Goal: Task Accomplishment & Management: Manage account settings

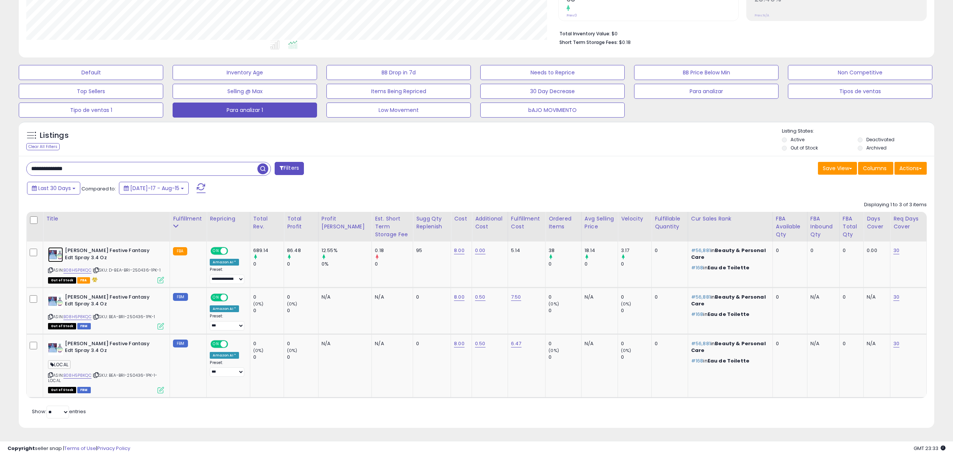
scroll to position [154, 532]
drag, startPoint x: 137, startPoint y: 169, endPoint x: 0, endPoint y: 129, distance: 142.3
click at [0, 129] on div "**********" at bounding box center [476, 154] width 953 height 603
paste input "text"
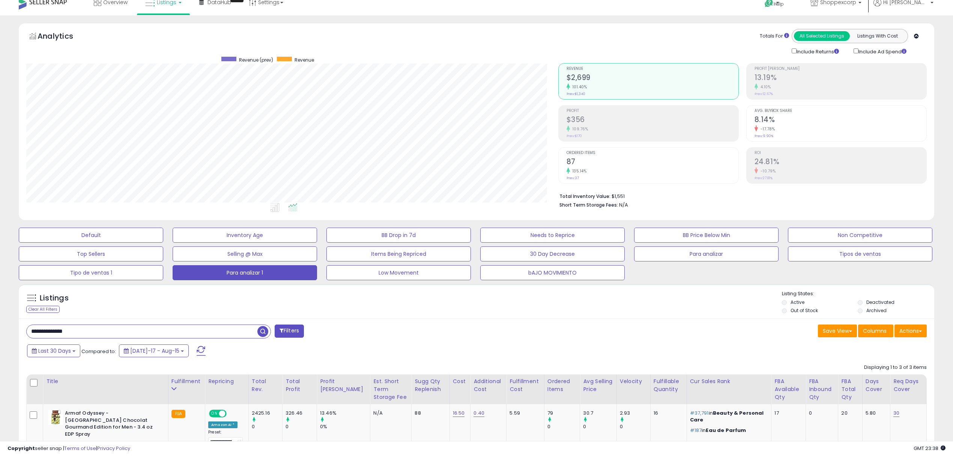
click at [511, 338] on div "Save View Save As New View Update Current View Columns Actions Import Import Wa…" at bounding box center [705, 331] width 456 height 15
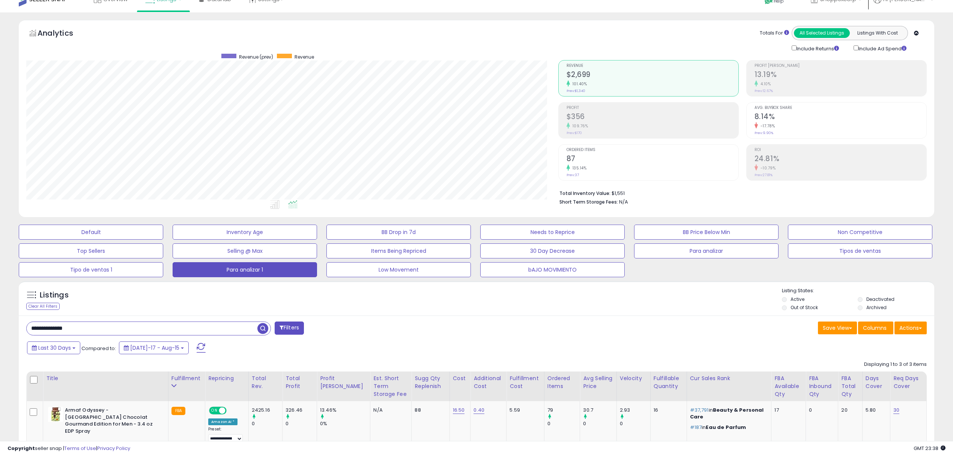
scroll to position [181, 0]
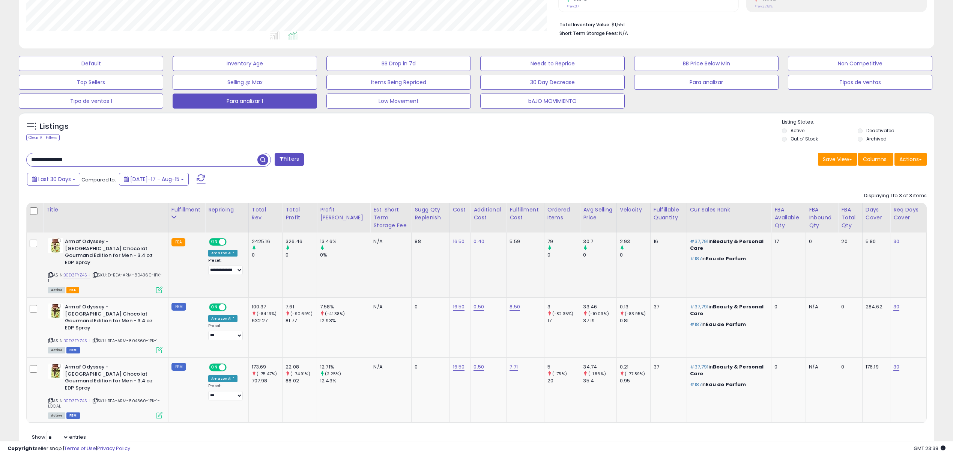
click at [146, 272] on span "| SKU: D-BEA-ARM-804360-1PK-1" at bounding box center [105, 277] width 114 height 11
copy span "804360"
click at [146, 272] on span "| SKU: D-BEA-ARM-804360-1PK-1" at bounding box center [105, 277] width 114 height 11
click at [59, 248] on img at bounding box center [55, 245] width 15 height 15
drag, startPoint x: 170, startPoint y: 160, endPoint x: 104, endPoint y: 157, distance: 65.8
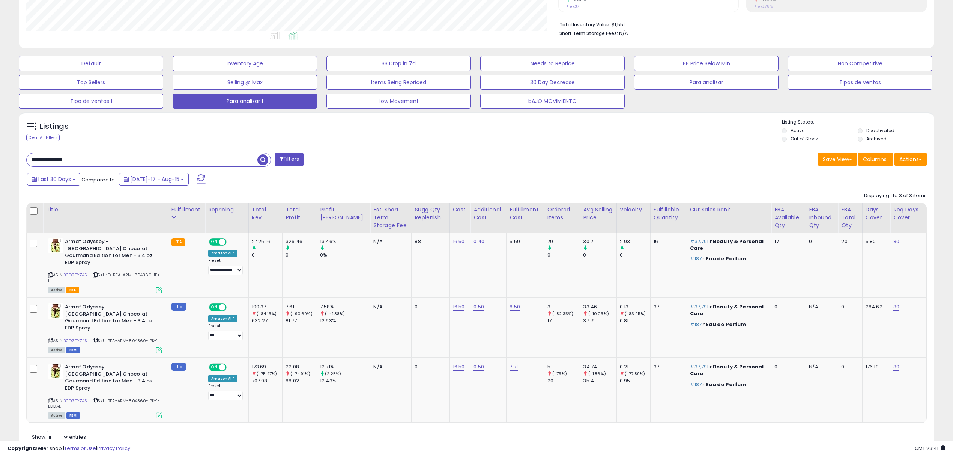
click at [0, 143] on div "**********" at bounding box center [476, 162] width 953 height 637
paste input "text"
type input "**********"
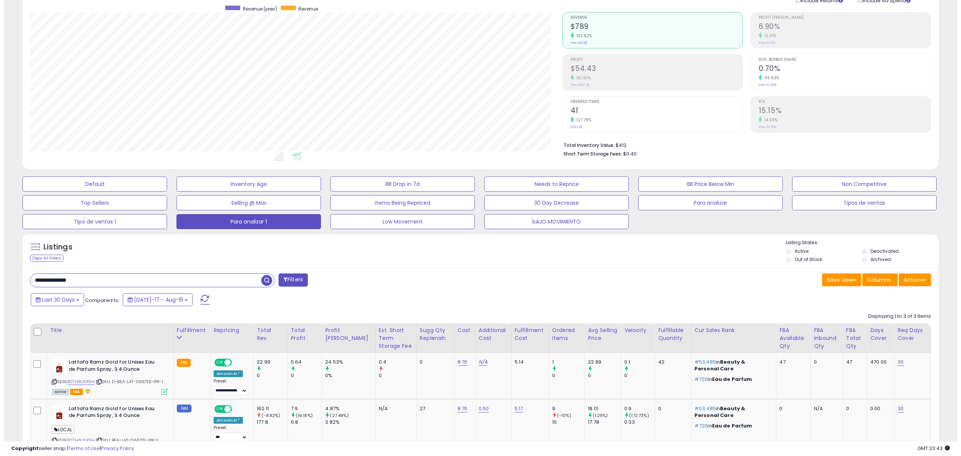
scroll to position [173, 0]
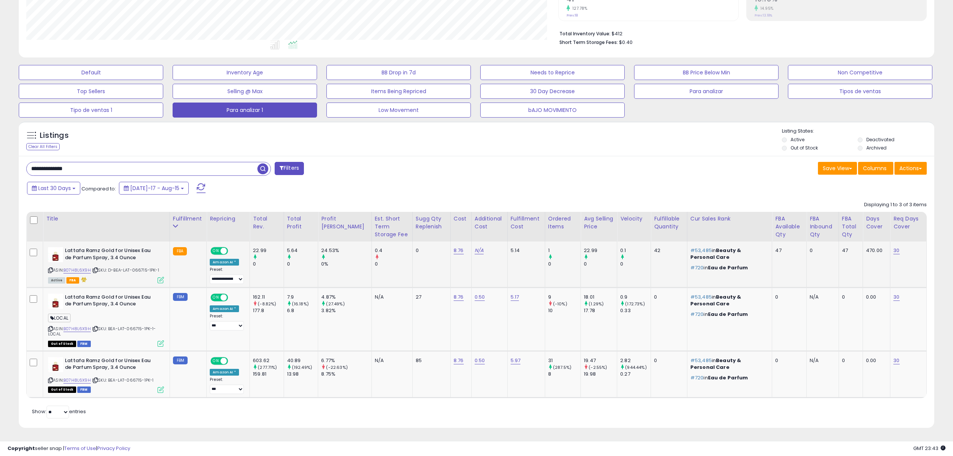
click at [161, 280] on icon at bounding box center [161, 280] width 6 height 6
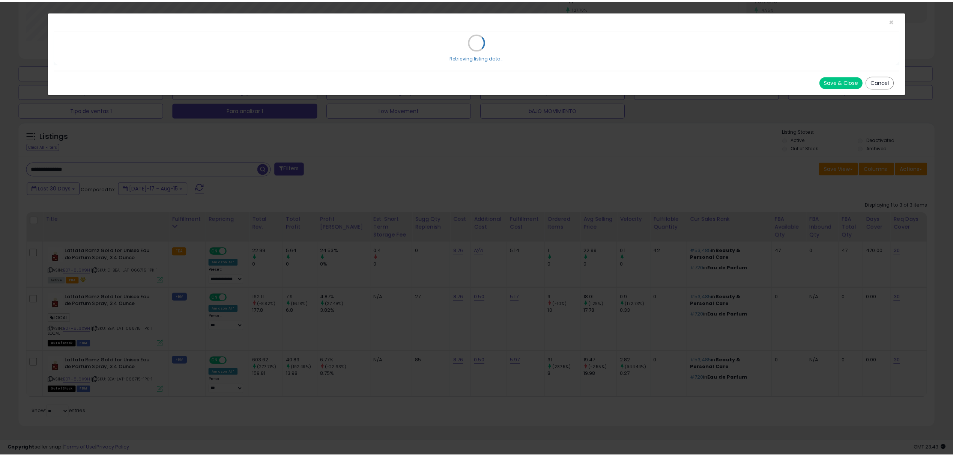
scroll to position [154, 536]
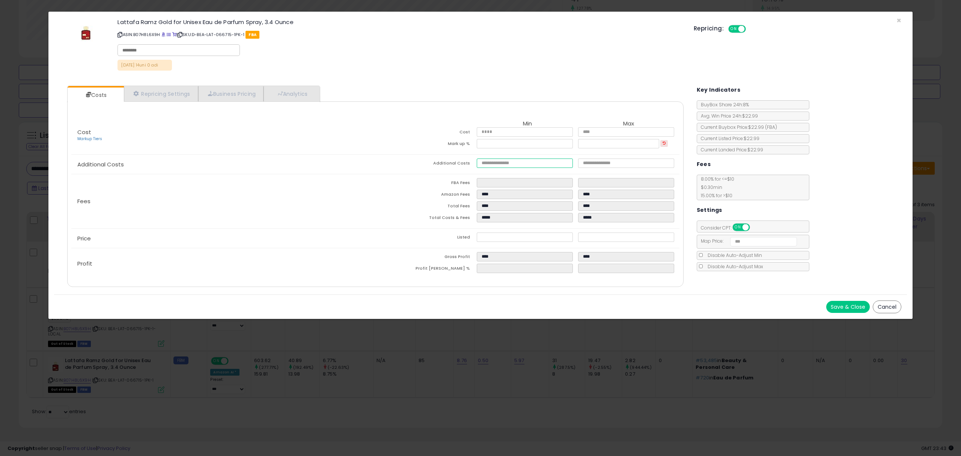
click at [485, 162] on input "number" at bounding box center [525, 162] width 96 height 9
type input "*"
type input "****"
type input "***"
type input "****"
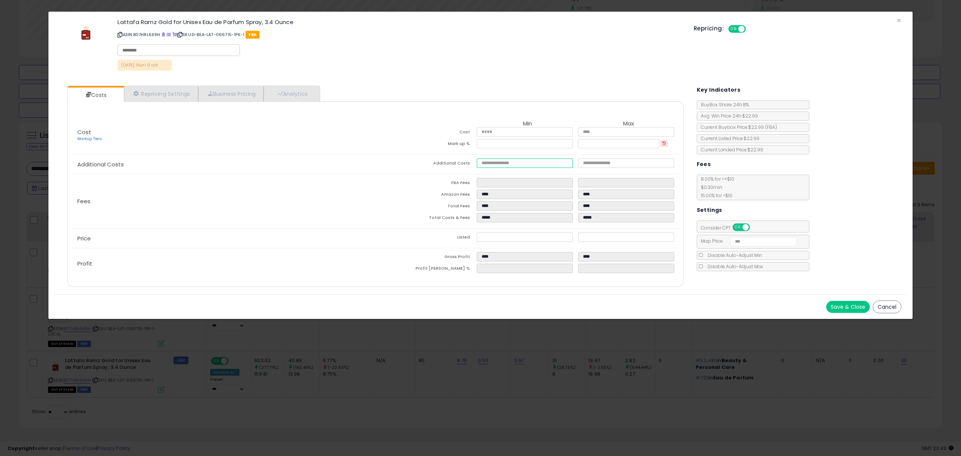
type input "*****"
type input "****"
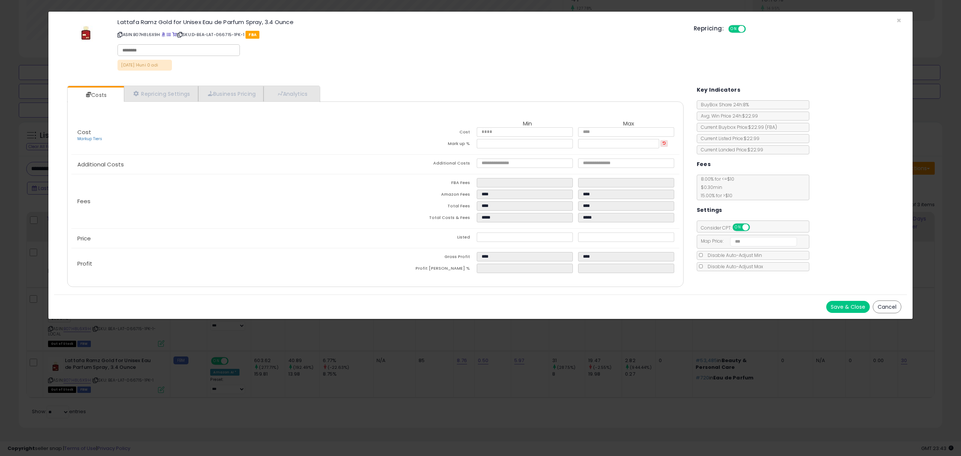
type input "****"
type input "*****"
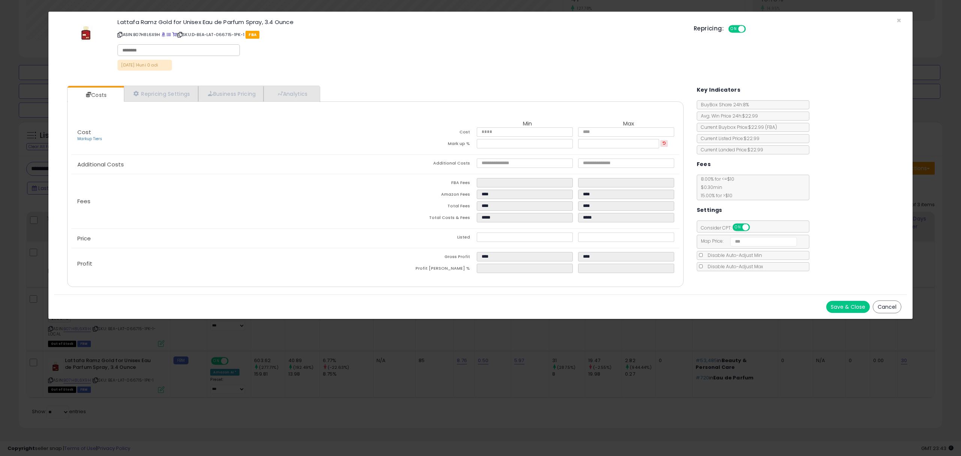
type input "*****"
type input "****"
type input "*****"
click at [334, 179] on div "Fees FBA Fees **** **** Amazon Fees **** **** Total Fees **** **** Total Costs …" at bounding box center [375, 201] width 608 height 54
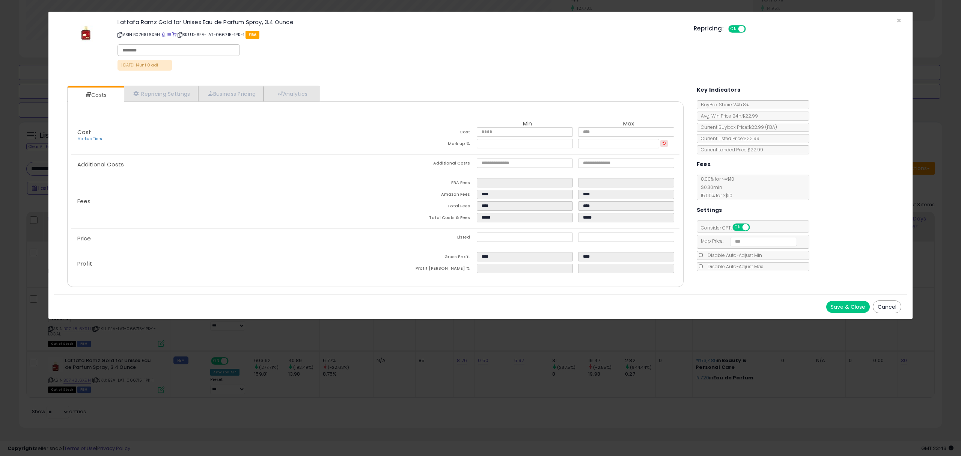
click at [848, 309] on button "Save & Close" at bounding box center [848, 307] width 44 height 12
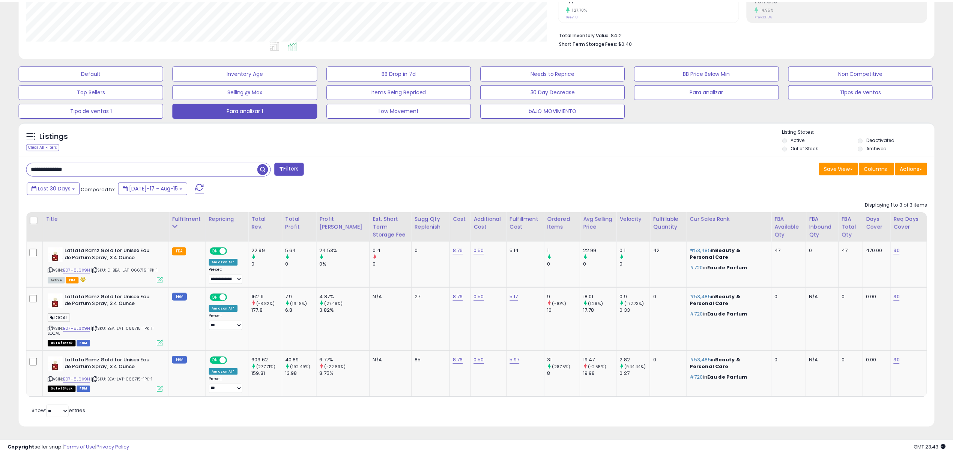
scroll to position [375192, 374814]
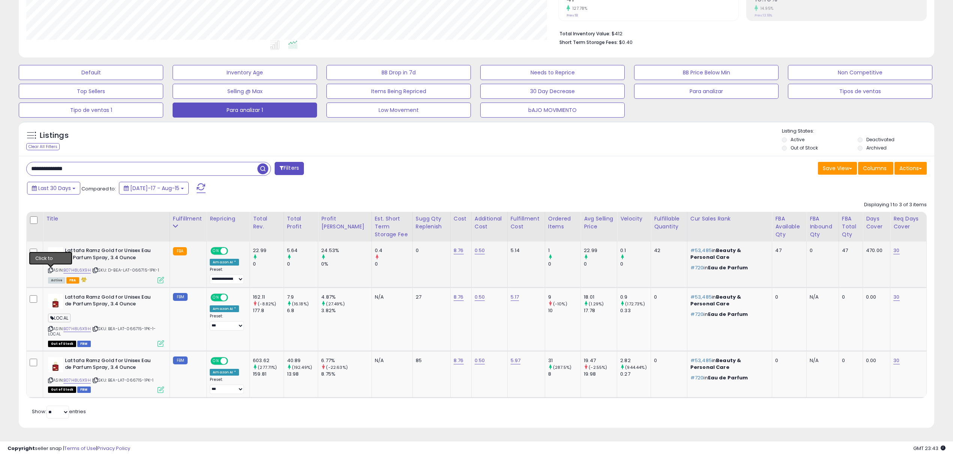
click at [50, 269] on icon at bounding box center [50, 270] width 5 height 4
paste input "text"
drag, startPoint x: 68, startPoint y: 162, endPoint x: 0, endPoint y: 150, distance: 69.4
click at [0, 150] on div "**********" at bounding box center [476, 154] width 953 height 603
click at [260, 170] on span "button" at bounding box center [262, 168] width 11 height 11
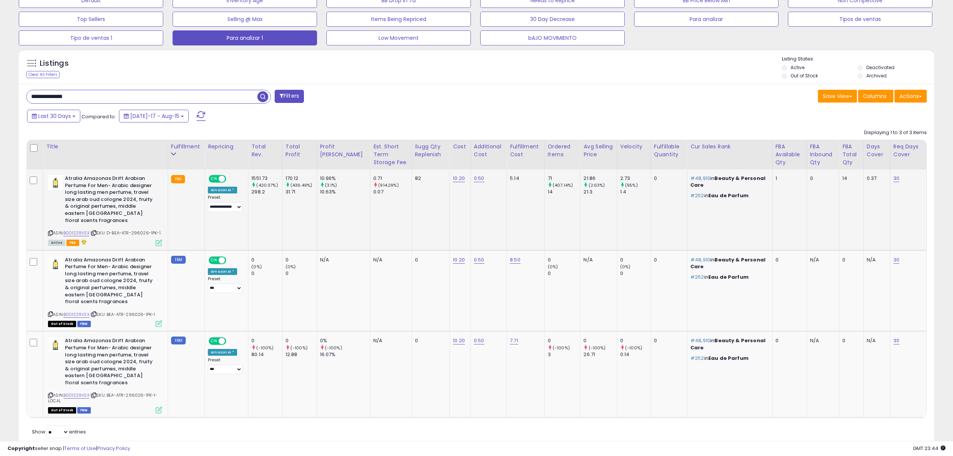
scroll to position [154, 532]
click at [146, 230] on span "| SKU: D-BEA-ATR-296026-1PK-1" at bounding box center [125, 233] width 70 height 6
copy span "296026"
drag, startPoint x: 87, startPoint y: 98, endPoint x: 140, endPoint y: 81, distance: 55.1
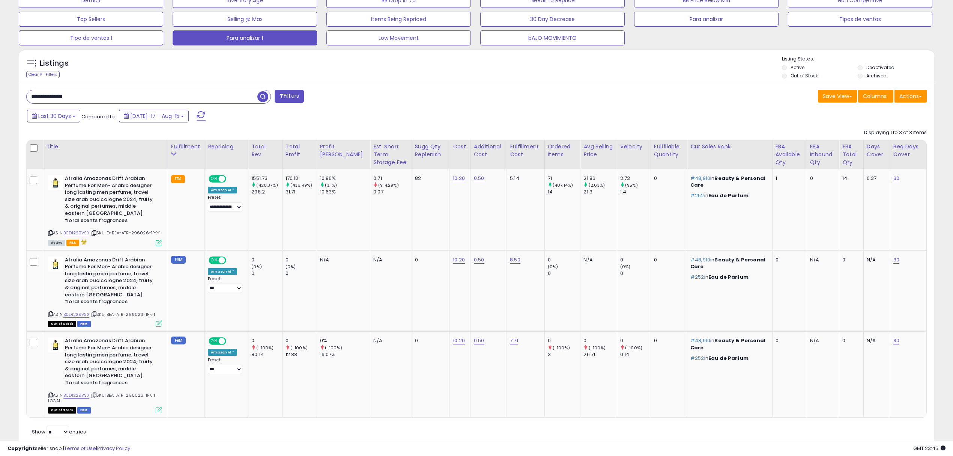
click at [0, 72] on div "**********" at bounding box center [476, 128] width 953 height 695
paste input "text"
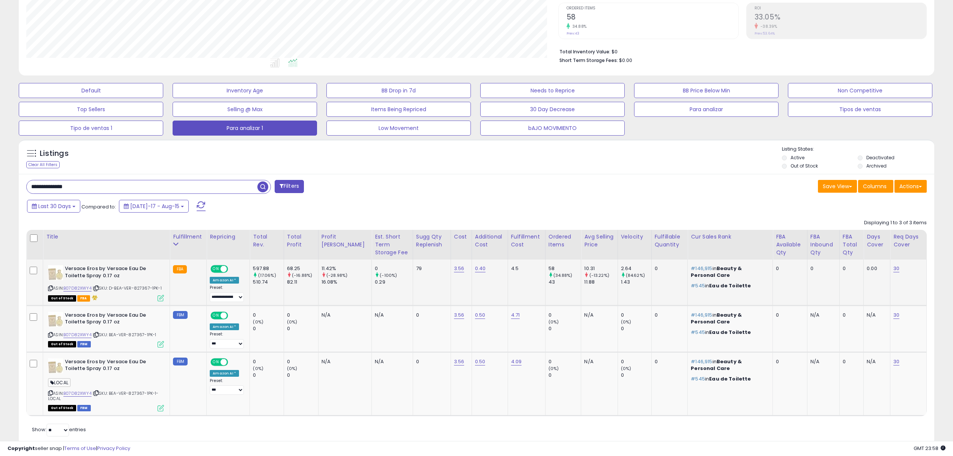
scroll to position [159, 0]
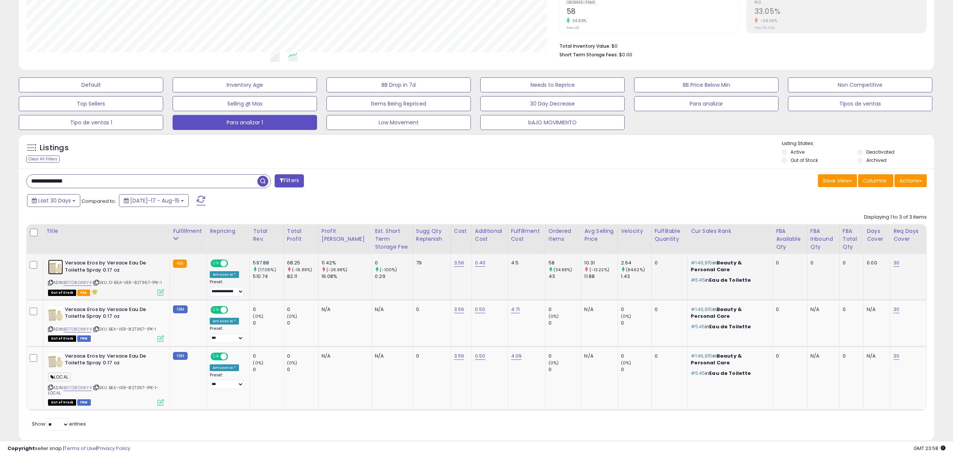
click at [54, 271] on img at bounding box center [55, 266] width 15 height 15
drag, startPoint x: 87, startPoint y: 184, endPoint x: 0, endPoint y: 160, distance: 90.7
click at [0, 160] on div "**********" at bounding box center [476, 166] width 953 height 603
paste input "text"
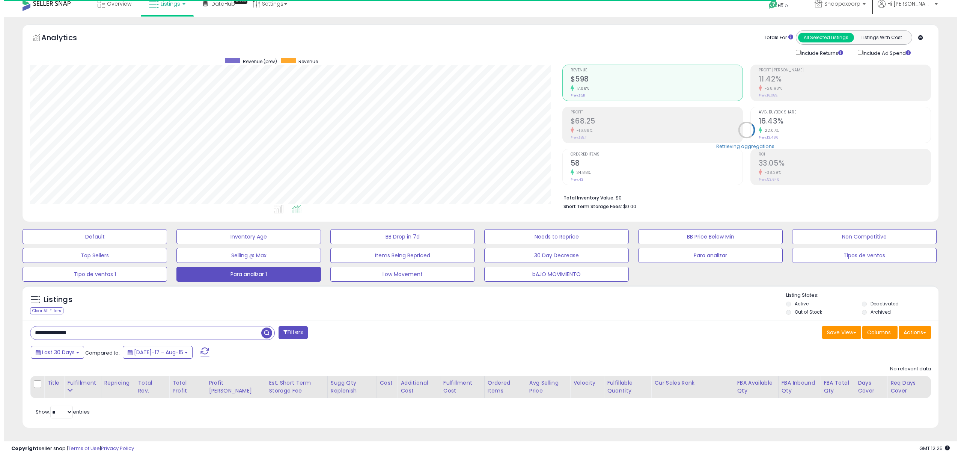
scroll to position [154, 532]
click at [69, 329] on input "**********" at bounding box center [142, 332] width 231 height 13
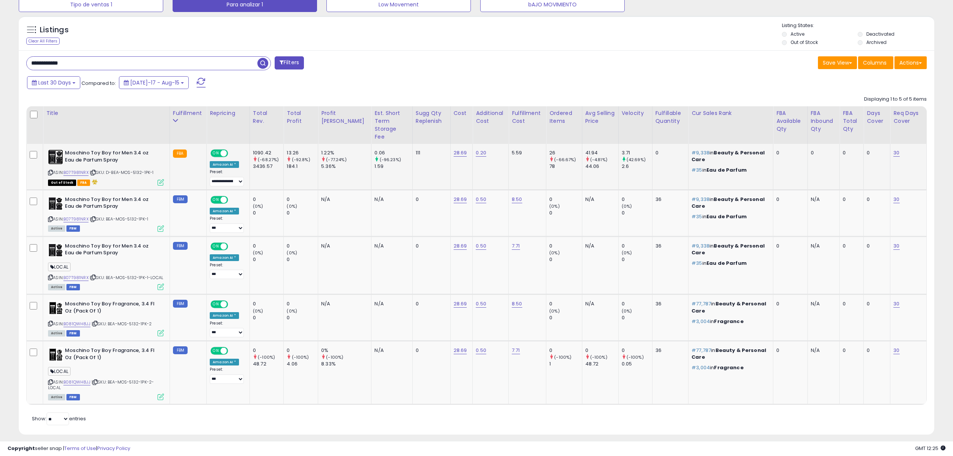
click at [59, 153] on img at bounding box center [55, 156] width 15 height 15
drag, startPoint x: 95, startPoint y: 61, endPoint x: 0, endPoint y: 41, distance: 97.5
click at [0, 41] on div "**********" at bounding box center [476, 104] width 953 height 715
paste input "**"
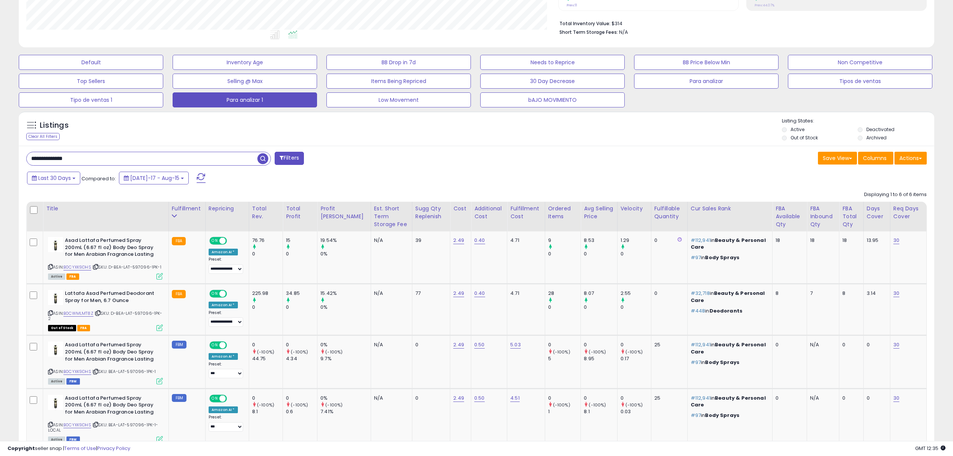
scroll to position [309, 0]
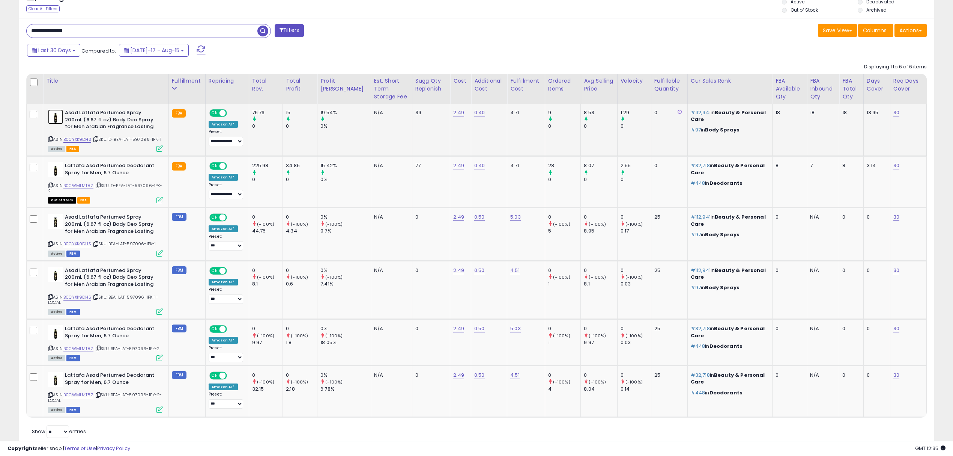
click at [53, 119] on img at bounding box center [55, 116] width 15 height 15
click at [55, 173] on img at bounding box center [55, 169] width 15 height 15
click at [50, 140] on icon at bounding box center [50, 139] width 5 height 4
click at [50, 185] on icon at bounding box center [50, 185] width 5 height 4
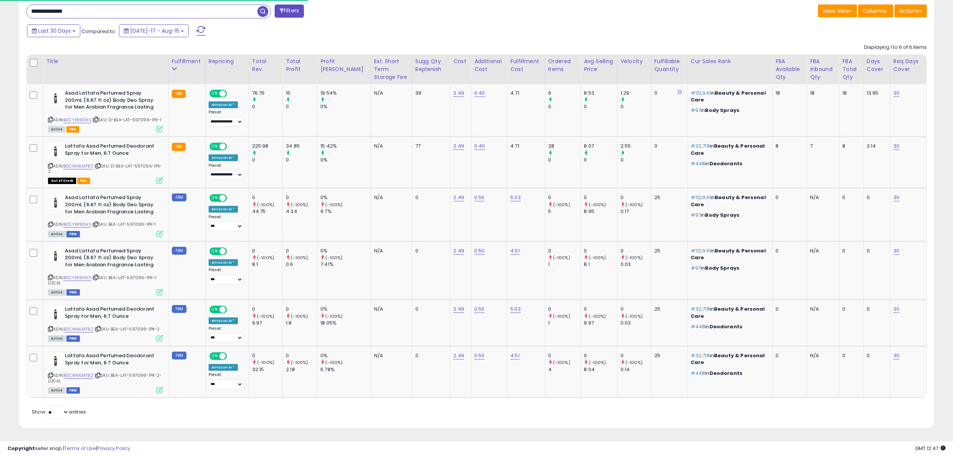
scroll to position [167, 0]
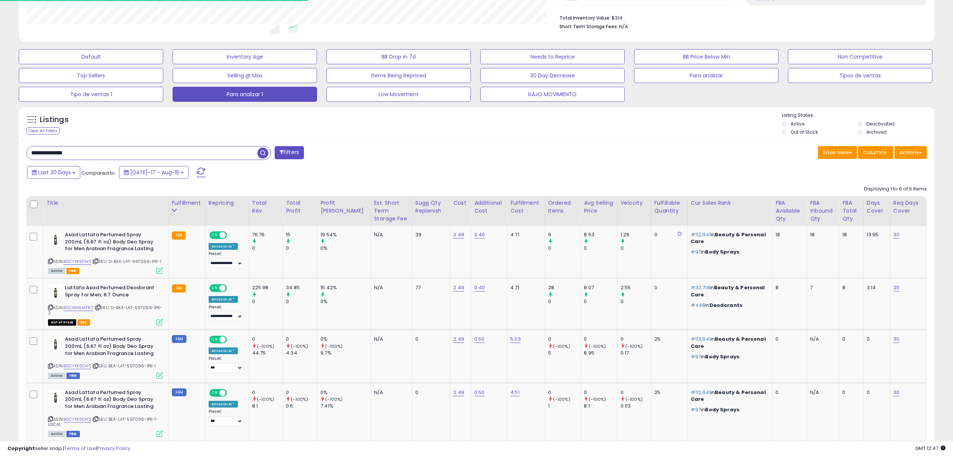
drag, startPoint x: 113, startPoint y: 14, endPoint x: 0, endPoint y: -13, distance: 116.1
click at [0, 0] on html "Unable to login Retrieving listings data.. has not yet accepted the Terms of Us…" at bounding box center [476, 41] width 953 height 456
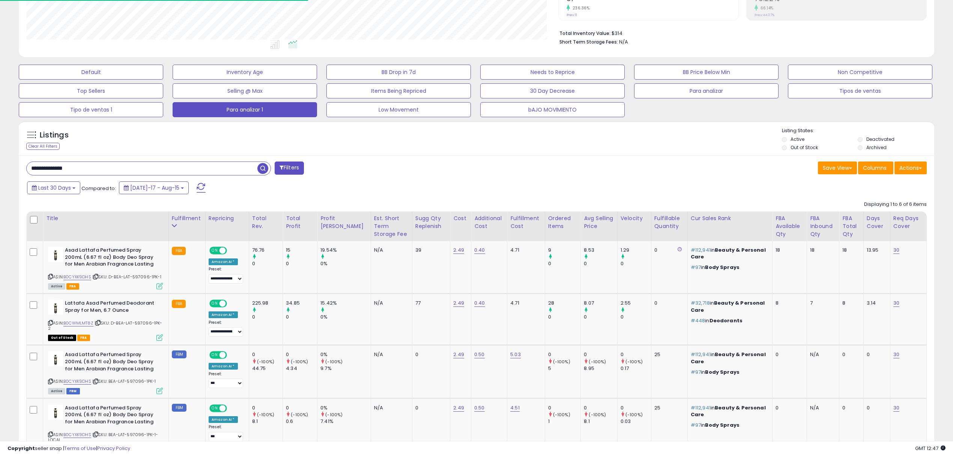
paste input "text"
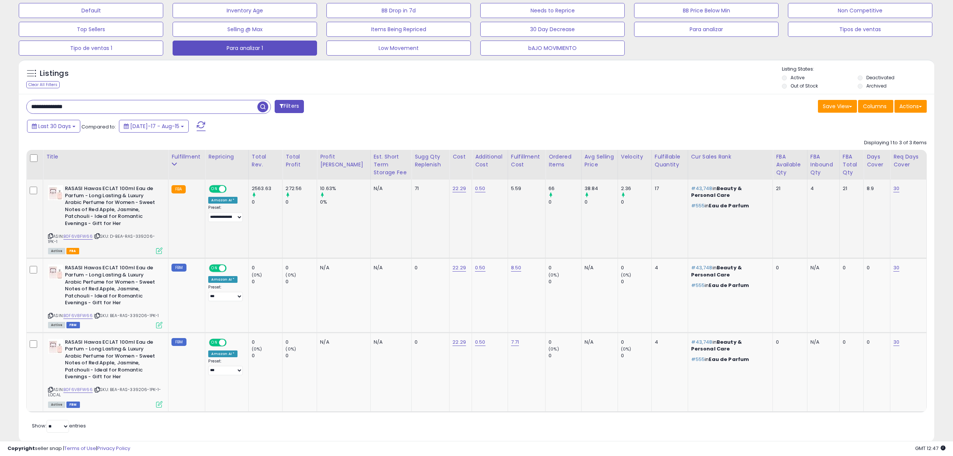
scroll to position [243, 0]
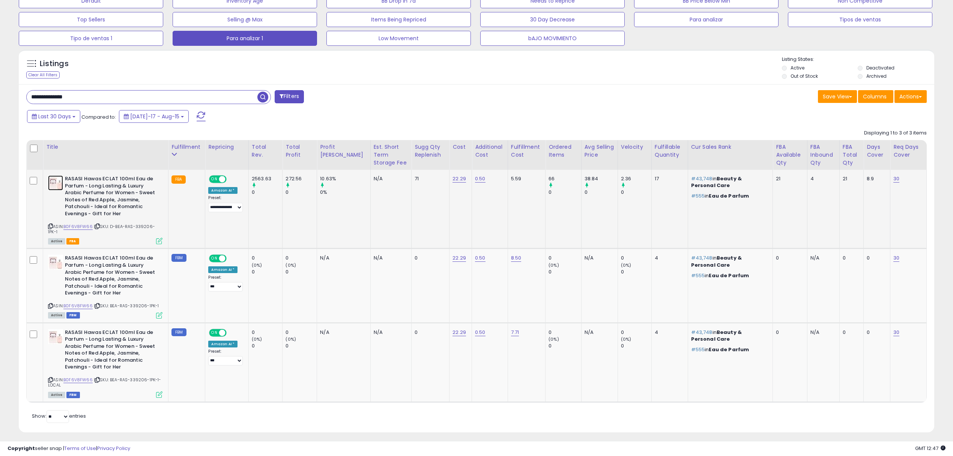
click at [56, 182] on img at bounding box center [55, 182] width 15 height 15
drag, startPoint x: 98, startPoint y: 101, endPoint x: 0, endPoint y: 62, distance: 105.2
click at [0, 62] on div "**********" at bounding box center [476, 120] width 953 height 679
paste input "text"
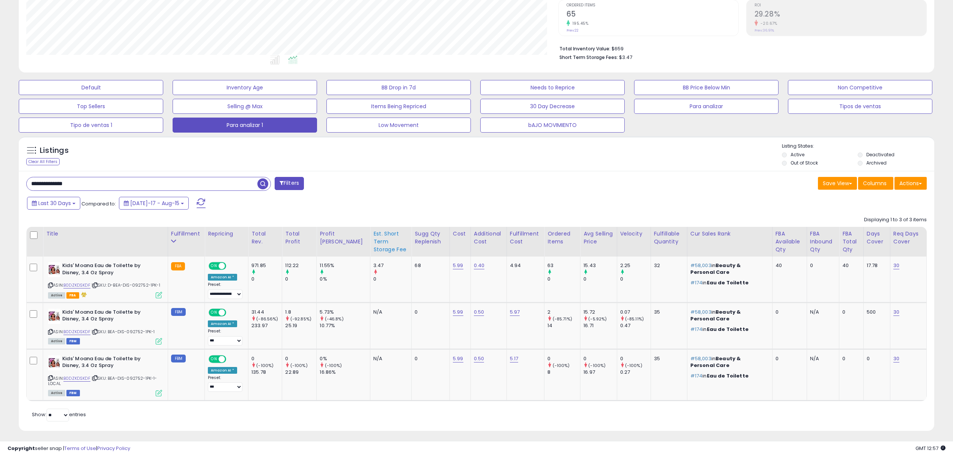
scroll to position [161, 0]
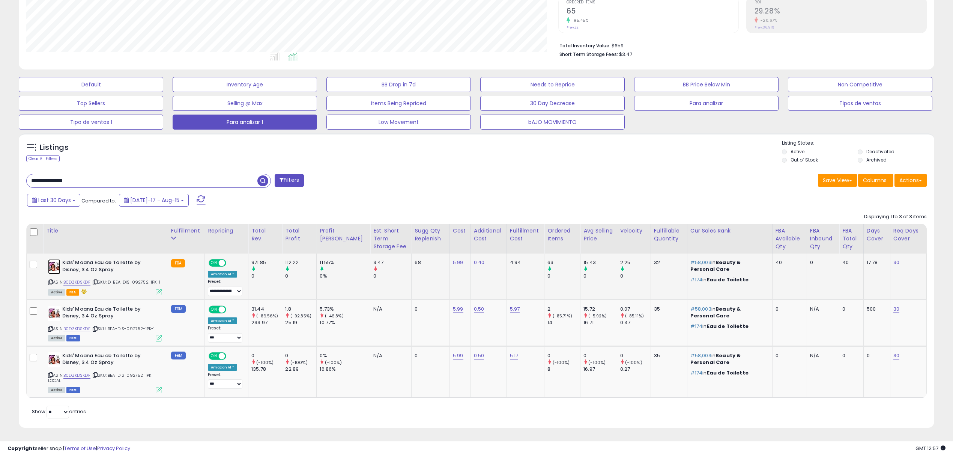
click at [56, 263] on img at bounding box center [54, 266] width 12 height 15
click at [49, 282] on icon at bounding box center [50, 282] width 5 height 4
drag, startPoint x: 92, startPoint y: 183, endPoint x: 0, endPoint y: 162, distance: 94.3
click at [0, 162] on div "**********" at bounding box center [476, 160] width 953 height 591
paste input "text"
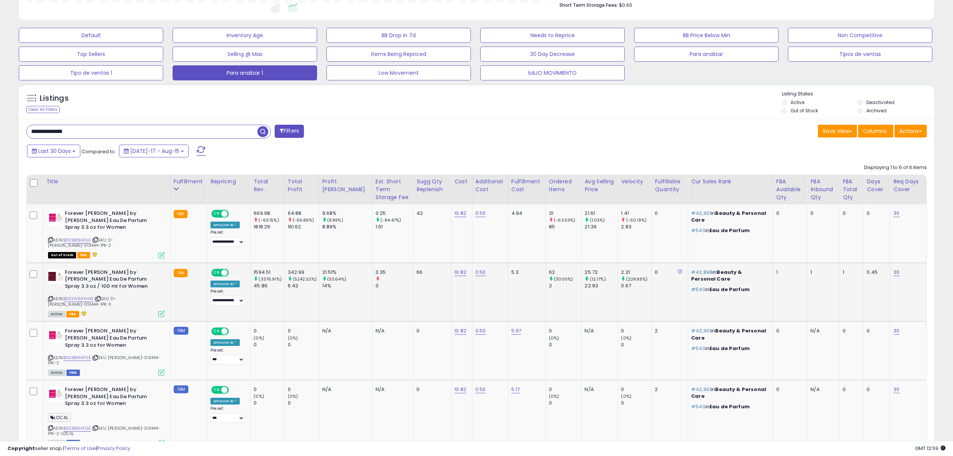
scroll to position [209, 0]
click at [58, 214] on img at bounding box center [55, 216] width 15 height 15
click at [52, 274] on img at bounding box center [55, 275] width 15 height 15
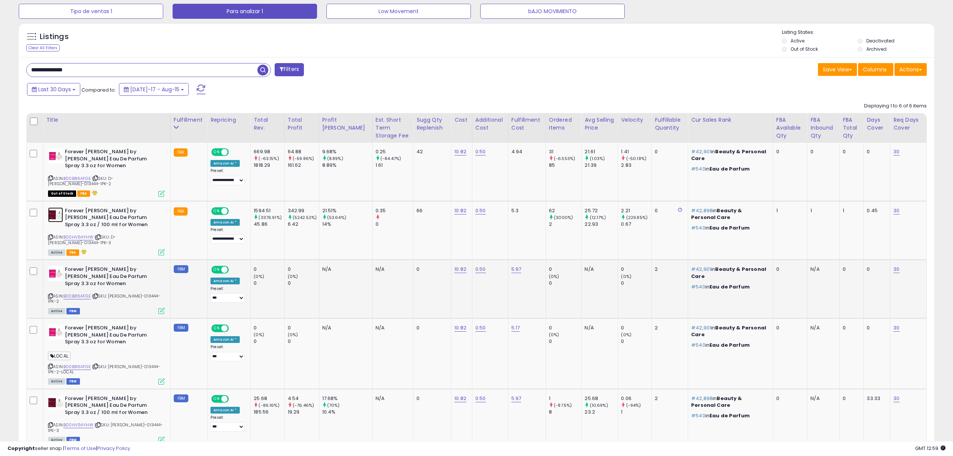
scroll to position [319, 0]
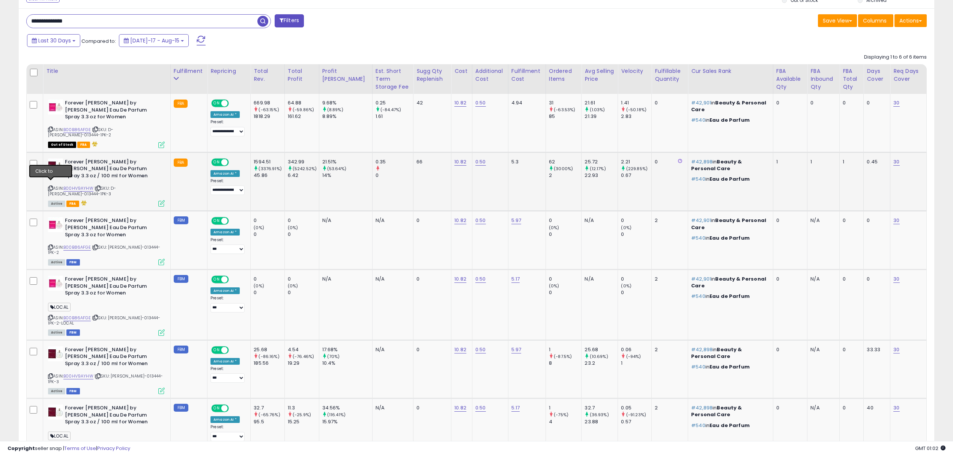
click at [50, 186] on icon at bounding box center [50, 188] width 5 height 4
drag, startPoint x: 78, startPoint y: 20, endPoint x: 0, endPoint y: 54, distance: 85.5
click at [0, 51] on div "**********" at bounding box center [476, 116] width 953 height 822
paste input "text"
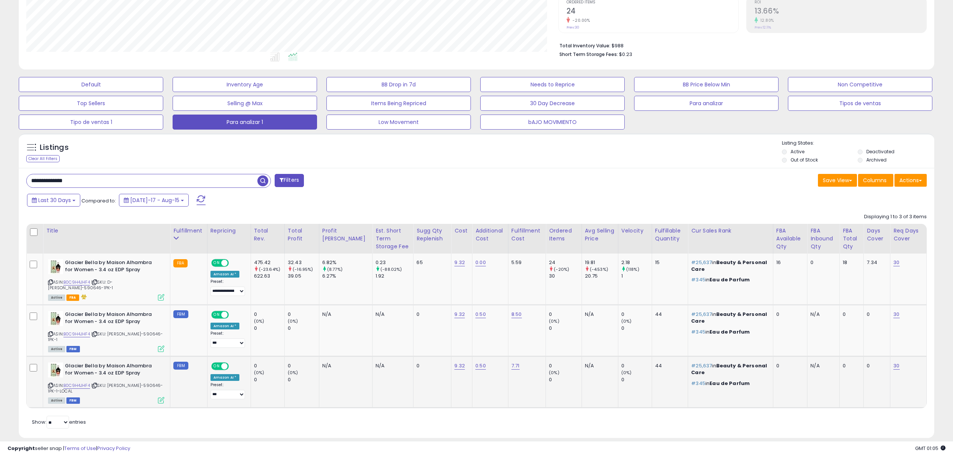
scroll to position [161, 0]
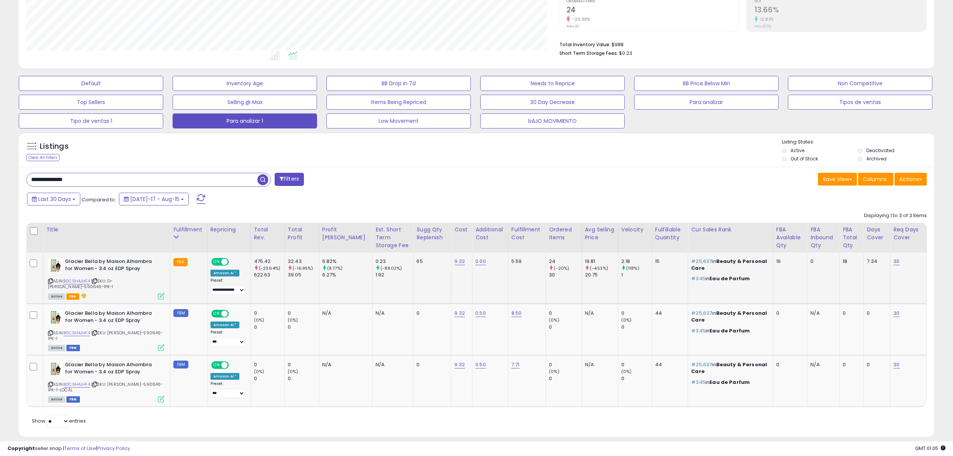
click at [143, 279] on div "ASIN: B0C9H4JHF4 | SKU: D-[PERSON_NAME]-590646-1PK-1 Active FBA" at bounding box center [106, 278] width 116 height 41
copy span "590646"
click at [59, 266] on img at bounding box center [55, 265] width 15 height 15
drag, startPoint x: 146, startPoint y: 179, endPoint x: 58, endPoint y: 163, distance: 89.4
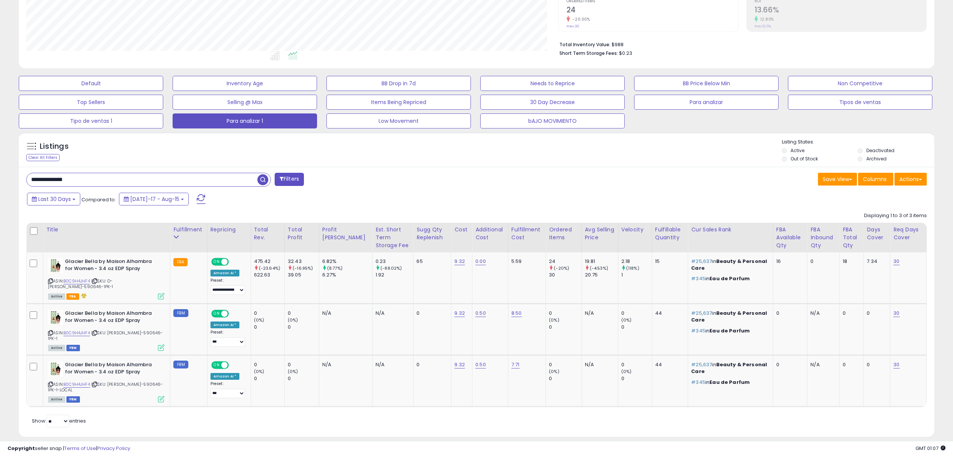
click at [0, 145] on div "**********" at bounding box center [476, 164] width 953 height 601
paste input "*"
drag, startPoint x: 33, startPoint y: 177, endPoint x: 5, endPoint y: 168, distance: 29.9
click at [5, 168] on div "**********" at bounding box center [477, 158] width 946 height 575
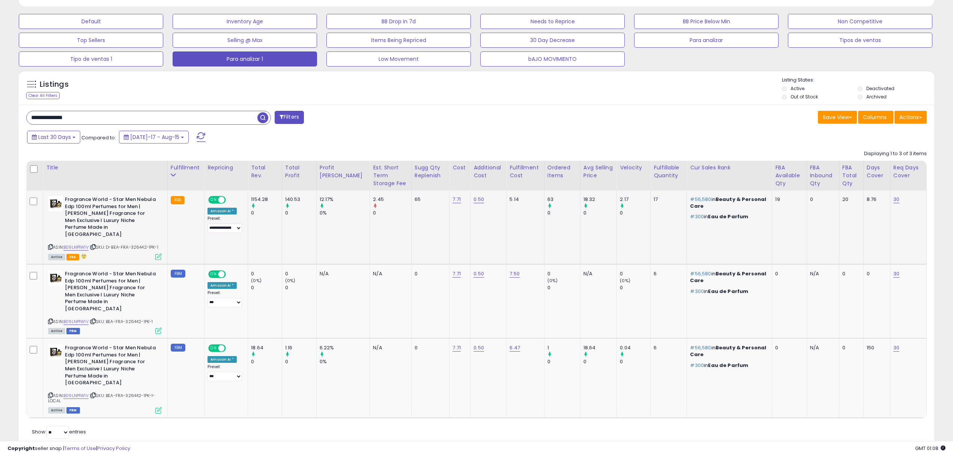
scroll to position [154, 532]
click at [58, 204] on img at bounding box center [55, 203] width 15 height 15
click at [52, 245] on icon at bounding box center [50, 247] width 5 height 4
drag, startPoint x: 112, startPoint y: 116, endPoint x: 0, endPoint y: 120, distance: 111.9
click at [0, 120] on div "**********" at bounding box center [476, 139] width 953 height 674
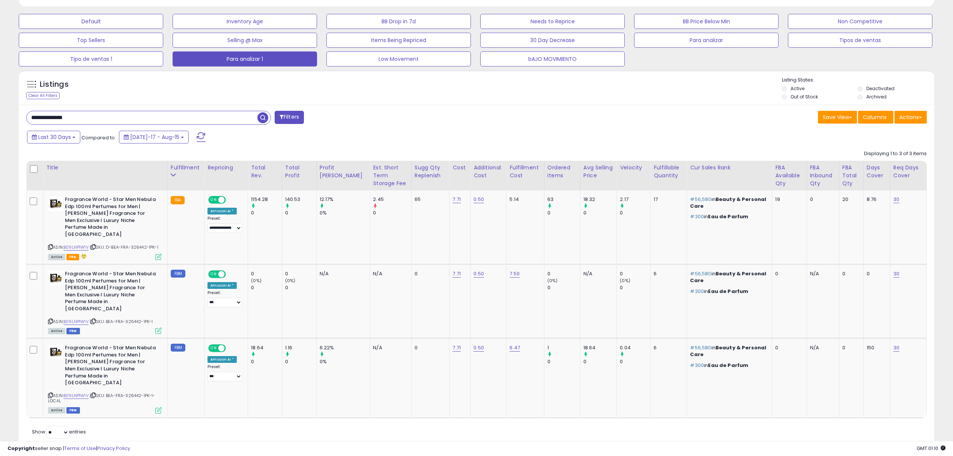
paste input "text"
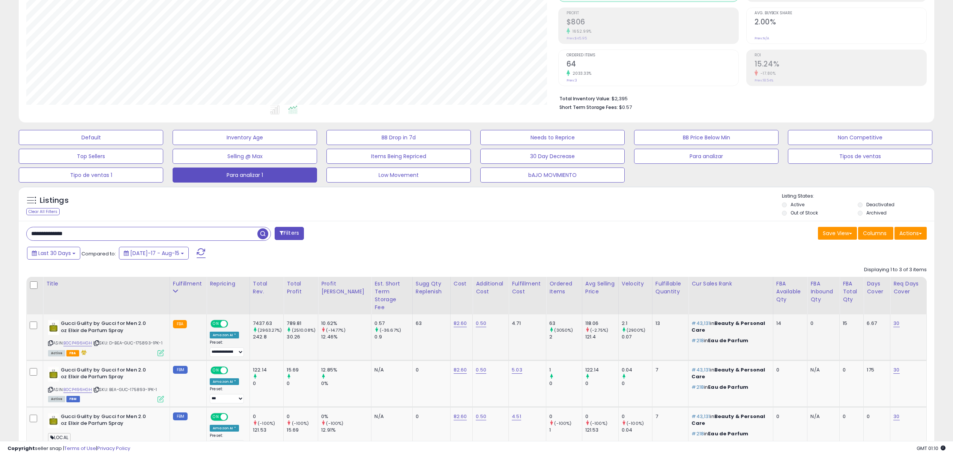
scroll to position [173, 0]
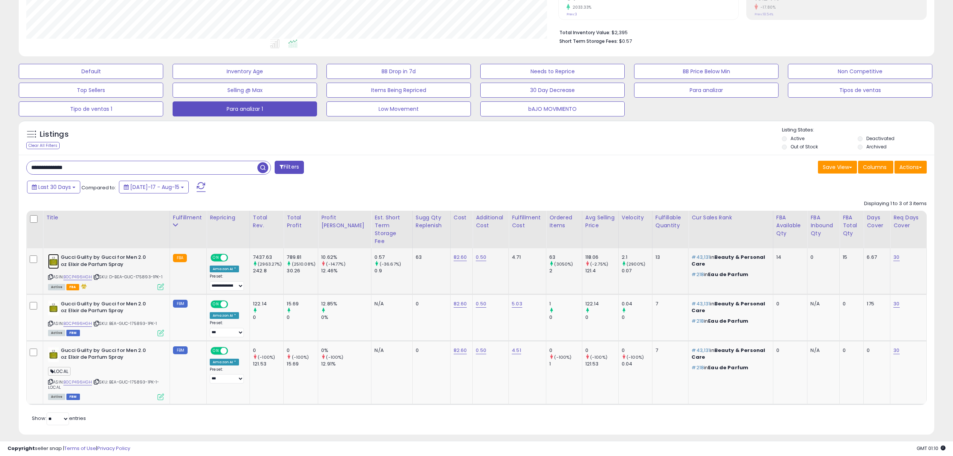
click at [53, 254] on img at bounding box center [53, 261] width 11 height 15
drag, startPoint x: 128, startPoint y: 166, endPoint x: 0, endPoint y: 164, distance: 128.0
click at [0, 164] on div "**********" at bounding box center [476, 157] width 953 height 611
paste input "text"
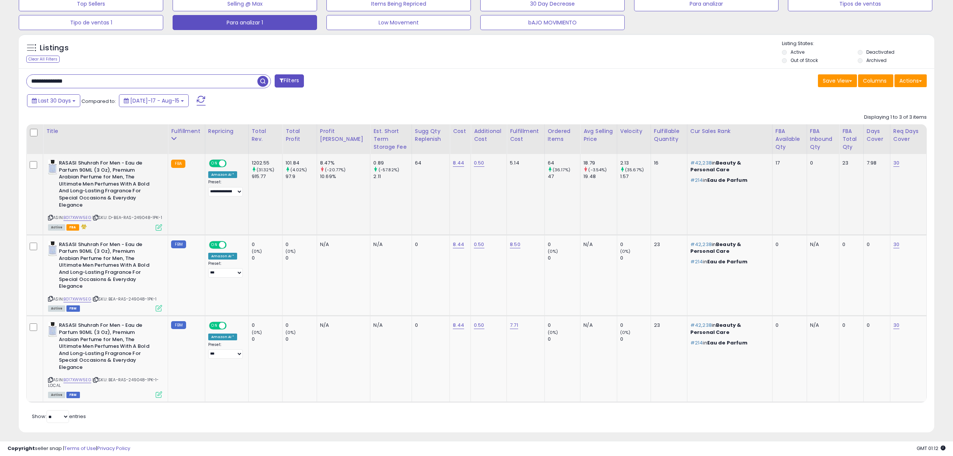
scroll to position [154, 532]
click at [52, 169] on img at bounding box center [52, 167] width 9 height 15
drag, startPoint x: 107, startPoint y: 83, endPoint x: 0, endPoint y: 55, distance: 111.0
click at [0, 55] on div "**********" at bounding box center [476, 112] width 953 height 695
paste input "text"
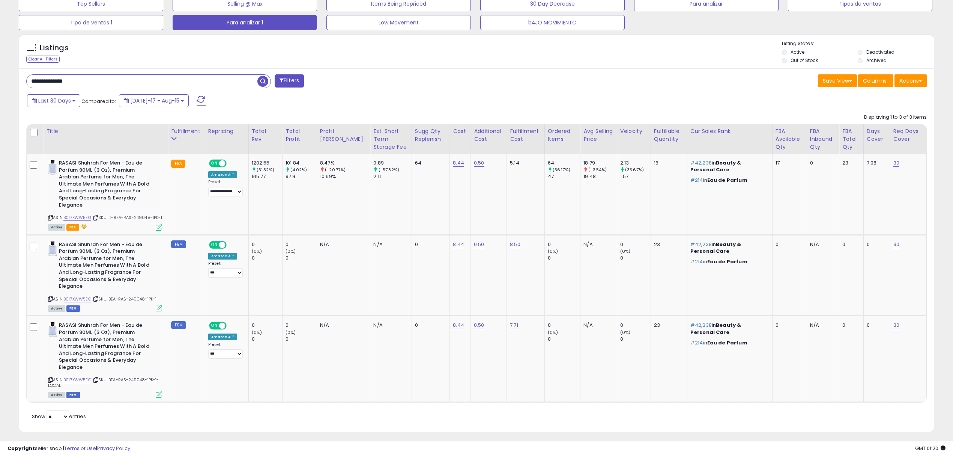
click at [260, 81] on span "button" at bounding box center [262, 81] width 11 height 11
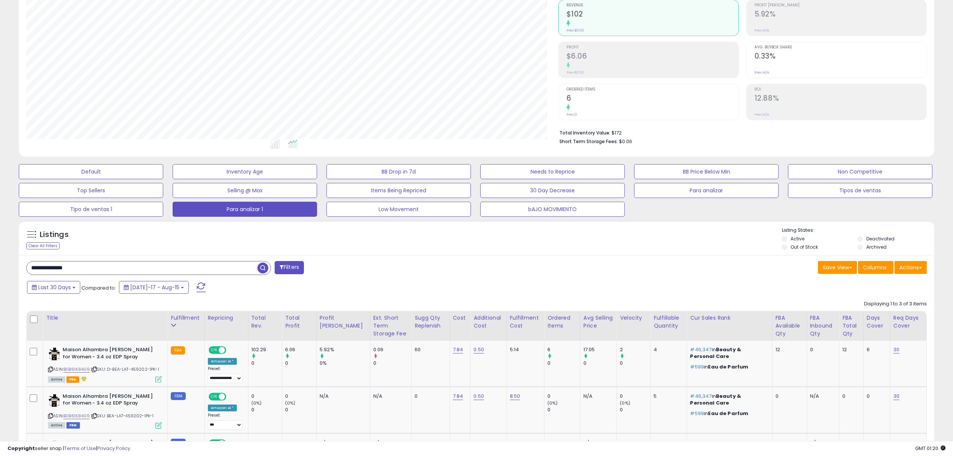
scroll to position [161, 0]
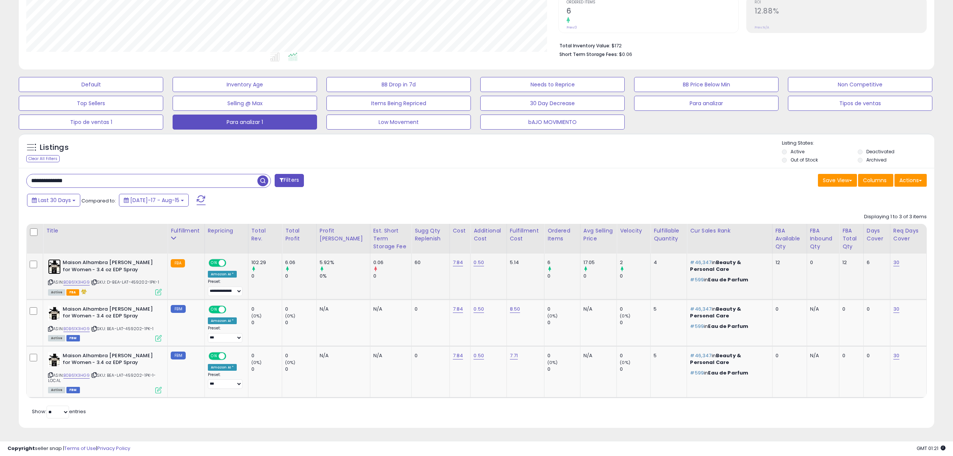
click at [51, 266] on img at bounding box center [54, 266] width 13 height 15
drag, startPoint x: 117, startPoint y: 181, endPoint x: 0, endPoint y: 158, distance: 119.3
click at [0, 158] on div "**********" at bounding box center [476, 160] width 953 height 591
paste input "text"
type input "**********"
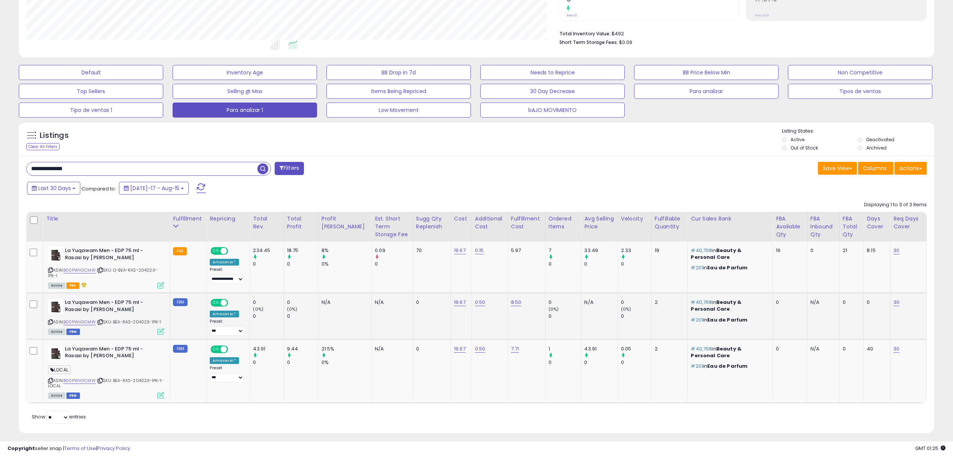
scroll to position [178, 0]
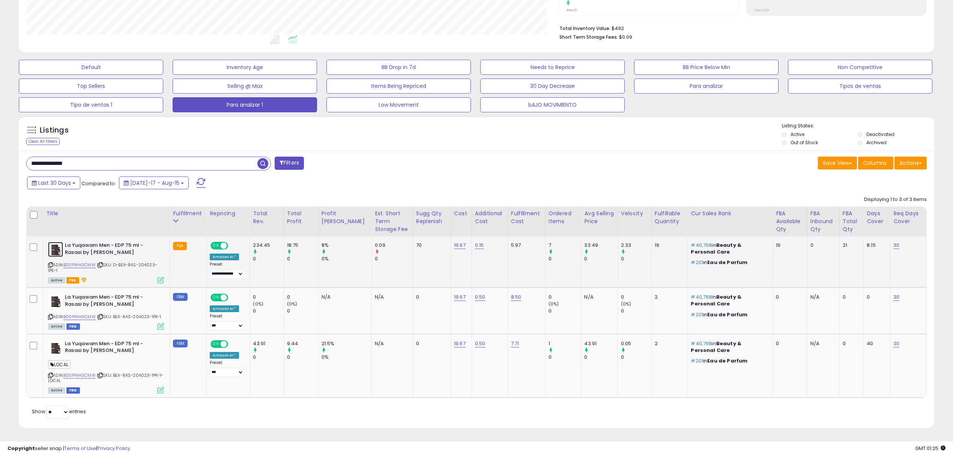
click at [58, 250] on img at bounding box center [55, 249] width 15 height 15
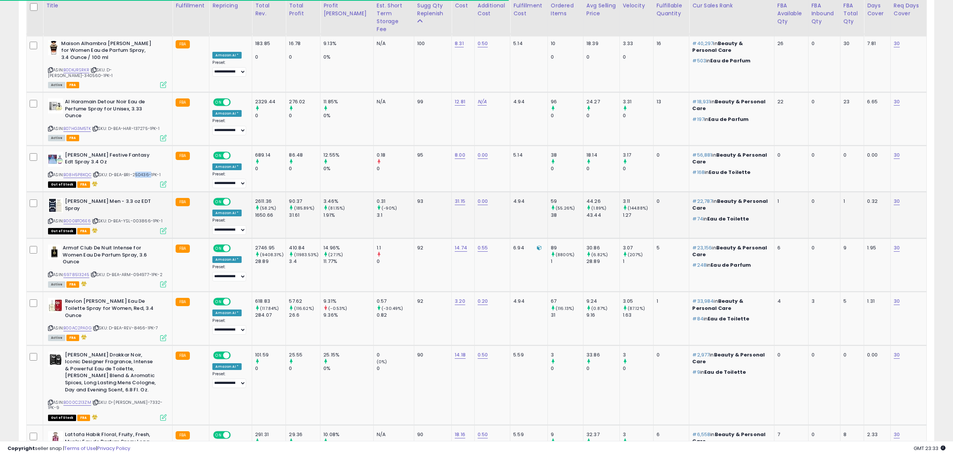
scroll to position [154, 532]
click at [139, 198] on div "ASIN: B000BTO6E6 | SKU: D-BEA-YSL-003866-1PK-1 Out of Stock FBA" at bounding box center [107, 215] width 119 height 35
click at [140, 218] on span "| SKU: D-BEA-YSL-003866-1PK-1" at bounding box center [127, 221] width 71 height 6
copy span "003866"
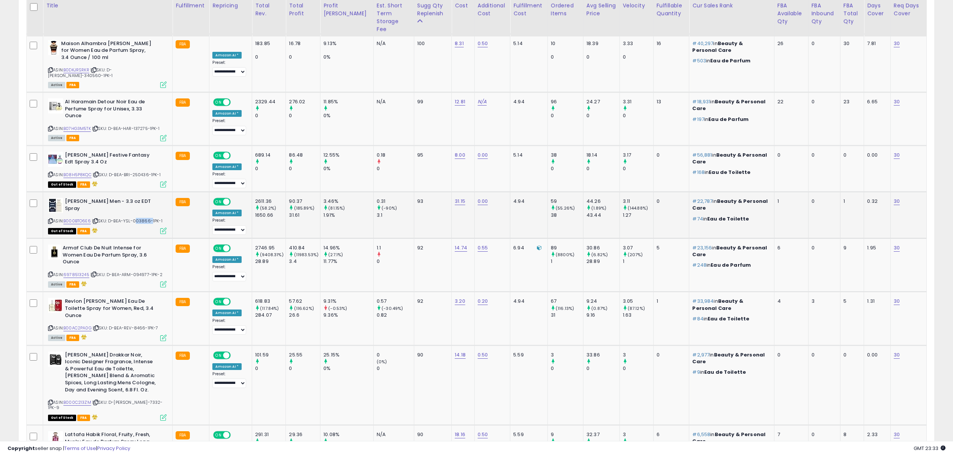
click at [140, 218] on span "| SKU: D-BEA-YSL-003866-1PK-1" at bounding box center [127, 221] width 71 height 6
click at [139, 271] on span "| SKU: D-BEA-ARM-094977-1PK-2" at bounding box center [126, 274] width 72 height 6
copy span "094977"
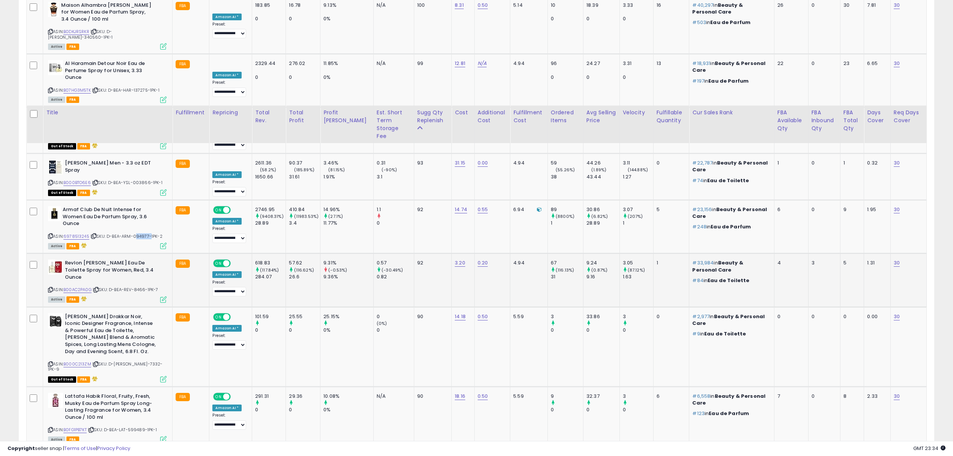
scroll to position [1125, 0]
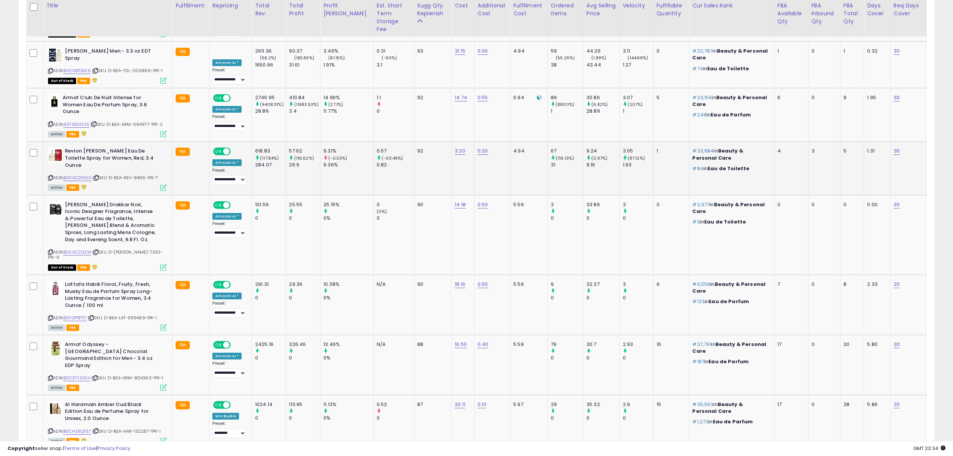
click at [141, 175] on span "| SKU: D-BEA-REV-8466-1PK-7" at bounding box center [126, 178] width 66 height 6
copy span "8466"
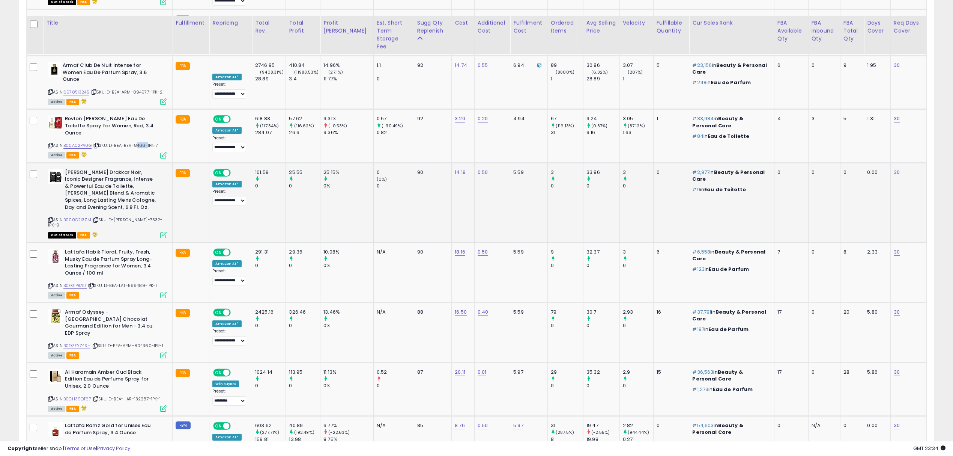
scroll to position [1176, 0]
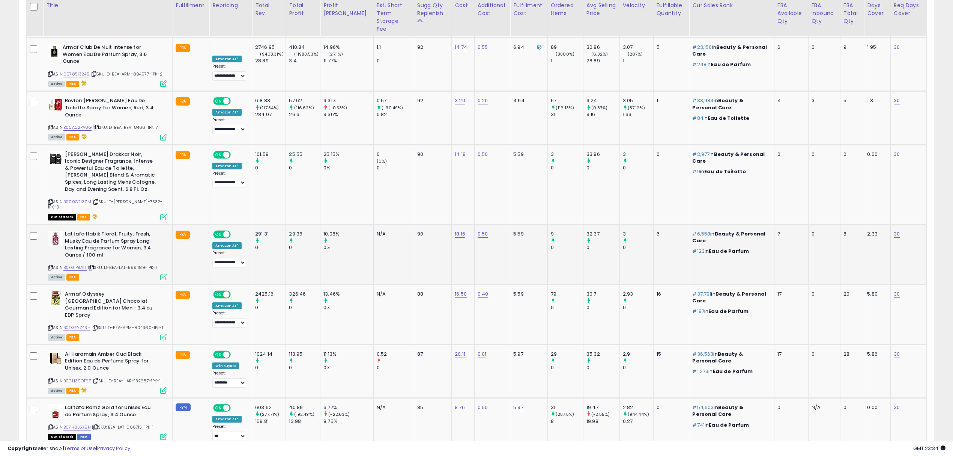
click at [139, 264] on span "| SKU: D-BEA-LAT-599489-1PK-1" at bounding box center [122, 267] width 69 height 6
copy span "599489"
click at [139, 264] on span "| SKU: D-BEA-LAT-599489-1PK-1" at bounding box center [122, 267] width 69 height 6
click at [139, 324] on span "| SKU: D-BEA-ARM-804360-1PK-1" at bounding box center [128, 327] width 72 height 6
copy span "804360"
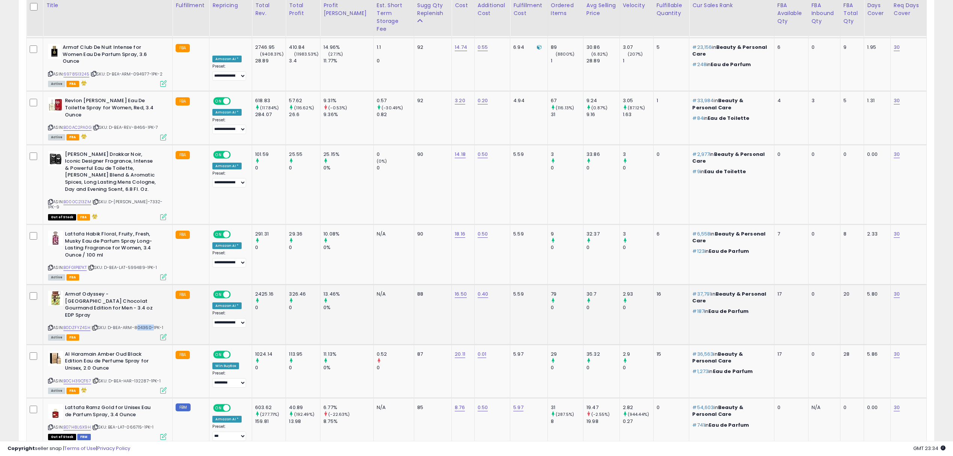
click at [139, 324] on span "| SKU: D-BEA-ARM-804360-1PK-1" at bounding box center [128, 327] width 72 height 6
click at [142, 351] on div "ASIN: B0CH39QT67 | SKU: D-BEA-HAR-132287-1PK-1 Active FBA" at bounding box center [107, 372] width 119 height 42
click at [142, 378] on span "| SKU: D-BEA-HAR-132287-1PK-1" at bounding box center [126, 381] width 68 height 6
copy div "287-1PK-1 Active FBA"
click at [140, 378] on span "| SKU: D-BEA-HAR-132287-1PK-1" at bounding box center [126, 381] width 68 height 6
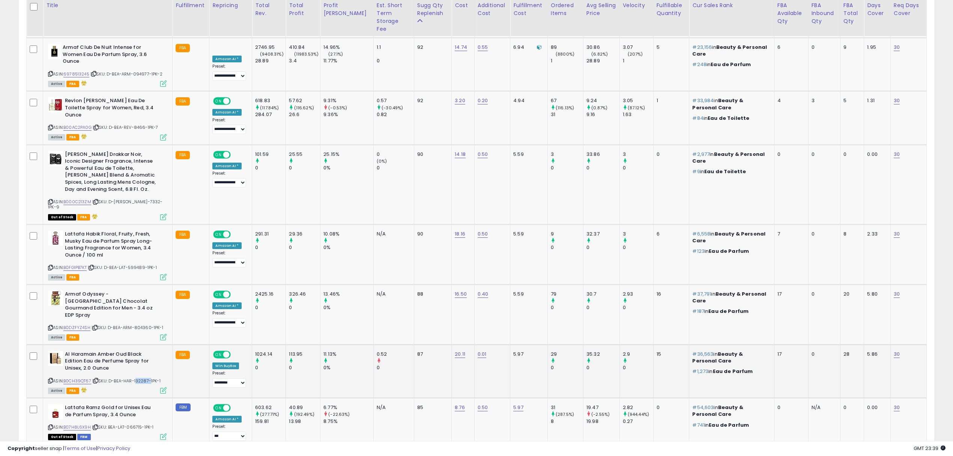
click at [140, 378] on span "| SKU: D-BEA-HAR-132287-1PK-1" at bounding box center [126, 381] width 68 height 6
copy span "132287"
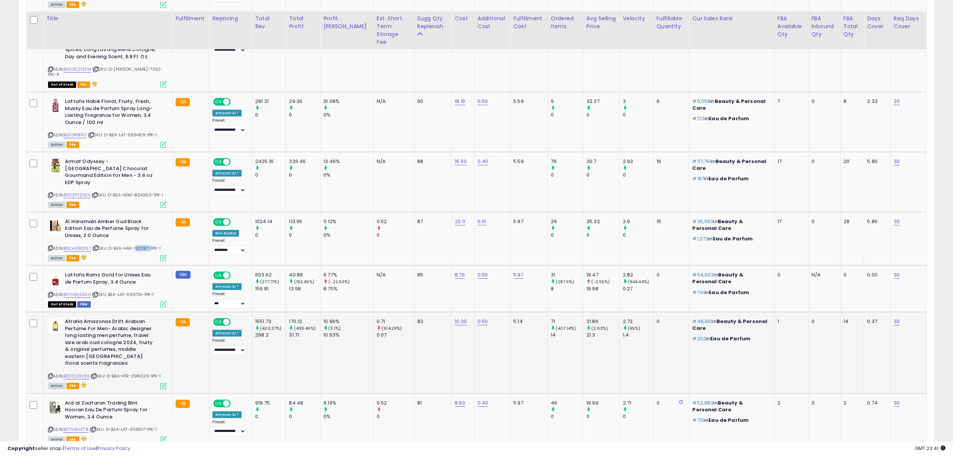
scroll to position [1326, 0]
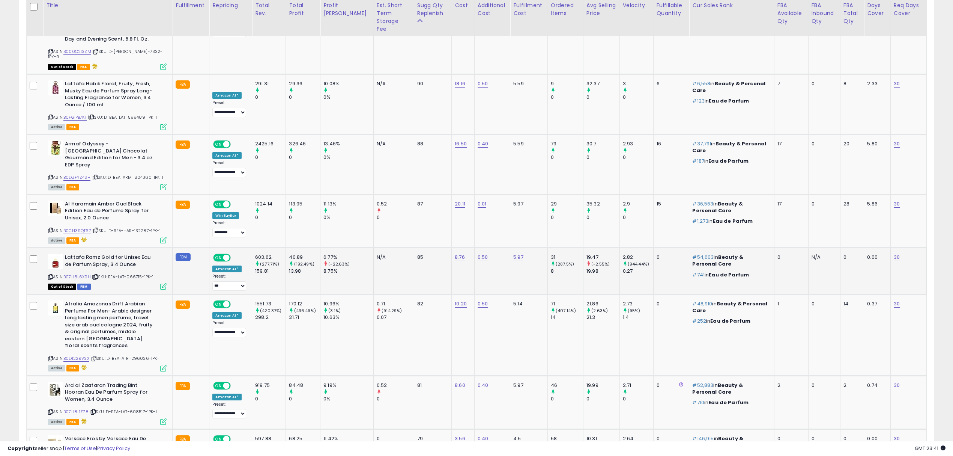
click at [139, 274] on span "| SKU: BEA-LAT-066715-1PK-1" at bounding box center [123, 277] width 62 height 6
copy span "066715"
click at [56, 254] on img at bounding box center [55, 261] width 15 height 15
drag, startPoint x: 110, startPoint y: 212, endPoint x: 142, endPoint y: 212, distance: 31.5
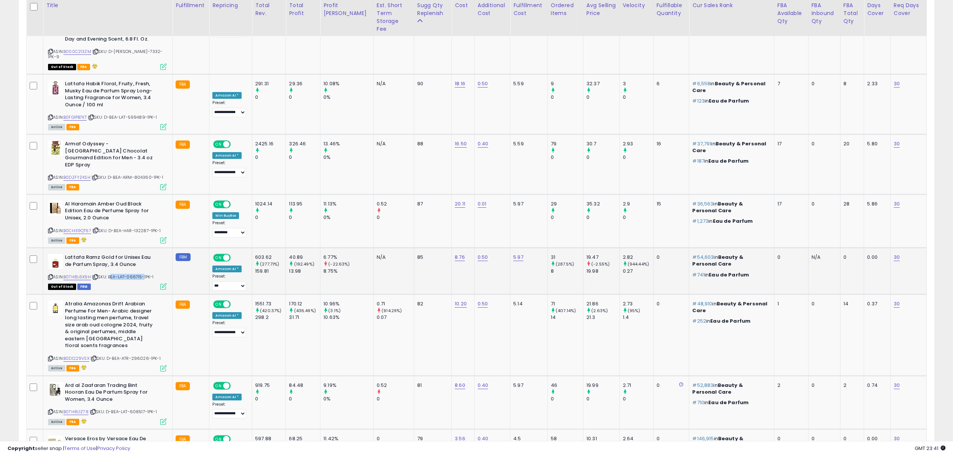
click at [142, 274] on span "| SKU: BEA-LAT-066715-1PK-1" at bounding box center [123, 277] width 62 height 6
copy span "BEA-LAT-066715"
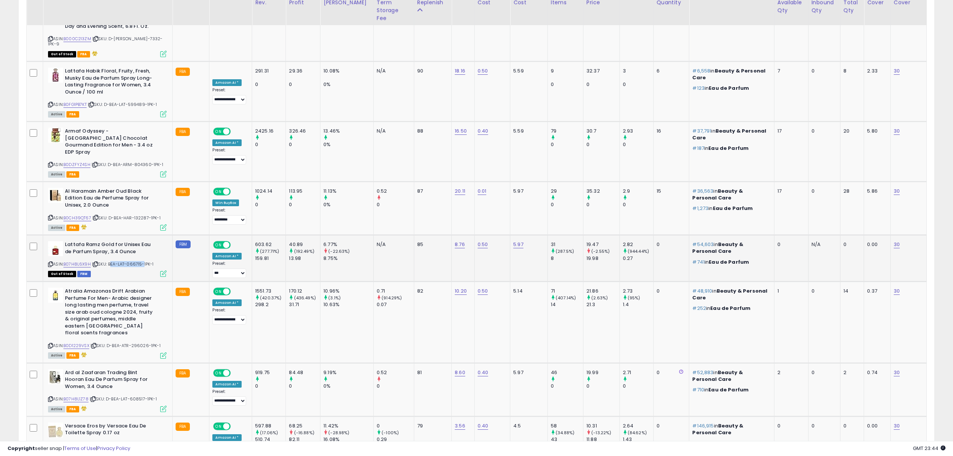
scroll to position [1342, 0]
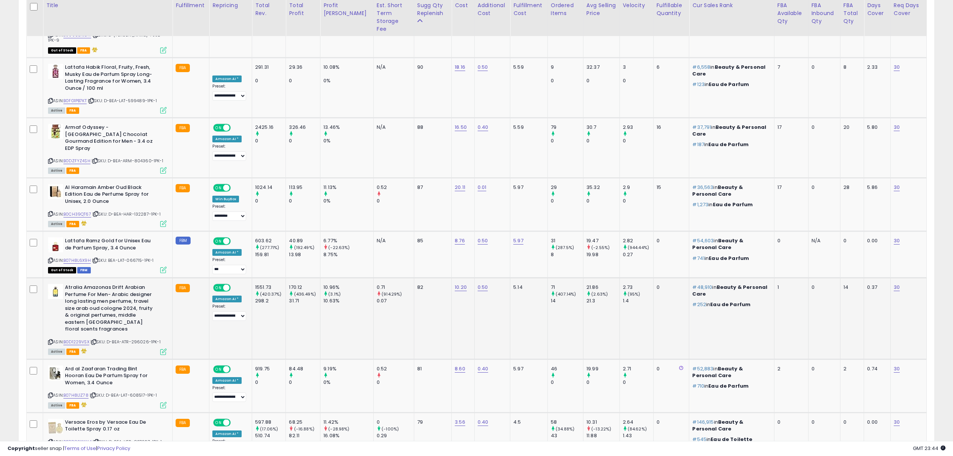
click at [142, 339] on span "| SKU: D-BEA-ATR-296026-1PK-1" at bounding box center [125, 342] width 70 height 6
drag, startPoint x: 114, startPoint y: 272, endPoint x: 150, endPoint y: 273, distance: 35.7
click at [150, 339] on span "| SKU: D-BEA-ATR-296026-1PK-1" at bounding box center [125, 342] width 70 height 6
copy span "BEA-ATR-296026"
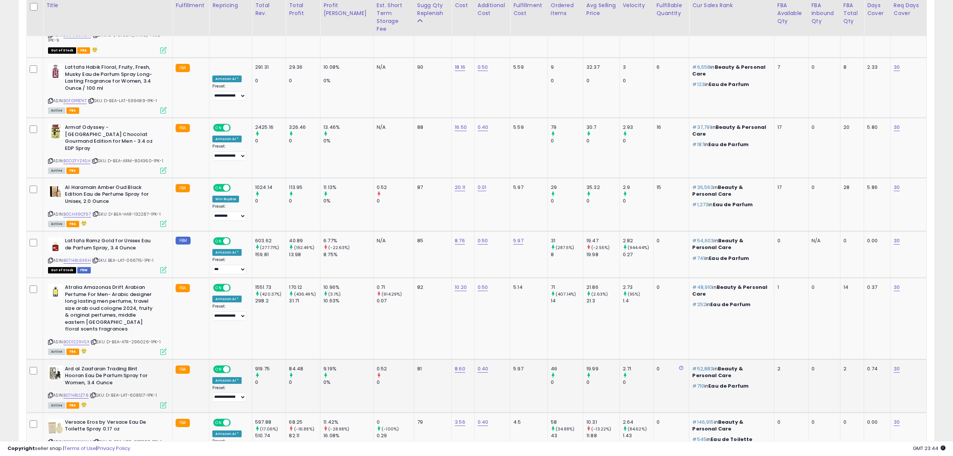
click at [141, 392] on span "| SKU: D-BEA-LAT-608517-1PK-1" at bounding box center [123, 395] width 67 height 6
click at [143, 438] on span "| SKU: D-BEA-VER-827367-1PK-1" at bounding box center [127, 441] width 69 height 6
drag, startPoint x: 116, startPoint y: 370, endPoint x: 151, endPoint y: 369, distance: 34.5
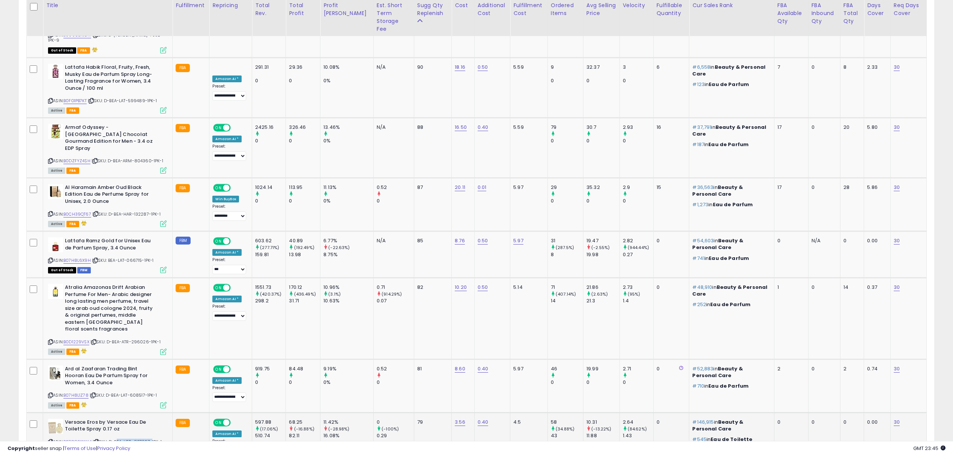
click at [151, 438] on span "| SKU: D-BEA-VER-827367-1PK-1" at bounding box center [127, 441] width 69 height 6
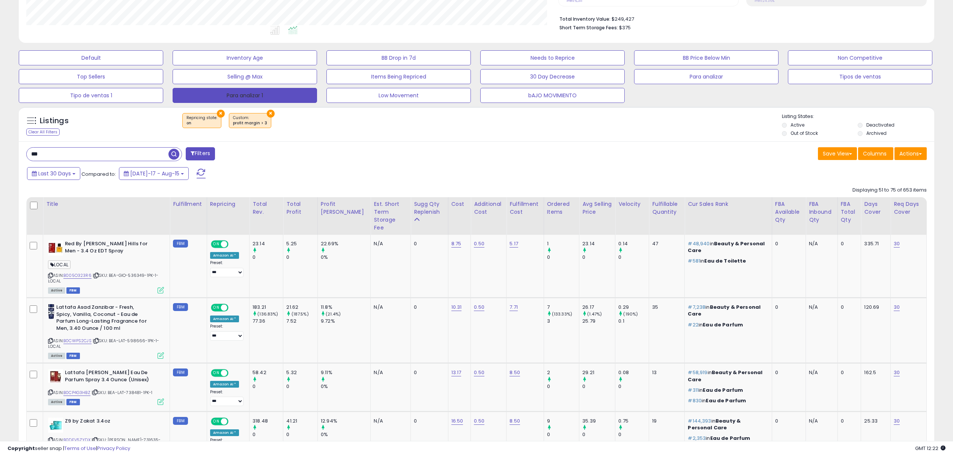
scroll to position [224, 0]
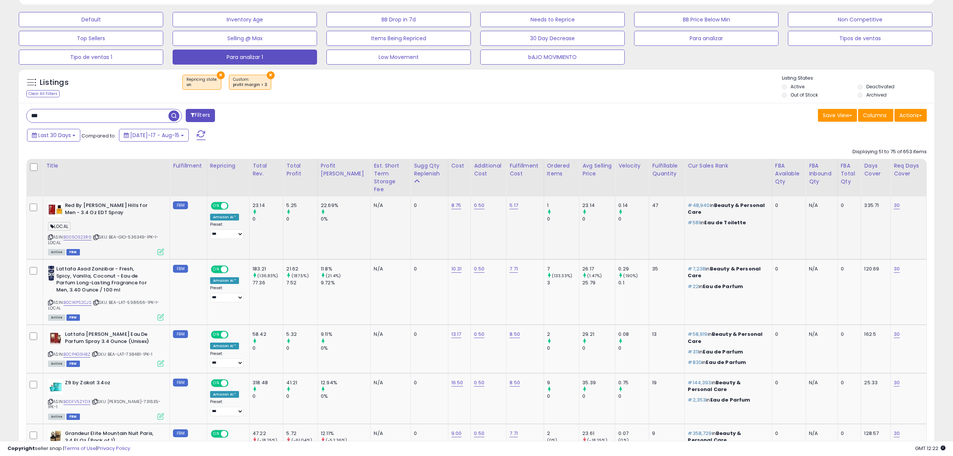
click at [134, 234] on span "| SKU: BEA-GIO-536349-1PK-1-LOCAL" at bounding box center [103, 239] width 111 height 11
click at [141, 299] on span "| SKU: BEA-LAT-598666-1PK-1-LOCAL" at bounding box center [103, 304] width 111 height 11
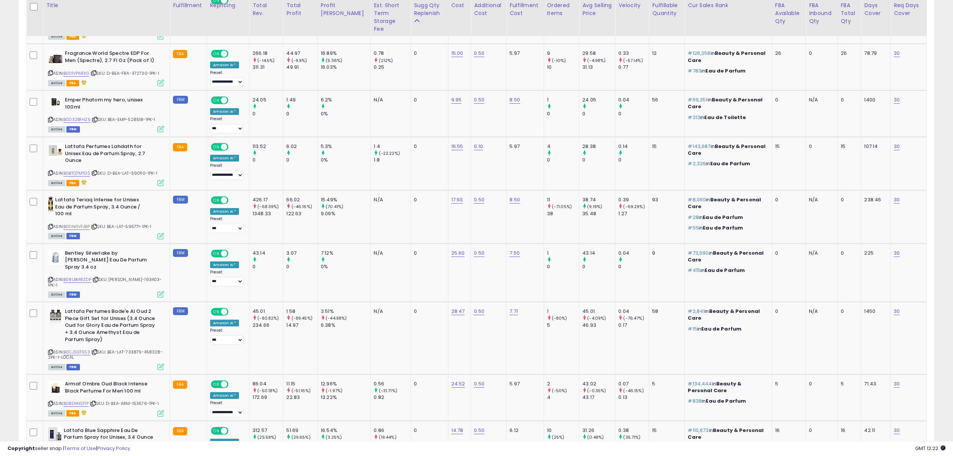
scroll to position [1352, 0]
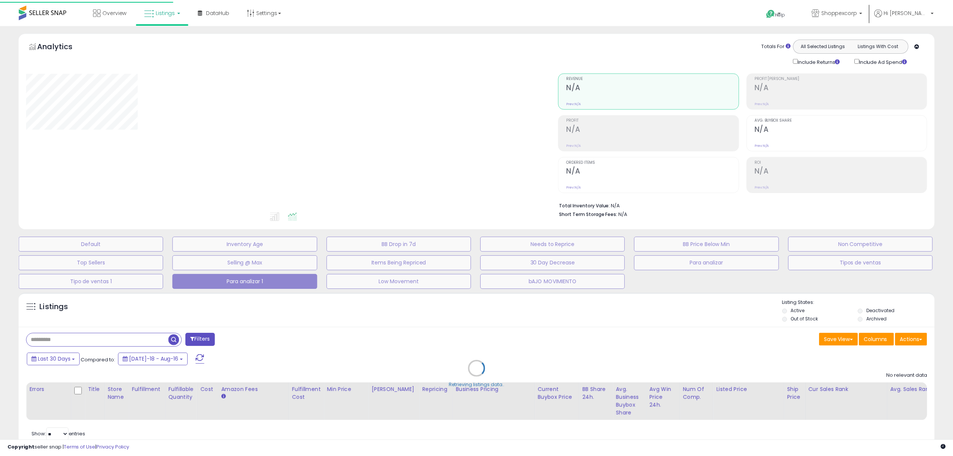
scroll to position [32, 0]
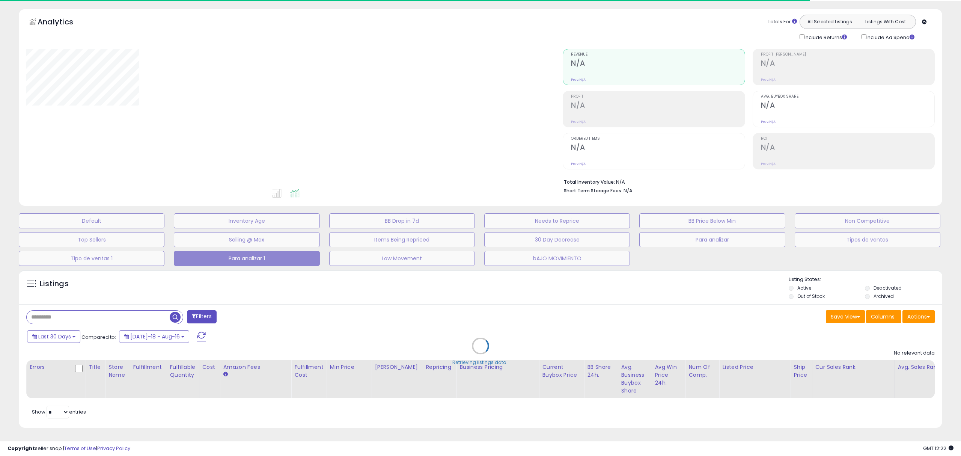
type input "***"
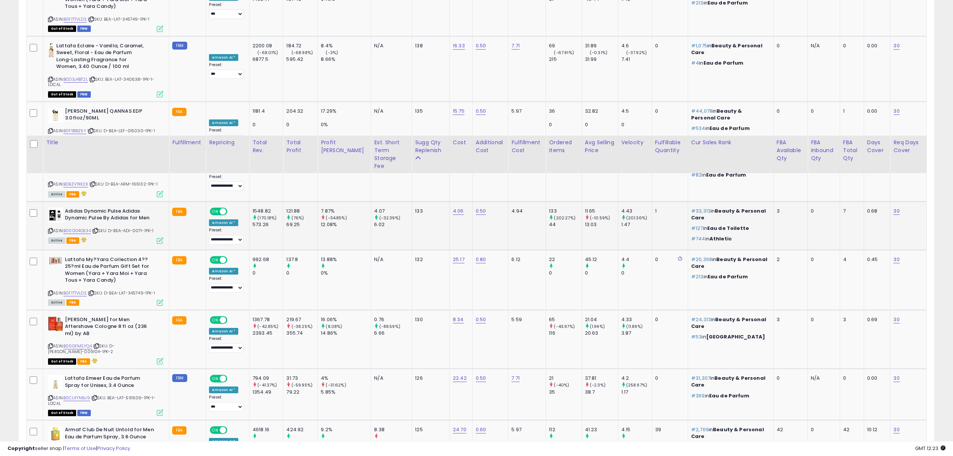
scroll to position [1332, 0]
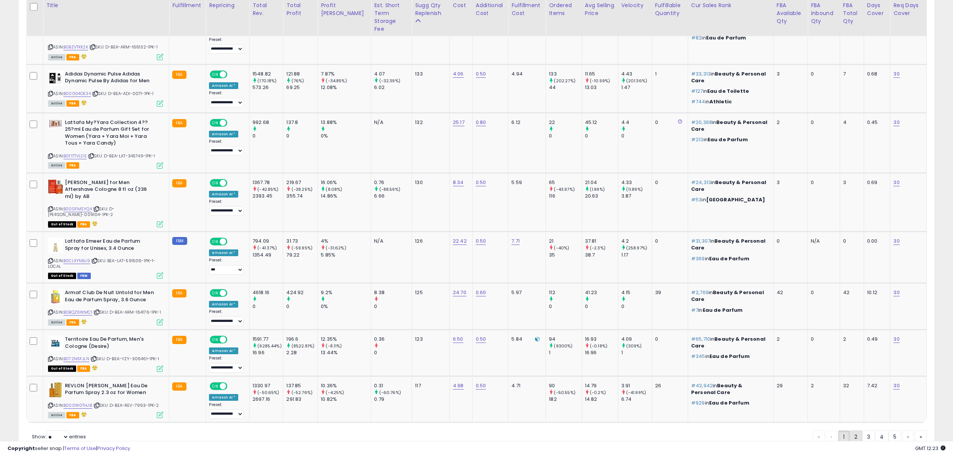
click at [853, 430] on link "2" at bounding box center [856, 436] width 13 height 13
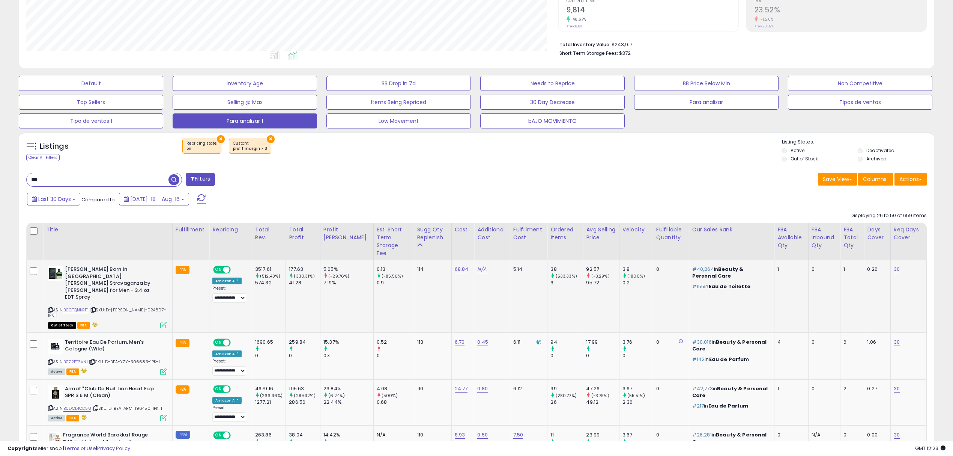
scroll to position [275, 0]
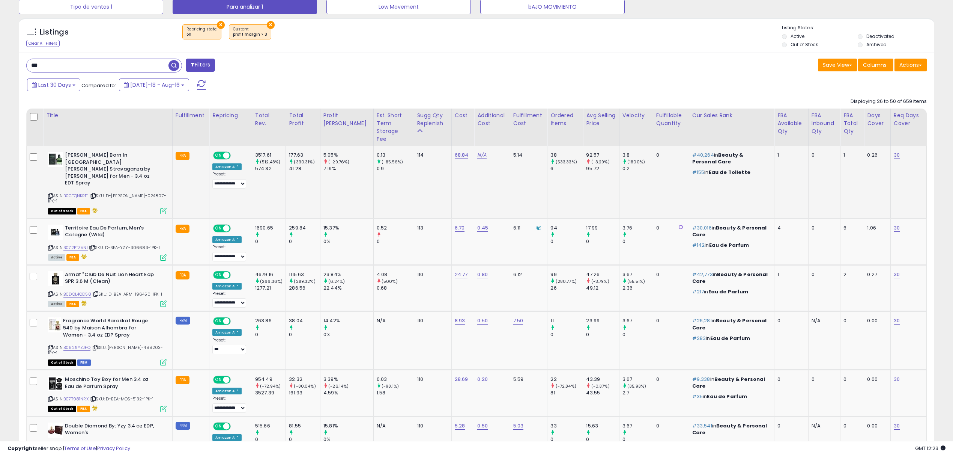
click at [140, 193] on span "| SKU: D-BEA-VAL-024807-1PK-1" at bounding box center [107, 198] width 118 height 11
copy span "024807"
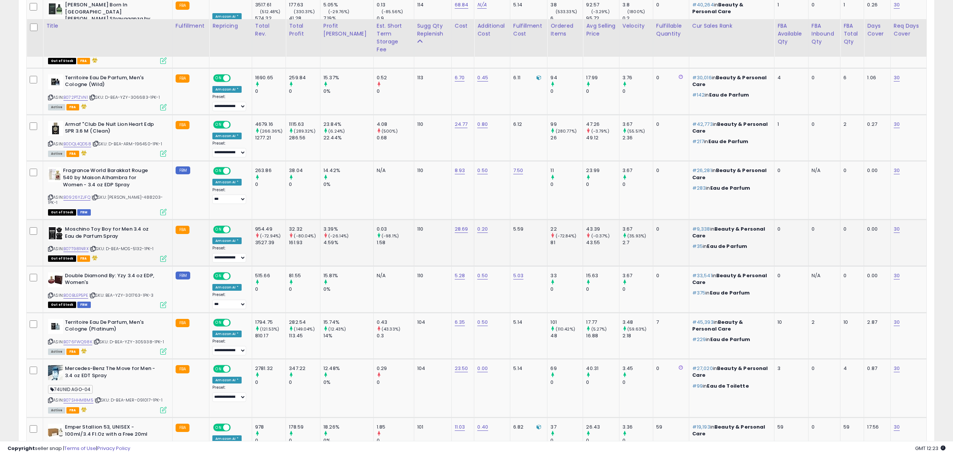
scroll to position [525, 0]
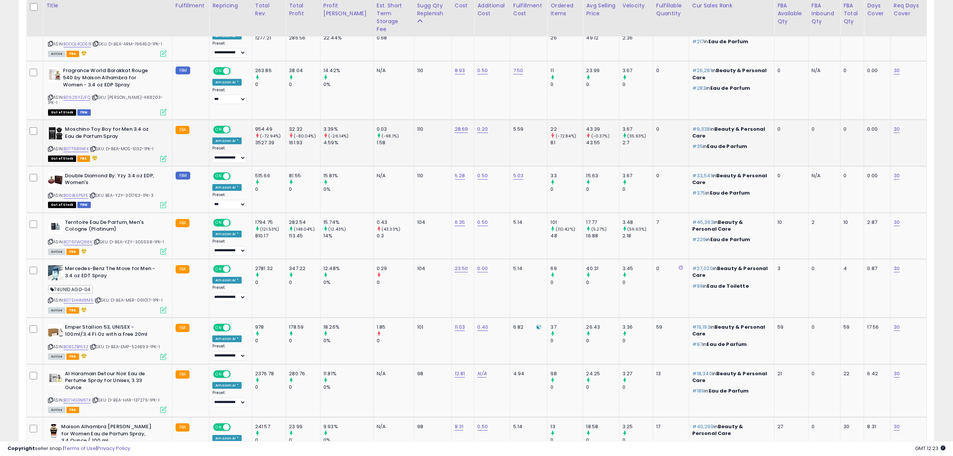
click at [139, 146] on span "| SKU: D-BEA-MOS-5132-1PK-1" at bounding box center [122, 149] width 64 height 6
copy span "5132"
click at [134, 192] on span "| SKU: BEA-YZY-301763-1PK-3" at bounding box center [121, 195] width 65 height 6
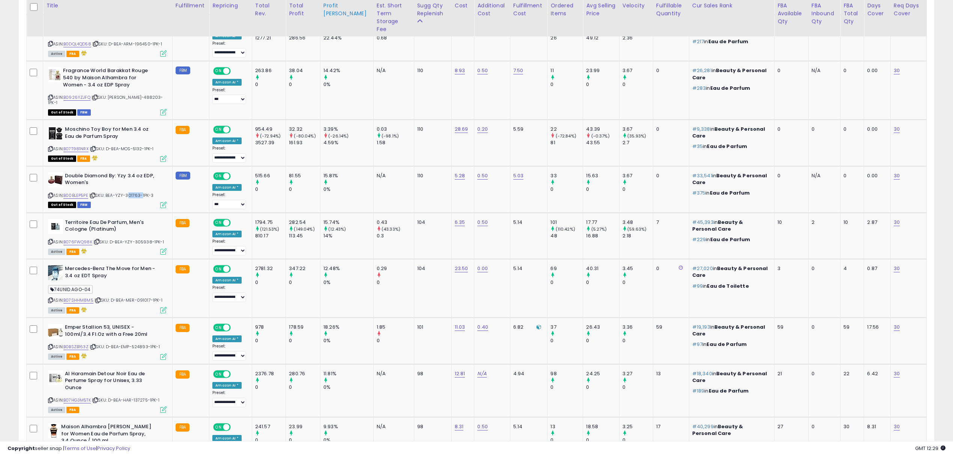
copy span "301763"
click at [145, 239] on span "| SKU: D-BEA-YZY-305938-1PK-1" at bounding box center [128, 242] width 71 height 6
copy span "305938"
click at [142, 266] on div "ASIN: B07SHHM8M5 | SKU: D-BEA-MER-091017-1PK-1 Active FBA" at bounding box center [107, 288] width 119 height 47
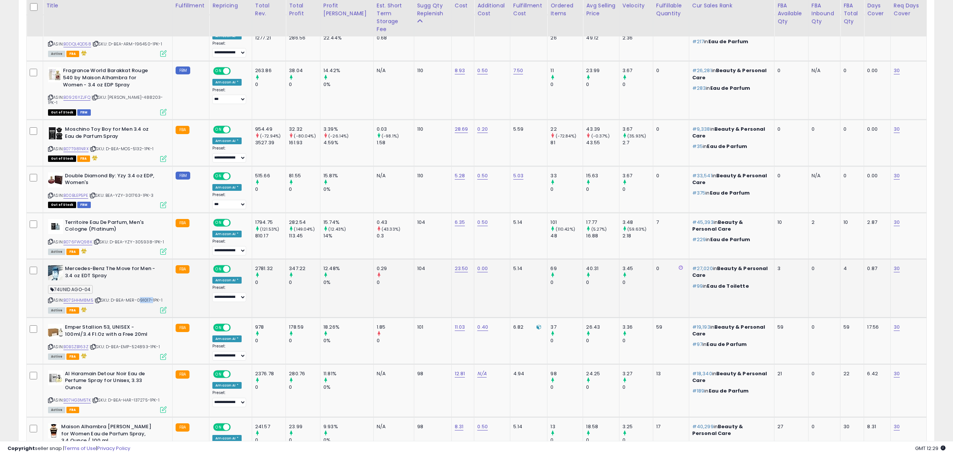
click at [142, 266] on div "ASIN: B07SHHM8M5 | SKU: D-BEA-MER-091017-1PK-1 Active FBA" at bounding box center [107, 288] width 119 height 47
copy span "091017"
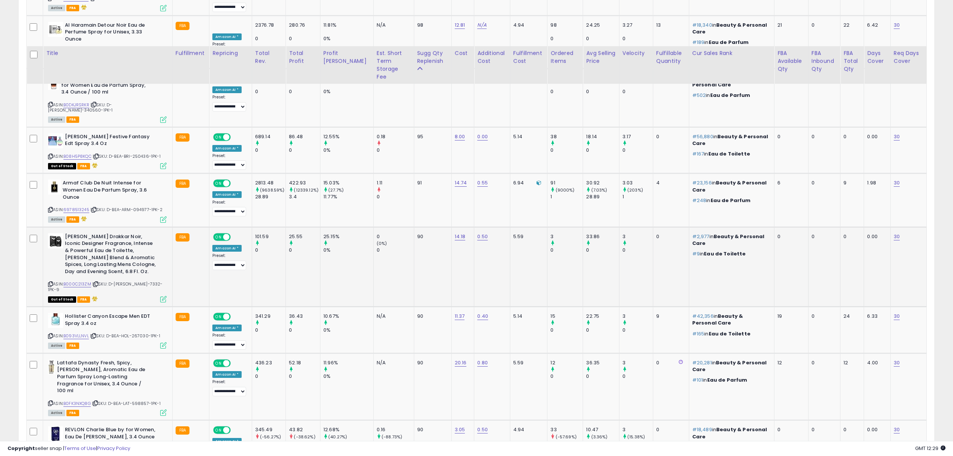
scroll to position [925, 0]
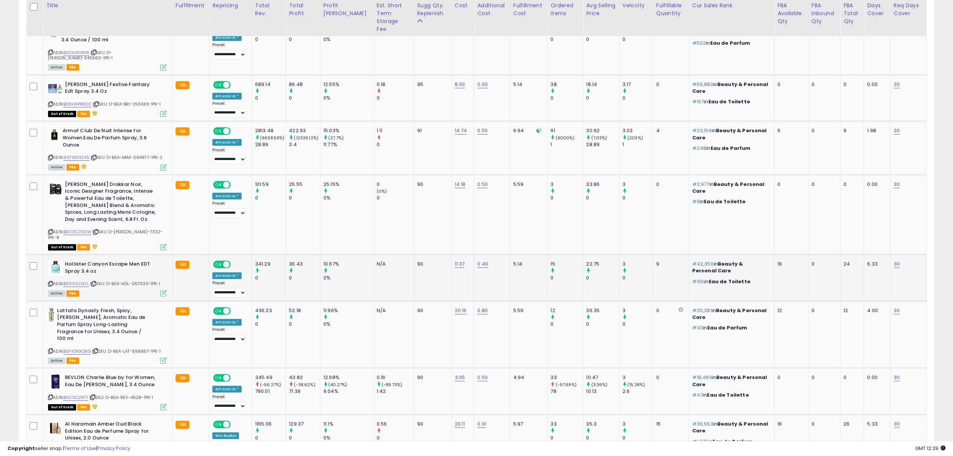
click at [139, 280] on span "| SKU: D-BEA-HOL-267030-1PK-1" at bounding box center [125, 283] width 70 height 6
copy span "267030"
click at [142, 348] on span "| SKU: D-BEA-LAT-598857-1PK-1" at bounding box center [126, 351] width 69 height 6
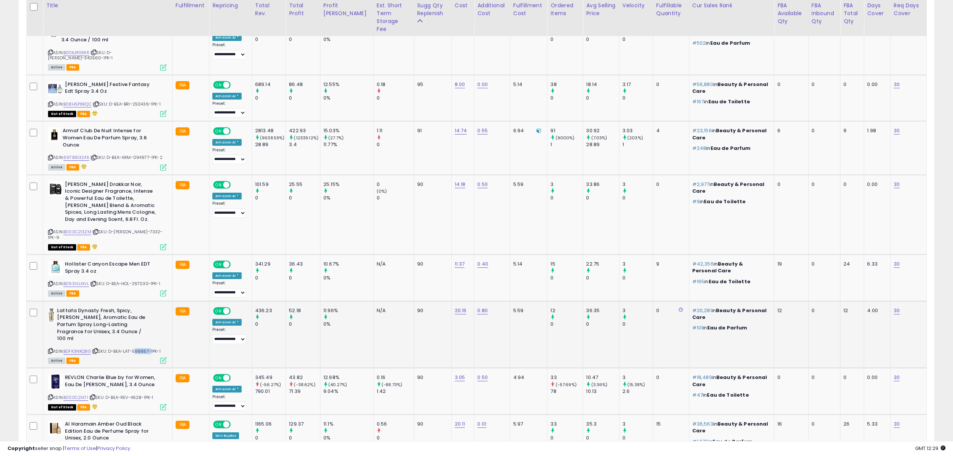
copy span "598857"
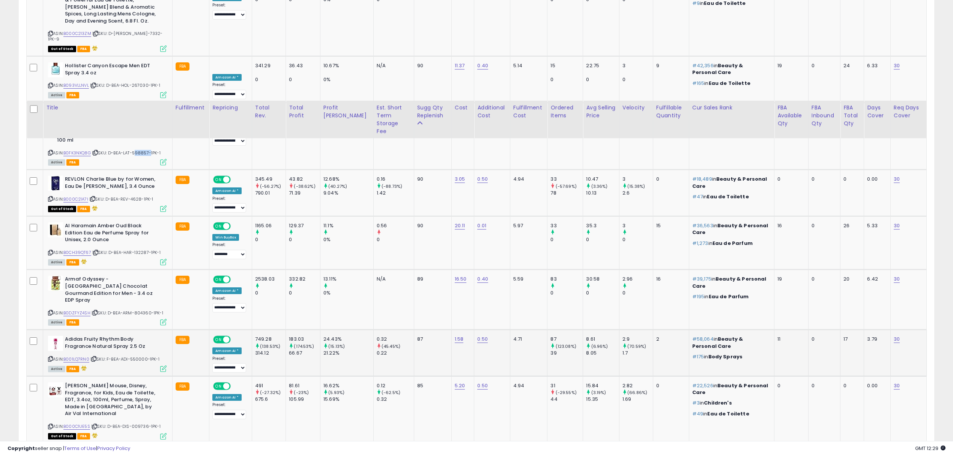
scroll to position [1226, 0]
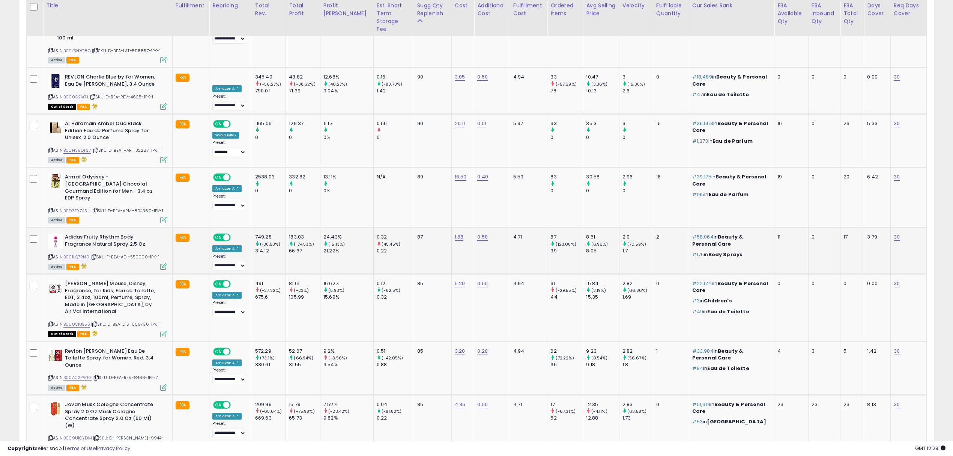
click at [141, 254] on span "| SKU: F-BEA-ADI-550000-1PK-1" at bounding box center [124, 257] width 69 height 6
copy span "550000"
click at [141, 321] on span "| SKU: D-BEA-DIS-009736-1PK-1" at bounding box center [125, 324] width 69 height 6
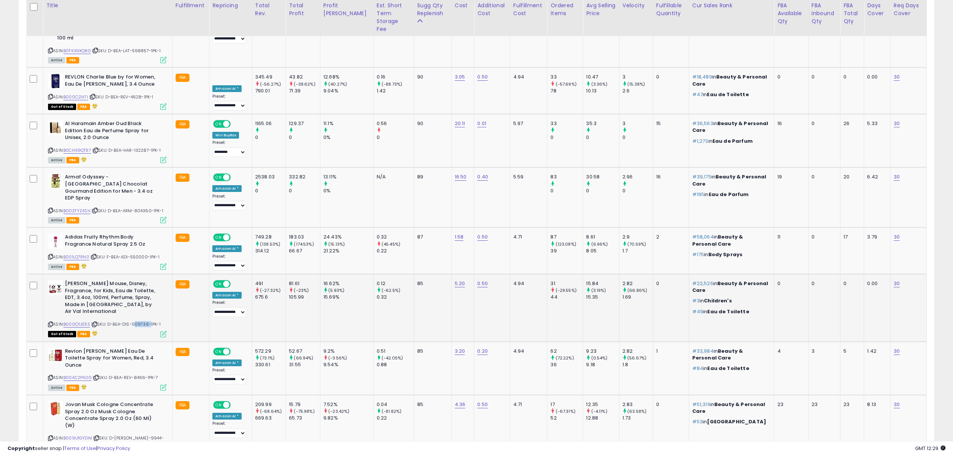
copy span "009736"
click at [142, 374] on span "| SKU: D-BEA-REV-8466-1PK-7" at bounding box center [126, 377] width 66 height 6
copy span "8466"
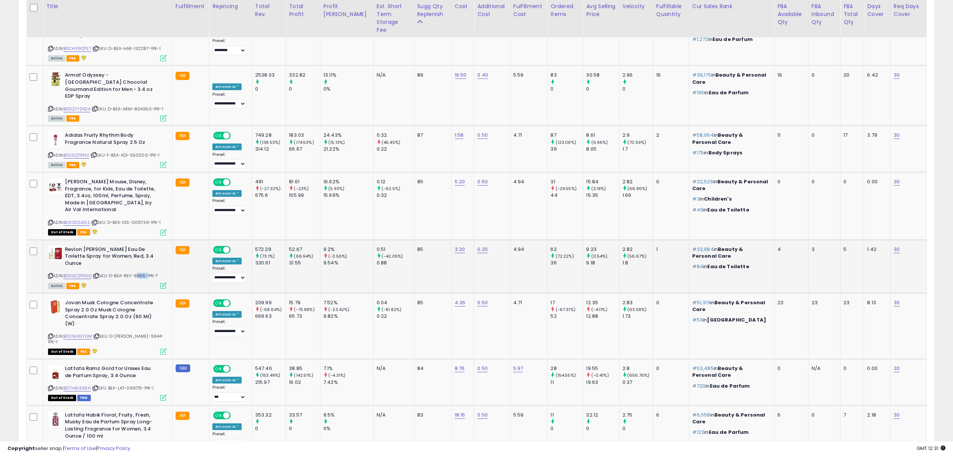
scroll to position [1328, 0]
click at [140, 332] on span "| SKU: D-BEA-JOV-9944-1PK-1" at bounding box center [106, 337] width 116 height 11
click at [131, 384] on span "| SKU: BEA-LAT-066715-1PK-1" at bounding box center [123, 387] width 62 height 6
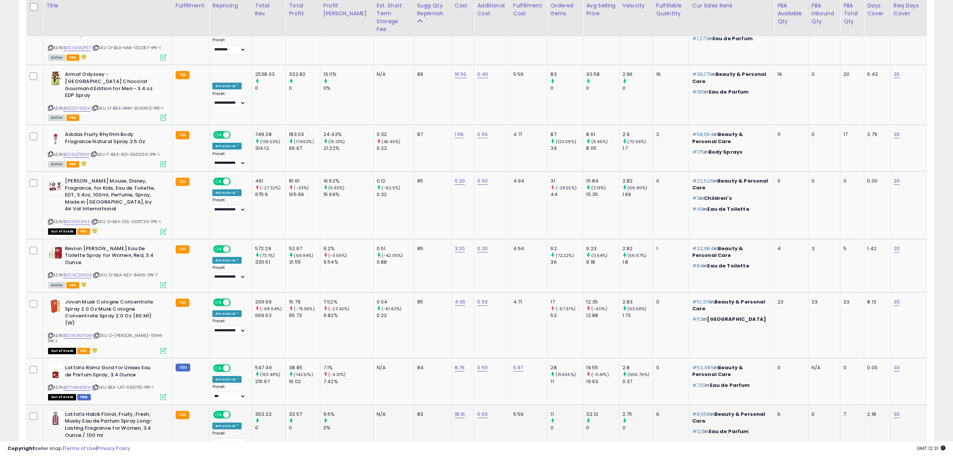
click at [139, 444] on span "| SKU: D-BEA-LAT-599489-1PK-1" at bounding box center [122, 447] width 69 height 6
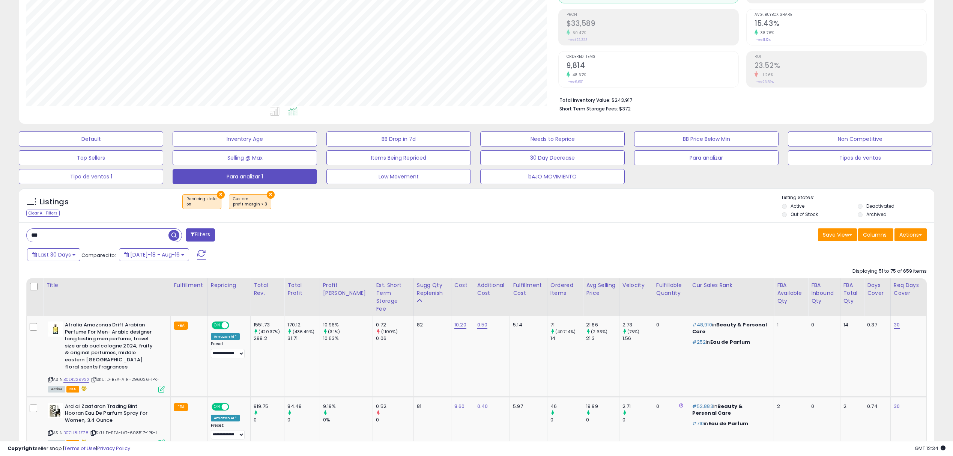
scroll to position [325, 0]
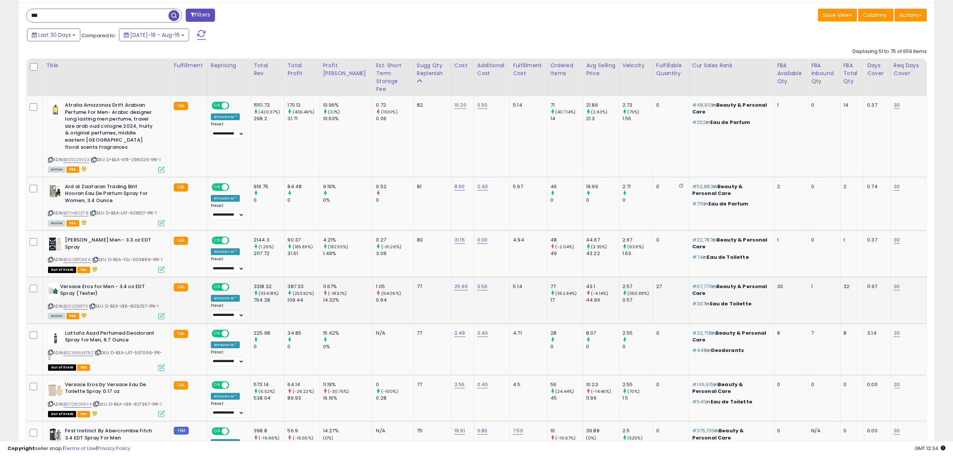
click at [140, 303] on span "| SKU: D-BEA-VER-809257-1PK-1" at bounding box center [124, 306] width 70 height 6
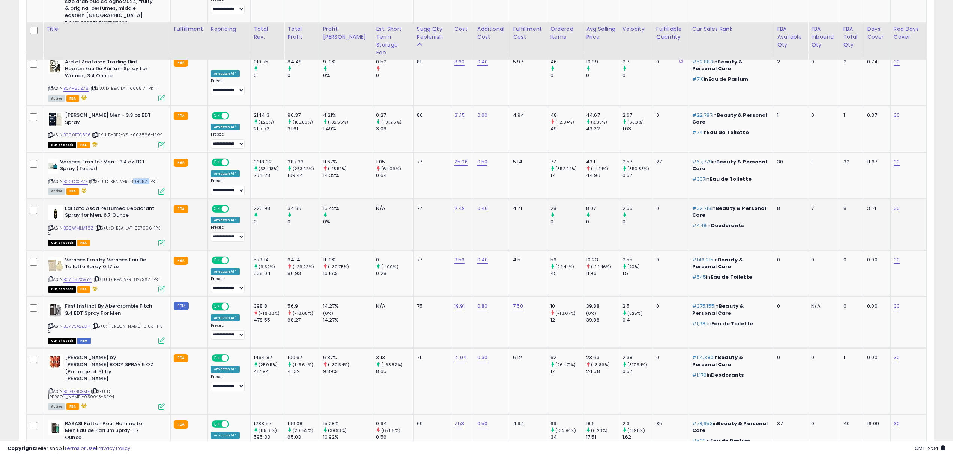
scroll to position [475, 0]
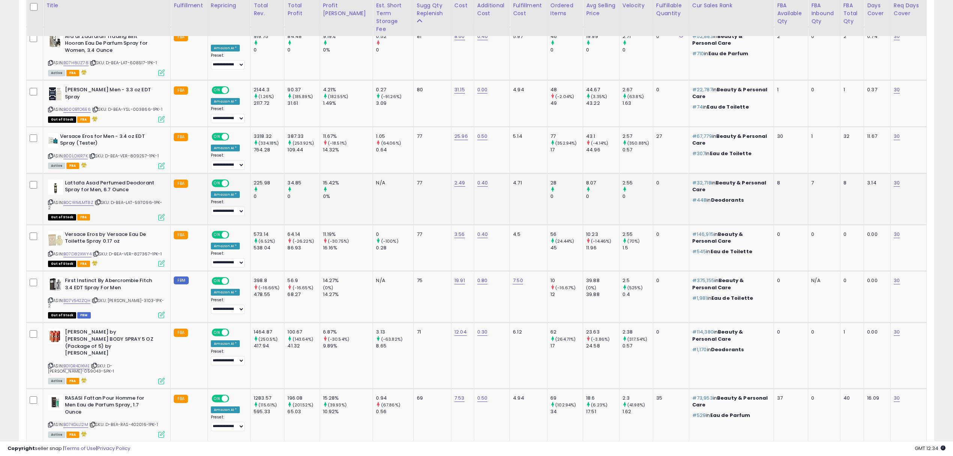
click at [143, 199] on span "| SKU: D-BEA-LAT-597096-1PK-2" at bounding box center [105, 204] width 114 height 11
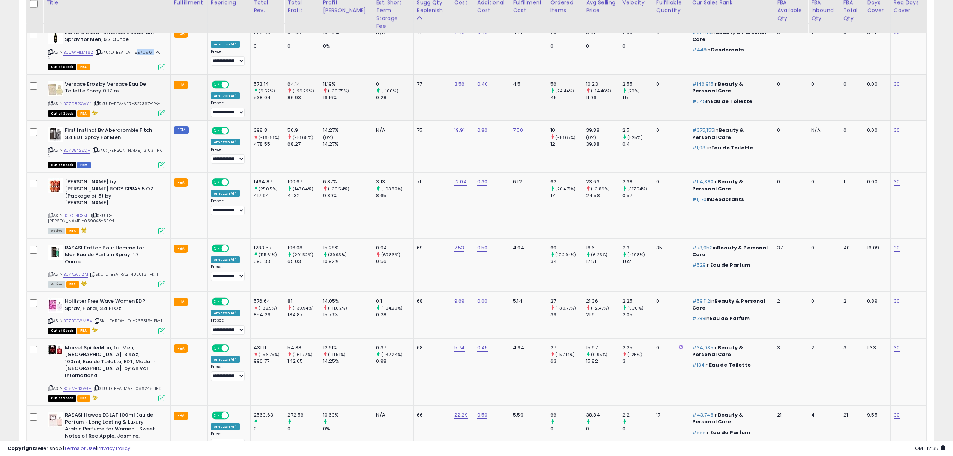
scroll to position [575, 0]
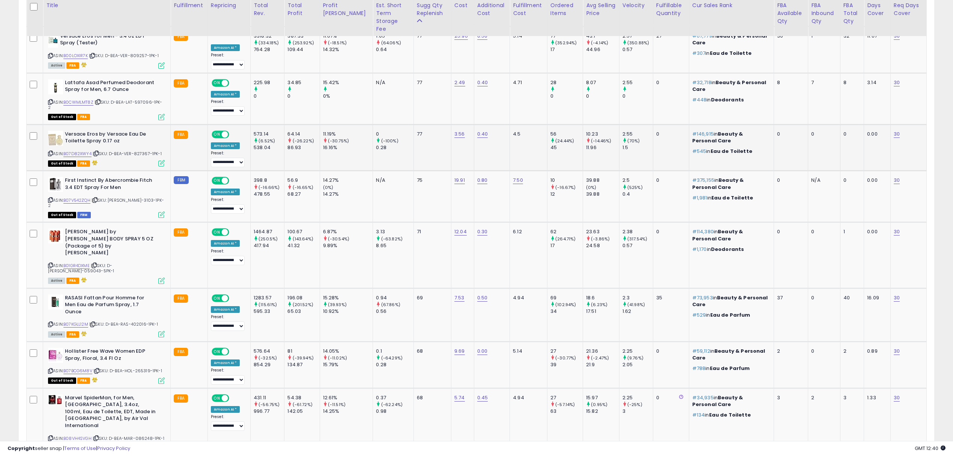
click at [137, 131] on div "ASIN: B07D82XWY4 | SKU: D-BEA-VER-827367-1PK-1 Out of Stock FBA" at bounding box center [106, 148] width 117 height 35
click at [133, 197] on span "| SKU: BEA-ABE-3103-1PK-2" at bounding box center [106, 202] width 116 height 11
click at [96, 198] on icon at bounding box center [95, 200] width 5 height 4
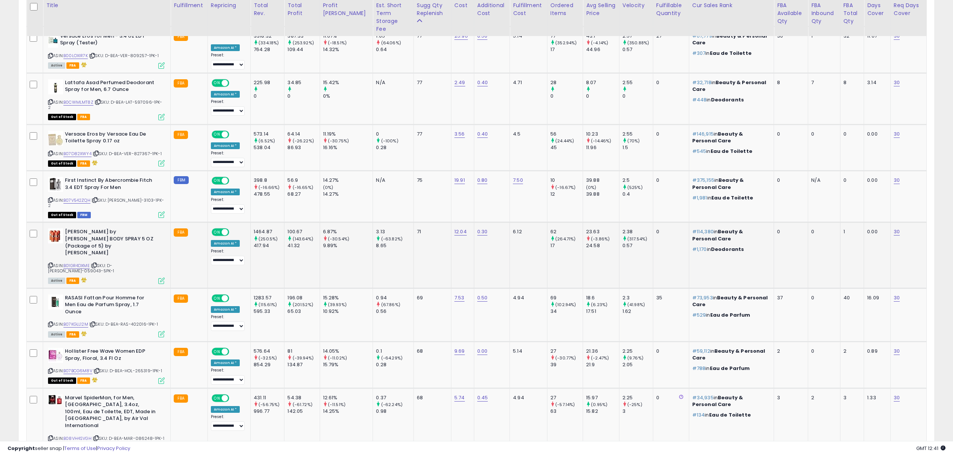
click at [141, 230] on div "ASIN: B01GR4DXME | SKU: D-BEA-JOV-059043-5PK-1 Active FBA" at bounding box center [106, 255] width 117 height 54
click at [114, 262] on span "| SKU: D-BEA-JOV-059043-5PK-1" at bounding box center [81, 267] width 66 height 11
click at [142, 321] on span "| SKU: D-BEA-RAS-402016-1PK-1" at bounding box center [123, 324] width 69 height 6
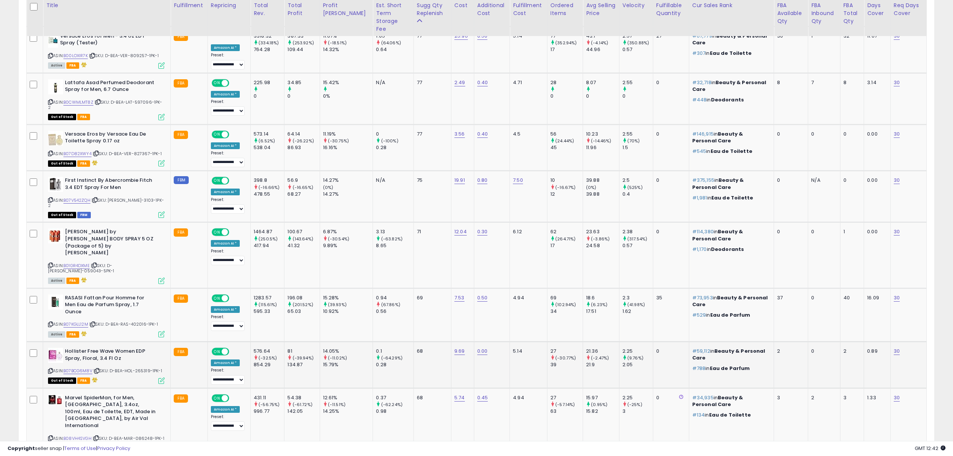
drag, startPoint x: 134, startPoint y: 327, endPoint x: 138, endPoint y: 327, distance: 4.2
click at [134, 367] on span "| SKU: D-BEA-HOL-265319-1PK-1" at bounding box center [127, 370] width 69 height 6
click at [147, 367] on span "| SKU: D-BEA-HOL-265319-1PK-1" at bounding box center [127, 370] width 69 height 6
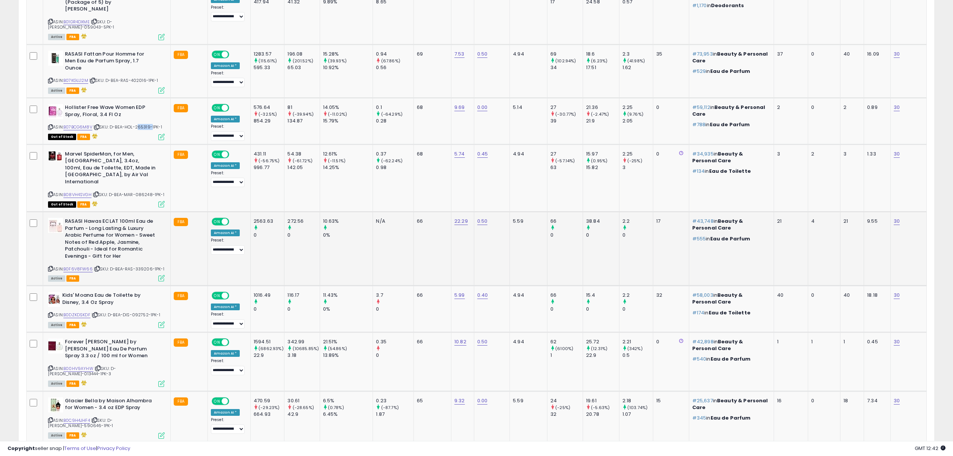
scroll to position [825, 0]
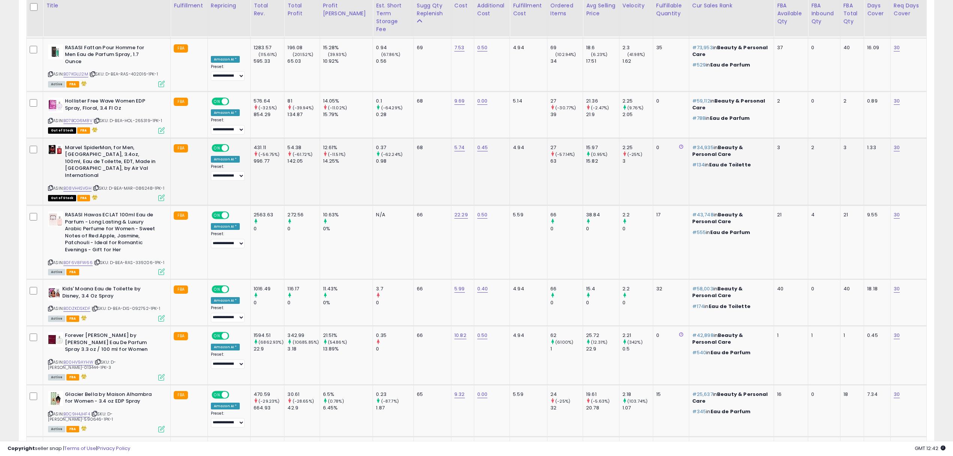
click at [145, 144] on div "ASIN: B08VH4SVGH | SKU: D-BEA-MAR-086248-1PK-1 Out of Stock FBA" at bounding box center [106, 172] width 117 height 56
click at [141, 259] on span "| SKU: D-BEA-RAS-339206-1PK-1" at bounding box center [129, 262] width 71 height 6
click at [139, 285] on div "ASIN: B0DZKDSKDF | SKU: D-BEA-DIS-092752-1PK-1 Active FBA" at bounding box center [106, 302] width 117 height 35
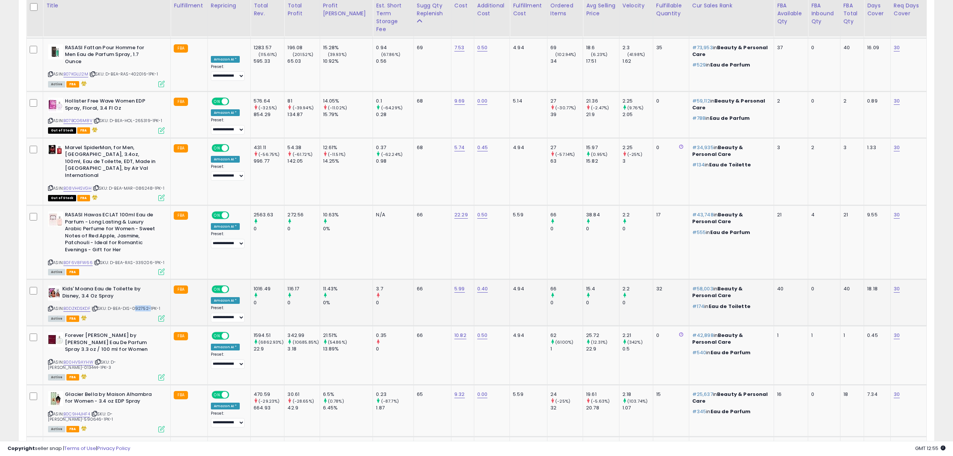
click at [139, 285] on div "ASIN: B0DZKDSKDF | SKU: D-BEA-DIS-092752-1PK-1 Active FBA" at bounding box center [106, 302] width 117 height 35
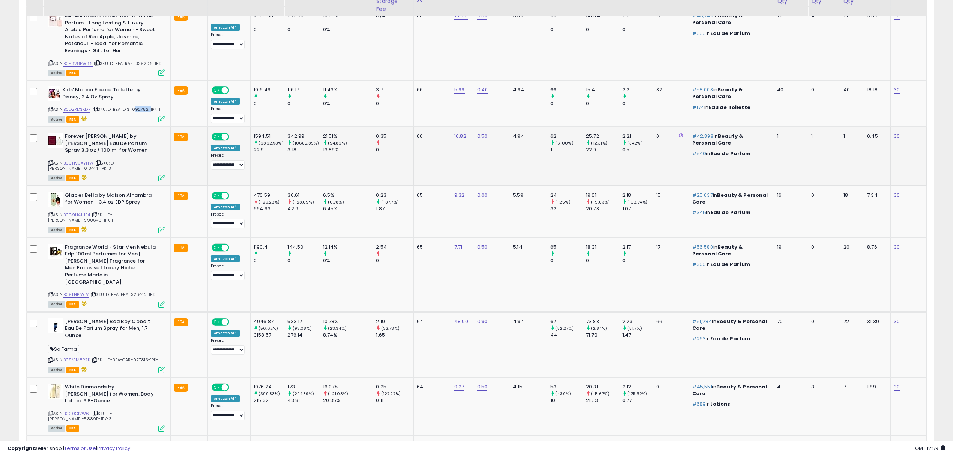
scroll to position [1025, 0]
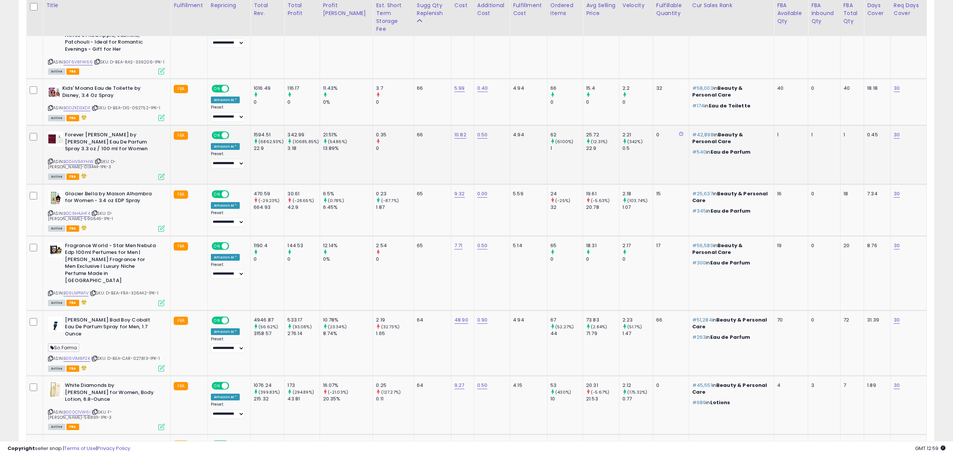
click at [116, 158] on span "| SKU: D-BEA-ELI-013444-1PK-3" at bounding box center [82, 163] width 68 height 11
click at [113, 210] on span "| SKU: D-BEA-MAI-590646-1PK-1" at bounding box center [80, 215] width 65 height 11
click at [137, 290] on span "| SKU: D-BEA-FRA-326442-1PK-1" at bounding box center [124, 293] width 69 height 6
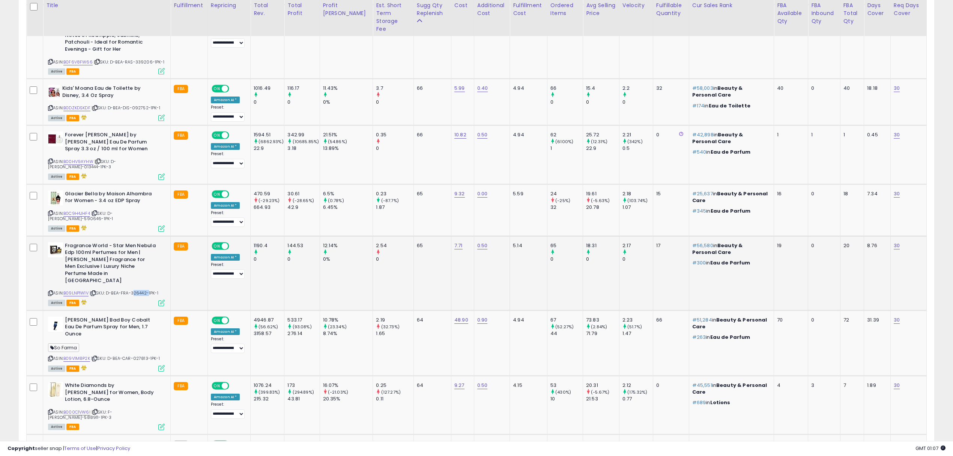
click at [137, 290] on span "| SKU: D-BEA-FRA-326442-1PK-1" at bounding box center [124, 293] width 69 height 6
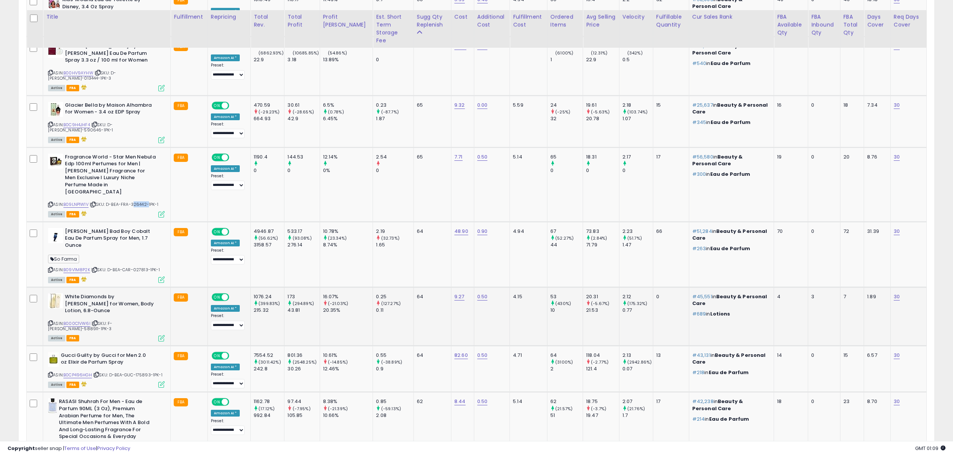
scroll to position [1125, 0]
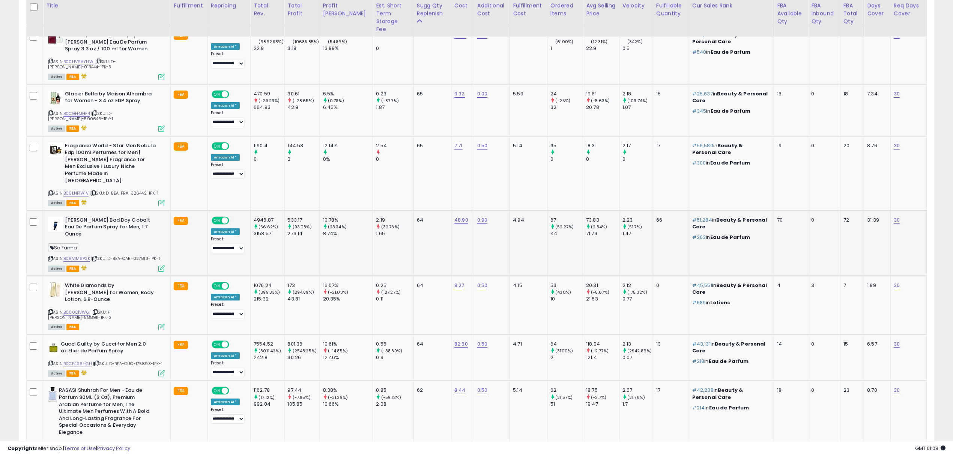
click at [141, 255] on span "| SKU: D-BEA-CAR-027813-1PK-1" at bounding box center [125, 258] width 69 height 6
click at [139, 282] on div "ASIN: B000C1VW6I | SKU: F-BEA-ELI-588911-1PK-3 Active FBA" at bounding box center [106, 305] width 117 height 47
click at [143, 360] on span "| SKU: D-BEA-GUC-175893-1PK-1" at bounding box center [127, 363] width 69 height 6
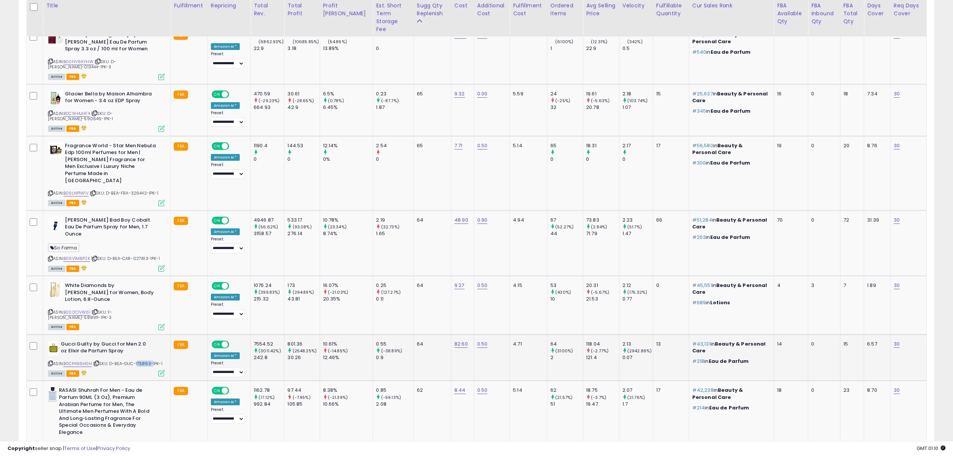
click at [143, 360] on span "| SKU: D-BEA-GUC-175893-1PK-1" at bounding box center [127, 363] width 69 height 6
drag, startPoint x: 121, startPoint y: 287, endPoint x: 202, endPoint y: 182, distance: 132.5
click at [152, 360] on span "| SKU: D-BEA-GUC-175893-1PK-1" at bounding box center [127, 363] width 69 height 6
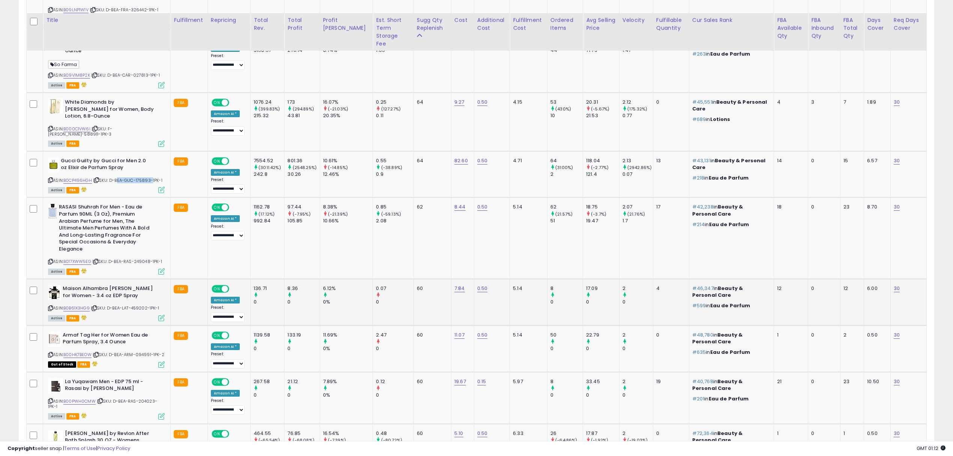
scroll to position [1326, 0]
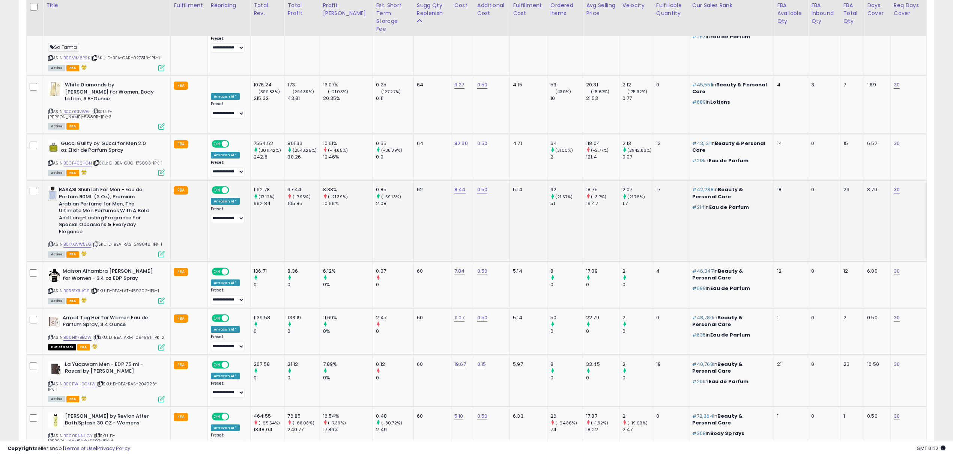
click at [142, 241] on span "| SKU: D-BEA-RAS-249048-1PK-1" at bounding box center [127, 244] width 70 height 6
click at [143, 241] on span "| SKU: D-BEA-RAS-249048-1PK-1" at bounding box center [127, 244] width 70 height 6
click at [142, 288] on span "| SKU: D-BEA-LAT-459202-1PK-1" at bounding box center [125, 291] width 68 height 6
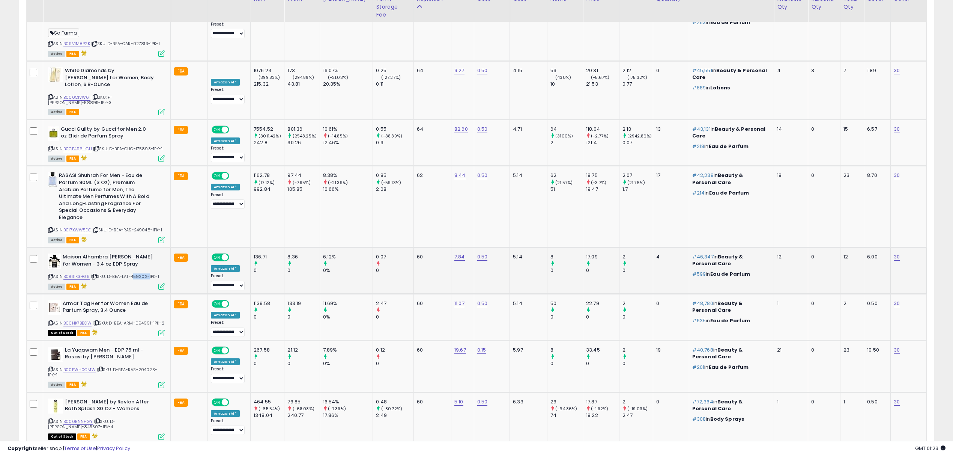
scroll to position [1352, 0]
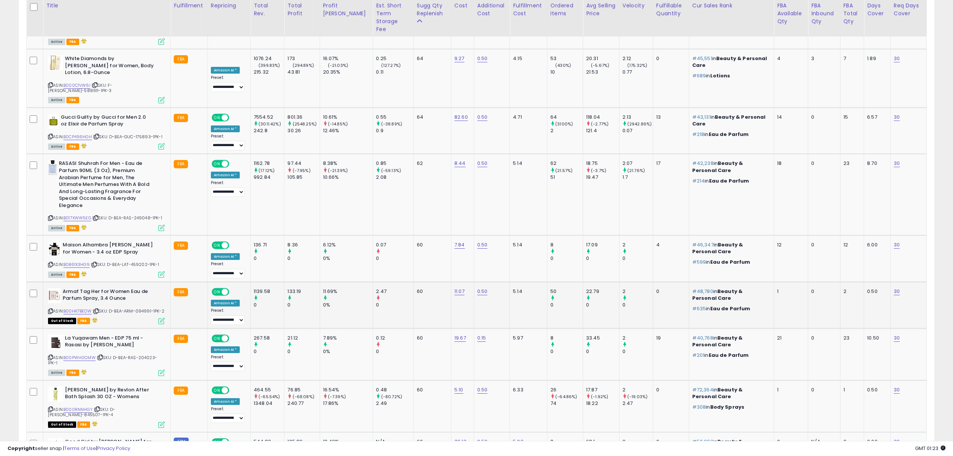
click at [145, 308] on span "| SKU: D-BEA-ARM-094991-1PK-2" at bounding box center [129, 311] width 72 height 6
click at [144, 308] on span "| SKU: D-BEA-ARM-094991-1PK-2" at bounding box center [129, 311] width 72 height 6
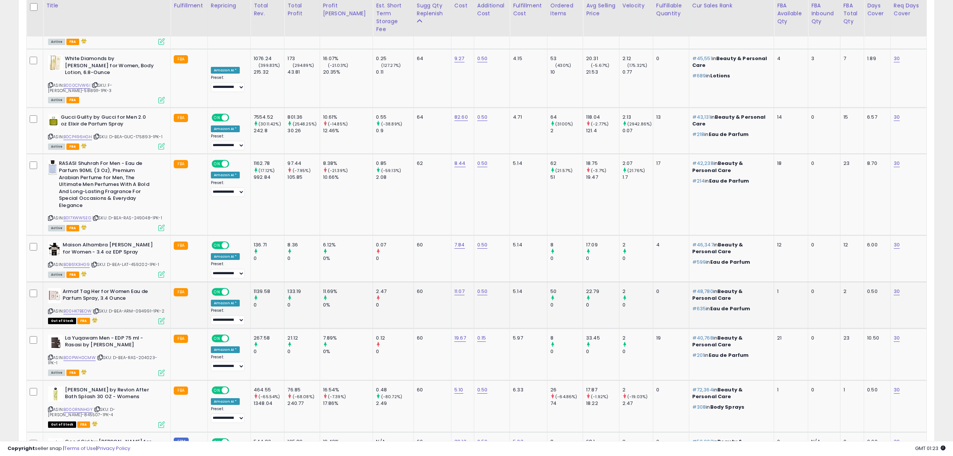
click at [149, 288] on b "Armaf Tag Her for Women Eau de Parfum Spray, 3.4 Ounce" at bounding box center [108, 296] width 91 height 16
click at [143, 308] on span "| SKU: D-BEA-ARM-094991-1PK-2" at bounding box center [129, 311] width 72 height 6
click at [148, 354] on span "| SKU: D-BEA-RAS-204023-1PK-1" at bounding box center [102, 359] width 109 height 11
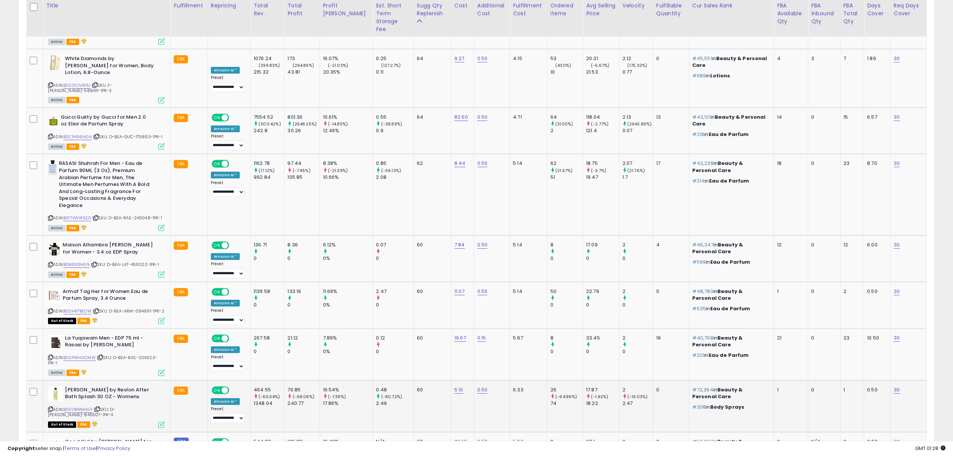
click at [141, 386] on div "ASIN: B000RNNHGY | SKU: D-BEA-JEA-845507-1PK-4 Out of Stock FBA" at bounding box center [106, 406] width 117 height 41
click at [74, 386] on b "Jean Nate by Revlon After Bath Splash 30 OZ - Womens" at bounding box center [110, 394] width 91 height 16
drag, startPoint x: 91, startPoint y: 306, endPoint x: 65, endPoint y: 302, distance: 26.3
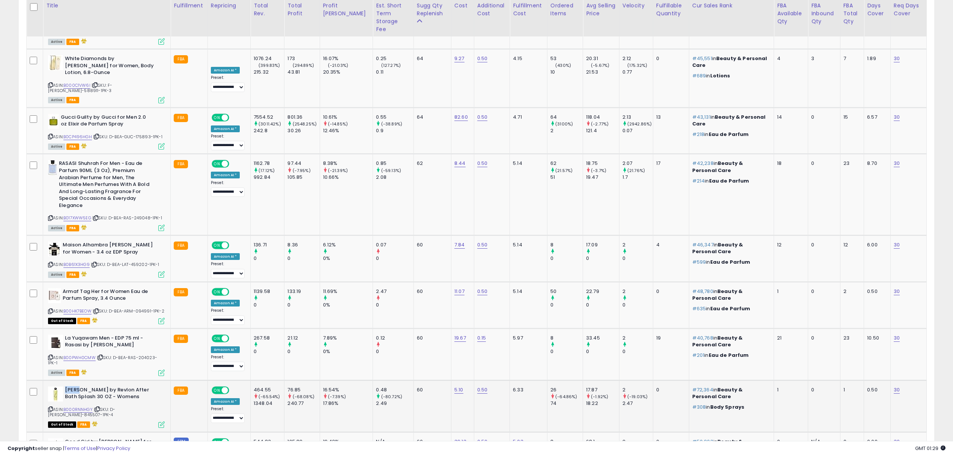
click at [65, 380] on td "Jean Nate by Revlon After Bath Splash 30 OZ - Womens ASIN: B000RNNHGY | SKU: D-…" at bounding box center [107, 406] width 128 height 52
click at [69, 386] on b "Jean Nate by Revlon After Bath Splash 30 OZ - Womens" at bounding box center [110, 394] width 91 height 16
drag, startPoint x: 65, startPoint y: 306, endPoint x: 92, endPoint y: 305, distance: 26.7
click at [92, 386] on b "Jean Nate by Revlon After Bath Splash 30 OZ - Womens" at bounding box center [110, 394] width 91 height 16
click at [140, 455] on span "| SKU: BEA-CAR-041673-1PK-1" at bounding box center [121, 461] width 63 height 6
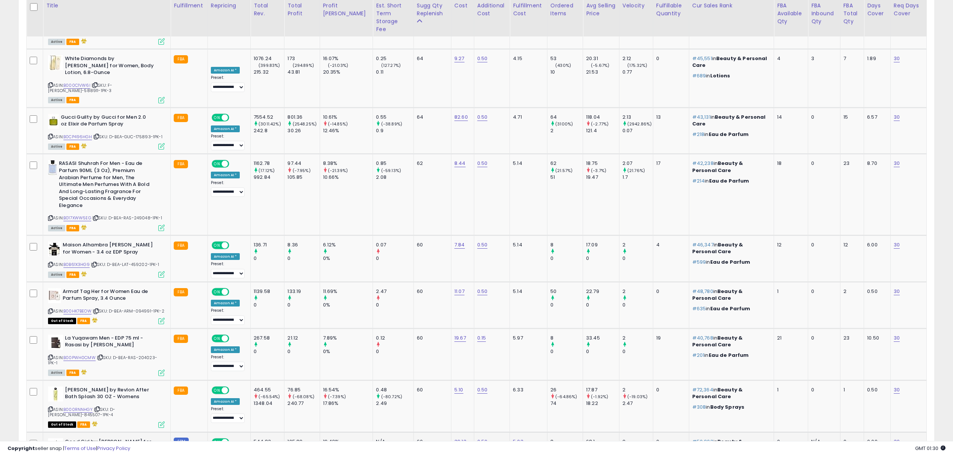
click at [140, 455] on span "| SKU: BEA-CAR-041673-1PK-1" at bounding box center [121, 461] width 63 height 6
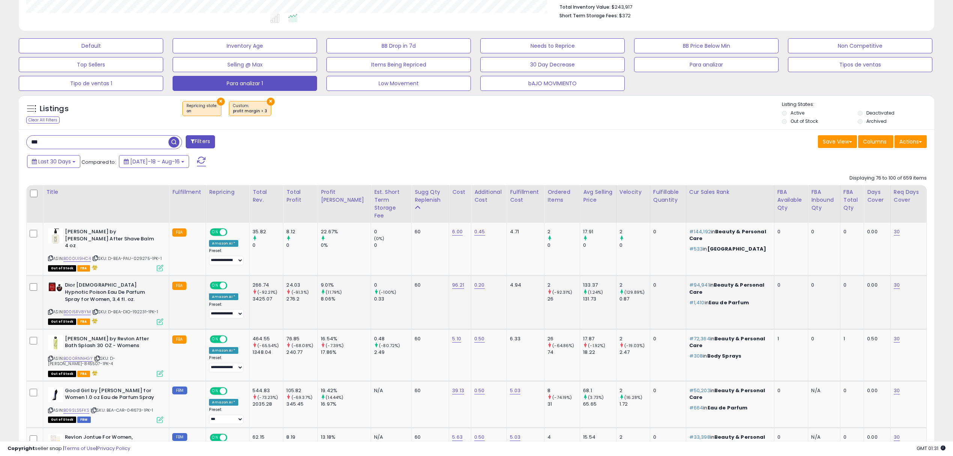
scroll to position [224, 0]
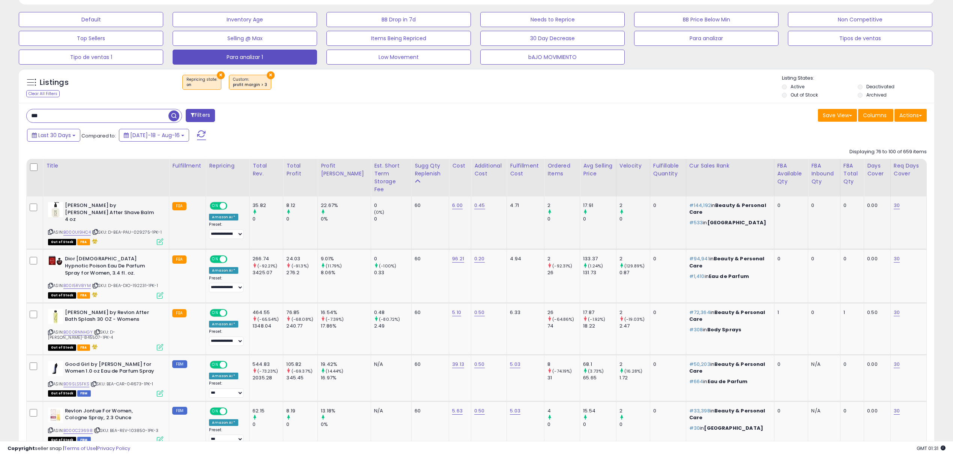
click at [143, 229] on span "| SKU: D-BEA-PAU-029275-1PK-1" at bounding box center [127, 232] width 70 height 6
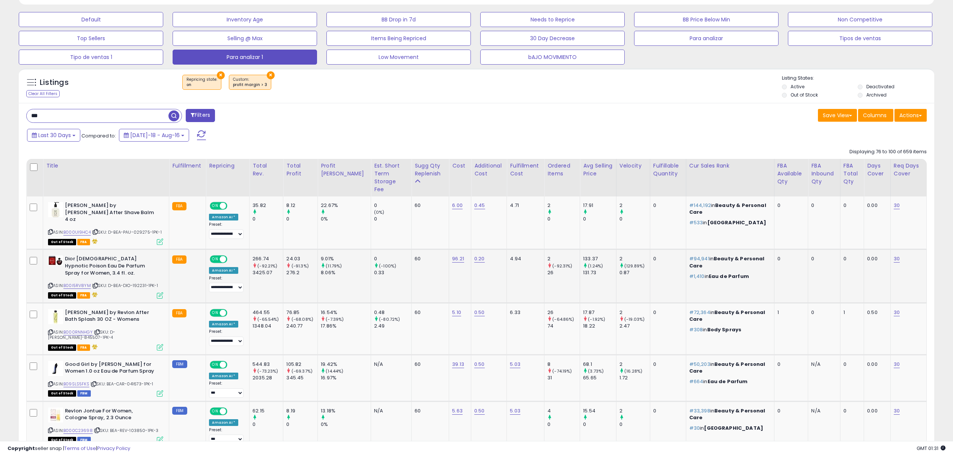
click at [137, 282] on span "| SKU: D-BEA-DIO-192231-1PK-1" at bounding box center [125, 285] width 66 height 6
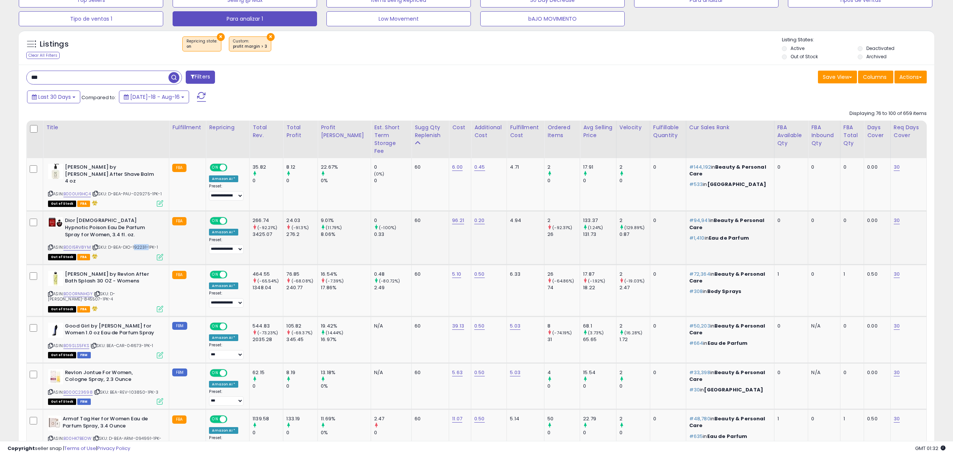
scroll to position [325, 0]
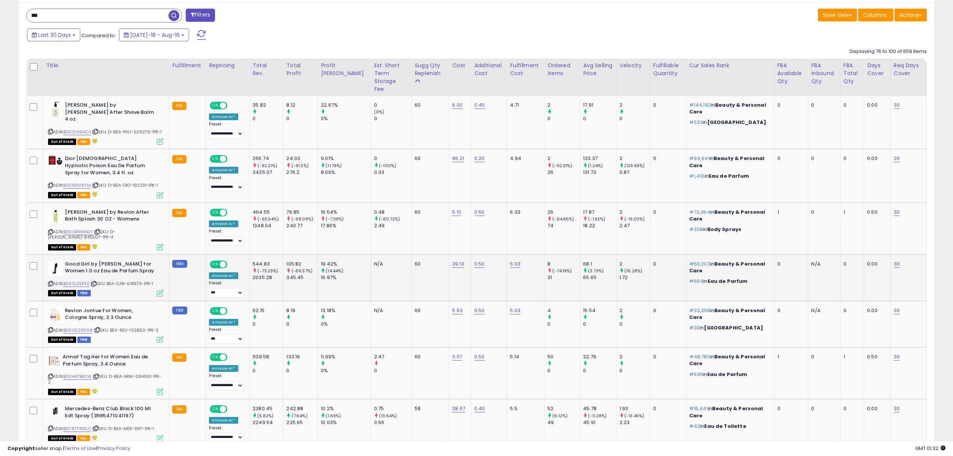
click at [137, 280] on span "| SKU: BEA-CAR-041673-1PK-1" at bounding box center [121, 283] width 63 height 6
click at [135, 327] on span "| SKU: BEA-REV-103850-1PK-3" at bounding box center [126, 330] width 65 height 6
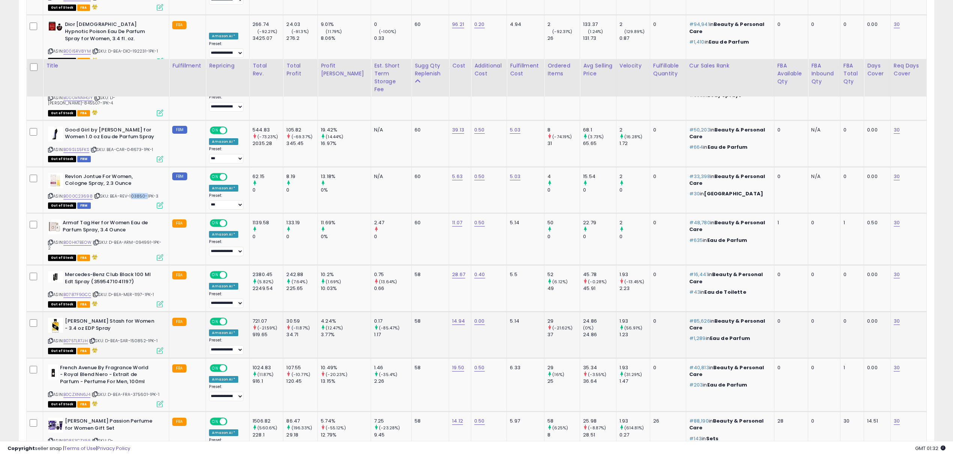
scroll to position [525, 0]
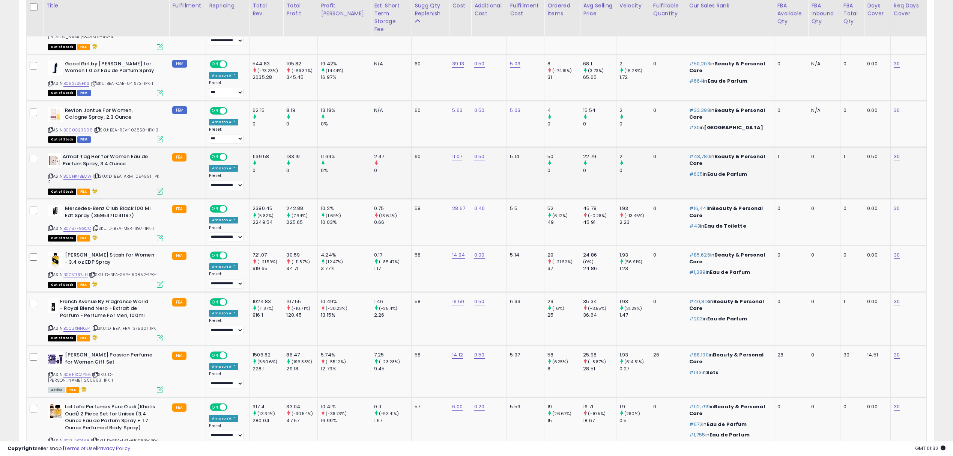
click at [142, 155] on b "Armaf Tag Her for Women Eau de Parfum Spray, 3.4 Ounce" at bounding box center [108, 161] width 91 height 16
click at [144, 159] on div "ASIN: B00HK7BEOW | SKU: D-BEA-ARM-094991-1PK-2 Out of Stock FBA" at bounding box center [105, 173] width 115 height 41
click at [144, 158] on div "ASIN: B00HK7BEOW | SKU: D-BEA-ARM-094991-1PK-2 Out of Stock FBA" at bounding box center [105, 173] width 115 height 41
click at [142, 218] on div "ASIN: B0787F9GCC | SKU: D-BEA-MER-1197-1PK-1 Out of Stock FBA" at bounding box center [105, 222] width 115 height 35
click at [98, 226] on icon at bounding box center [95, 228] width 5 height 4
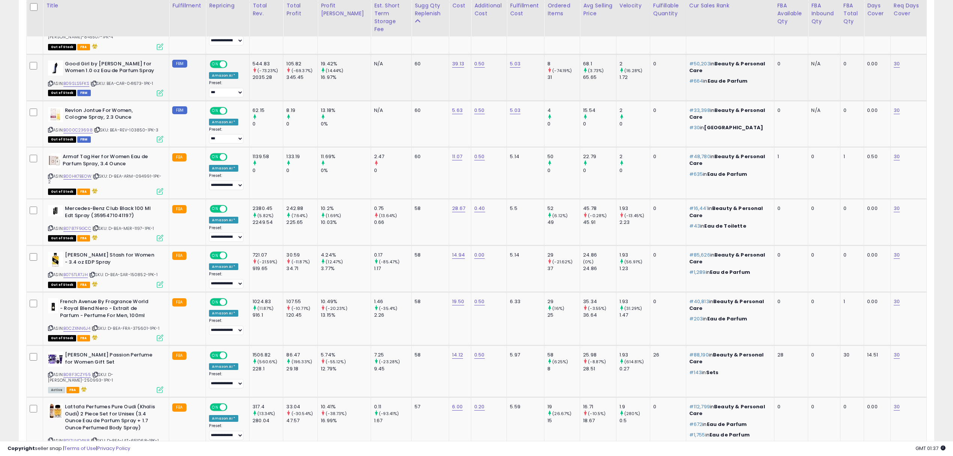
click at [134, 80] on span "| SKU: BEA-CAR-041673-1PK-1" at bounding box center [121, 83] width 63 height 6
click at [133, 173] on span "| SKU: D-BEA-ARM-094991-1PK-2" at bounding box center [105, 178] width 114 height 11
click at [145, 173] on span "| SKU: D-BEA-ARM-094991-1PK-2" at bounding box center [105, 178] width 114 height 11
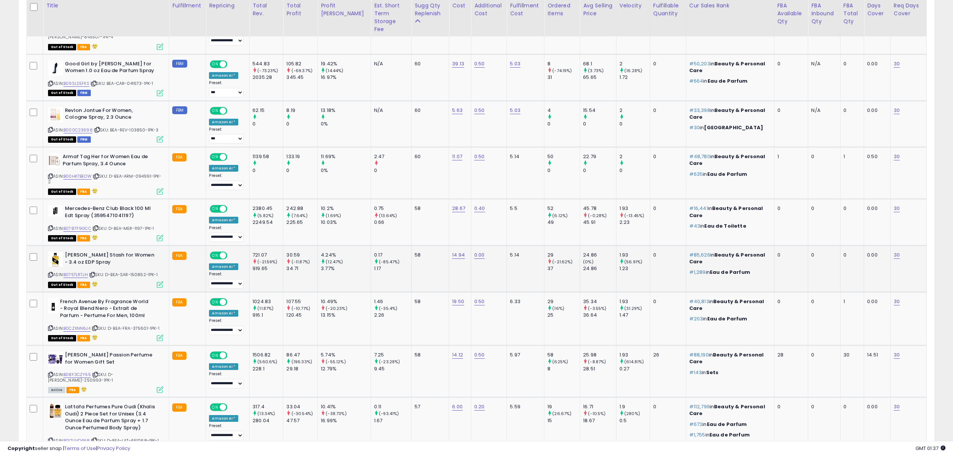
click at [143, 271] on span "| SKU: D-BEA-SAR-150852-1PK-1" at bounding box center [123, 274] width 69 height 6
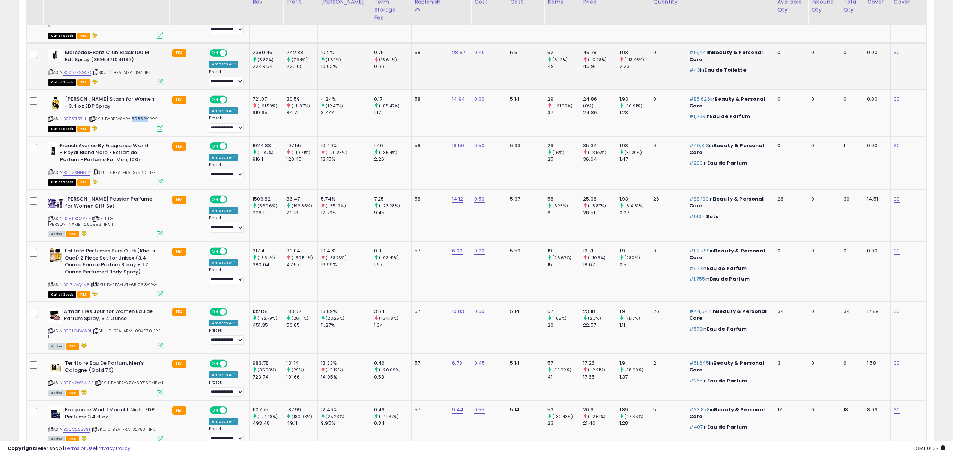
scroll to position [725, 0]
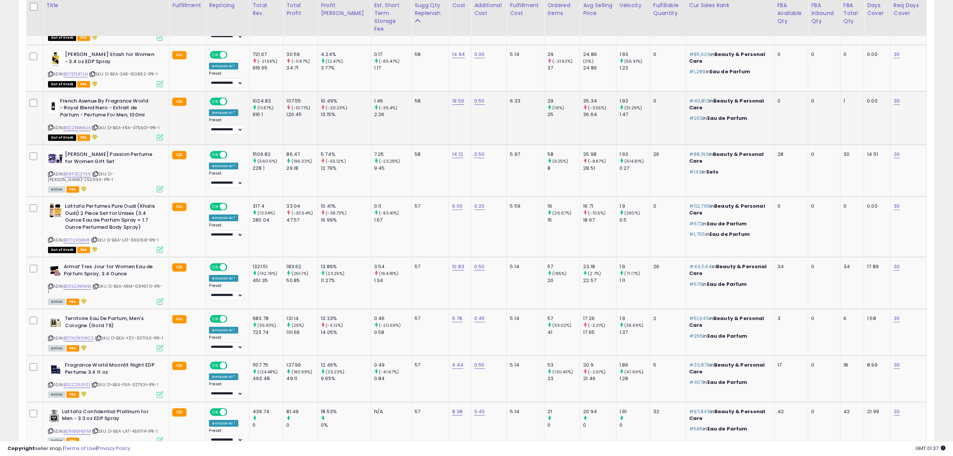
click at [142, 125] on span "| SKU: D-BEA-FRA-375601-1PK-1" at bounding box center [126, 128] width 68 height 6
click at [113, 171] on span "| SKU: D-BEA-ELI-250993-1PK-1" at bounding box center [80, 176] width 65 height 11
click at [143, 237] on span "| SKU: D-BEA-LAT-651068-1PK-1" at bounding box center [125, 240] width 68 height 6
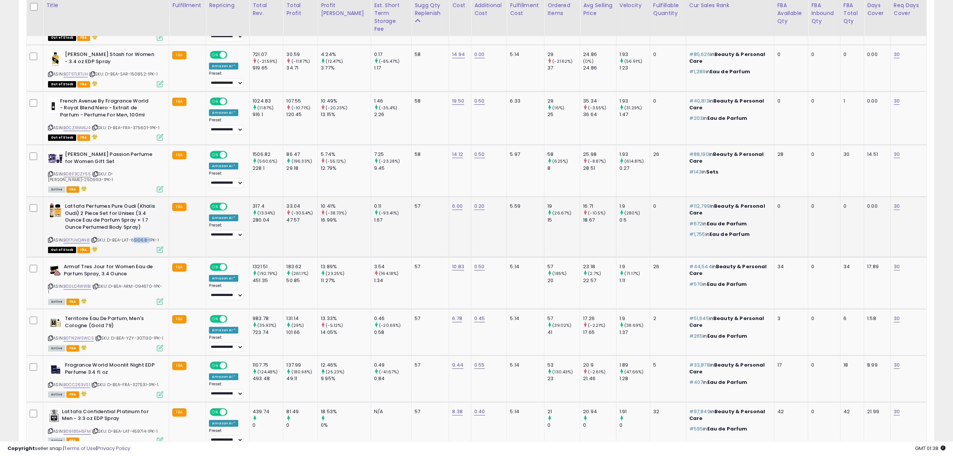
click at [143, 237] on span "| SKU: D-BEA-LAT-651068-1PK-1" at bounding box center [125, 240] width 68 height 6
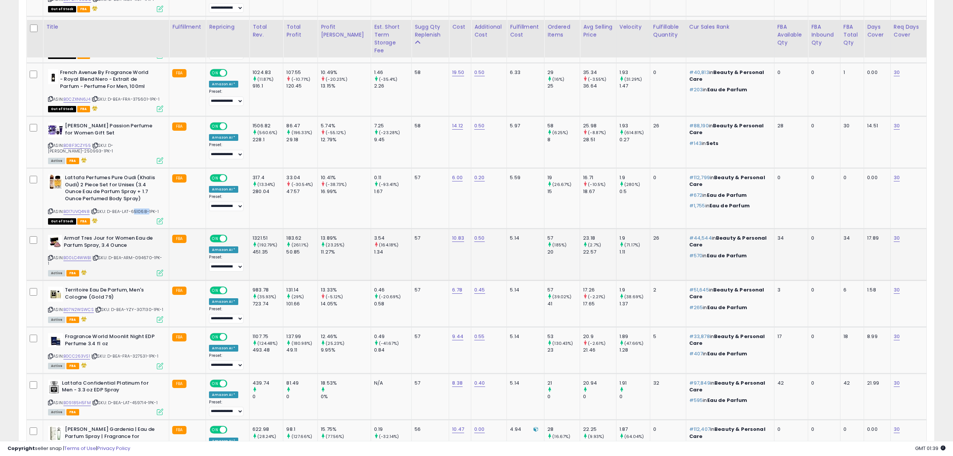
scroll to position [775, 0]
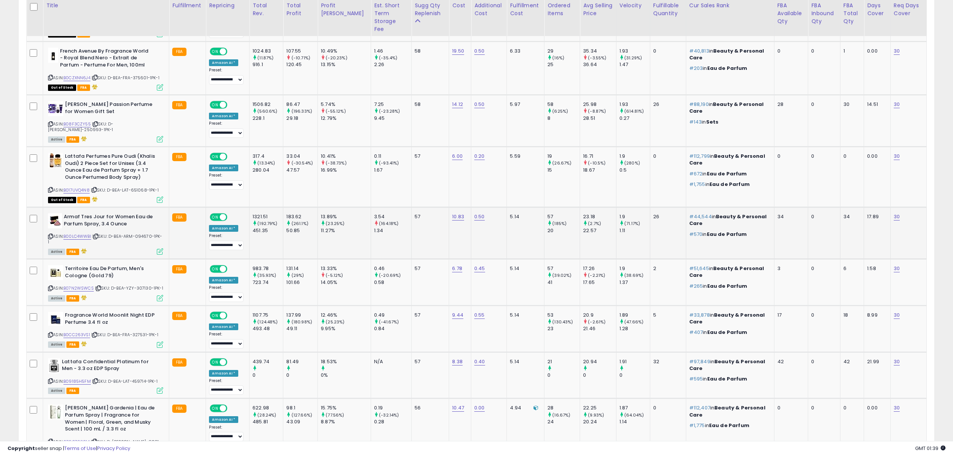
click at [142, 233] on span "| SKU: D-BEA-ARM-094670-1PK-1" at bounding box center [105, 238] width 114 height 11
click at [140, 285] on span "| SKU: D-BEA-YZY-307130-1PK-1" at bounding box center [129, 288] width 68 height 6
click at [142, 331] on span "| SKU: D-BEA-FRA-327531-1PK-1" at bounding box center [124, 334] width 67 height 6
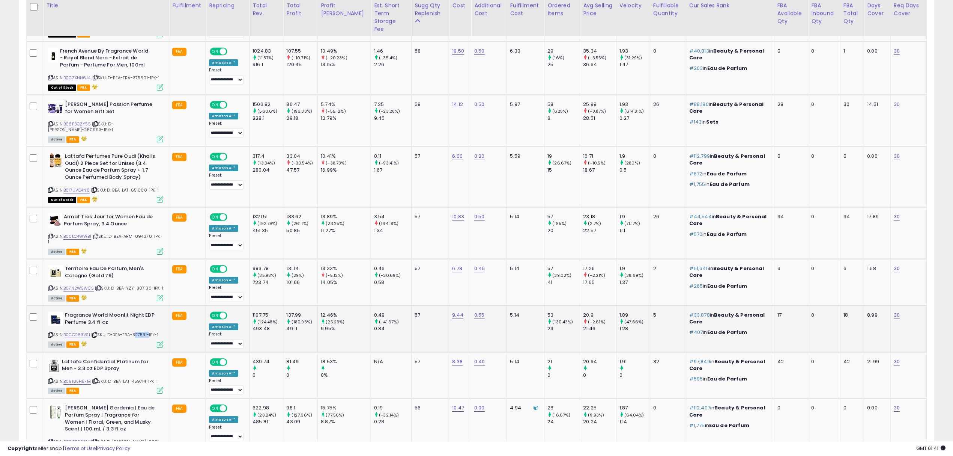
click at [142, 331] on span "| SKU: D-BEA-FRA-327531-1PK-1" at bounding box center [124, 334] width 67 height 6
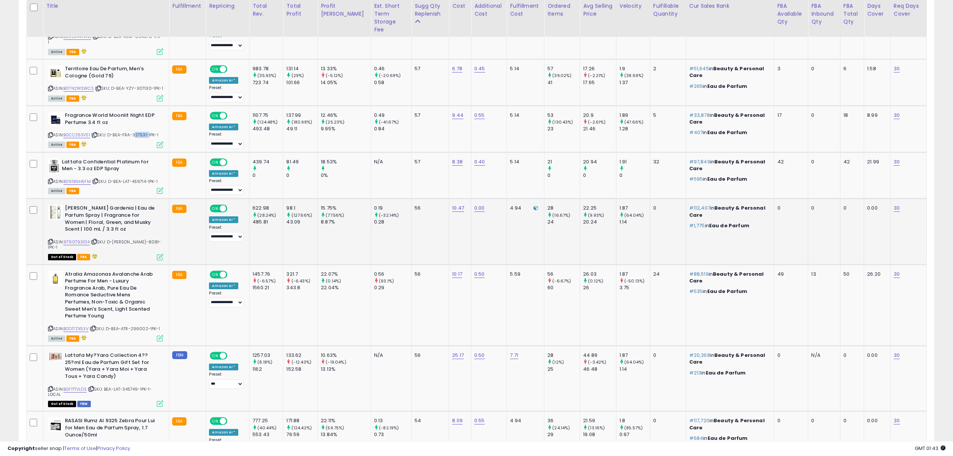
scroll to position [975, 0]
click at [138, 178] on span "| SKU: D-BEA-LAT-459714-1PK-1" at bounding box center [125, 181] width 66 height 6
click at [135, 238] on span "| SKU: D-BEA-ELI-8081-1PK-1" at bounding box center [104, 243] width 113 height 11
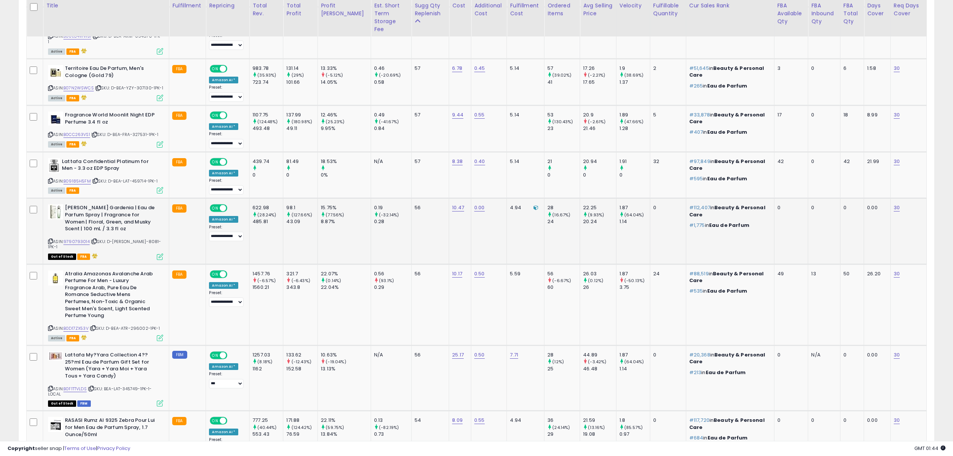
click at [97, 239] on icon at bounding box center [94, 241] width 5 height 4
click at [140, 325] on span "| SKU: D-BEA-ATR-296002-1PK-1" at bounding box center [125, 328] width 70 height 6
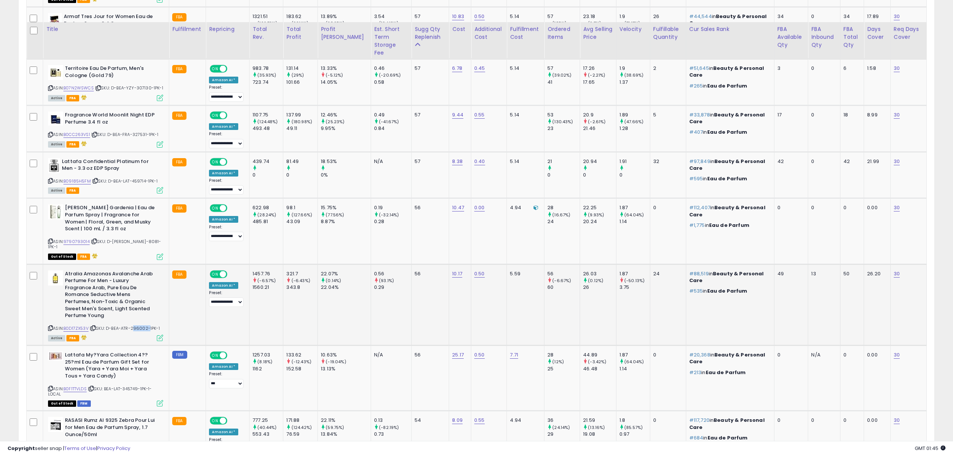
scroll to position [1125, 0]
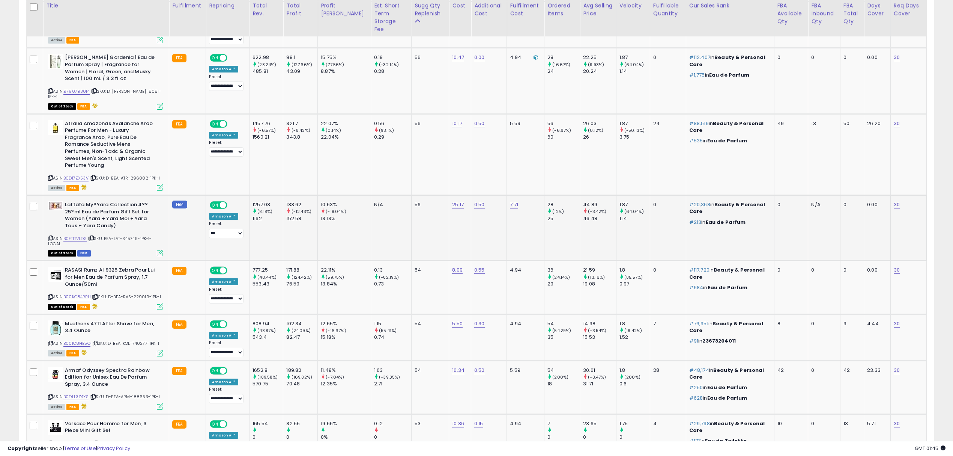
click at [128, 235] on span "| SKU: BEA-LAT-345749-1PK-1-LOCAL" at bounding box center [100, 240] width 104 height 11
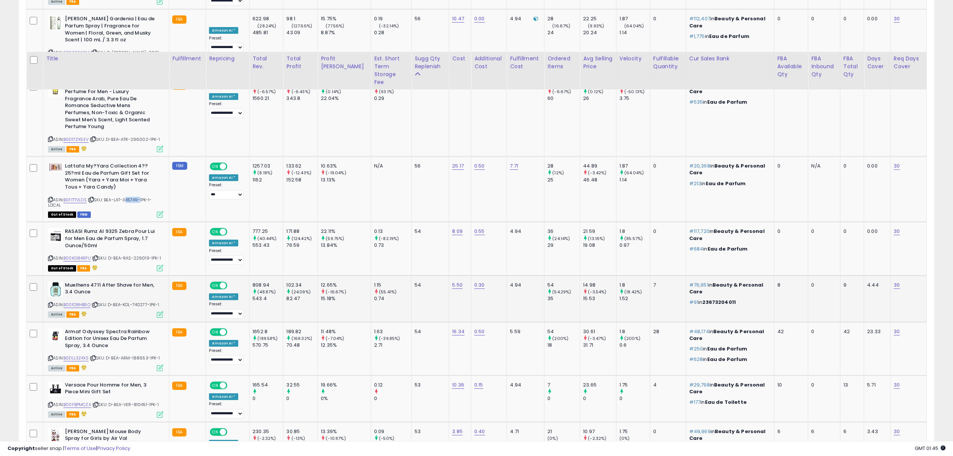
scroll to position [1226, 0]
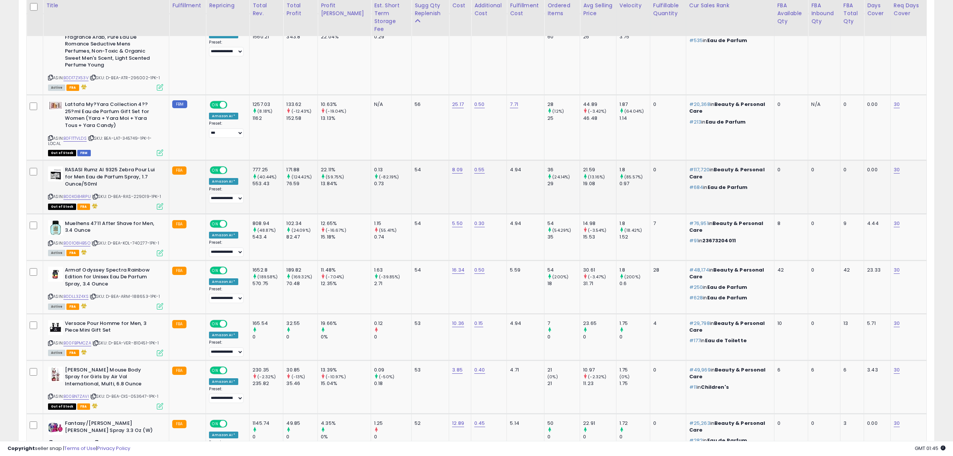
click at [145, 193] on span "| SKU: D-BEA-RAS-229019-1PK-1" at bounding box center [126, 196] width 69 height 6
click at [142, 221] on div "ASIN: B001O8HB5O | SKU: D-BEA-KOL-740277-1PK-1 Active FBA" at bounding box center [105, 237] width 115 height 35
click at [136, 282] on div "ASIN: B0DLL3Z4XS | SKU: D-BEA-ARM-188653-1PK-1 Active FBA" at bounding box center [105, 287] width 115 height 42
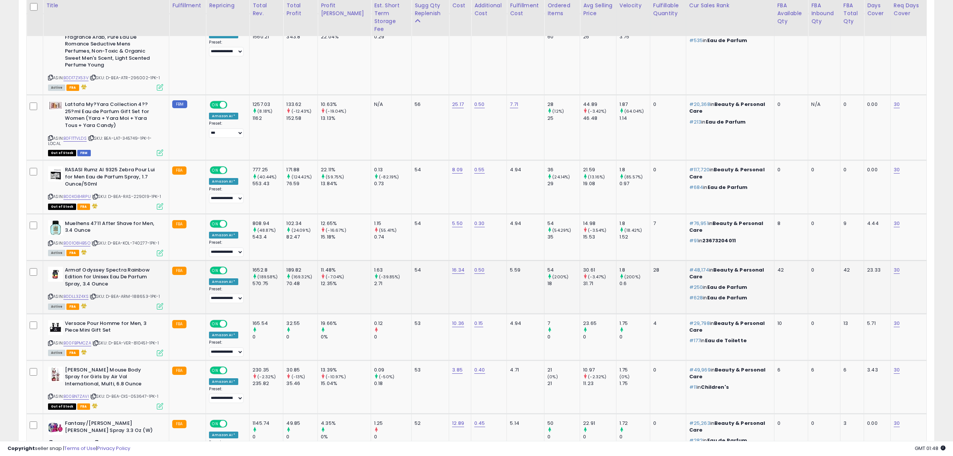
click at [136, 282] on div "ASIN: B0DLL3Z4XS | SKU: D-BEA-ARM-188653-1PK-1 Active FBA" at bounding box center [105, 287] width 115 height 42
click at [137, 293] on span "| SKU: D-BEA-ARM-188653-1PK-1" at bounding box center [125, 296] width 70 height 6
click at [139, 328] on div "ASIN: B00FBPMCZA | SKU: D-BEA-VER-810451-1PK-1 Active FBA" at bounding box center [105, 337] width 115 height 35
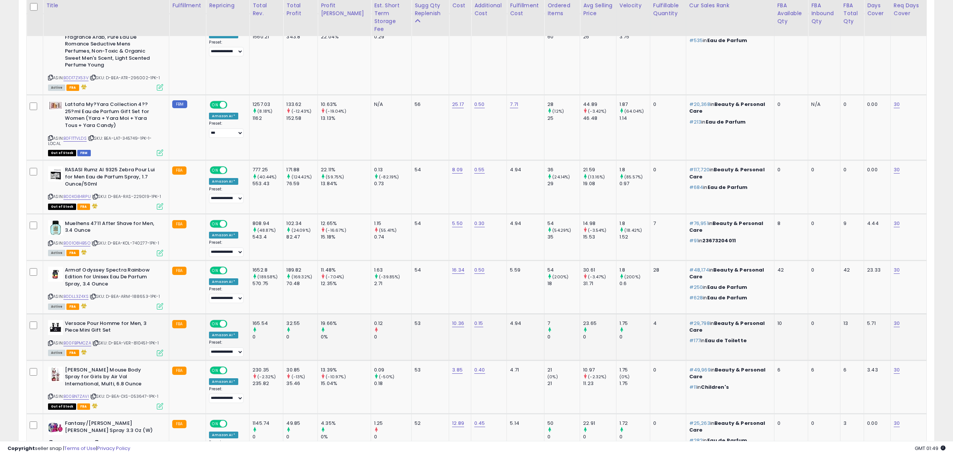
click at [141, 340] on span "| SKU: D-BEA-VER-810451-1PK-1" at bounding box center [125, 343] width 66 height 6
click at [139, 393] on span "| SKU: D-BEA-DIS-053647-1PK-1" at bounding box center [124, 396] width 68 height 6
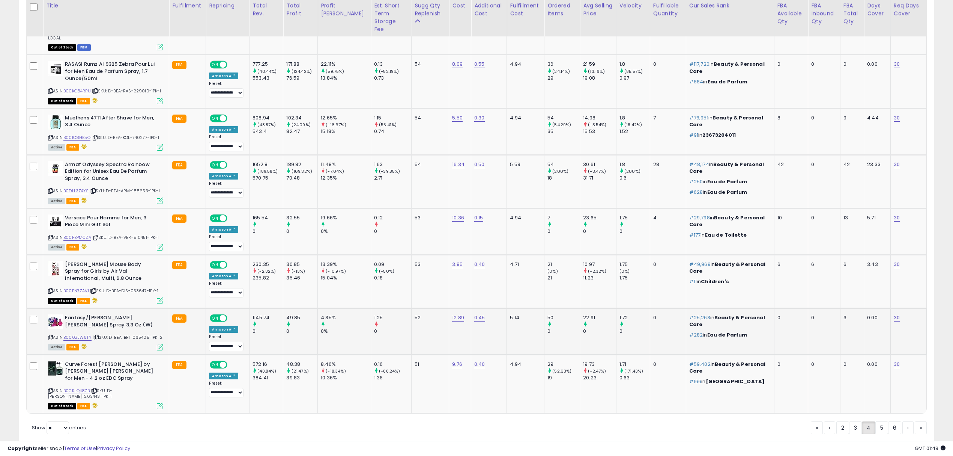
click at [140, 334] on span "| SKU: D-BEA-BRI-065405-1PK-2" at bounding box center [128, 337] width 70 height 6
click at [112, 387] on span "| SKU: D-BEA-LIZ-263443-1PK-1" at bounding box center [80, 392] width 64 height 11
click at [878, 421] on link "5" at bounding box center [882, 427] width 13 height 13
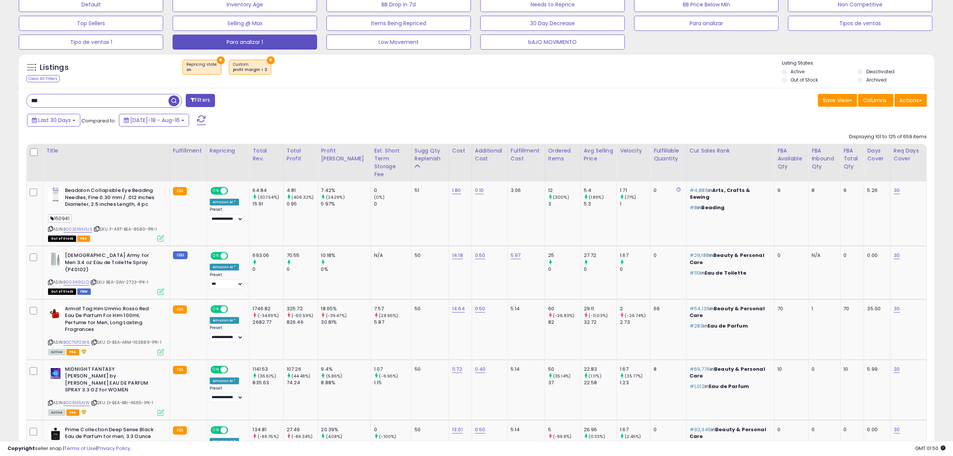
scroll to position [275, 0]
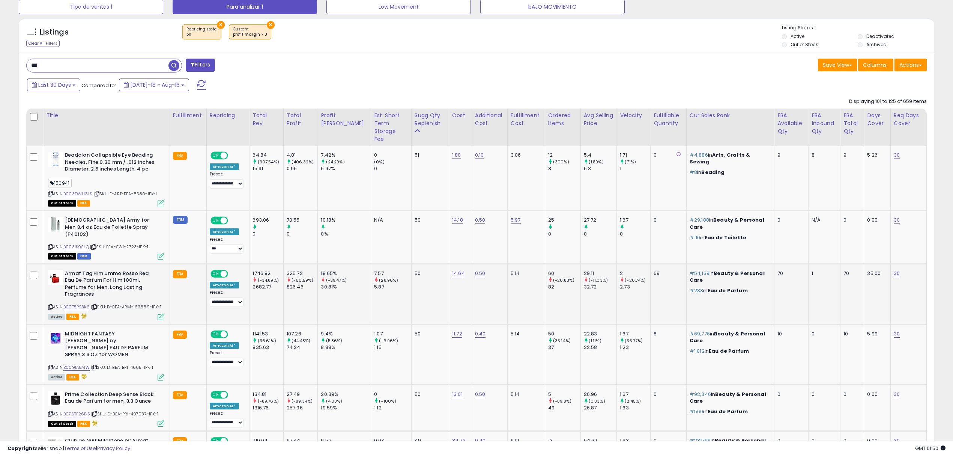
click at [144, 298] on div "ASIN: B0CT5P23K6 | SKU: D-BEA-ARM-163889-1PK-1 Active FBA" at bounding box center [106, 294] width 116 height 49
click at [139, 287] on div "ASIN: B0CT5P23K6 | SKU: D-BEA-ARM-163889-1PK-1 Active FBA" at bounding box center [106, 294] width 116 height 49
click at [142, 292] on div "ASIN: B0CT5P23K6 | SKU: D-BEA-ARM-163889-1PK-1 Active FBA" at bounding box center [106, 294] width 116 height 49
click at [137, 364] on span "| SKU: D-BEA-BRI-4665-1PK-1" at bounding box center [122, 367] width 63 height 6
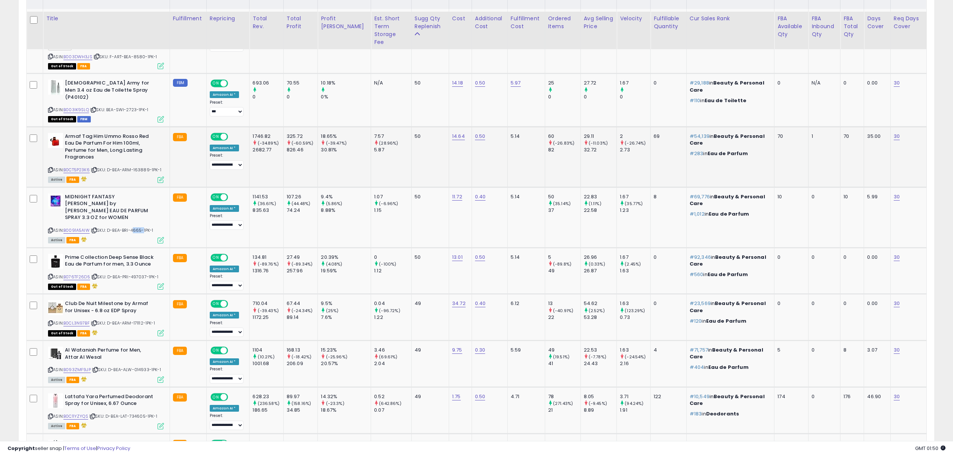
scroll to position [425, 0]
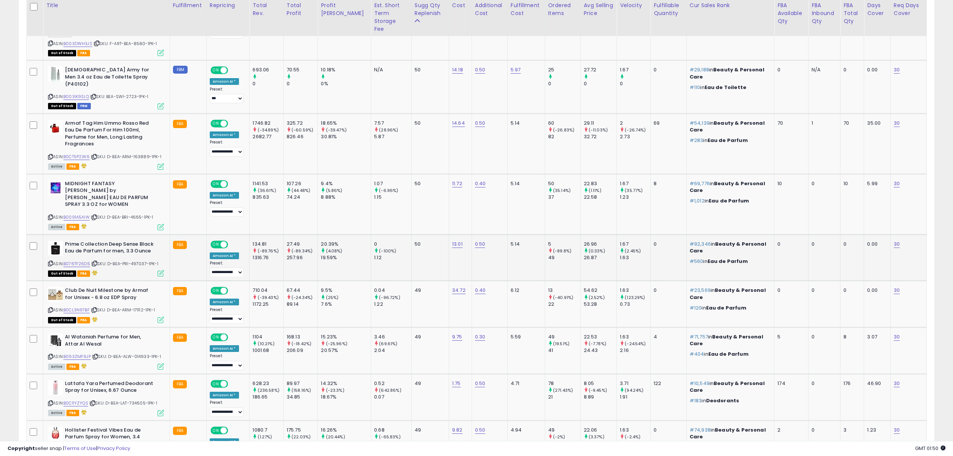
click at [145, 260] on span "| SKU: D-BEA-PRI-497037-1PK-1" at bounding box center [124, 263] width 67 height 6
drag, startPoint x: 140, startPoint y: 284, endPoint x: 138, endPoint y: 289, distance: 5.1
click at [139, 287] on div "ASIN: B0CL3N97BF | SKU: D-BEA-ARM-171112-1PK-1 Out of Stock FBA" at bounding box center [106, 304] width 116 height 35
click at [138, 307] on span "| SKU: D-BEA-ARM-171112-1PK-1" at bounding box center [123, 310] width 64 height 6
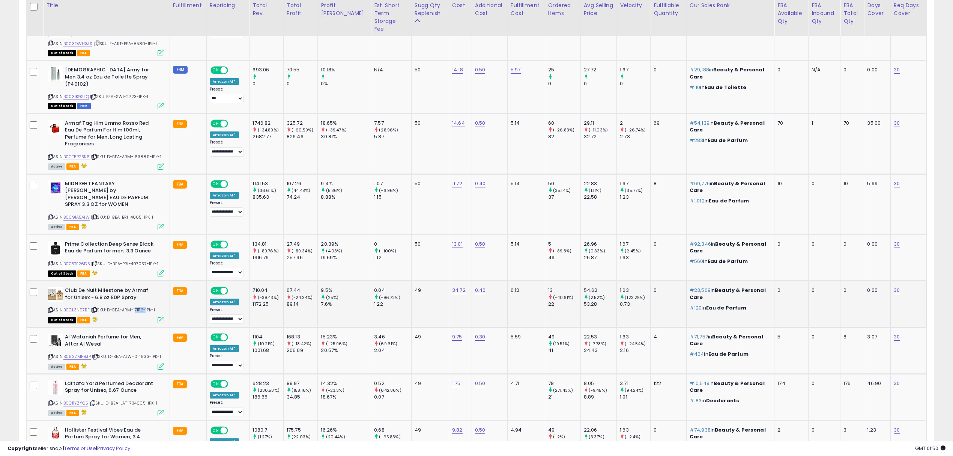
click at [138, 307] on span "| SKU: D-BEA-ARM-171112-1PK-1" at bounding box center [123, 310] width 64 height 6
click at [142, 353] on span "| SKU: D-BEA-ALW-014933-1PK-1" at bounding box center [126, 356] width 69 height 6
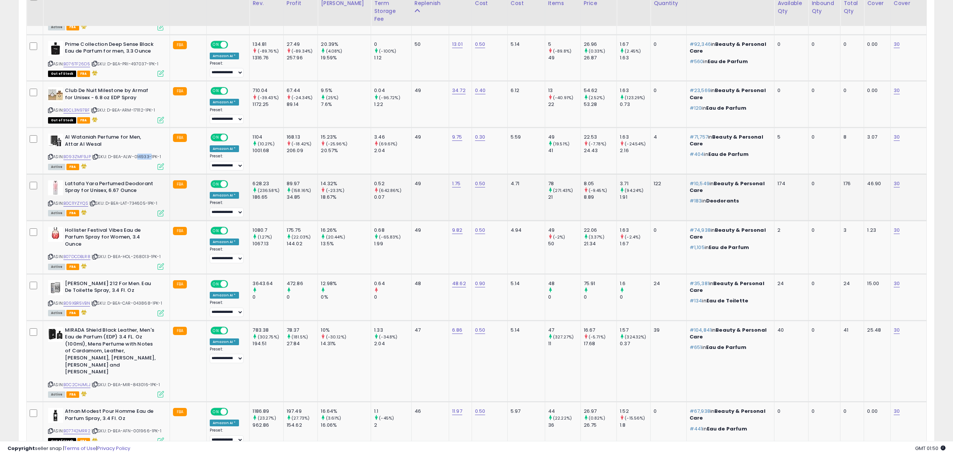
scroll to position [625, 0]
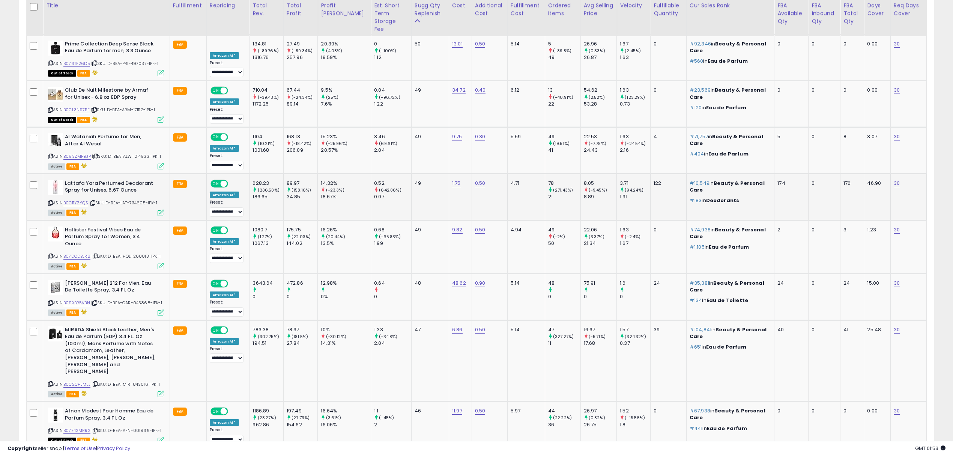
click at [139, 185] on div "ASIN: B0C11YZYQS | SKU: D-BEA-LAT-734605-1PK-1 Active FBA" at bounding box center [106, 197] width 116 height 35
click at [140, 200] on span "| SKU: D-BEA-LAT-734605-1PK-1" at bounding box center [123, 203] width 68 height 6
click at [139, 253] on span "| SKU: D-BEA-HOL-268013-1PK-1" at bounding box center [126, 256] width 69 height 6
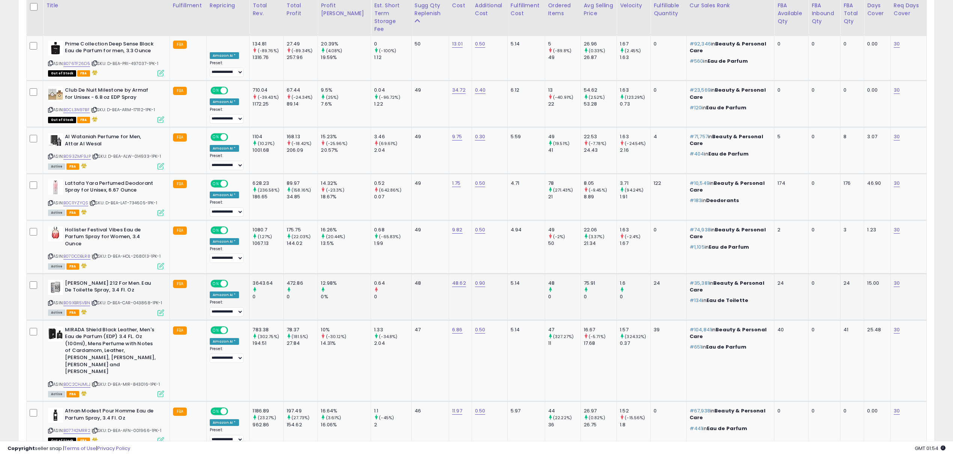
click at [149, 300] on span "| SKU: D-BEA-CAR-043868-1PK-1" at bounding box center [126, 303] width 71 height 6
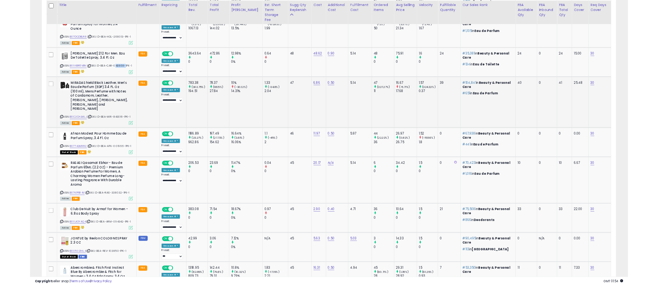
scroll to position [825, 0]
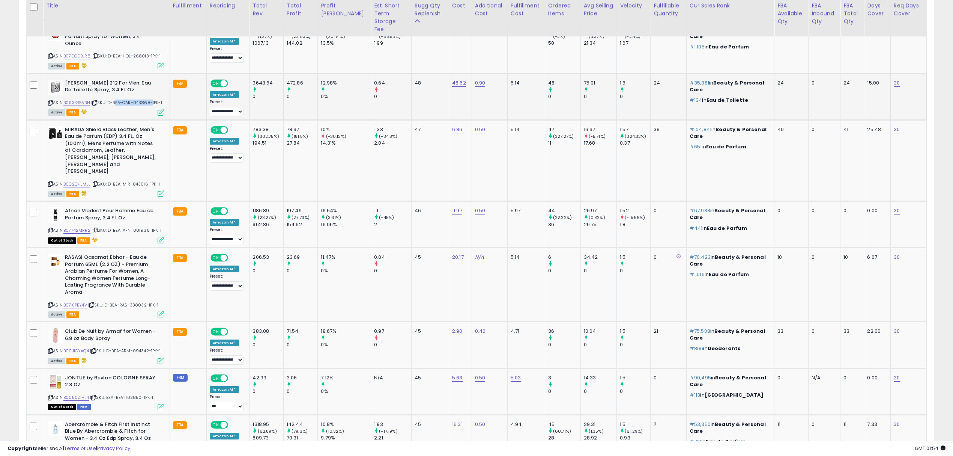
drag, startPoint x: 116, startPoint y: 84, endPoint x: 148, endPoint y: 86, distance: 31.9
click at [152, 99] on span "| SKU: D-BEA-CAR-043868-1PK-1" at bounding box center [126, 102] width 71 height 6
click at [139, 154] on div "ASIN: B0C2CHJMLJ | SKU: D-BEA-MIR-843016-1PK-1 Active FBA" at bounding box center [106, 161] width 116 height 70
click at [140, 181] on span "| SKU: D-BEA-MIR-843016-1PK-1" at bounding box center [126, 184] width 68 height 6
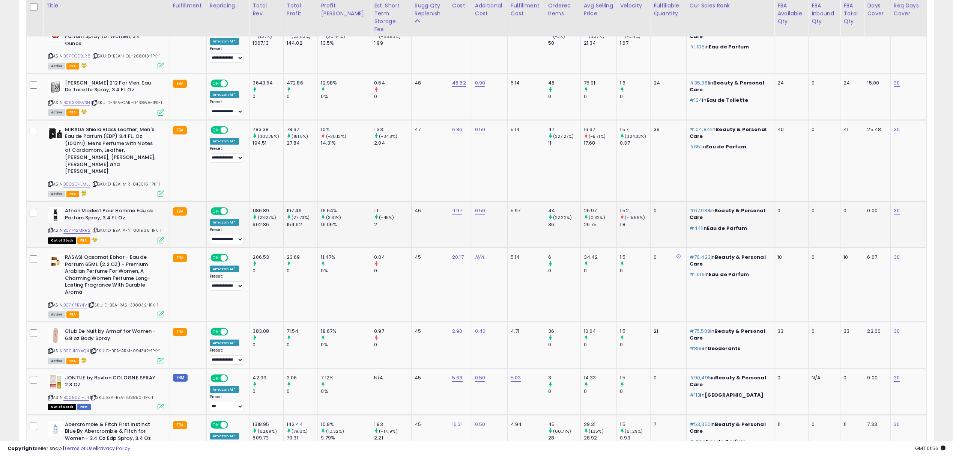
click at [143, 227] on span "| SKU: D-BEA-AFN-001966-1PK-1" at bounding box center [127, 230] width 70 height 6
click at [143, 266] on div "ASIN: B07K1PBY4V | SKU: D-BEA-RAS-338032-1PK-1 Active FBA" at bounding box center [106, 285] width 116 height 63
click at [143, 265] on div "ASIN: B07K1PBY4V | SKU: D-BEA-RAS-338032-1PK-1 Active FBA" at bounding box center [106, 285] width 116 height 63
click at [139, 348] on span "| SKU: D-BEA-ARM-094342-1PK-1" at bounding box center [125, 351] width 71 height 6
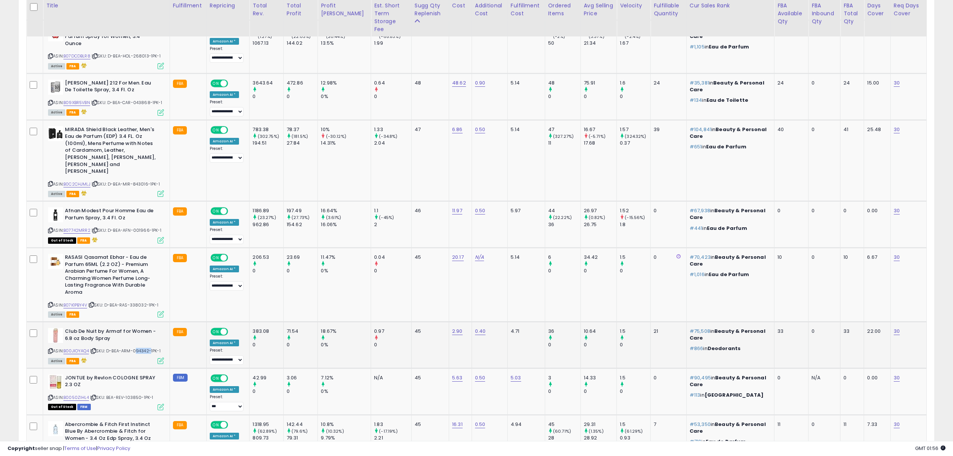
click at [139, 348] on span "| SKU: D-BEA-ARM-094342-1PK-1" at bounding box center [125, 351] width 71 height 6
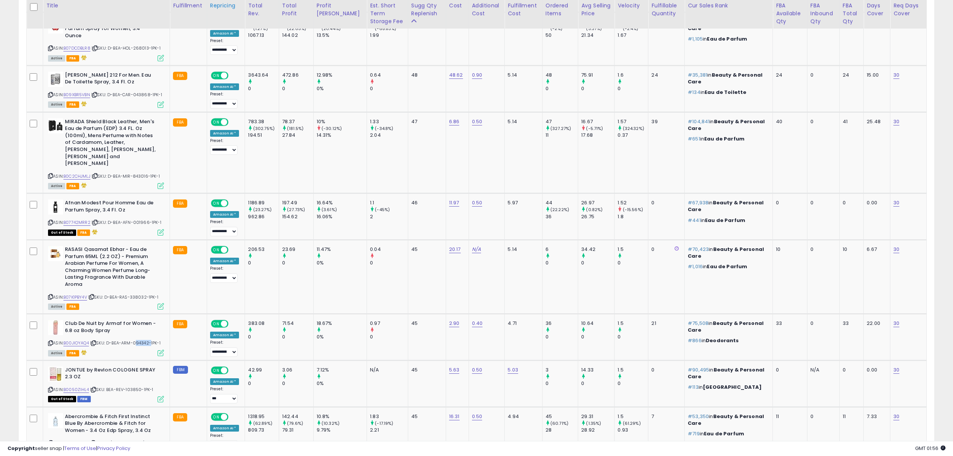
scroll to position [154, 532]
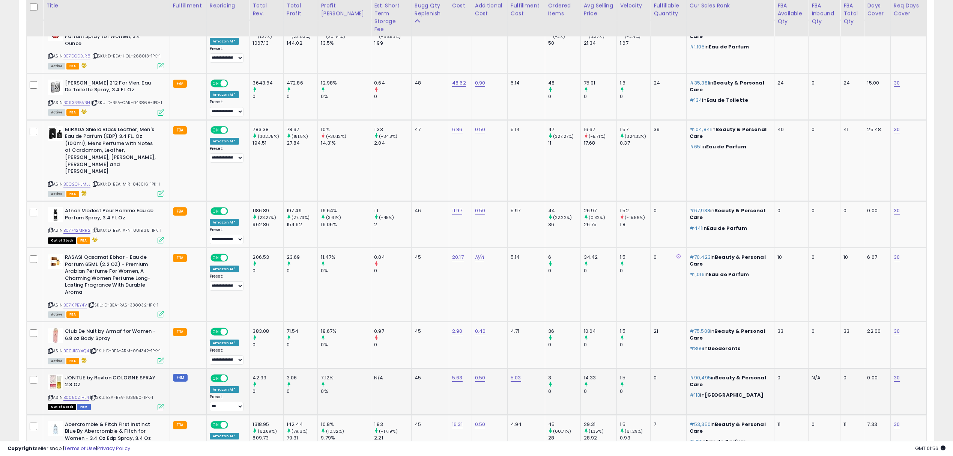
click at [131, 394] on span "| SKU: BEA-REV-103850-1PK-1" at bounding box center [121, 397] width 63 height 6
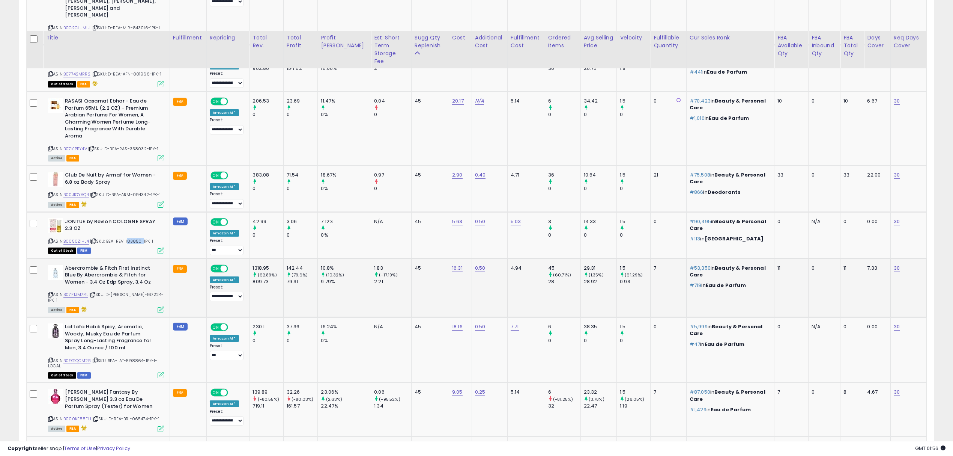
scroll to position [1025, 0]
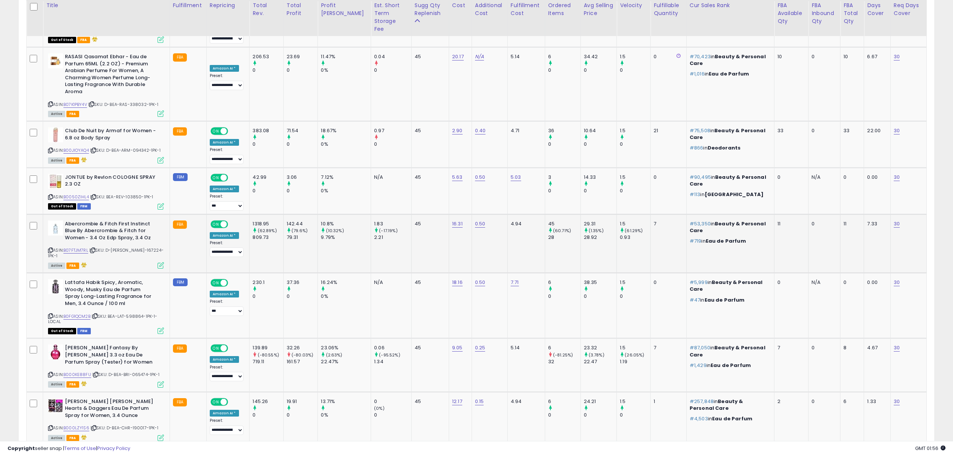
click at [140, 247] on span "| SKU: D-BEA-ABE-167224-1PK-1" at bounding box center [106, 252] width 116 height 11
click at [137, 279] on div "ASIN: B0FG1QCM2B | SKU: BEA-LAT-598864-1PK-1-LOCAL Out of Stock FBM" at bounding box center [106, 306] width 116 height 54
click at [137, 313] on span "| SKU: BEA-LAT-598864-1PK-1-LOCAL" at bounding box center [103, 318] width 110 height 11
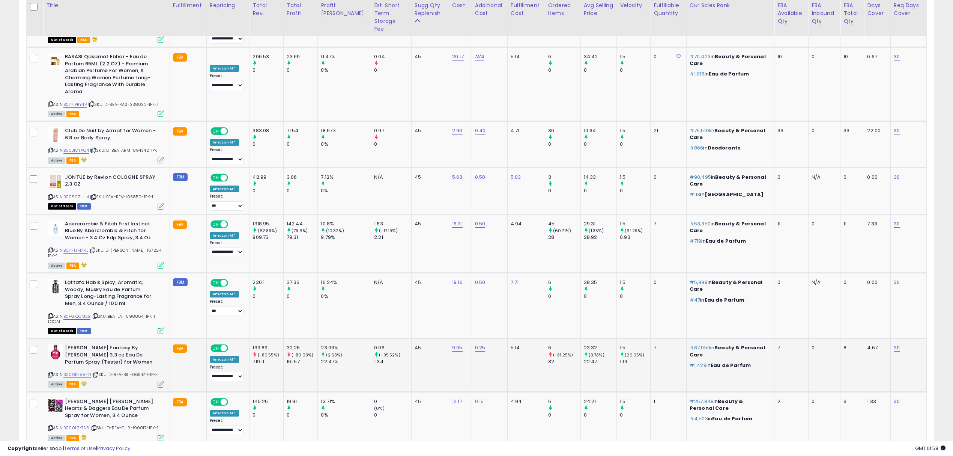
click at [133, 344] on div "ASIN: B000KE88FU | SKU: D-BEA-BRI-065474-1PK-1 Active FBA" at bounding box center [106, 365] width 116 height 42
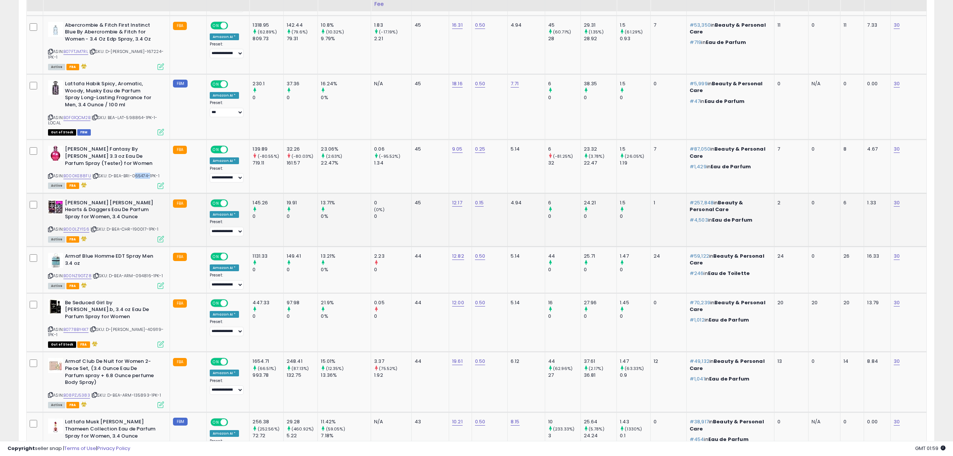
scroll to position [1226, 0]
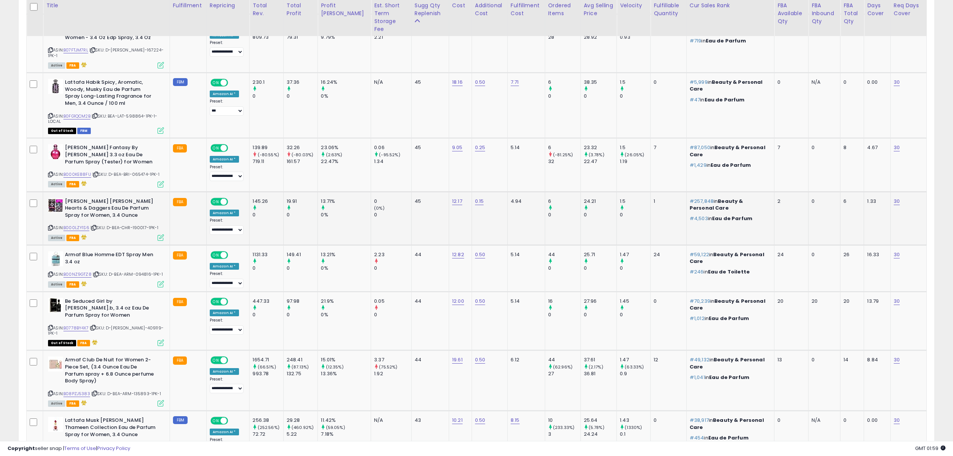
click at [137, 224] on span "| SKU: D-BEA-CHR-190017-1PK-1" at bounding box center [124, 227] width 68 height 6
click at [140, 271] on span "| SKU: D-BEA-ARM-094816-1PK-1" at bounding box center [128, 274] width 70 height 6
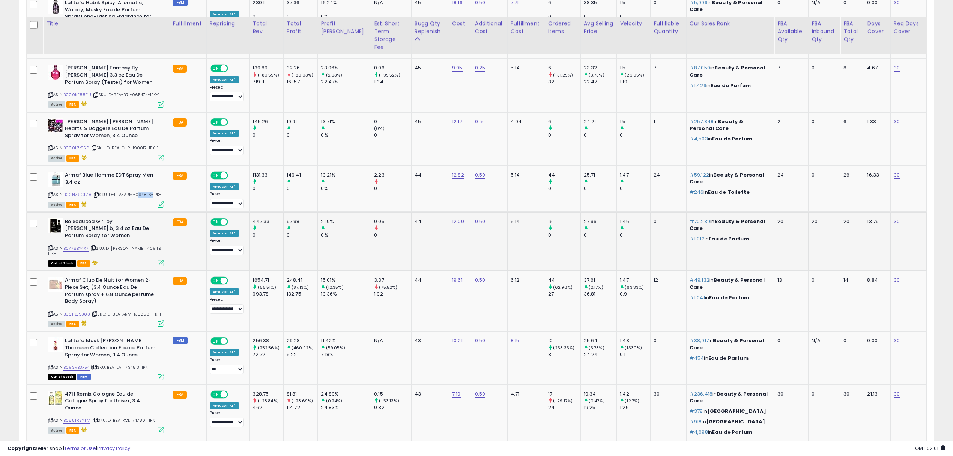
scroll to position [1353, 0]
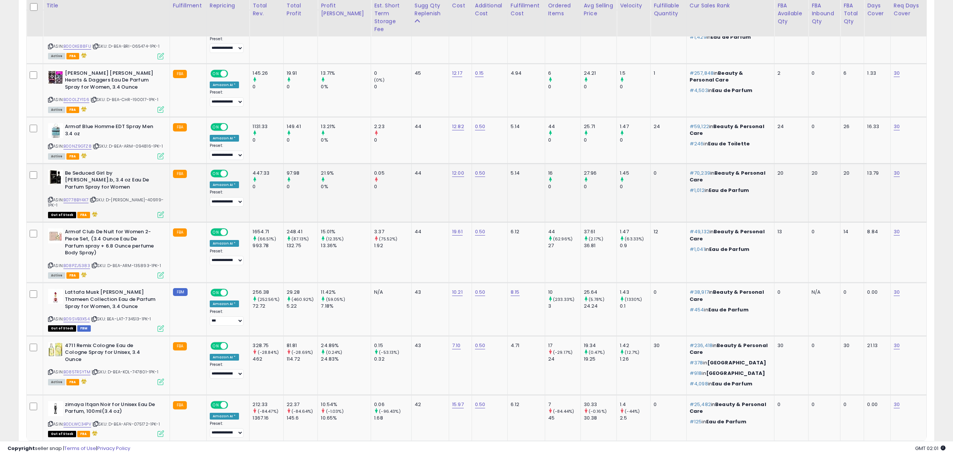
click at [143, 197] on span "| SKU: D-BEA-JOH-409119-1PK-1" at bounding box center [106, 202] width 116 height 11
click at [141, 262] on span "| SKU: D-BEA-ARM-135893-1PK-1" at bounding box center [126, 265] width 70 height 6
click at [137, 316] on span "| SKU: BEA-LAT-734513-1PK-1" at bounding box center [121, 319] width 60 height 6
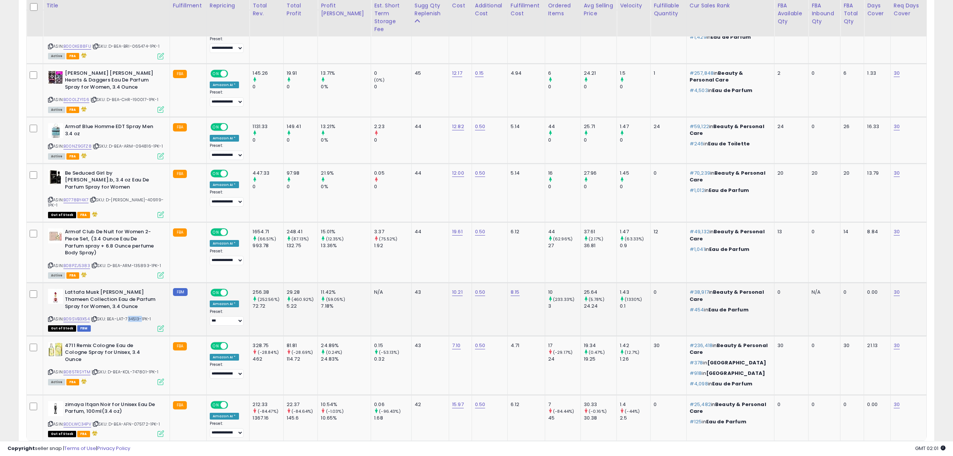
click at [137, 316] on span "| SKU: BEA-LAT-734513-1PK-1" at bounding box center [121, 319] width 60 height 6
click at [137, 369] on span "| SKU: D-BEA-KOL-747801-1PK-1" at bounding box center [125, 372] width 67 height 6
click at [140, 421] on span "| SKU: D-BEA-AFN-075172-1PK-1" at bounding box center [126, 424] width 68 height 6
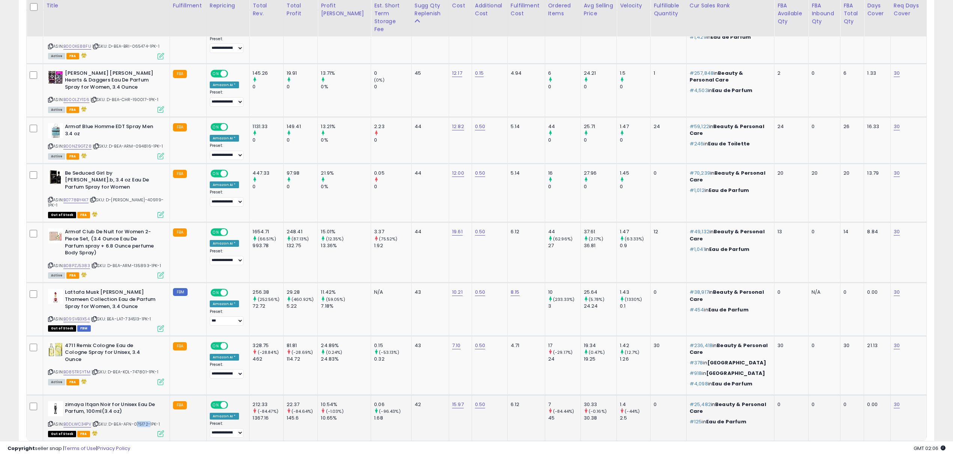
click at [140, 421] on span "| SKU: D-BEA-AFN-075172-1PK-1" at bounding box center [126, 424] width 68 height 6
click at [878, 449] on link "6" at bounding box center [881, 455] width 13 height 13
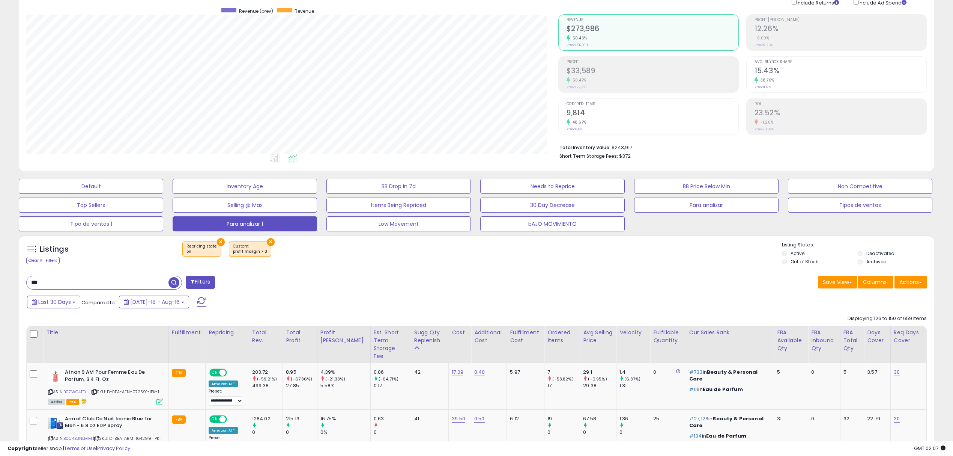
scroll to position [224, 0]
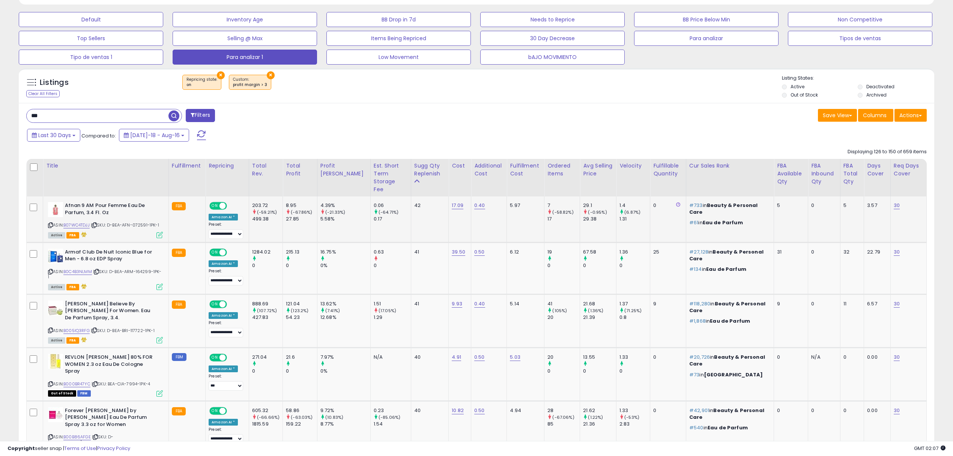
click at [139, 222] on span "| SKU: D-BEA-AFN-072591-1PK-1" at bounding box center [125, 225] width 68 height 6
click at [141, 268] on span "| SKU: D-BEA-ARM-164299-1PK-1" at bounding box center [105, 273] width 114 height 11
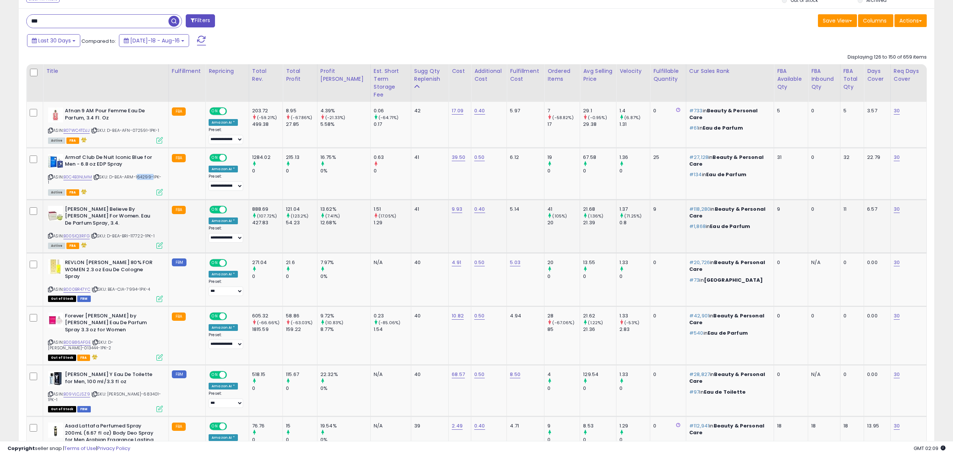
scroll to position [325, 0]
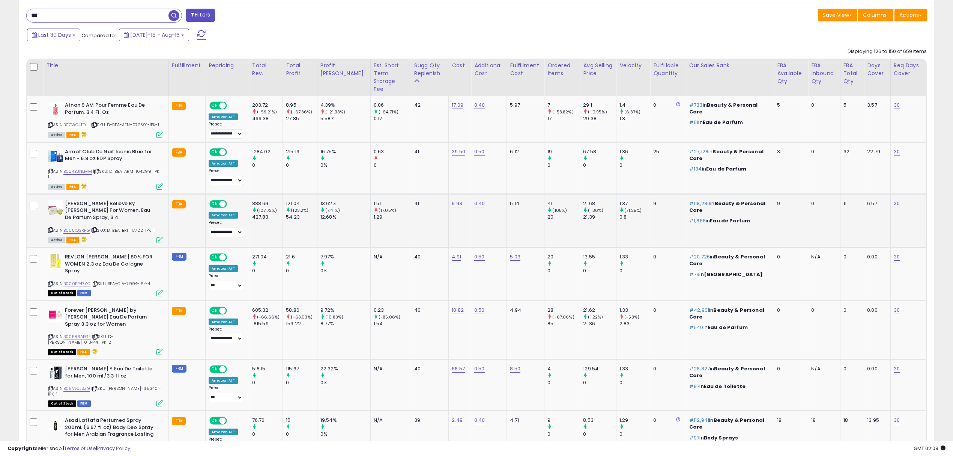
click at [136, 227] on span "| SKU: D-BEA-BRI-117722-1PK-1" at bounding box center [123, 230] width 64 height 6
click at [134, 280] on span "| SKU: BEA-CIA-7994-1PK-4" at bounding box center [121, 283] width 59 height 6
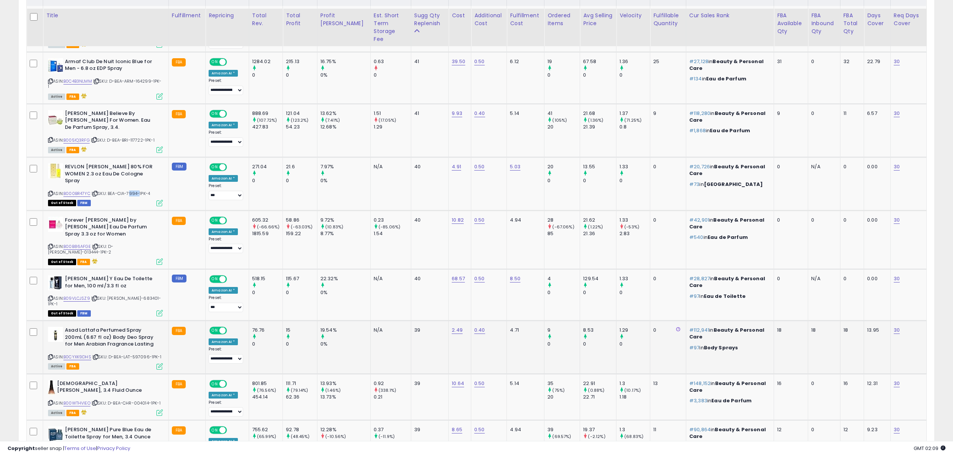
scroll to position [425, 0]
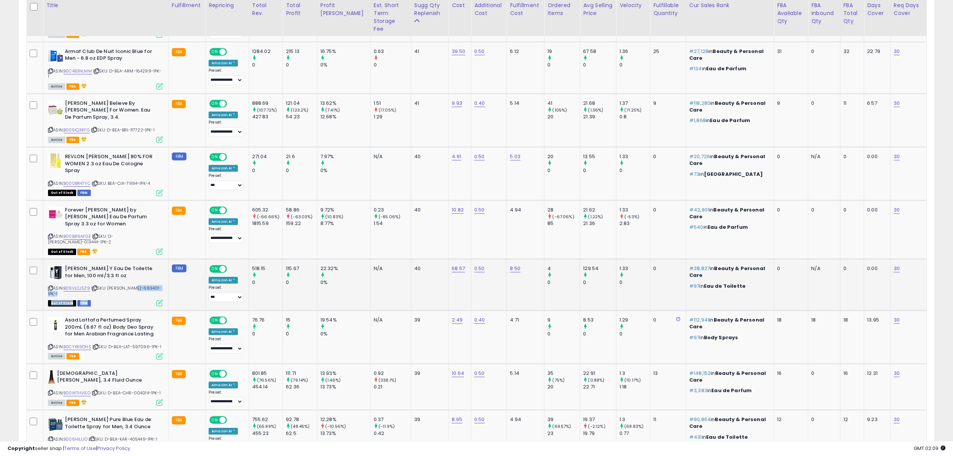
click at [134, 272] on div "ASIN: B09VLCJSZ9 | SKU: BEA-YVE-683401-1PK-1 Out of Stock FBM" at bounding box center [105, 285] width 115 height 40
click at [134, 285] on span "| SKU: BEA-YVE-683401-1PK-1" at bounding box center [104, 290] width 113 height 11
click at [136, 319] on div "ASIN: B0CYXK9DHS | SKU: D-BEA-LAT-597096-1PK-1 Active FBA" at bounding box center [105, 337] width 115 height 42
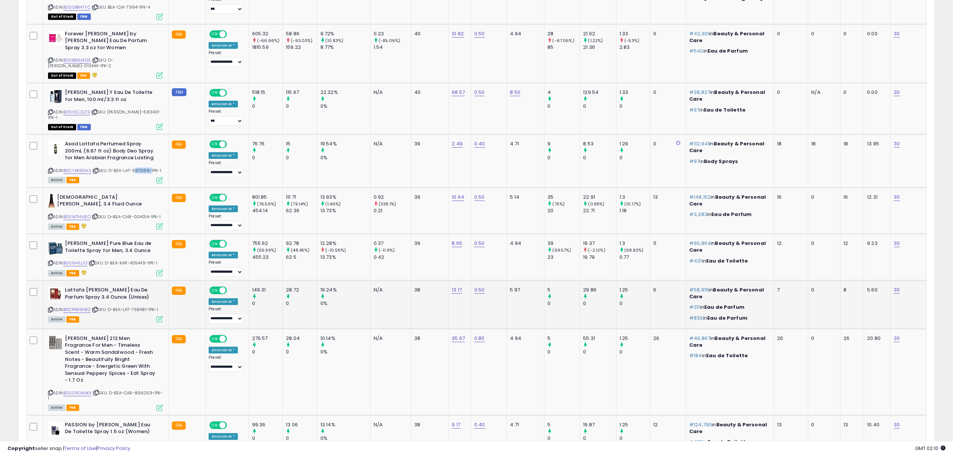
scroll to position [625, 0]
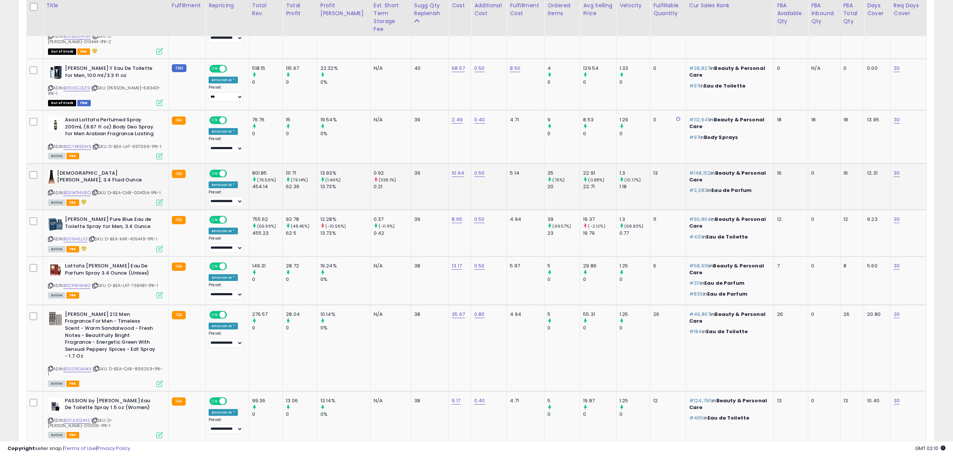
click at [142, 190] on span "| SKU: D-BEA-CHR-004014-1PK-1" at bounding box center [126, 193] width 69 height 6
click at [138, 236] on span "| SKU: D-BEA-KAR-405449-1PK-1" at bounding box center [123, 239] width 69 height 6
click at [145, 282] on span "| SKU: D-BEA-LAT-738481-1PK-1" at bounding box center [125, 285] width 66 height 6
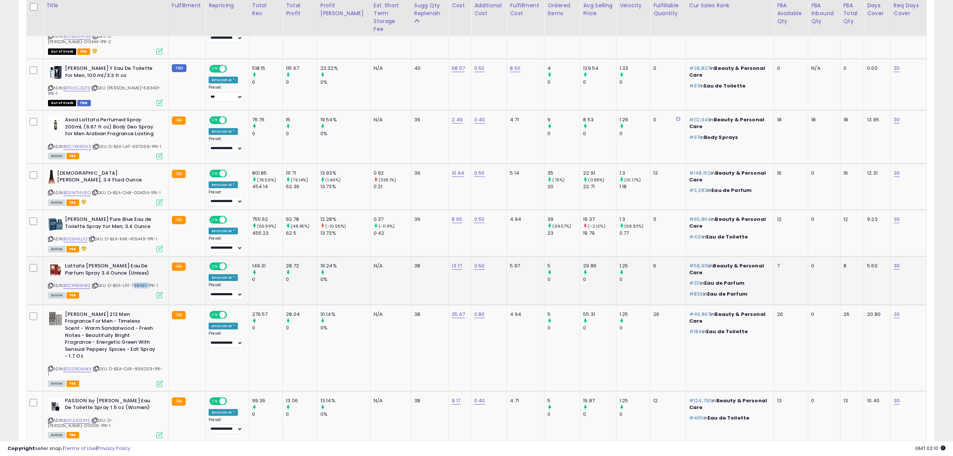
click at [145, 282] on span "| SKU: D-BEA-LAT-738481-1PK-1" at bounding box center [125, 285] width 66 height 6
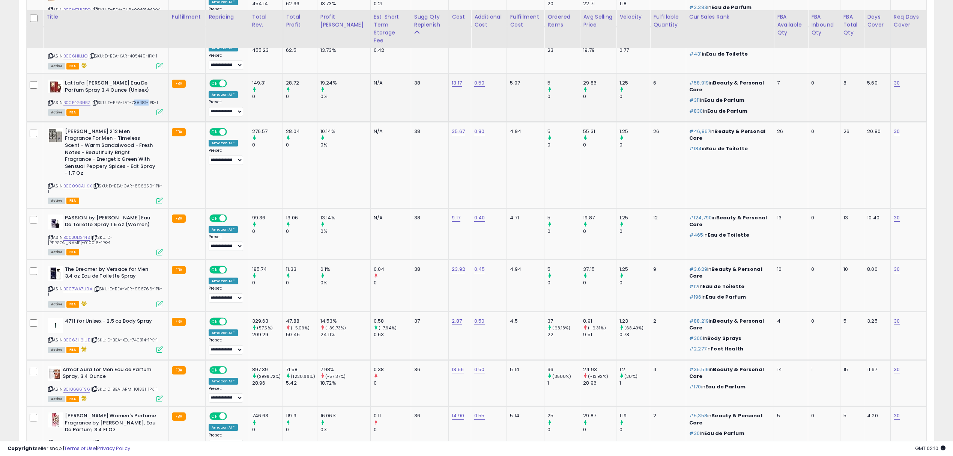
scroll to position [825, 0]
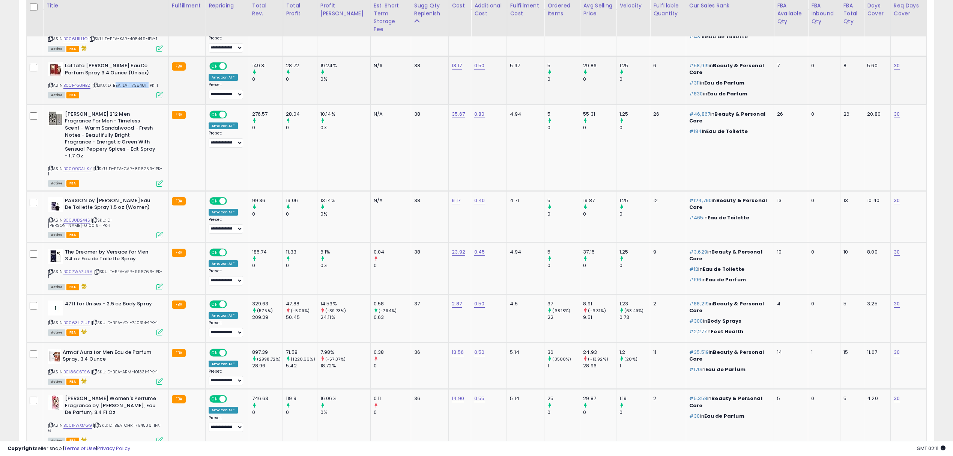
drag, startPoint x: 116, startPoint y: 73, endPoint x: 149, endPoint y: 71, distance: 33.1
click at [149, 82] on span "| SKU: D-BEA-LAT-738481-1PK-1" at bounding box center [125, 85] width 66 height 6
click at [141, 166] on span "| SKU: D-BEA-CAR-896259-1PK-1" at bounding box center [105, 171] width 115 height 11
click at [113, 217] on span "| SKU: D-BEA-ELI-010016-1PK-1" at bounding box center [80, 222] width 65 height 11
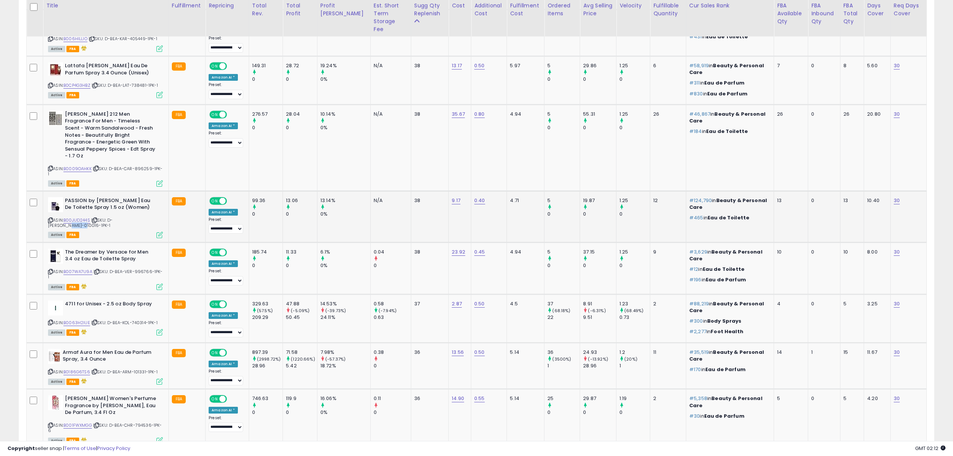
click at [113, 217] on span "| SKU: D-BEA-ELI-010016-1PK-1" at bounding box center [80, 222] width 65 height 11
click at [139, 268] on span "| SKU: D-BEA-VER-996766-1PK-1" at bounding box center [105, 273] width 115 height 11
click at [145, 300] on div "ASIN: B0063H2IUE | SKU: D-BEA-KOL-740314-1PK-1 Active FBA" at bounding box center [105, 317] width 115 height 35
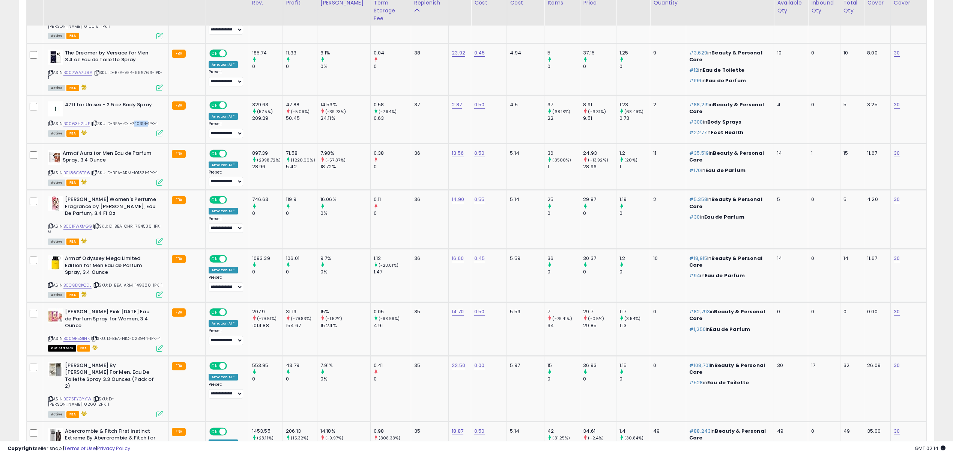
scroll to position [1025, 0]
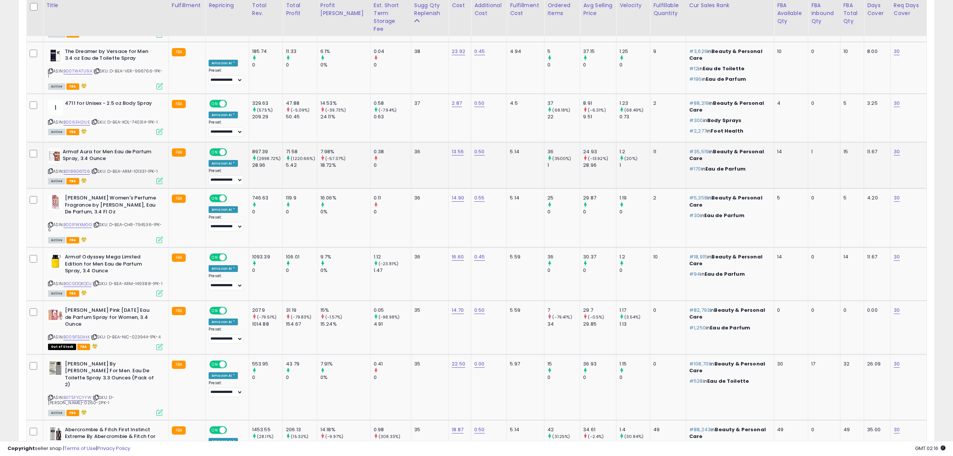
click at [137, 168] on span "| SKU: D-BEA-ARM-101331-1PK-1" at bounding box center [124, 171] width 66 height 6
click at [145, 221] on span "| SKU: D-BEA-CHR-794536-1PK-6" at bounding box center [105, 226] width 114 height 11
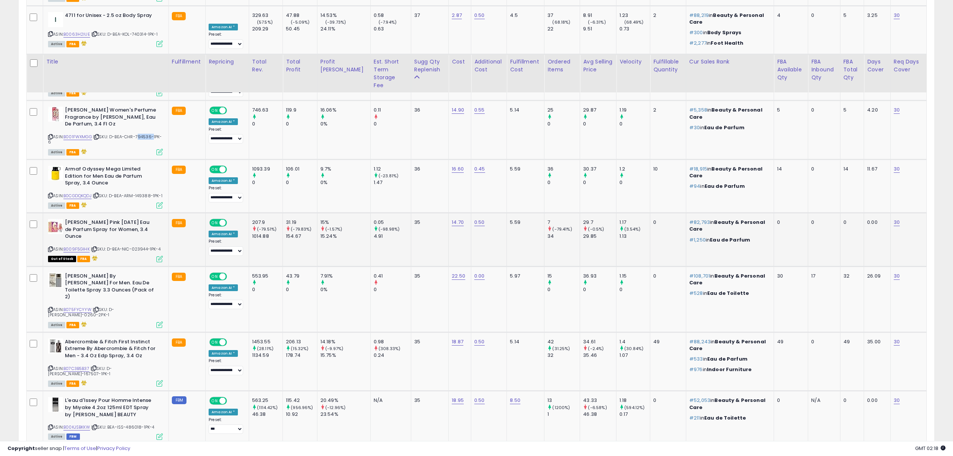
scroll to position [1176, 0]
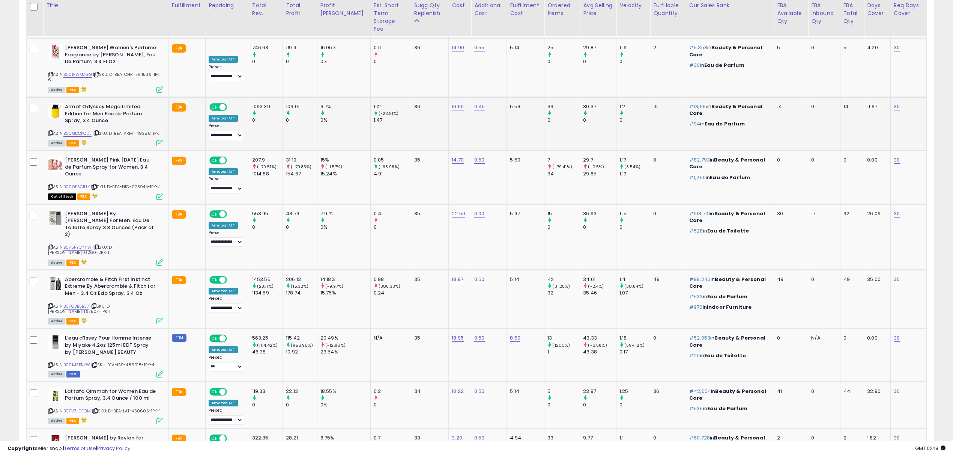
click at [140, 130] on span "| SKU: D-BEA-ARM-149388-1PK-1" at bounding box center [128, 133] width 70 height 6
drag, startPoint x: 119, startPoint y: 106, endPoint x: 218, endPoint y: 89, distance: 100.5
click at [153, 130] on span "| SKU: D-BEA-ARM-149388-1PK-1" at bounding box center [128, 133] width 70 height 6
click at [141, 184] on span "| SKU: D-BEA-NIC-023944-1PK-4" at bounding box center [126, 187] width 70 height 6
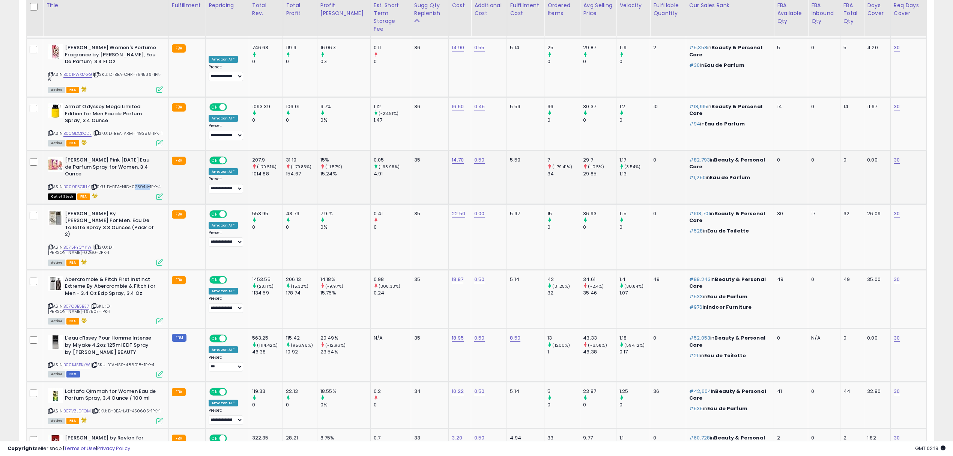
click at [141, 184] on span "| SKU: D-BEA-NIC-023944-1PK-4" at bounding box center [126, 187] width 70 height 6
click at [114, 244] on span "| SKU: D-BEA-TED-0260-2PK-1" at bounding box center [81, 249] width 66 height 11
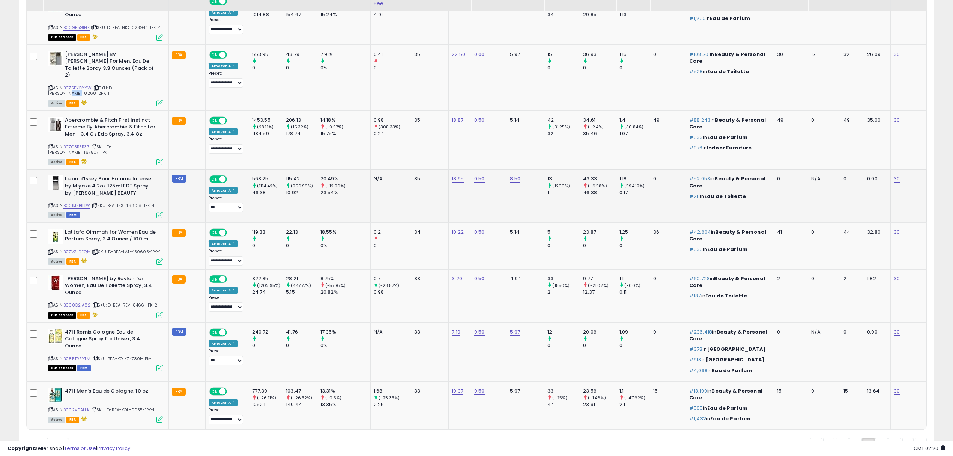
scroll to position [1335, 0]
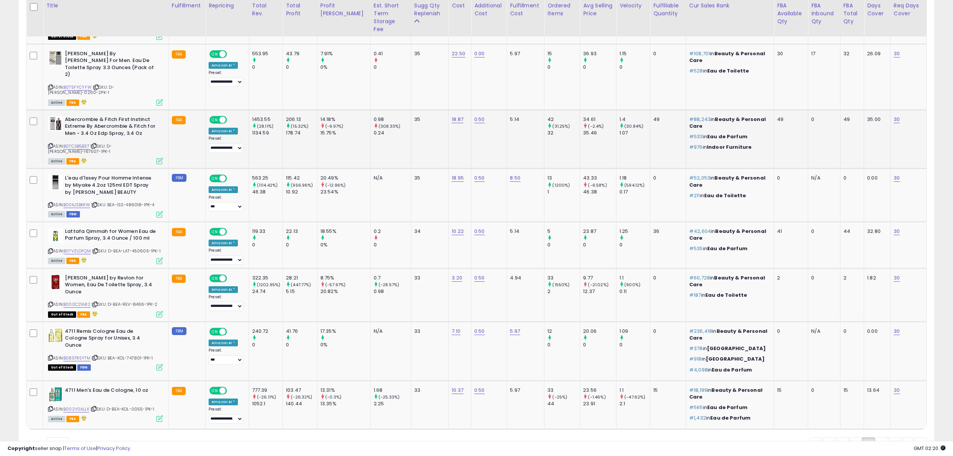
click at [112, 143] on span "| SKU: D-BEA-ABE-167507-1PK-1" at bounding box center [80, 148] width 64 height 11
click at [137, 202] on span "| SKU: BEA-ISS-486018-1PK-4" at bounding box center [122, 205] width 63 height 6
click at [140, 248] on span "| SKU: D-BEA-LAT-450605-1PK-1" at bounding box center [126, 251] width 69 height 6
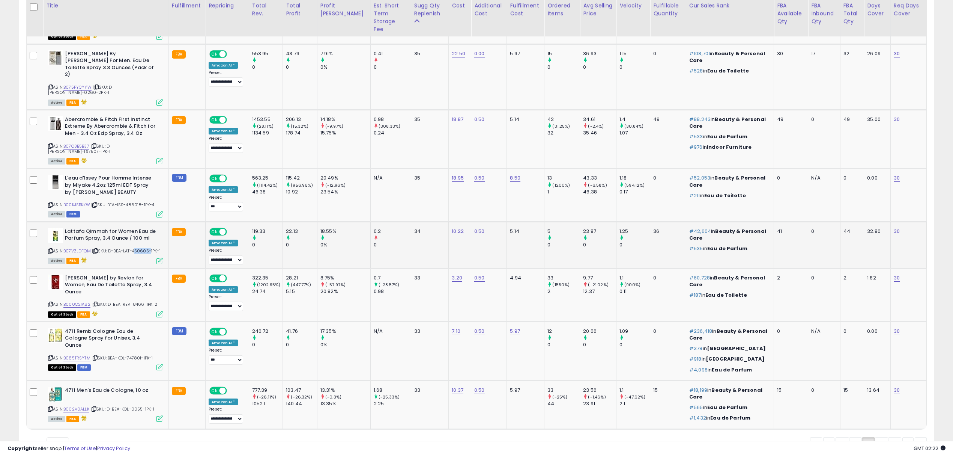
click at [140, 248] on span "| SKU: D-BEA-LAT-450605-1PK-1" at bounding box center [126, 251] width 69 height 6
click at [140, 355] on span "| SKU: BEA-KOL-747801-1PK-1" at bounding box center [123, 358] width 62 height 6
click at [134, 406] on span "| SKU: D-BEA-KOL-0055-1PK-1" at bounding box center [122, 409] width 64 height 6
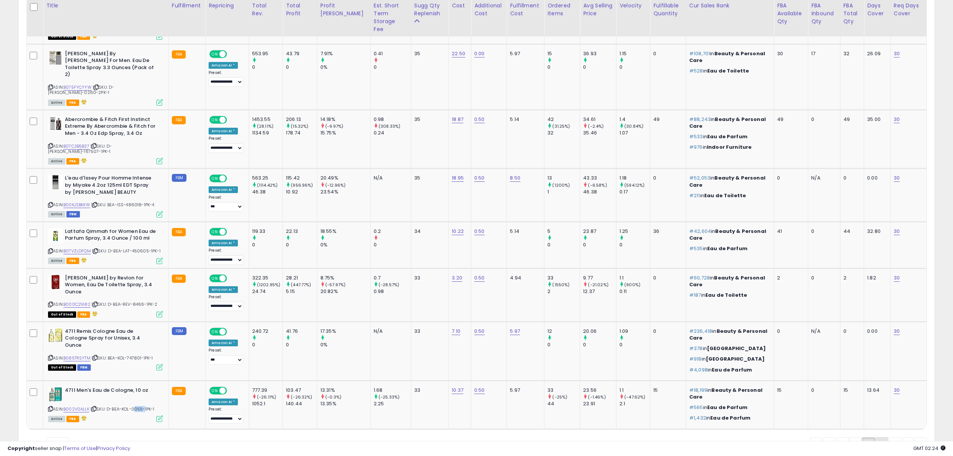
click at [877, 437] on link "7" at bounding box center [881, 443] width 13 height 13
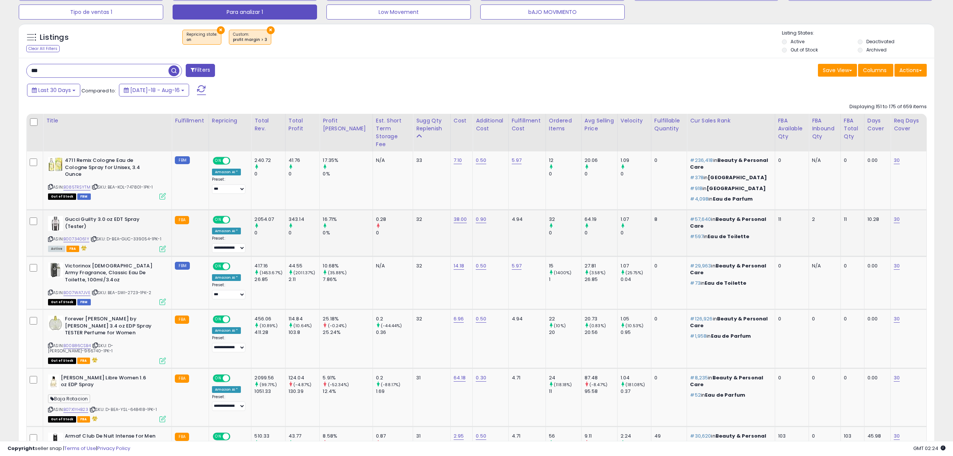
scroll to position [275, 0]
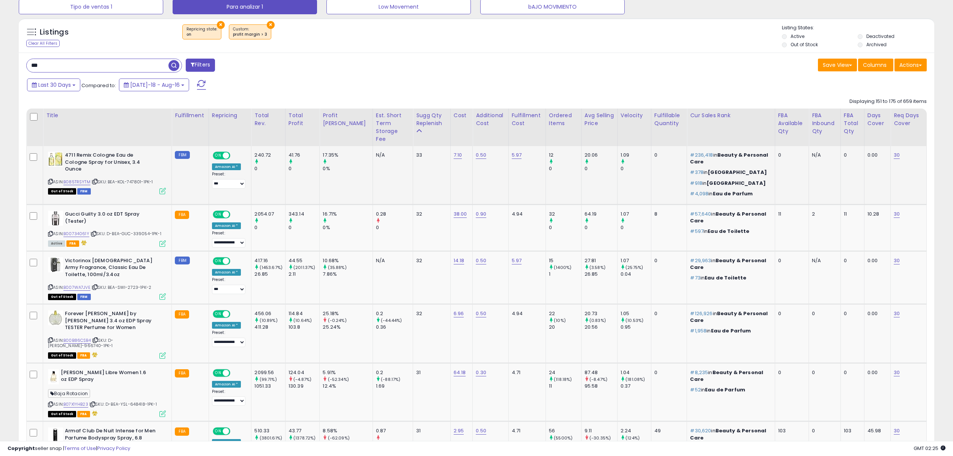
click at [132, 179] on span "| SKU: BEA-KOL-747801-1PK-1" at bounding box center [123, 182] width 62 height 6
drag, startPoint x: 132, startPoint y: 166, endPoint x: 143, endPoint y: 159, distance: 12.2
click at [132, 179] on span "| SKU: BEA-KOL-747801-1PK-1" at bounding box center [123, 182] width 62 height 6
click at [139, 230] on span "| SKU: D-BEA-GUC-339054-1PK-1" at bounding box center [125, 233] width 71 height 6
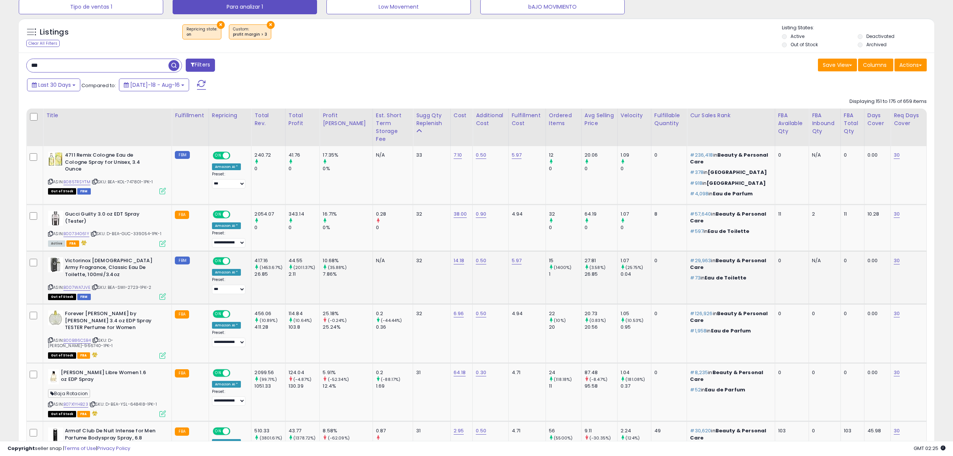
click at [136, 284] on span "| SKU: BEA-SWI-2723-1PK-2" at bounding box center [122, 287] width 60 height 6
click at [113, 337] on span "| SKU: D-BEA-ELI-966740-1PK-1" at bounding box center [80, 342] width 65 height 11
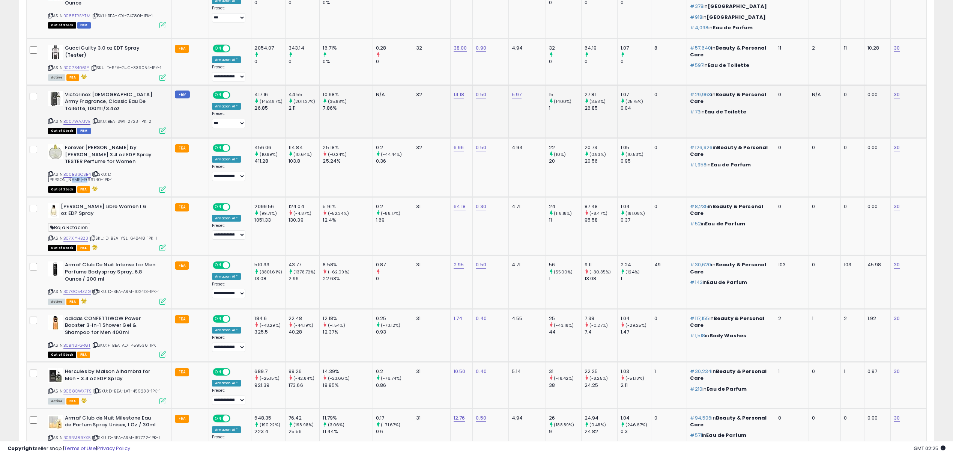
scroll to position [525, 0]
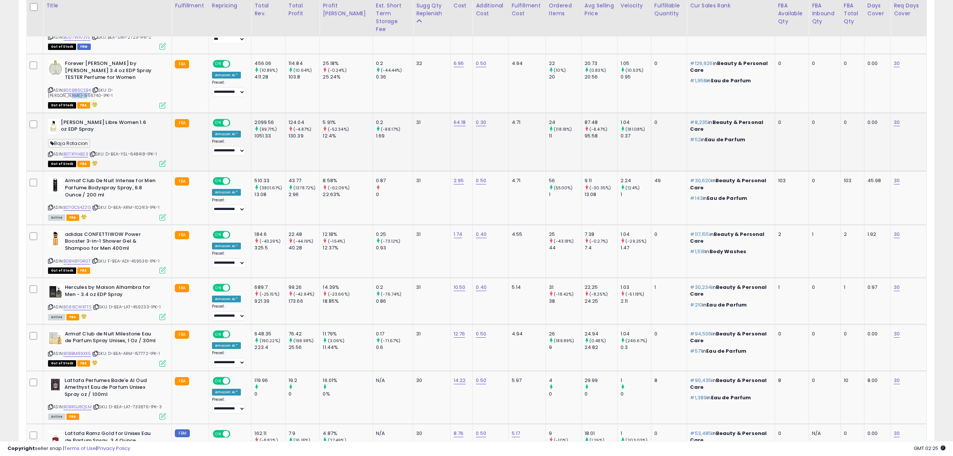
click at [138, 151] on span "| SKU: D-BEA-YSL-648418-1PK-1" at bounding box center [123, 154] width 68 height 6
click at [138, 204] on span "| SKU: D-BEA-ARM-102413-1PK-1" at bounding box center [126, 207] width 68 height 6
drag, startPoint x: 117, startPoint y: 188, endPoint x: 149, endPoint y: 188, distance: 31.2
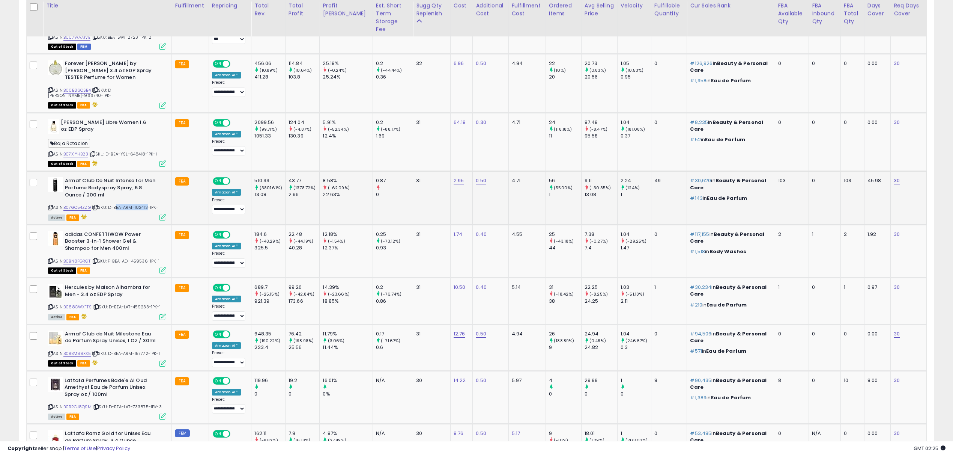
click at [149, 204] on span "| SKU: D-BEA-ARM-102413-1PK-1" at bounding box center [126, 207] width 68 height 6
drag, startPoint x: 149, startPoint y: 189, endPoint x: 118, endPoint y: 185, distance: 31.4
click at [118, 204] on span "| SKU: D-BEA-ARM-102413-1PK-1" at bounding box center [126, 207] width 68 height 6
click at [142, 258] on span "| SKU: F-BEA-ADI-459536-1PK-1" at bounding box center [126, 261] width 68 height 6
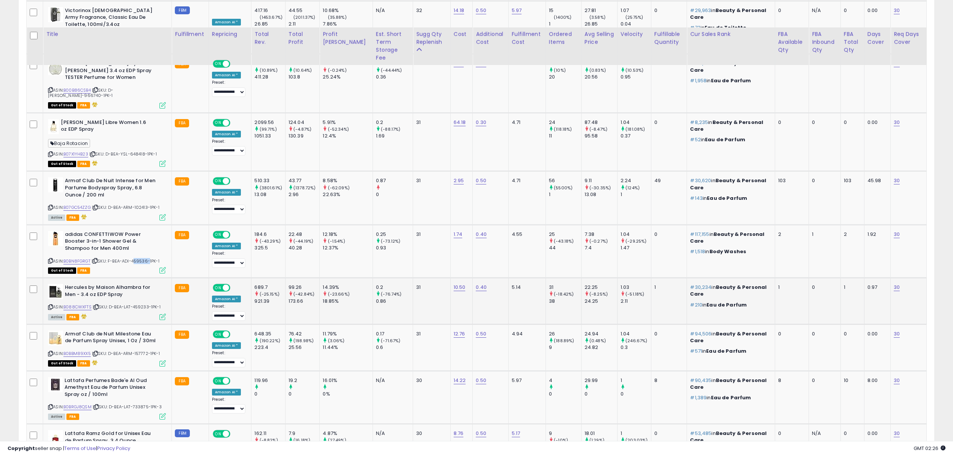
scroll to position [625, 0]
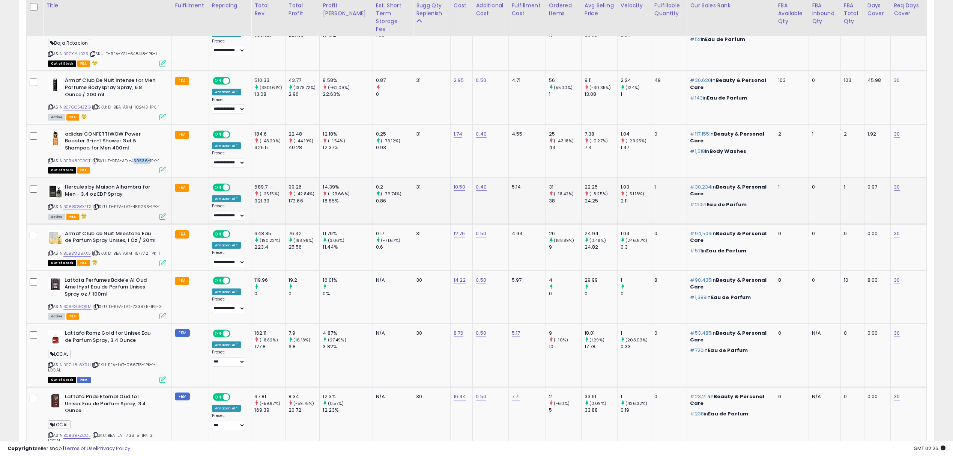
click at [143, 184] on div "ASIN: B088CWXFTS | SKU: D-BEA-LAT-459233-1PK-1 Active FBA" at bounding box center [107, 201] width 118 height 35
click at [140, 203] on span "| SKU: D-BEA-LAT-459233-1PK-1" at bounding box center [127, 206] width 68 height 6
click at [144, 250] on span "| SKU: D-BEA-ARM-157772-1PK-1" at bounding box center [126, 253] width 68 height 6
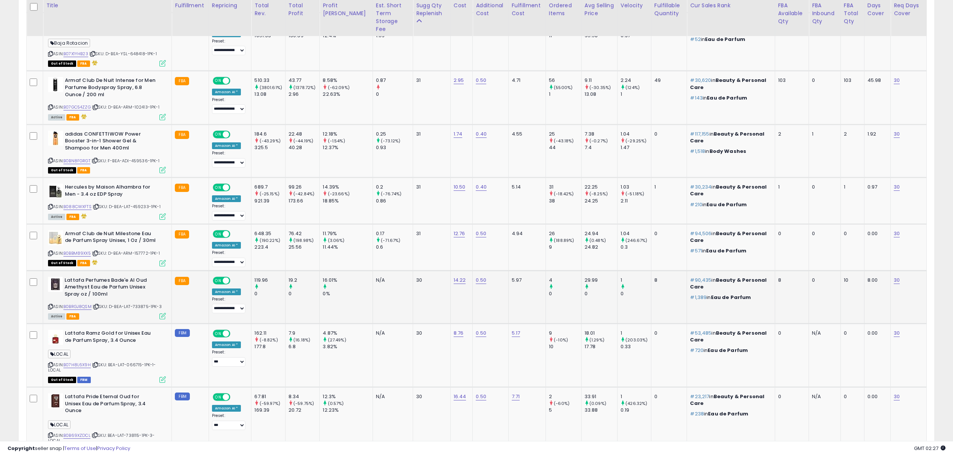
click at [146, 303] on span "| SKU: D-BEA-LAT-733875-1PK-3" at bounding box center [127, 306] width 69 height 6
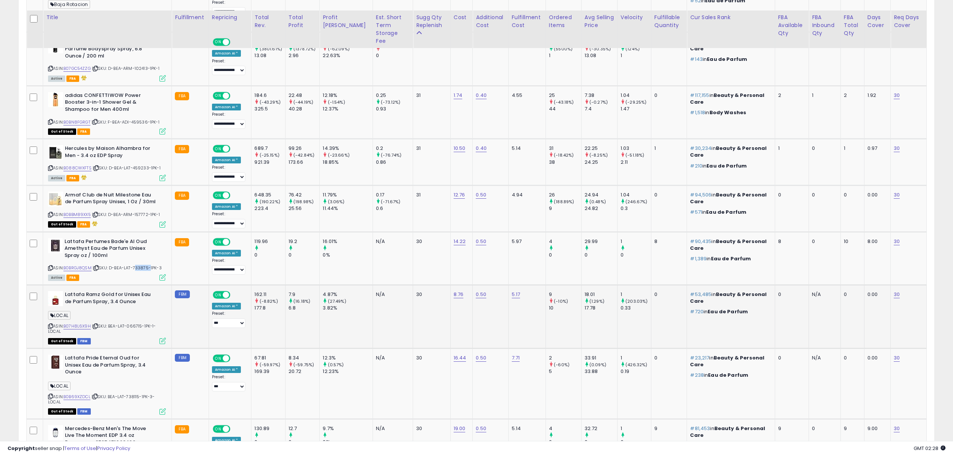
scroll to position [825, 0]
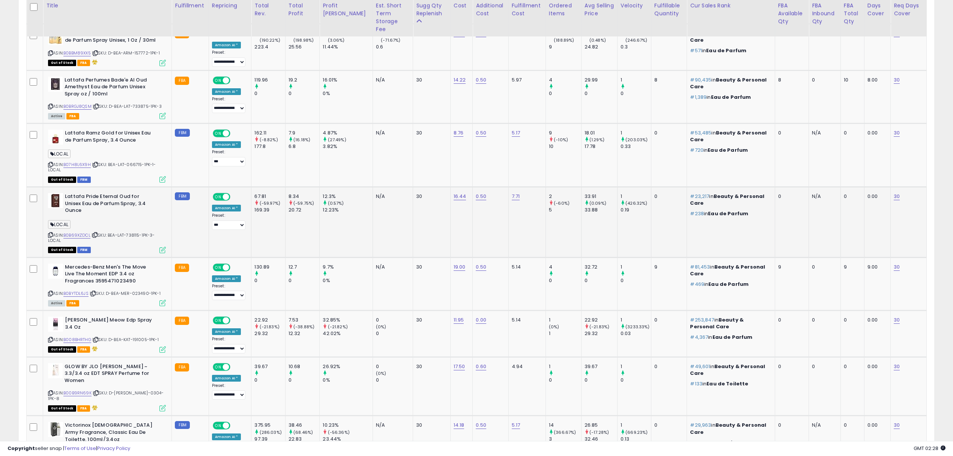
click at [132, 232] on span "| SKU: BEA-LAT-738115-1PK-3-LOCAL" at bounding box center [101, 237] width 107 height 11
click at [137, 161] on span "| SKU: BEA-LAT-066715-1PK-1-LOCAL" at bounding box center [102, 166] width 108 height 11
click at [136, 232] on span "| SKU: BEA-LAT-738115-1PK-3-LOCAL" at bounding box center [101, 237] width 107 height 11
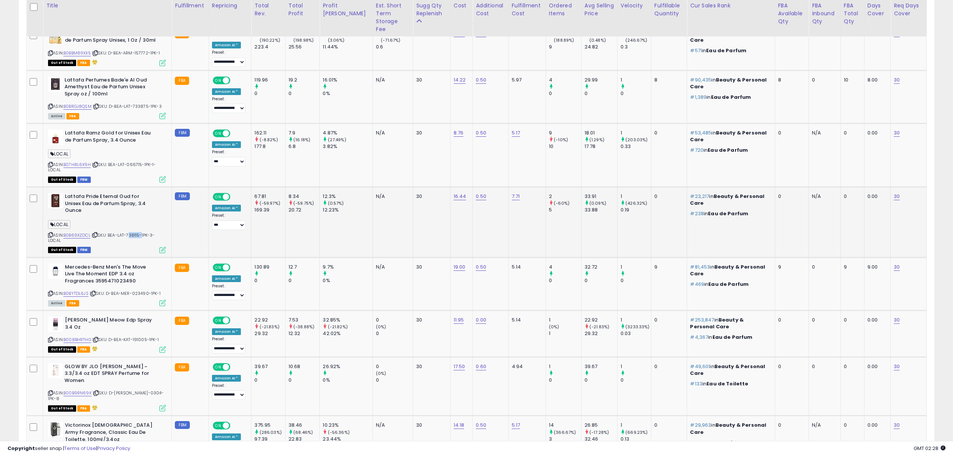
click at [136, 232] on span "| SKU: BEA-LAT-738115-1PK-3-LOCAL" at bounding box center [101, 237] width 107 height 11
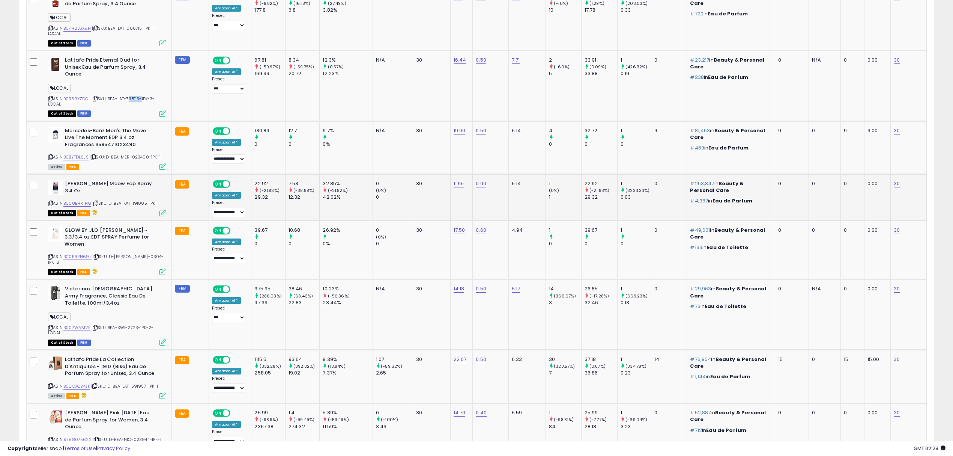
scroll to position [975, 0]
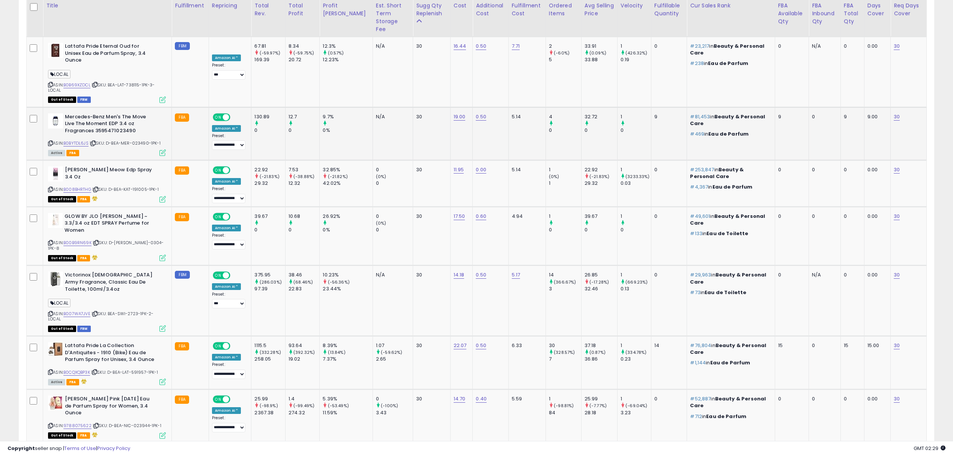
click at [143, 140] on span "| SKU: D-BEA-MER-023490-1PK-1" at bounding box center [125, 143] width 71 height 6
click at [142, 186] on span "| SKU: D-BEA-KAT-191005-1PK-1" at bounding box center [125, 189] width 66 height 6
click at [139, 239] on span "| SKU: D-BEA-JEN-0304-1PK-8" at bounding box center [106, 244] width 116 height 11
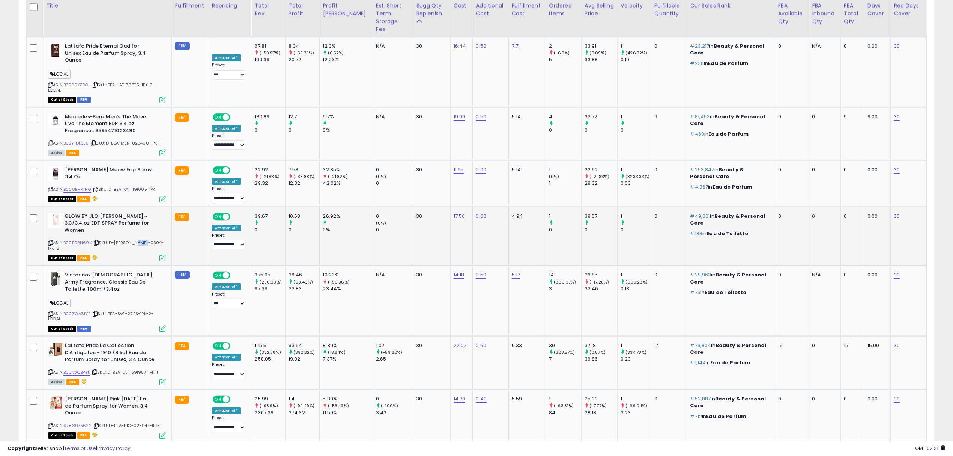
click at [139, 239] on span "| SKU: D-BEA-JEN-0304-1PK-8" at bounding box center [106, 244] width 116 height 11
click at [72, 213] on b "GLOW BY JLO JENNIFER LOPEZ ~ 3.3/3.4 oz EDT SPRAY Perfume for Women" at bounding box center [110, 224] width 91 height 23
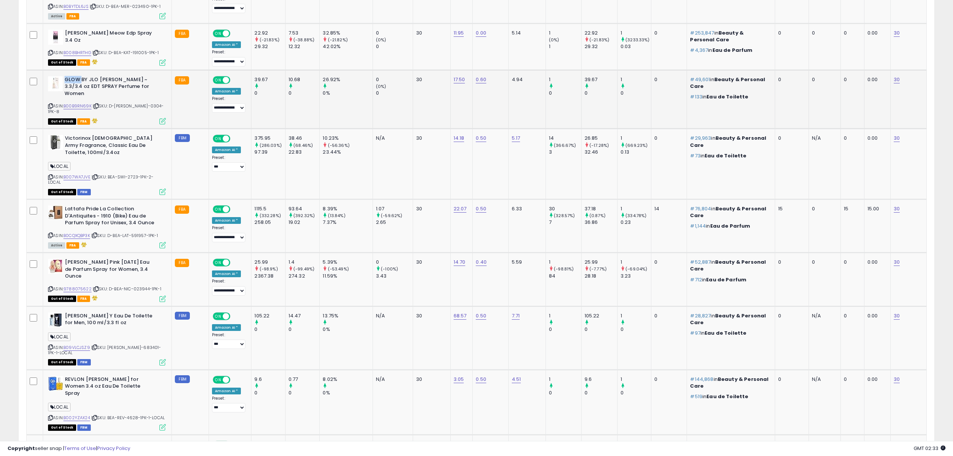
scroll to position [1125, 0]
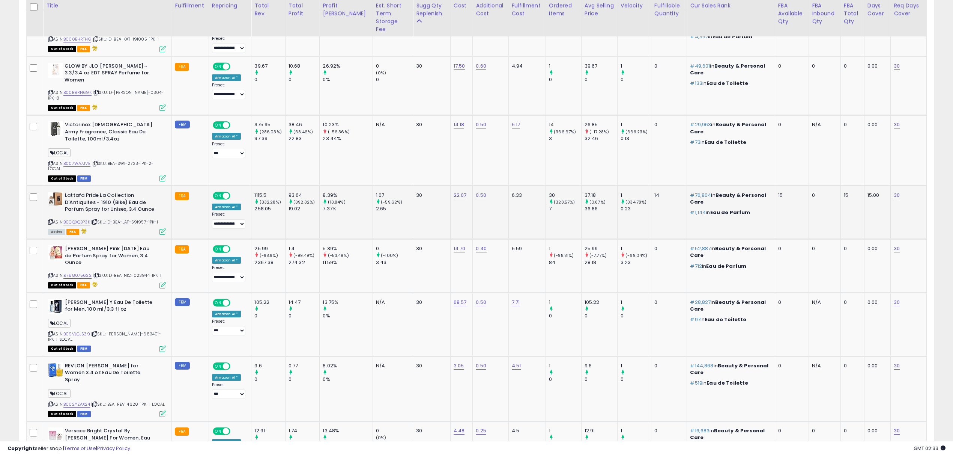
click at [143, 219] on span "| SKU: D-BEA-LAT-591957-1PK-1" at bounding box center [124, 222] width 67 height 6
click at [140, 272] on span "| SKU: D-BEA-NIC-023944-1PK-1" at bounding box center [127, 275] width 69 height 6
click at [148, 272] on span "| SKU: D-BEA-NIC-023944-1PK-1" at bounding box center [127, 275] width 69 height 6
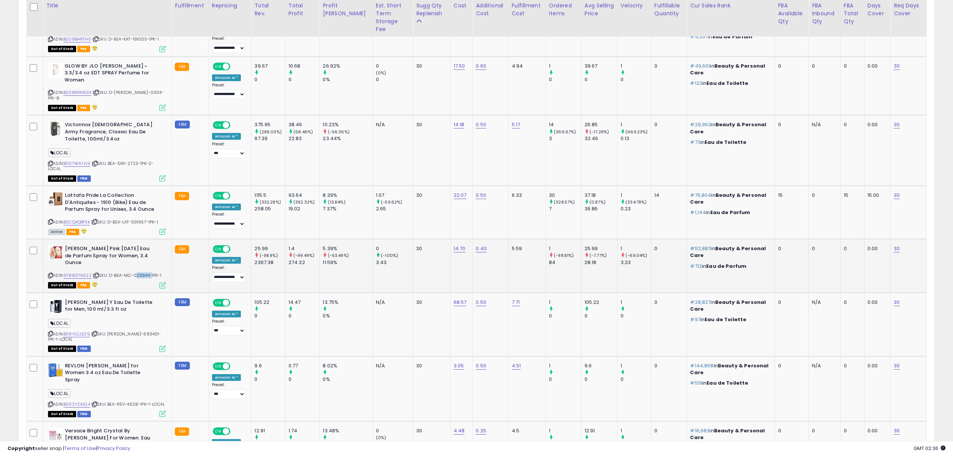
click at [148, 272] on span "| SKU: D-BEA-NIC-023944-1PK-1" at bounding box center [127, 275] width 69 height 6
click at [135, 331] on span "| SKU: BEA-YVE-683401-1PK-1-LOCAL" at bounding box center [104, 336] width 113 height 11
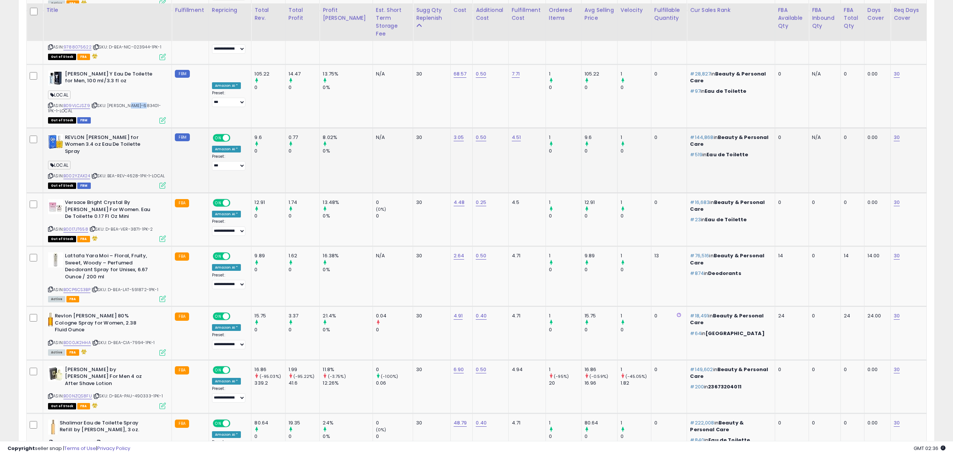
scroll to position [1359, 0]
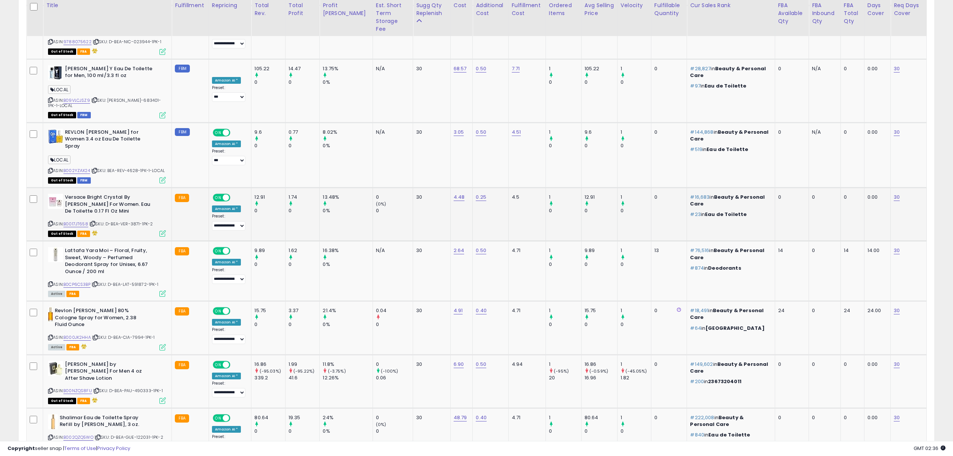
click at [137, 221] on span "| SKU: D-BEA-VER-3871-1PK-2" at bounding box center [121, 224] width 64 height 6
click at [138, 281] on span "| SKU: D-BEA-LAT-591872-1PK-1" at bounding box center [125, 284] width 67 height 6
click at [139, 334] on span "| SKU: D-BEA-CIA-7994-1PK-1" at bounding box center [123, 337] width 63 height 6
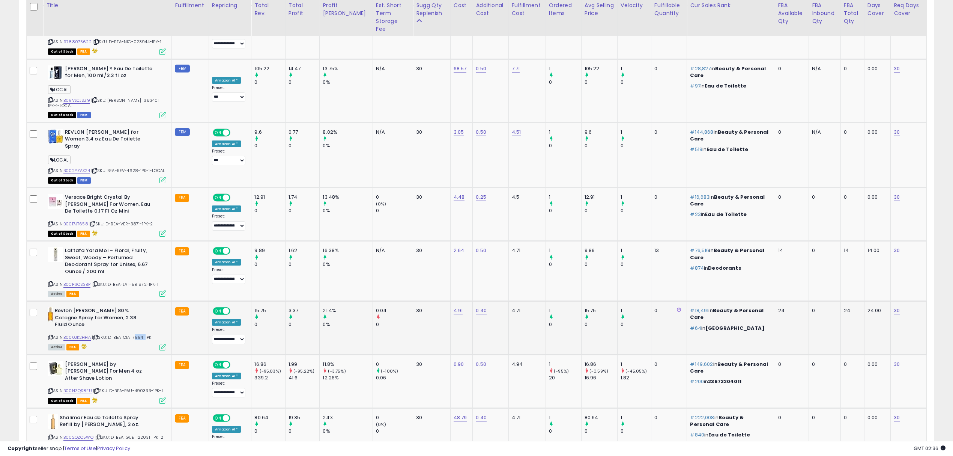
click at [139, 334] on span "| SKU: D-BEA-CIA-7994-1PK-1" at bounding box center [123, 337] width 63 height 6
click at [143, 387] on span "| SKU: D-BEA-PAU-490333-1PK-1" at bounding box center [128, 390] width 70 height 6
click at [142, 434] on span "| SKU: D-BEA-GUE-122031-1PK-2" at bounding box center [129, 437] width 69 height 6
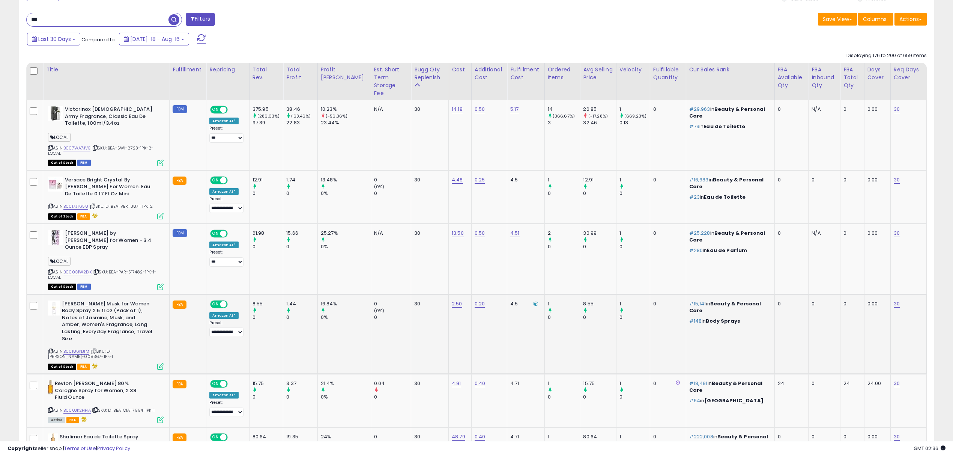
scroll to position [325, 0]
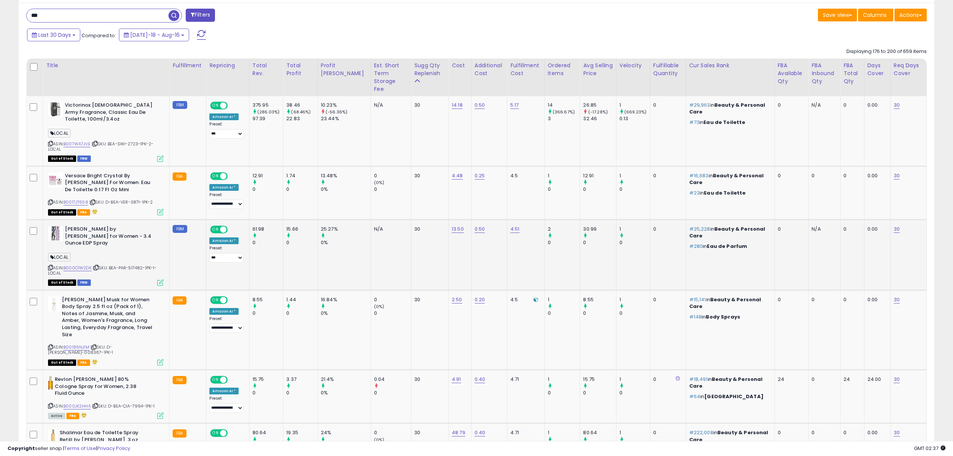
click at [132, 265] on span "| SKU: BEA-PAR-517482-1PK-1-LOCAL" at bounding box center [102, 270] width 109 height 11
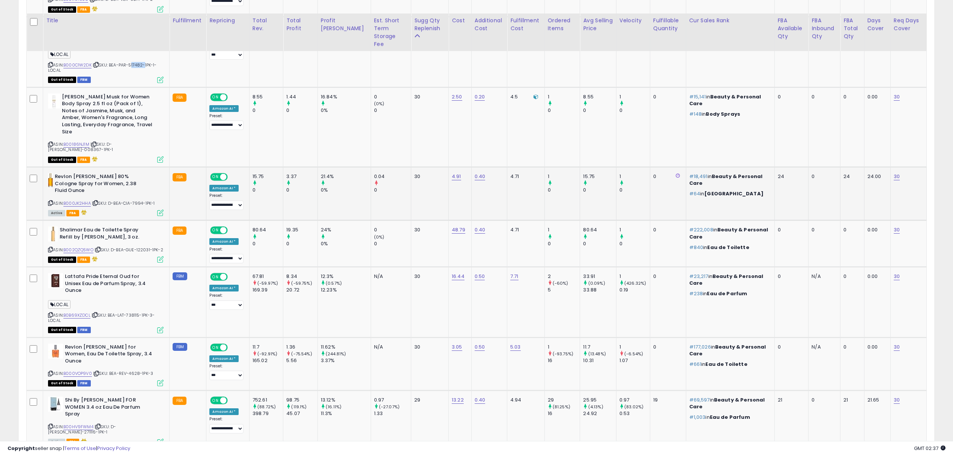
scroll to position [525, 0]
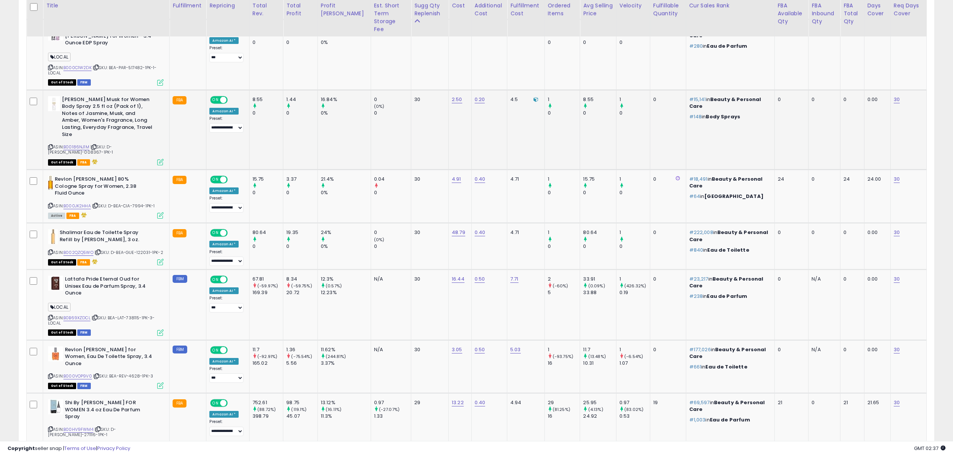
click at [113, 144] on span "| SKU: D-BEA-JOV-008367-1PK-1" at bounding box center [80, 149] width 65 height 11
click at [145, 249] on span "| SKU: D-BEA-GUE-122031-1PK-2" at bounding box center [129, 252] width 69 height 6
click at [134, 315] on span "| SKU: BEA-LAT-738115-1PK-3-LOCAL" at bounding box center [101, 320] width 107 height 11
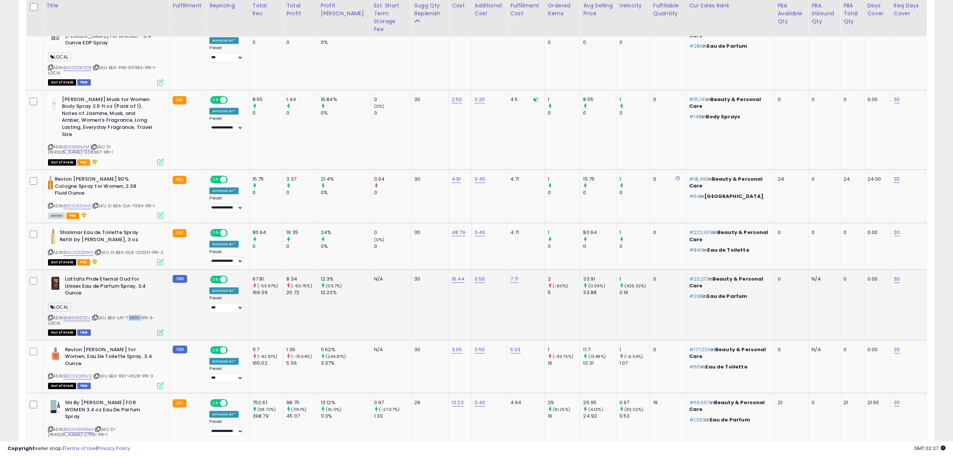
click at [134, 315] on span "| SKU: BEA-LAT-738115-1PK-3-LOCAL" at bounding box center [101, 320] width 107 height 11
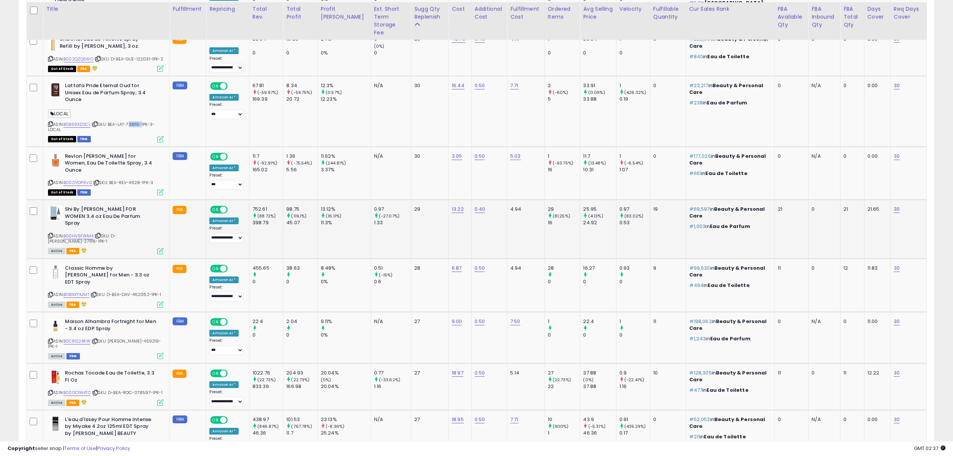
scroll to position [725, 0]
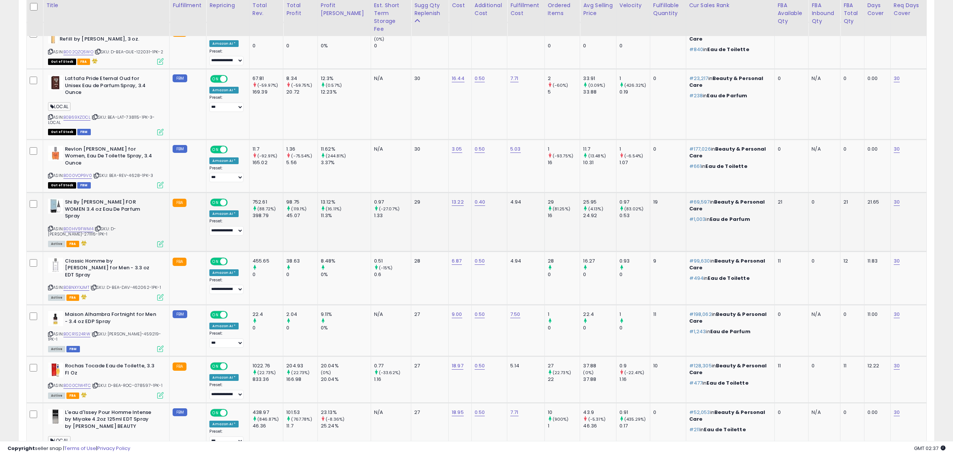
click at [140, 199] on div "ASIN: B00HV9FWM4 | SKU: D-BEA-ALF-271116-1PK-1 Active FBA" at bounding box center [106, 223] width 116 height 48
click at [137, 284] on span "| SKU: D-BEA-DAV-462062-1PK-1" at bounding box center [125, 287] width 71 height 6
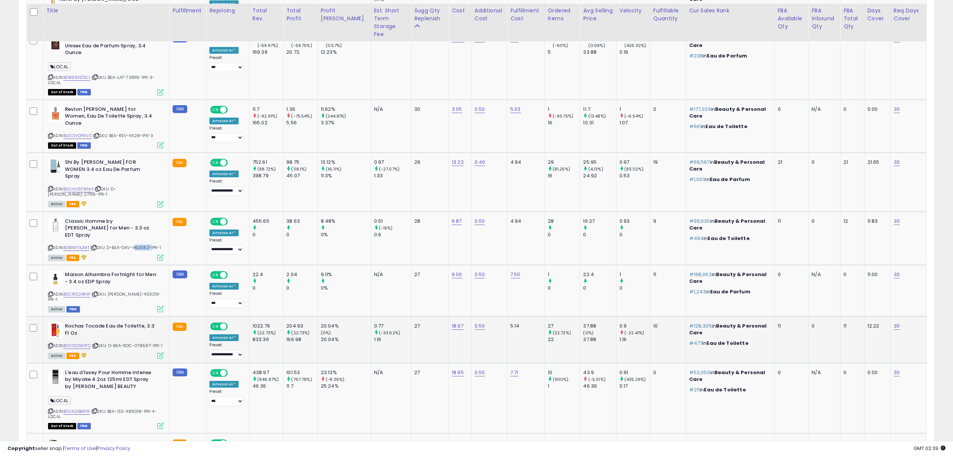
scroll to position [775, 0]
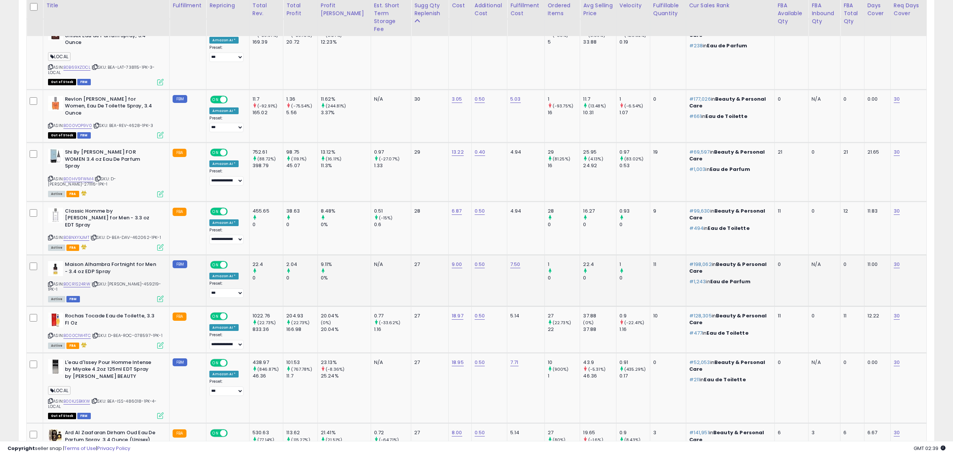
click at [134, 281] on span "| SKU: BEA-MAI-459219-1PK-1" at bounding box center [104, 286] width 113 height 11
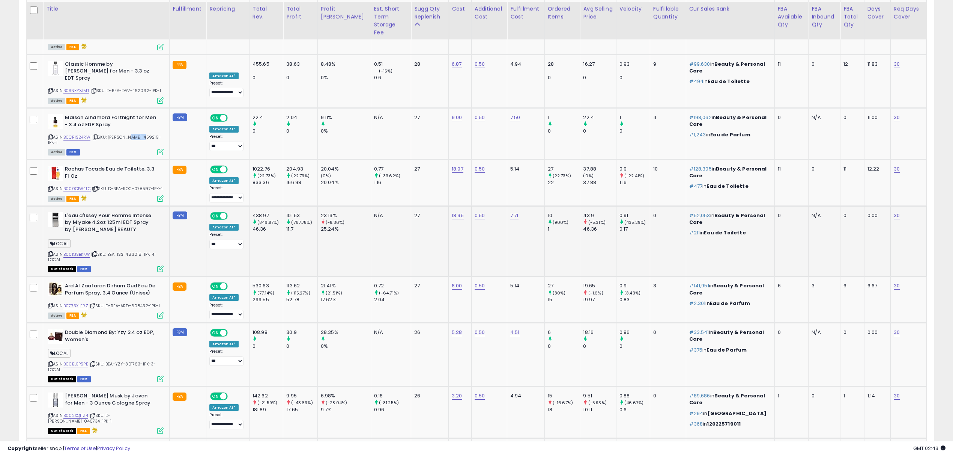
scroll to position [925, 0]
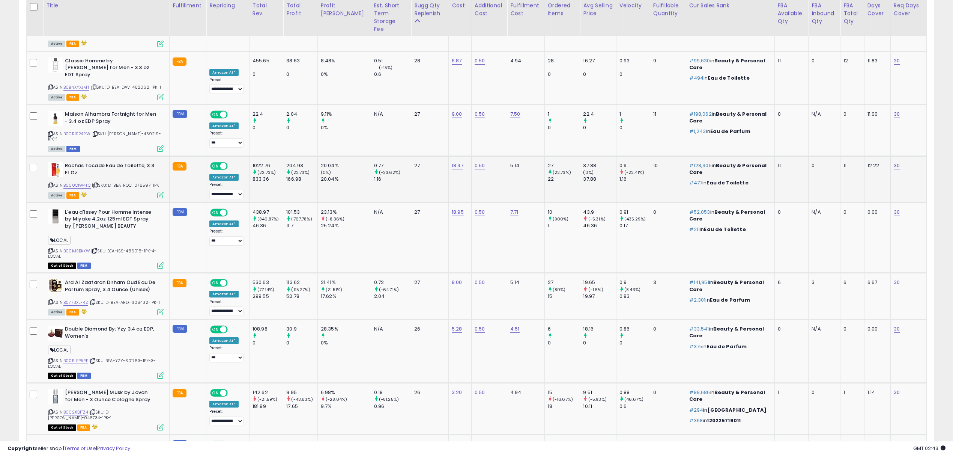
click at [144, 162] on div "ASIN: B000C1W4TC | SKU: D-BEA-ROC-078597-1PK-1 Active FBA" at bounding box center [106, 179] width 116 height 35
click at [136, 209] on div "ASIN: B00KJSBKKW | SKU: BEA-ISS-486018-1PK-4-LOCAL Out of Stock FBM" at bounding box center [106, 238] width 116 height 59
click at [141, 299] on span "| SKU: D-BEA-ARD-608432-1PK-1" at bounding box center [124, 302] width 71 height 6
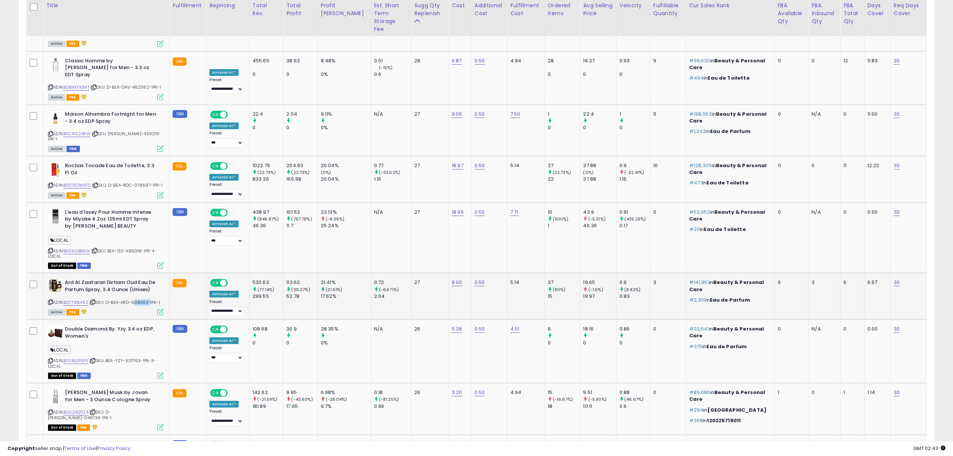
click at [141, 299] on span "| SKU: D-BEA-ARD-608432-1PK-1" at bounding box center [124, 302] width 71 height 6
click at [136, 357] on span "| SKU: BEA-YZY-301763-1PK-3-LOCAL" at bounding box center [102, 362] width 108 height 11
click at [111, 409] on span "| SKU: D-BEA-JOV-046734-1PK-1" at bounding box center [79, 414] width 63 height 11
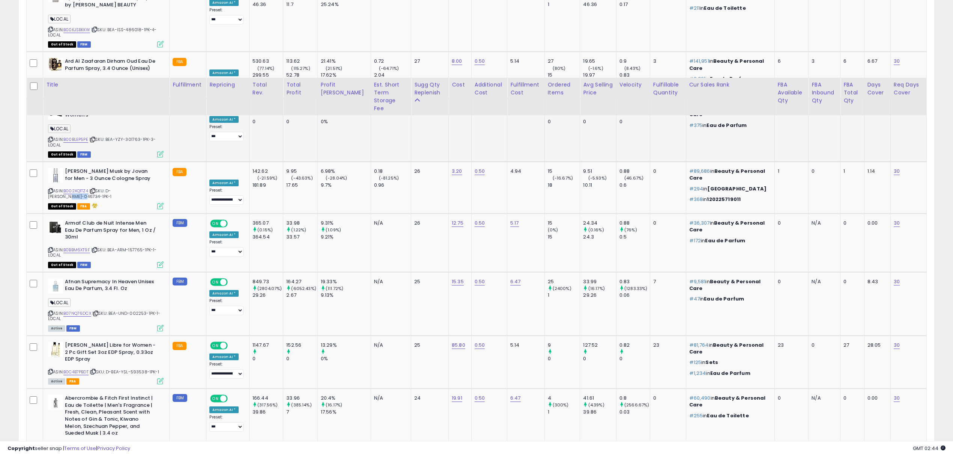
scroll to position [1226, 0]
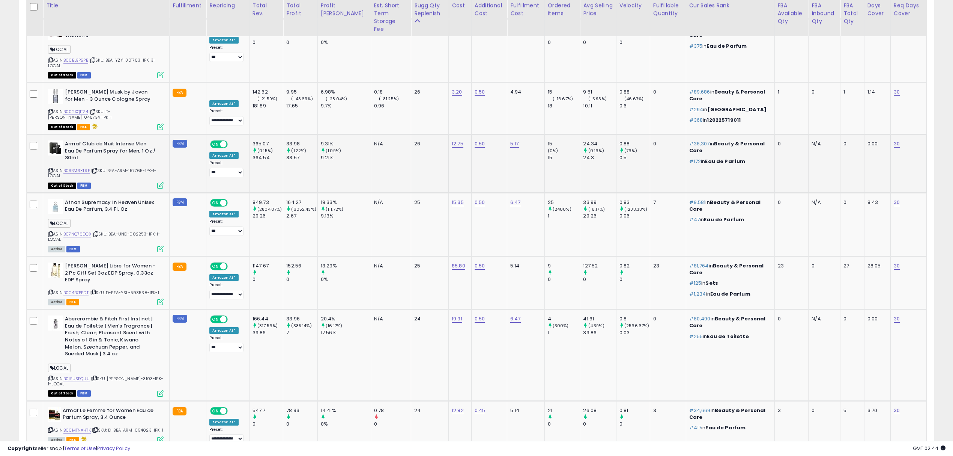
click at [138, 167] on span "| SKU: BEA-ARM-157765-1PK-1-LOCAL" at bounding box center [102, 172] width 109 height 11
click at [139, 231] on span "| SKU: BEA-UND-002253-1PK-1-LOCAL" at bounding box center [104, 236] width 113 height 11
click at [138, 262] on div "ASIN: B0C4B7PBDT | SKU: D-BEA-YSL-593538-1PK-1 Active FBA" at bounding box center [106, 283] width 116 height 42
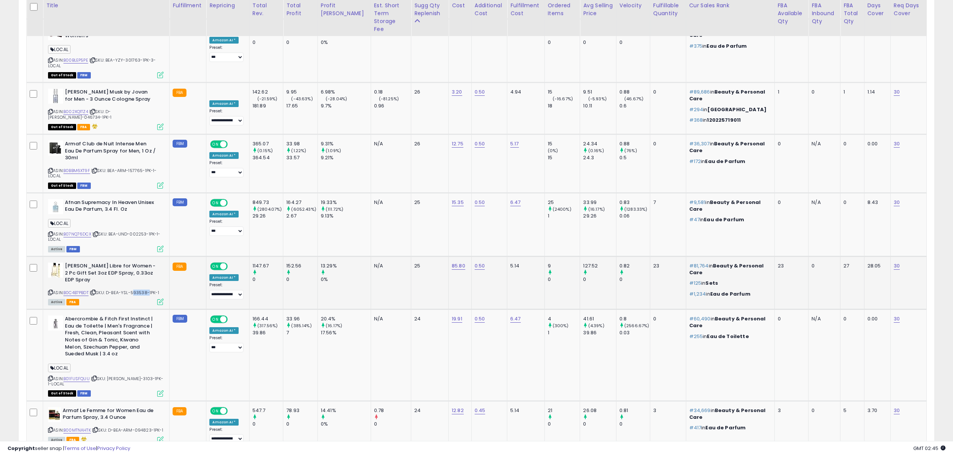
click at [139, 262] on div "ASIN: B0C4B7PBDT | SKU: D-BEA-YSL-593538-1PK-1 Active FBA" at bounding box center [106, 283] width 116 height 42
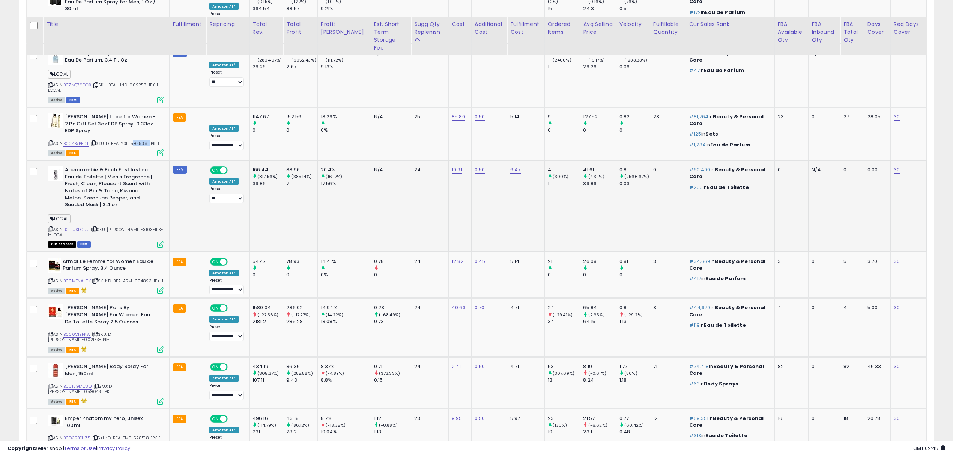
scroll to position [1396, 0]
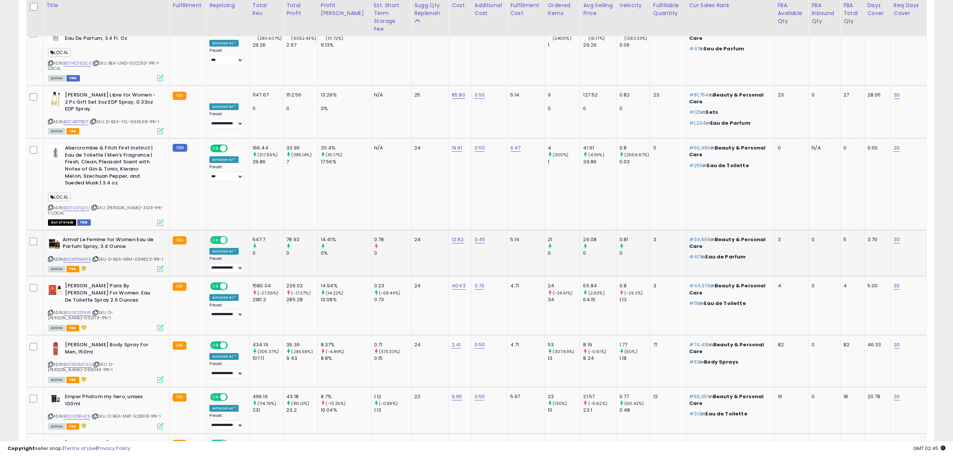
click at [141, 256] on span "| SKU: D-BEA-ARM-094823-1PK-1" at bounding box center [127, 259] width 71 height 6
click at [113, 309] on span "| SKU: D-BEA-YVE-002173-1PK-1" at bounding box center [80, 314] width 65 height 11
click at [114, 361] on span "| SKU: D-BEA-JOV-059043-1PK-1" at bounding box center [81, 366] width 66 height 11
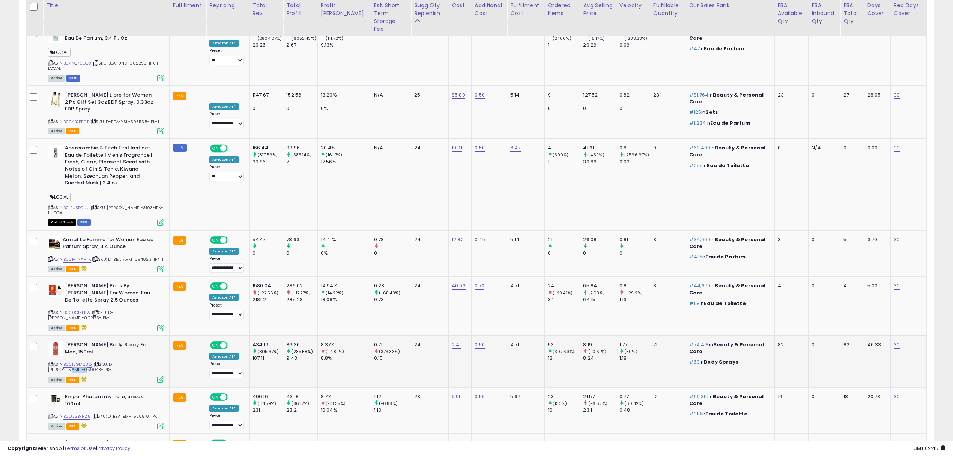
click at [114, 361] on span "| SKU: D-BEA-JOV-059043-1PK-1" at bounding box center [81, 366] width 66 height 11
click at [143, 413] on span "| SKU: D-BEA-EMP-528518-1PK-1" at bounding box center [126, 416] width 69 height 6
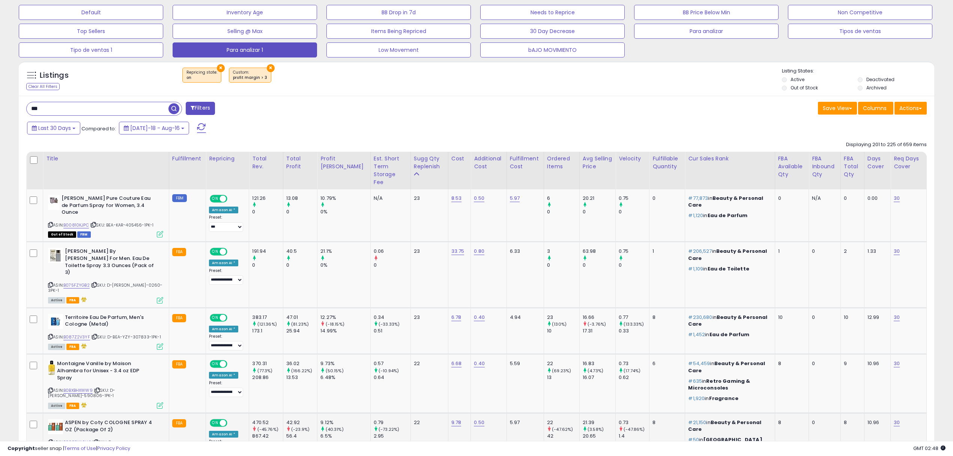
scroll to position [275, 0]
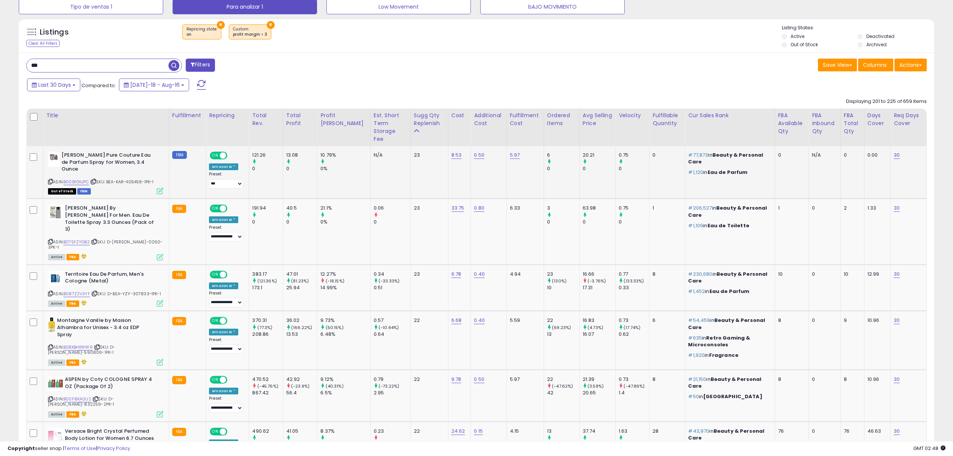
click at [140, 179] on span "| SKU: BEA-KAR-405456-1PK-1" at bounding box center [122, 182] width 64 height 6
click at [139, 291] on span "| SKU: D-BEA-YZY-307833-1PK-1" at bounding box center [126, 294] width 70 height 6
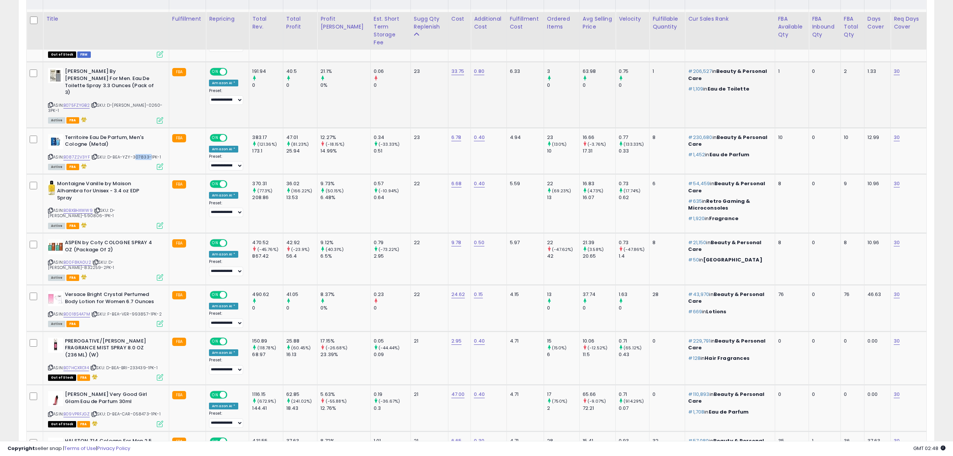
scroll to position [425, 0]
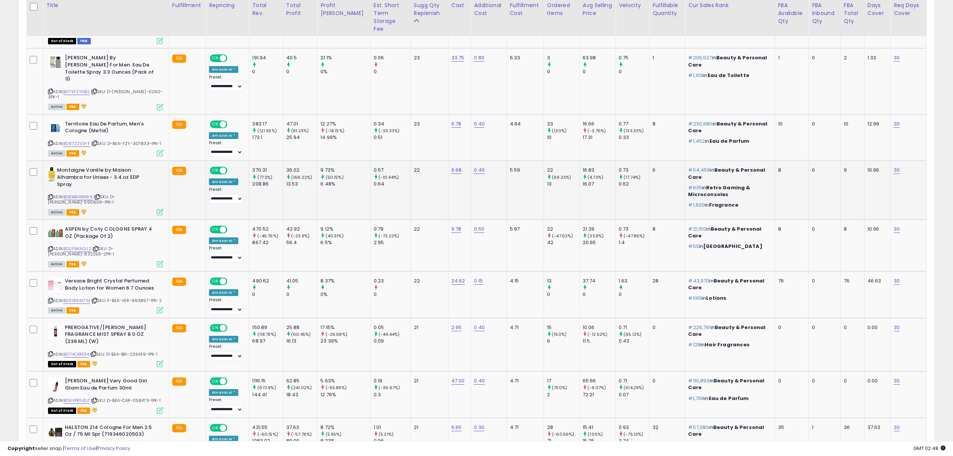
click at [142, 173] on div "ASIN: B0BXBHXWW9 | SKU: D-BEA-MAI-590806-1PK-1 Active FBA" at bounding box center [105, 191] width 115 height 48
click at [142, 297] on span "| SKU: F-BEA-VER-993857-1PK-2" at bounding box center [126, 300] width 71 height 6
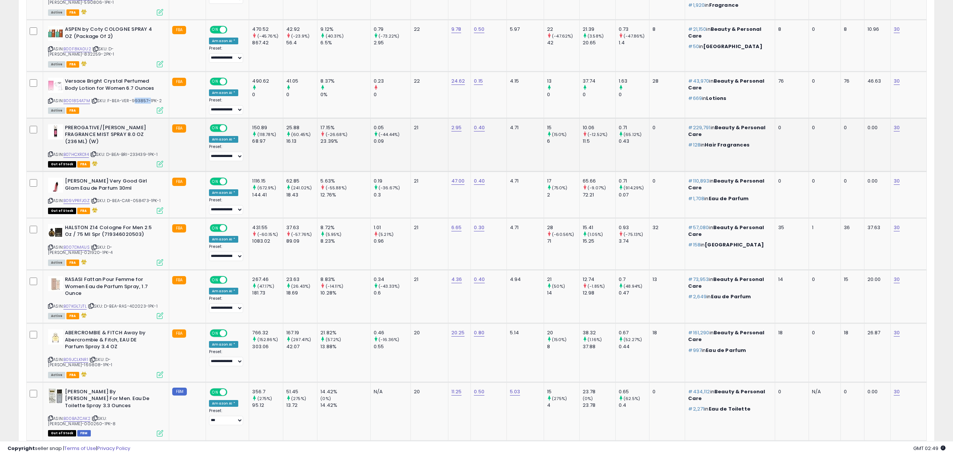
scroll to position [625, 0]
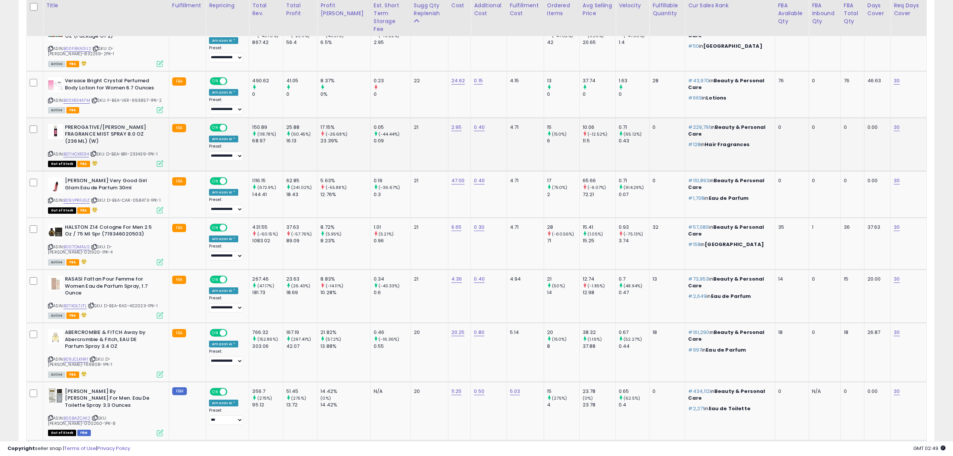
click at [136, 151] on span "| SKU: D-BEA-BRI-233439-1PK-1" at bounding box center [124, 154] width 68 height 6
click at [139, 197] on span "| SKU: D-BEA-CAR-058473-1PK-1" at bounding box center [126, 200] width 70 height 6
click at [113, 244] on span "| SKU: D-BEA-HAL-021920-1PK-4" at bounding box center [80, 249] width 65 height 11
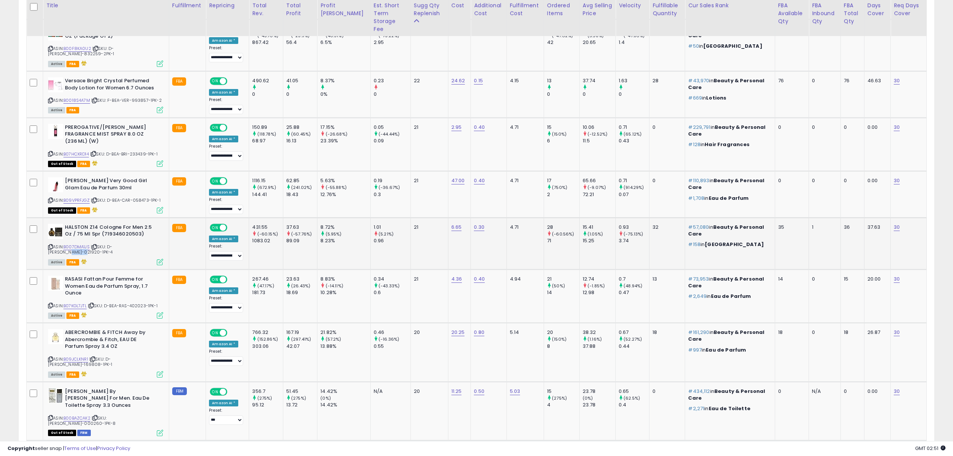
click at [113, 244] on span "| SKU: D-BEA-HAL-021920-1PK-4" at bounding box center [80, 249] width 65 height 11
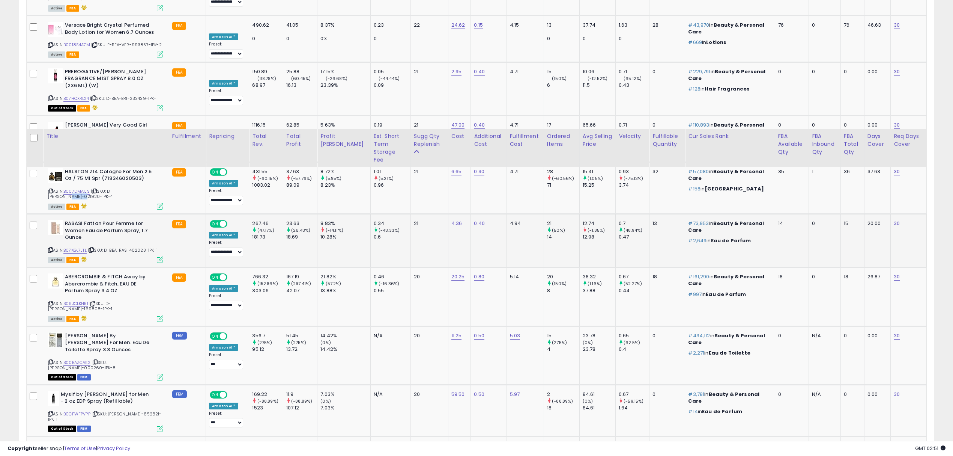
scroll to position [825, 0]
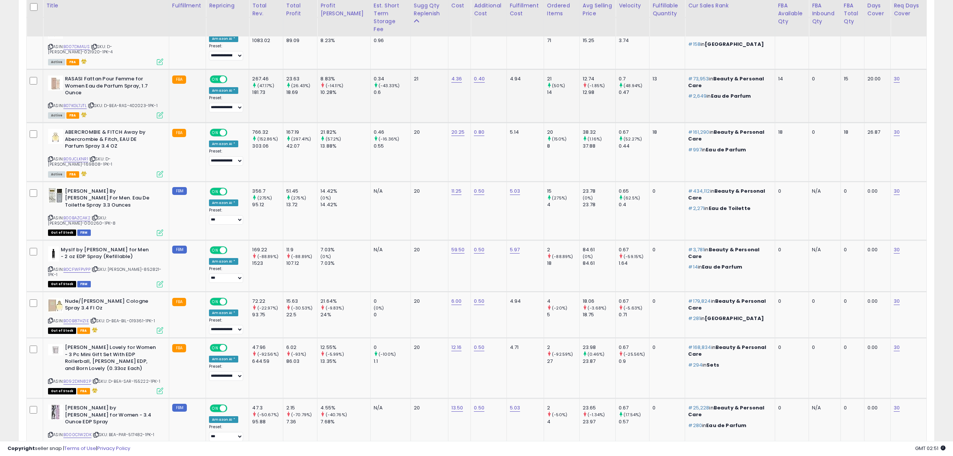
click at [145, 102] on span "| SKU: D-BEA-RAS-402023-1PK-1" at bounding box center [123, 105] width 70 height 6
click at [112, 156] on span "| SKU: D-BEA-ABE-169808-1PK-1" at bounding box center [80, 161] width 64 height 11
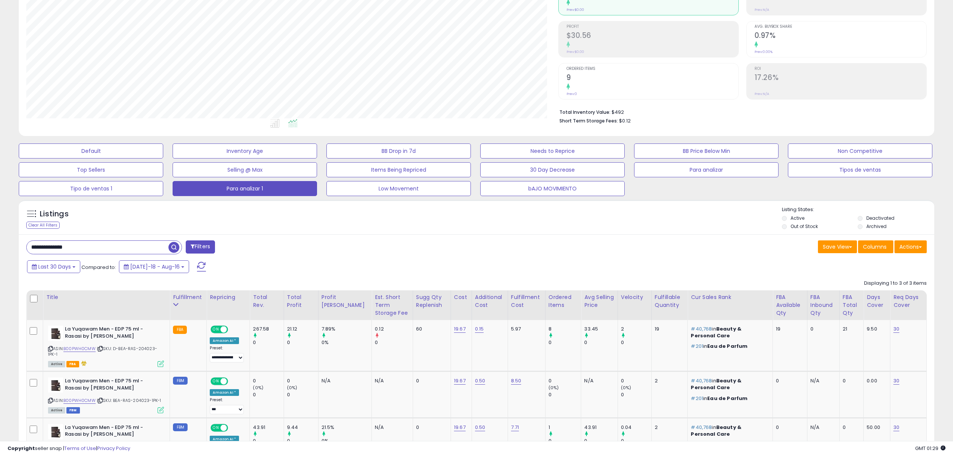
scroll to position [178, 0]
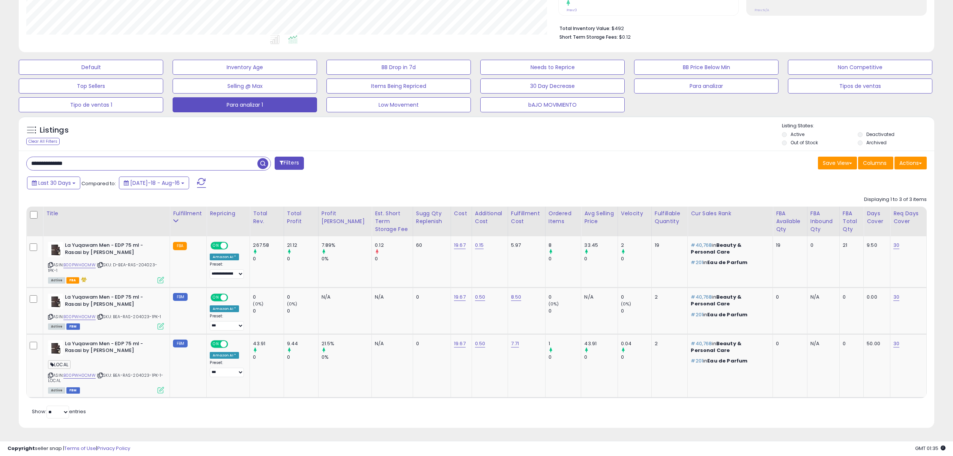
drag, startPoint x: 116, startPoint y: 158, endPoint x: 0, endPoint y: 158, distance: 116.4
click at [0, 158] on div "**********" at bounding box center [476, 152] width 953 height 608
paste input "text"
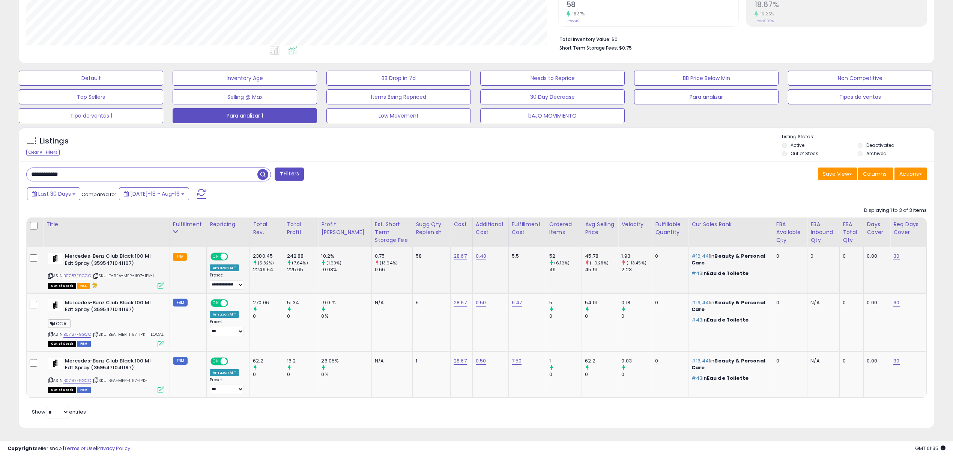
scroll to position [173, 0]
click at [56, 253] on img at bounding box center [55, 258] width 15 height 11
drag, startPoint x: 111, startPoint y: 167, endPoint x: 0, endPoint y: 111, distance: 124.4
click at [0, 111] on div "**********" at bounding box center [476, 156] width 953 height 597
paste input "**"
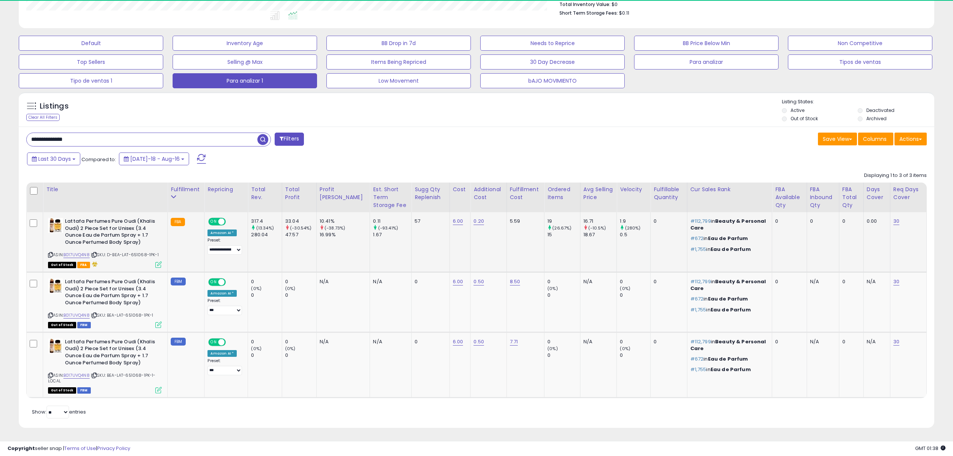
scroll to position [154, 532]
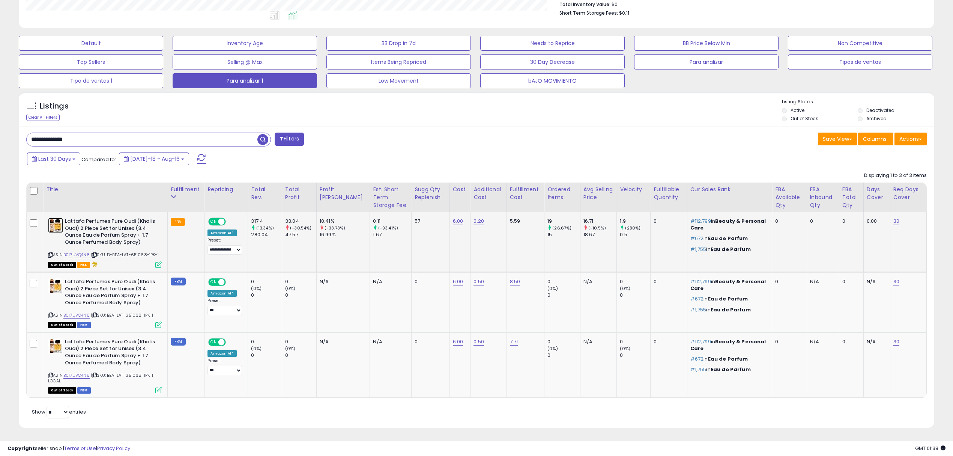
click at [57, 227] on img at bounding box center [55, 225] width 15 height 15
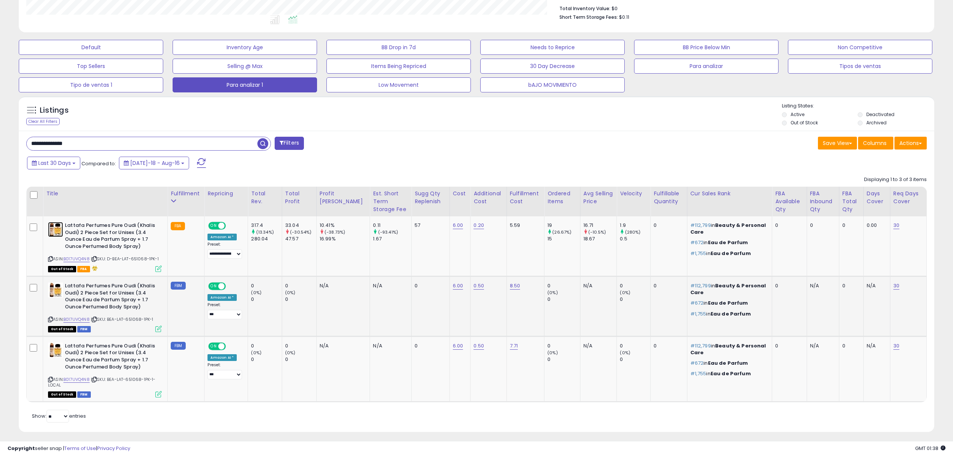
scroll to position [202, 0]
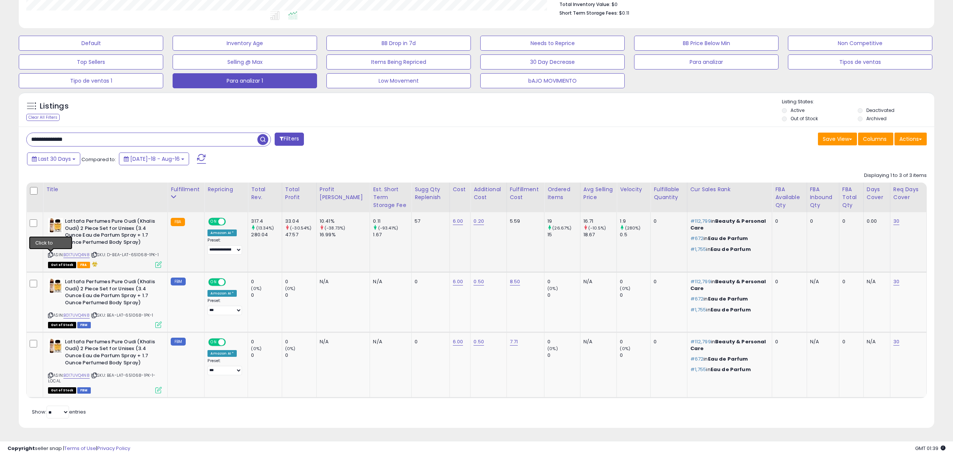
click at [49, 254] on icon at bounding box center [50, 255] width 5 height 4
paste input "text"
drag, startPoint x: 139, startPoint y: 142, endPoint x: 0, endPoint y: 128, distance: 139.2
click at [0, 128] on div "**********" at bounding box center [476, 140] width 953 height 632
click at [259, 143] on span "button" at bounding box center [262, 139] width 11 height 11
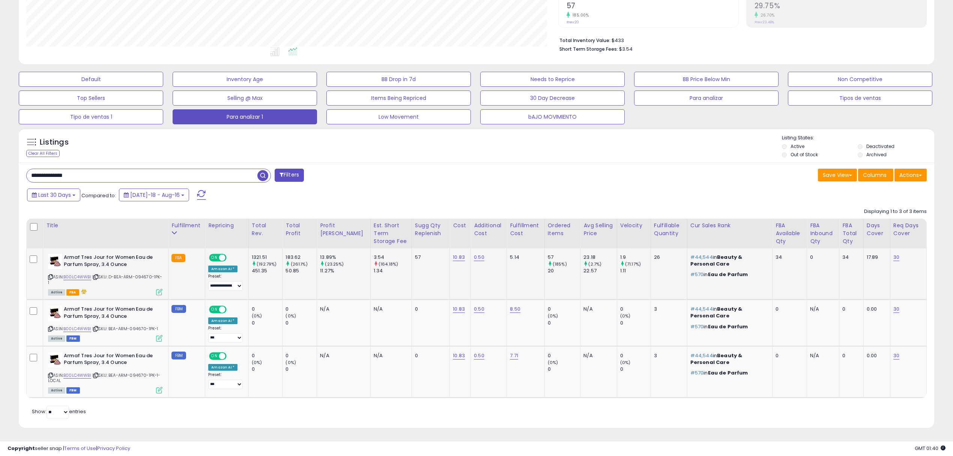
scroll to position [154, 532]
drag, startPoint x: 6, startPoint y: 151, endPoint x: 41, endPoint y: 142, distance: 35.3
click at [0, 137] on div "**********" at bounding box center [476, 158] width 953 height 596
click at [52, 258] on img at bounding box center [55, 261] width 14 height 15
paste input "text"
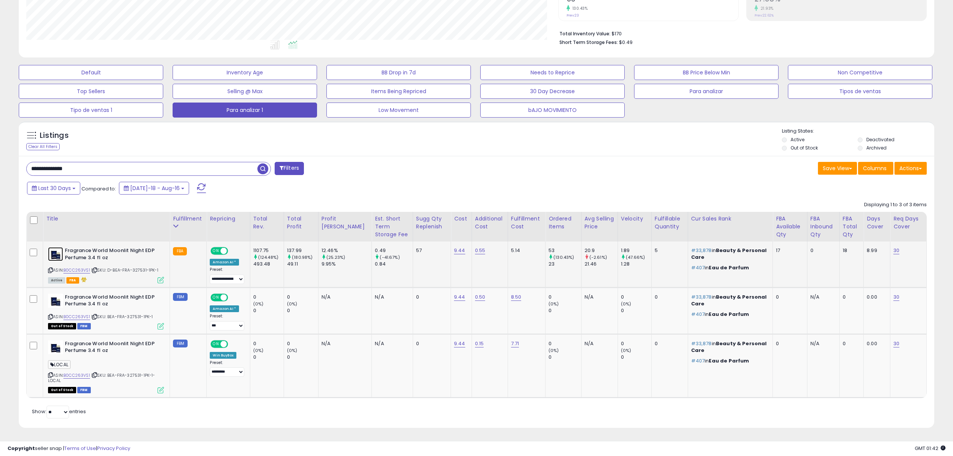
click at [55, 257] on img at bounding box center [55, 254] width 15 height 14
click at [51, 269] on icon at bounding box center [50, 270] width 5 height 4
drag, startPoint x: 138, startPoint y: 175, endPoint x: 0, endPoint y: 155, distance: 139.6
click at [0, 155] on div "**********" at bounding box center [476, 154] width 953 height 603
click at [97, 167] on input "**********" at bounding box center [142, 168] width 231 height 13
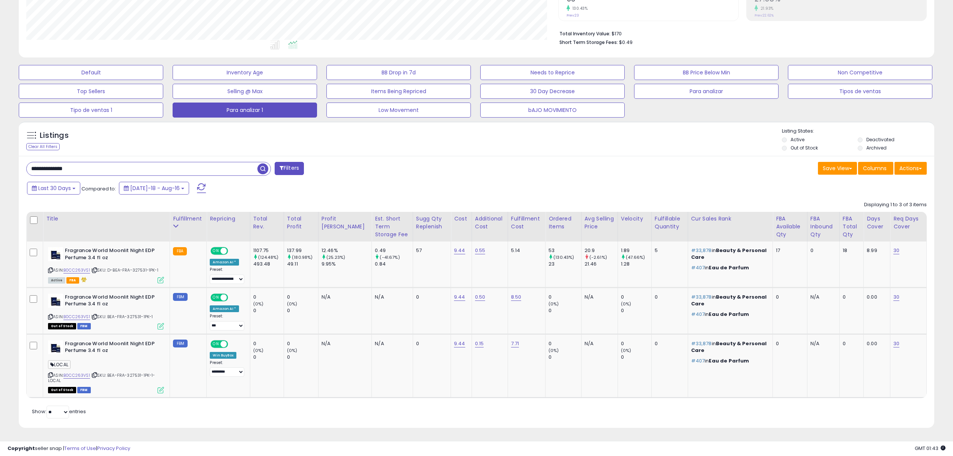
click at [97, 167] on input "**********" at bounding box center [142, 168] width 231 height 13
paste input "********"
click at [97, 167] on input "**********" at bounding box center [142, 168] width 231 height 13
paste input "********"
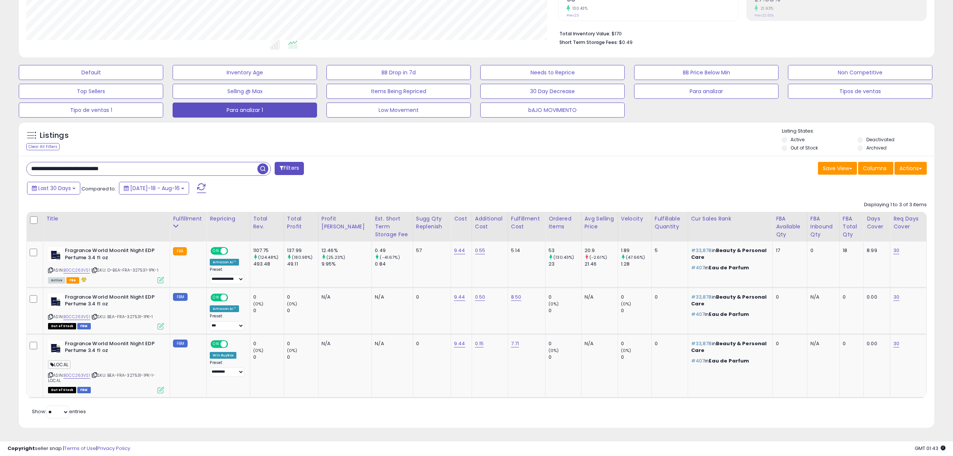
click at [97, 167] on input "**********" at bounding box center [142, 168] width 231 height 13
paste input "text"
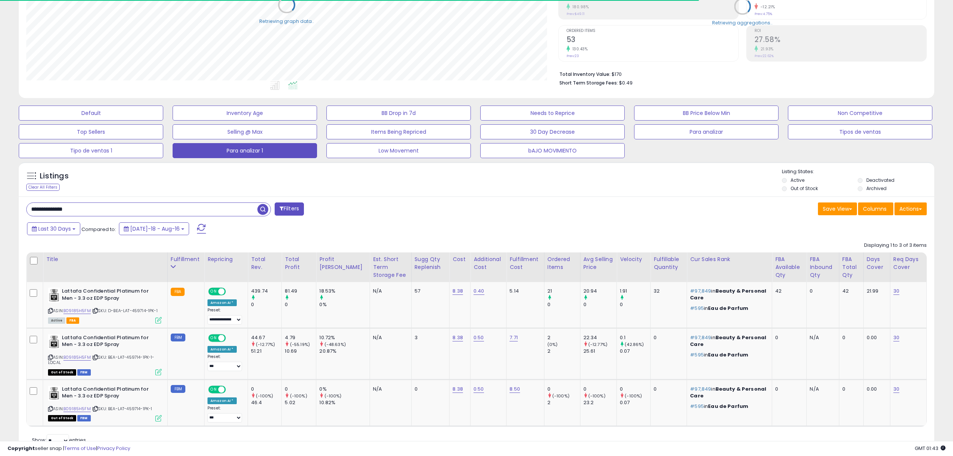
scroll to position [161, 0]
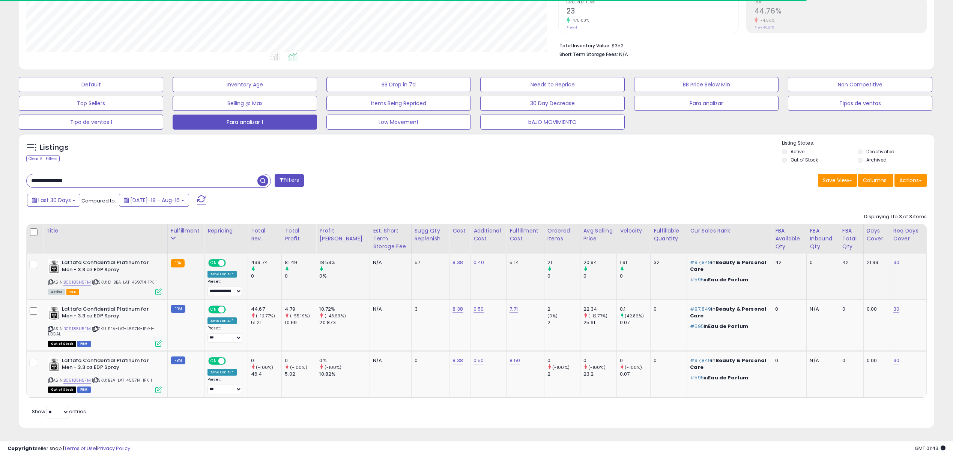
click at [146, 281] on span "| SKU: D-BEA-LAT-459714-1PK-1" at bounding box center [125, 282] width 66 height 6
click at [140, 283] on span "| SKU: D-BEA-LAT-459714-1PK-1" at bounding box center [125, 282] width 66 height 6
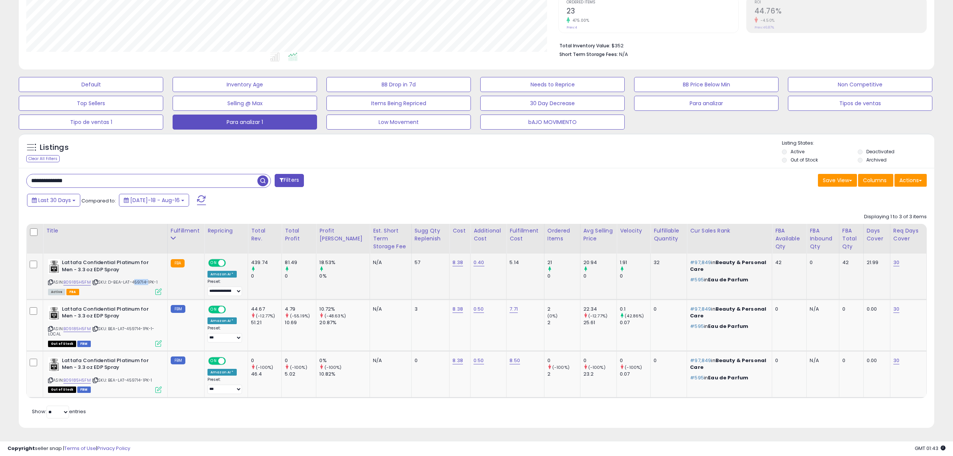
click at [140, 283] on span "| SKU: D-BEA-LAT-459714-1PK-1" at bounding box center [125, 282] width 66 height 6
copy span "459714"
click at [56, 263] on img at bounding box center [54, 266] width 12 height 15
click at [48, 280] on icon at bounding box center [50, 282] width 5 height 4
drag, startPoint x: 143, startPoint y: 184, endPoint x: 0, endPoint y: 164, distance: 144.4
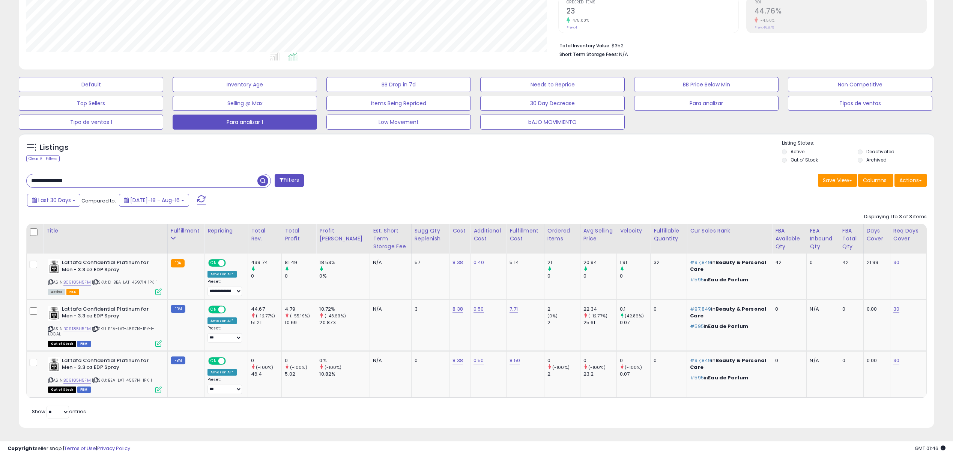
click at [0, 164] on div "**********" at bounding box center [476, 160] width 953 height 591
paste input "text"
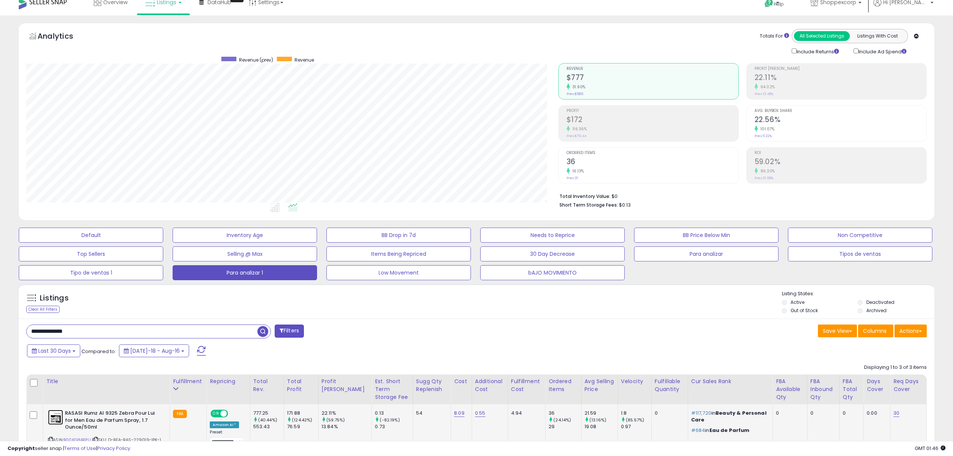
click at [61, 419] on img at bounding box center [55, 417] width 15 height 15
drag, startPoint x: 123, startPoint y: 330, endPoint x: 0, endPoint y: 262, distance: 141.0
click at [0, 262] on div "**********" at bounding box center [476, 326] width 953 height 623
paste input "text"
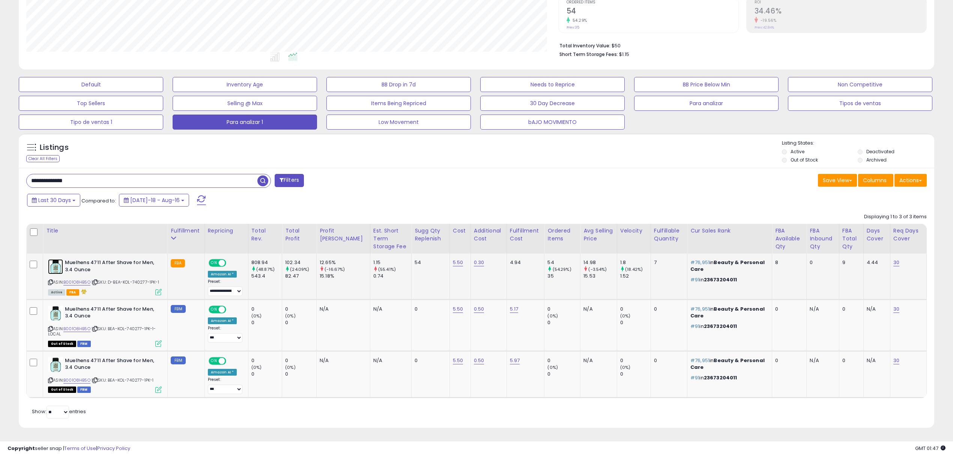
click at [59, 264] on img at bounding box center [55, 266] width 15 height 15
drag, startPoint x: 167, startPoint y: 181, endPoint x: 0, endPoint y: 160, distance: 168.4
click at [0, 160] on div "**********" at bounding box center [476, 160] width 953 height 591
paste input "text"
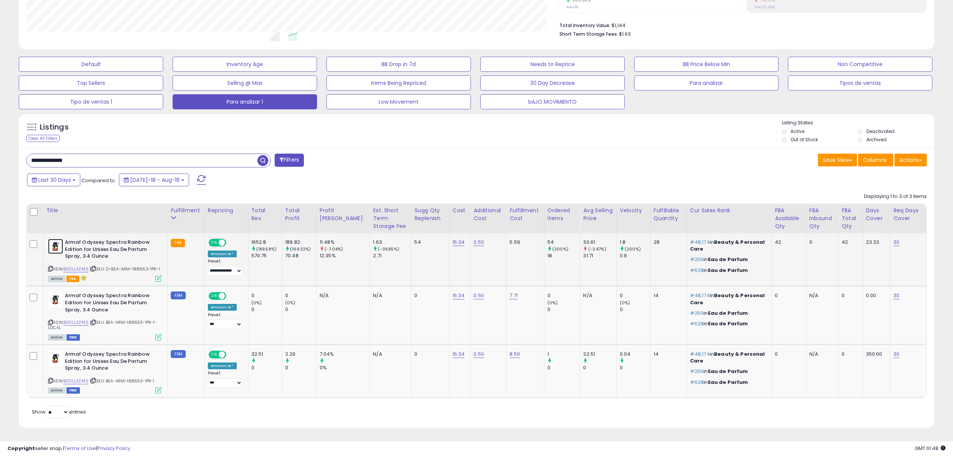
click at [56, 247] on img at bounding box center [55, 246] width 15 height 15
click at [173, 161] on input "**********" at bounding box center [142, 160] width 231 height 13
drag, startPoint x: 145, startPoint y: 163, endPoint x: 0, endPoint y: 140, distance: 146.3
click at [0, 140] on div "**********" at bounding box center [476, 150] width 953 height 611
paste input "text"
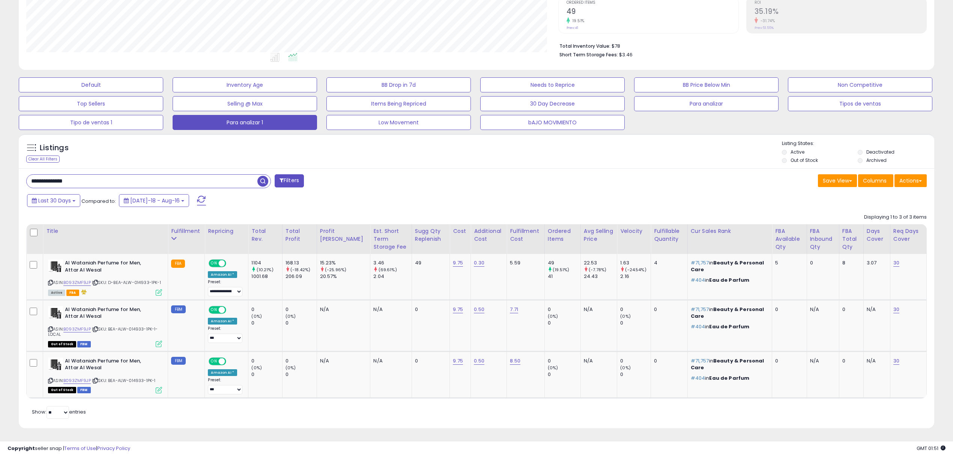
scroll to position [161, 0]
click at [53, 263] on img at bounding box center [55, 265] width 15 height 13
click at [50, 281] on icon at bounding box center [50, 282] width 5 height 4
drag, startPoint x: 162, startPoint y: 175, endPoint x: 0, endPoint y: 143, distance: 165.2
click at [0, 143] on div "**********" at bounding box center [476, 160] width 953 height 591
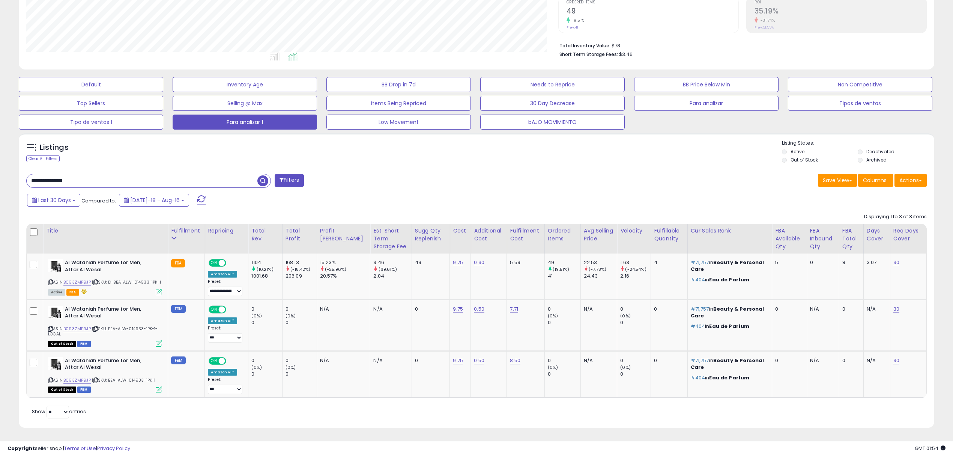
paste input "text"
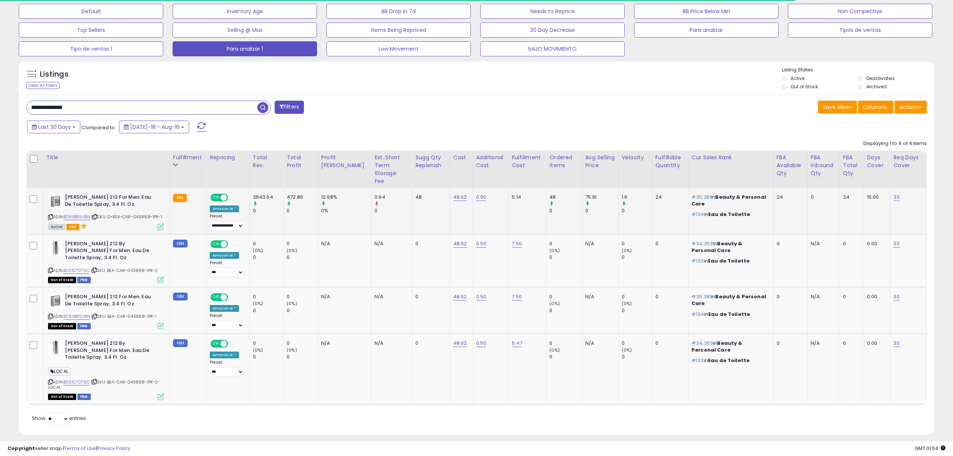
scroll to position [154, 532]
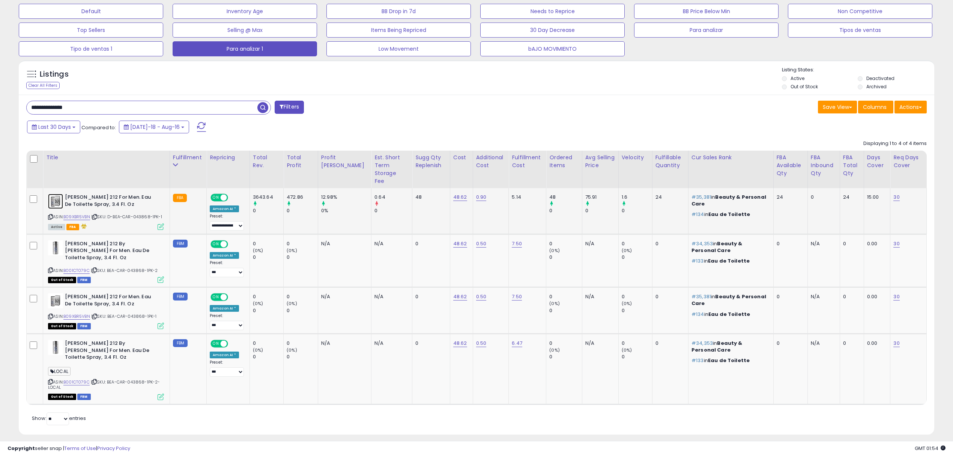
click at [53, 194] on img at bounding box center [55, 201] width 15 height 15
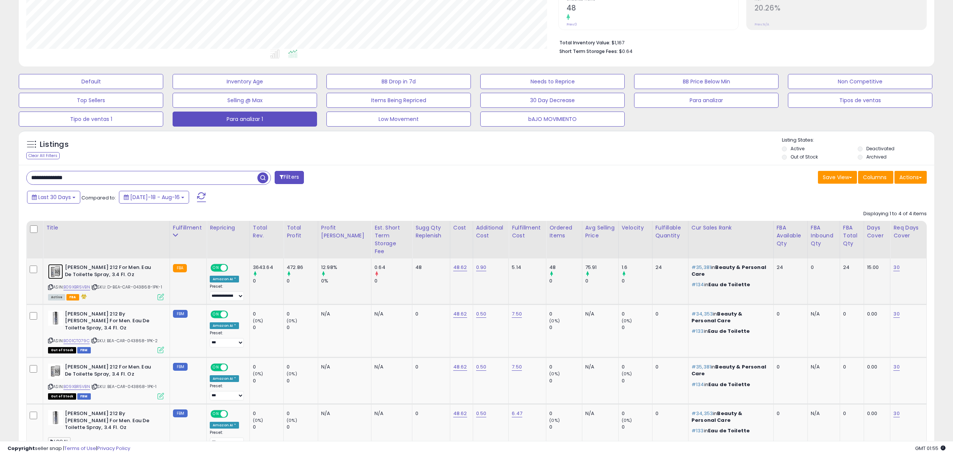
scroll to position [233, 0]
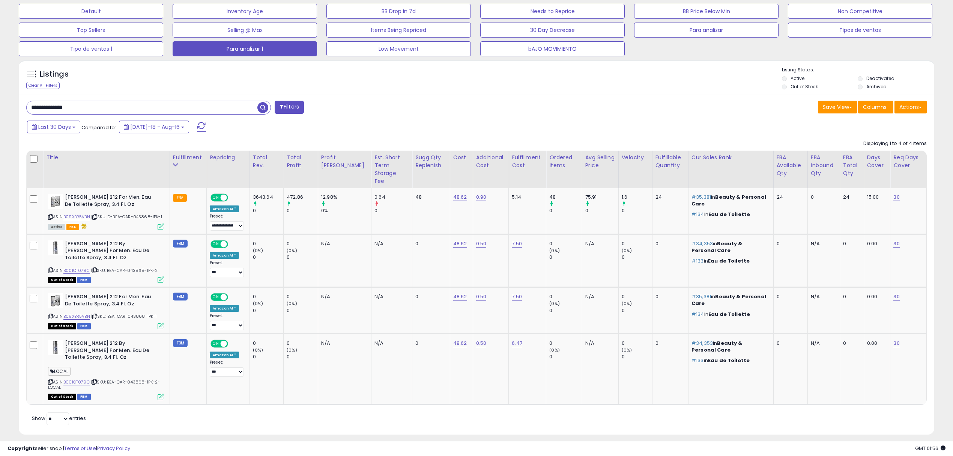
drag, startPoint x: 181, startPoint y: 107, endPoint x: 0, endPoint y: 92, distance: 181.1
click at [0, 92] on div "**********" at bounding box center [476, 127] width 953 height 671
paste input "text"
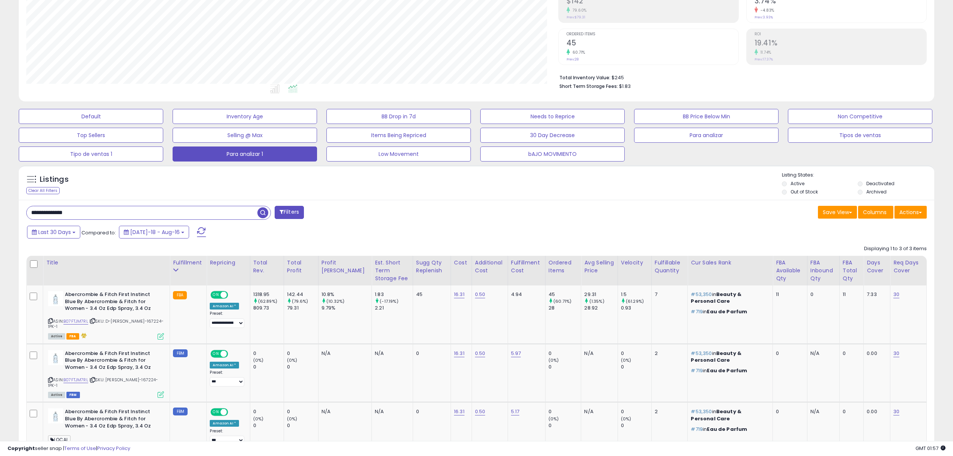
scroll to position [193, 0]
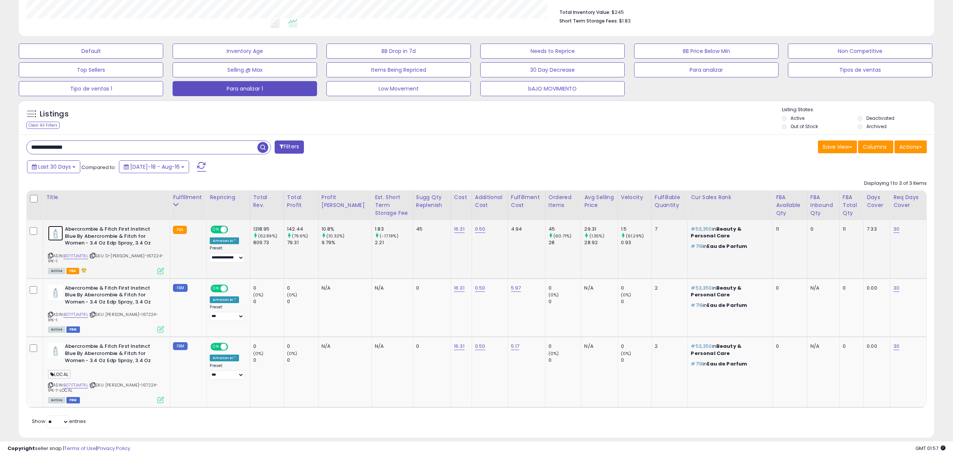
click at [53, 230] on img at bounding box center [55, 233] width 15 height 15
click at [48, 257] on div "Abercrombie & Fitch First Instinct Blue By Abercrombie & Fitch for Women - 3.4 …" at bounding box center [105, 250] width 118 height 48
click at [48, 256] on icon at bounding box center [50, 255] width 5 height 4
drag, startPoint x: 19, startPoint y: 142, endPoint x: 0, endPoint y: 123, distance: 26.3
click at [0, 123] on div "**********" at bounding box center [476, 148] width 953 height 634
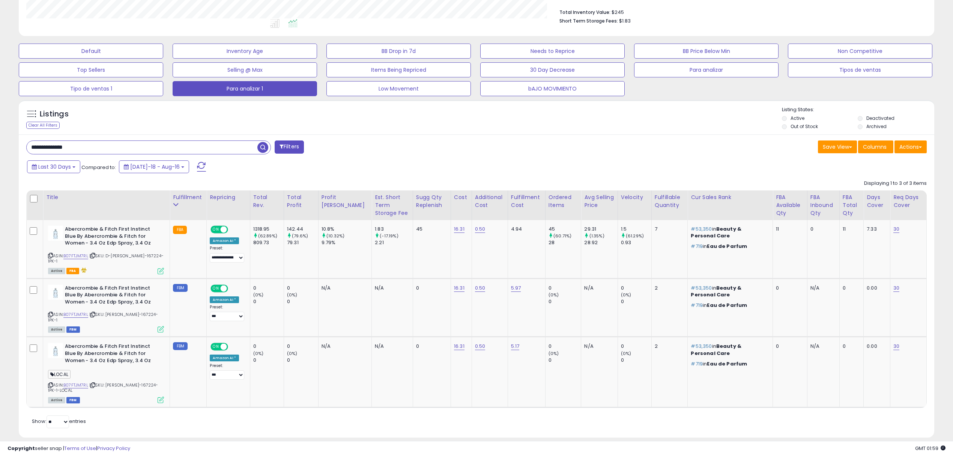
paste input "text"
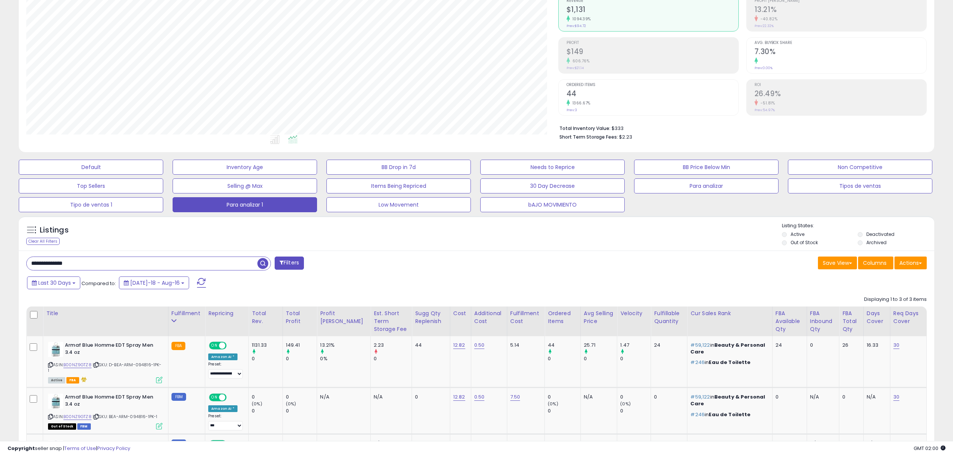
scroll to position [161, 0]
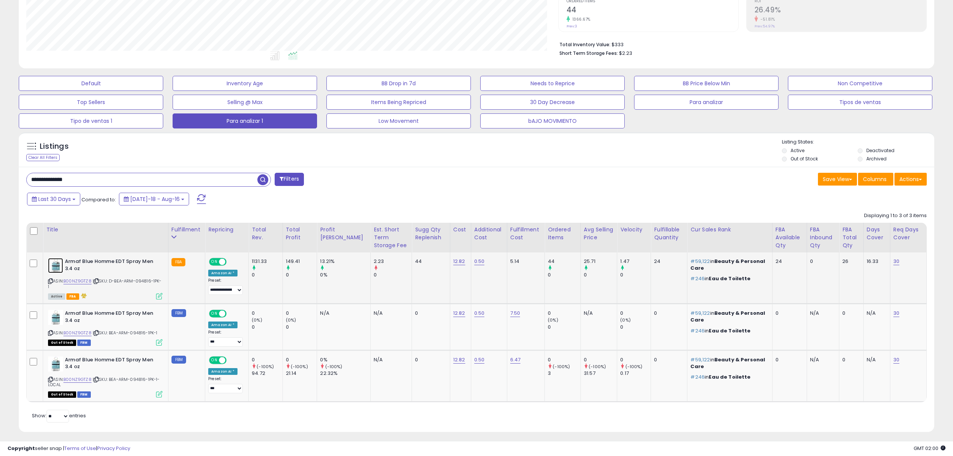
click at [56, 270] on img at bounding box center [55, 265] width 15 height 15
drag, startPoint x: 117, startPoint y: 178, endPoint x: 0, endPoint y: 161, distance: 118.6
click at [0, 161] on div "**********" at bounding box center [476, 162] width 953 height 596
paste input "text"
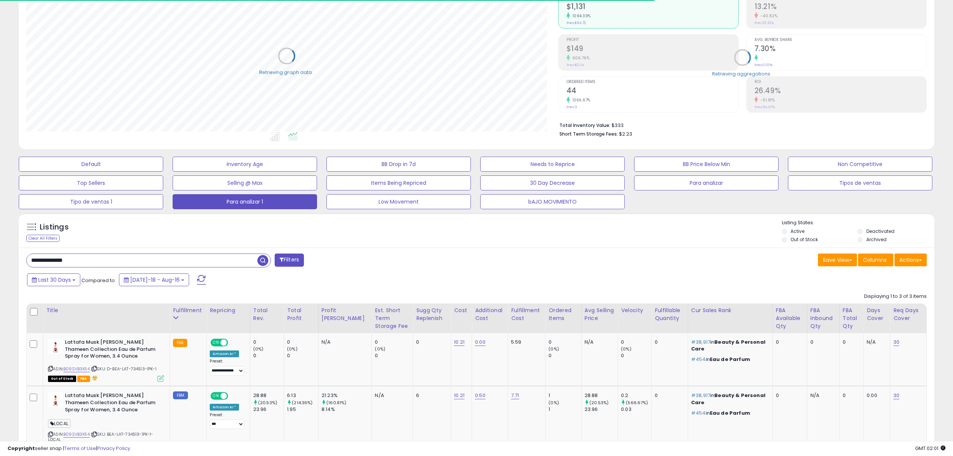
scroll to position [193, 0]
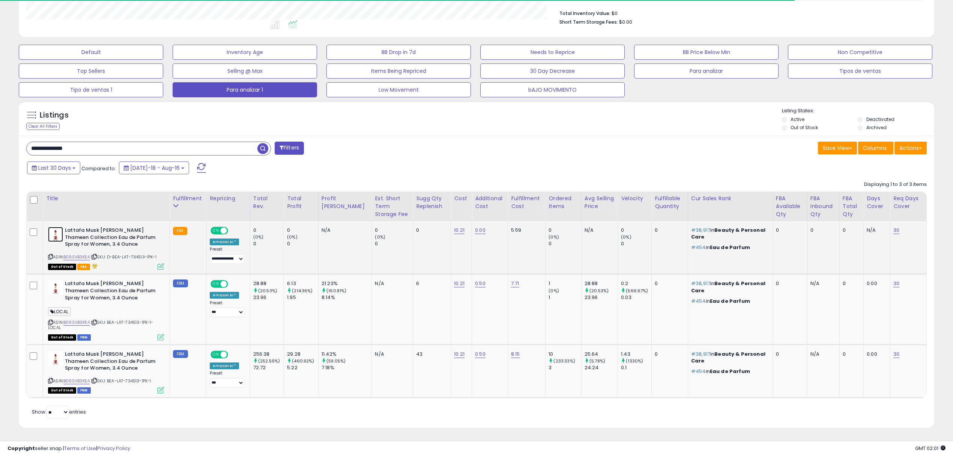
click at [57, 232] on img at bounding box center [55, 234] width 15 height 15
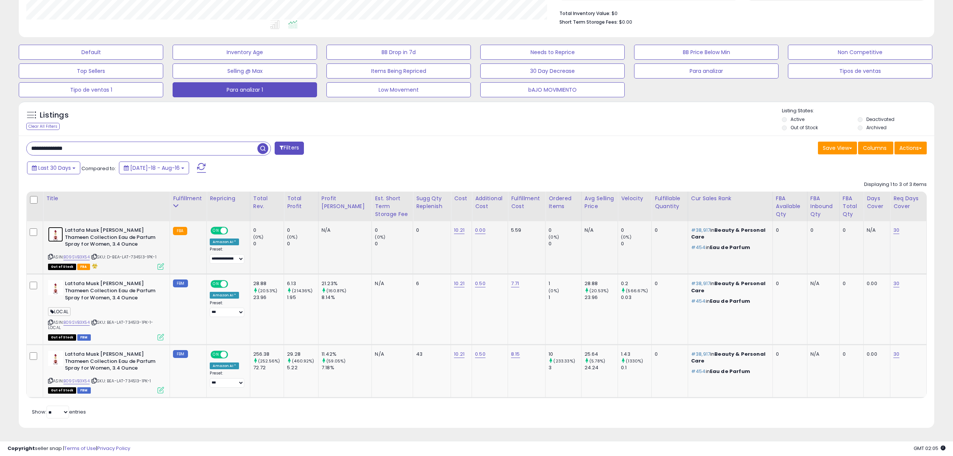
scroll to position [154, 532]
click at [52, 256] on icon at bounding box center [50, 256] width 5 height 4
drag, startPoint x: 140, startPoint y: 149, endPoint x: 0, endPoint y: 140, distance: 140.7
click at [0, 139] on div "**********" at bounding box center [476, 144] width 953 height 623
paste input "text"
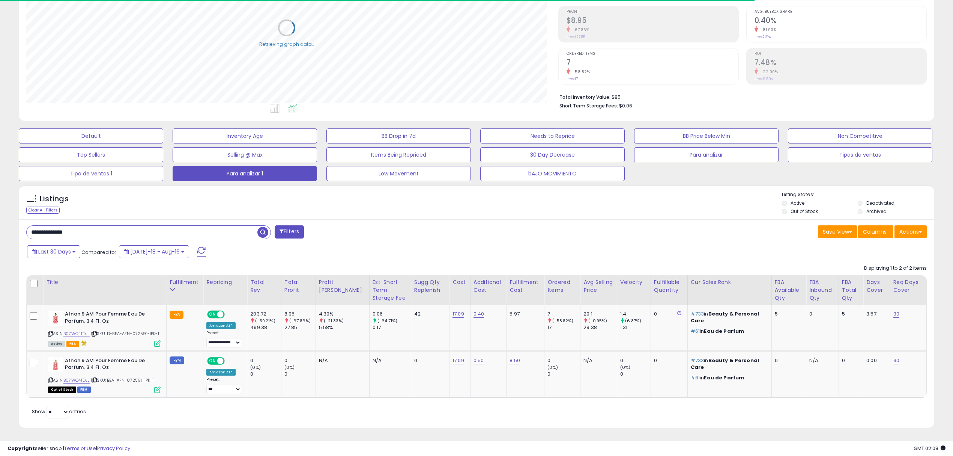
scroll to position [114, 0]
click at [54, 311] on img at bounding box center [55, 317] width 15 height 15
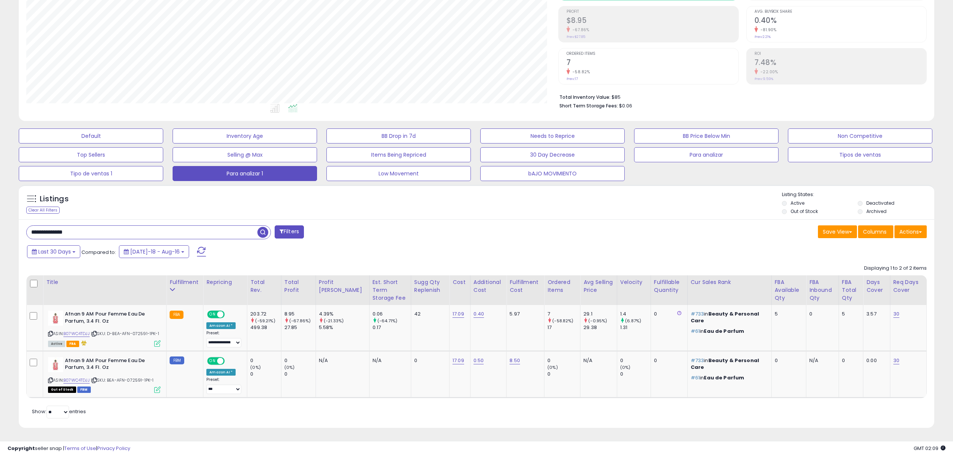
drag, startPoint x: 123, startPoint y: 230, endPoint x: 0, endPoint y: 248, distance: 124.5
click at [0, 248] on div "**********" at bounding box center [476, 185] width 953 height 539
paste input "text"
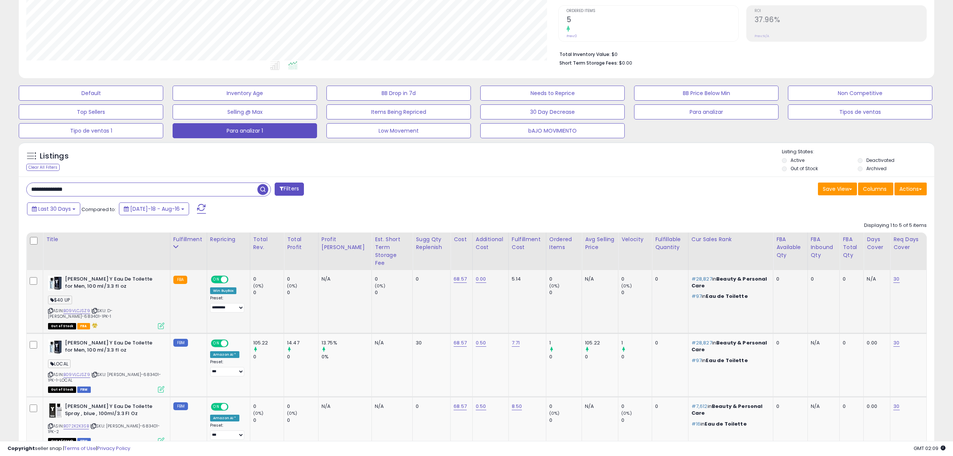
scroll to position [295, 0]
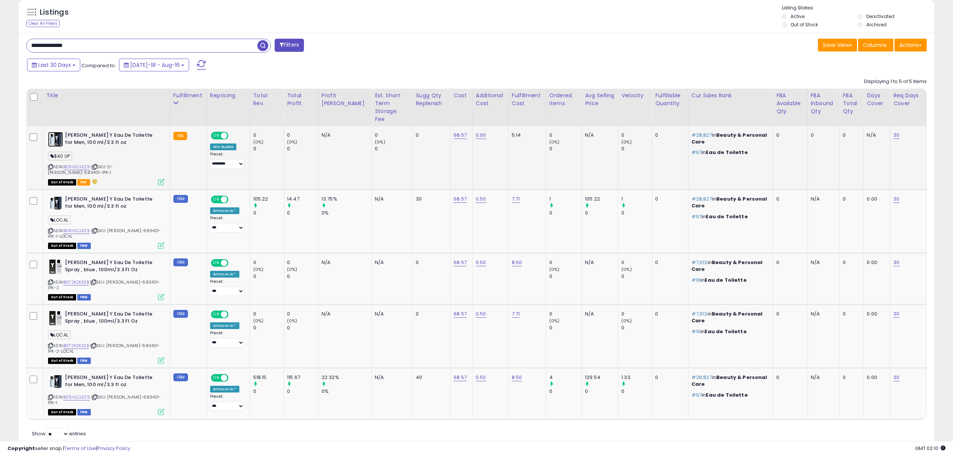
click at [56, 132] on img at bounding box center [55, 139] width 15 height 15
drag, startPoint x: 114, startPoint y: 48, endPoint x: 0, endPoint y: 37, distance: 114.7
click at [0, 37] on div "**********" at bounding box center [476, 104] width 953 height 748
paste input "text"
type input "**********"
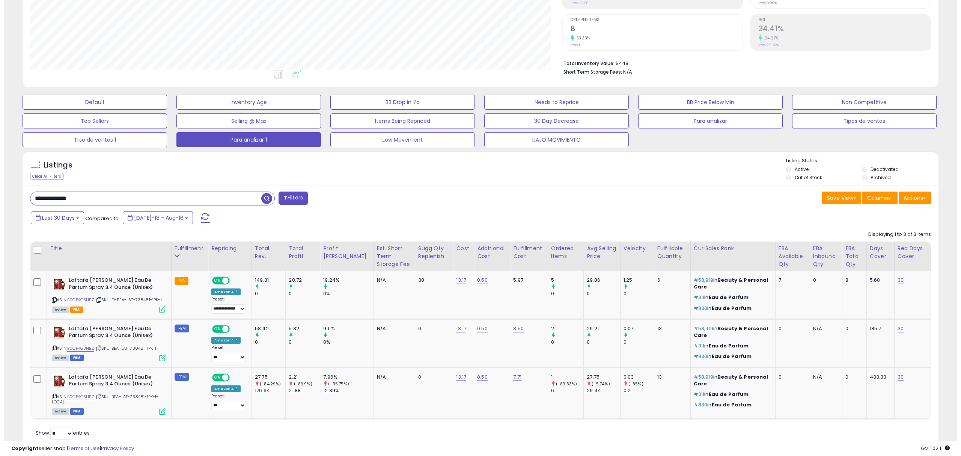
scroll to position [164, 0]
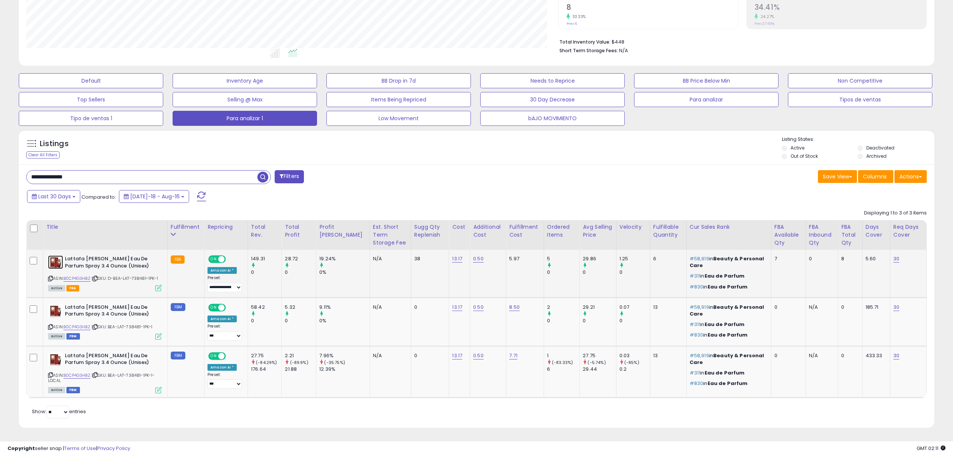
click at [52, 265] on img at bounding box center [55, 262] width 15 height 14
click at [161, 288] on icon at bounding box center [158, 288] width 6 height 6
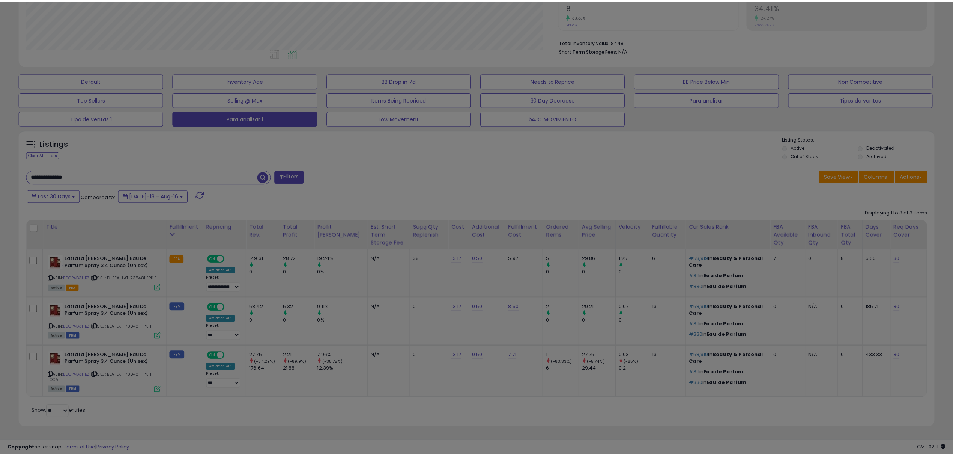
scroll to position [154, 536]
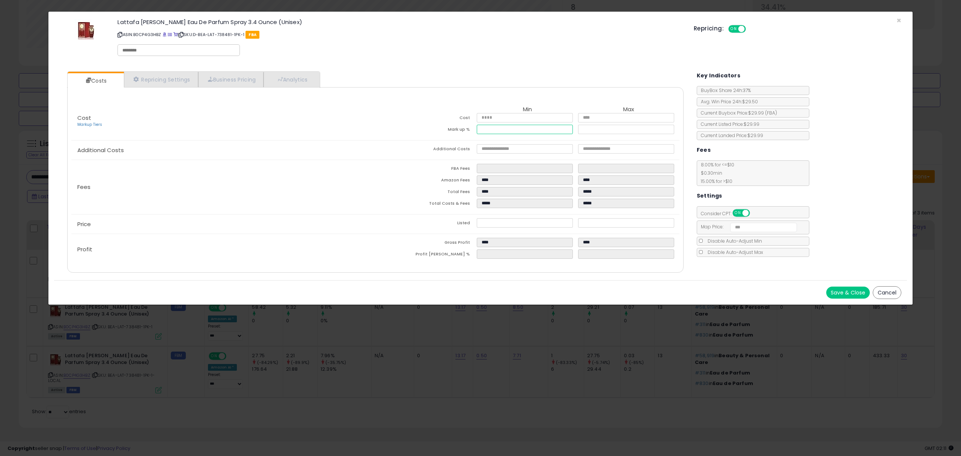
drag, startPoint x: 507, startPoint y: 129, endPoint x: 348, endPoint y: 133, distance: 159.9
click at [348, 133] on div "Cost Markup Tiers Min Max Cost ***** ***** Mark up % ***** *****" at bounding box center [375, 121] width 608 height 38
type input "*****"
type input "****"
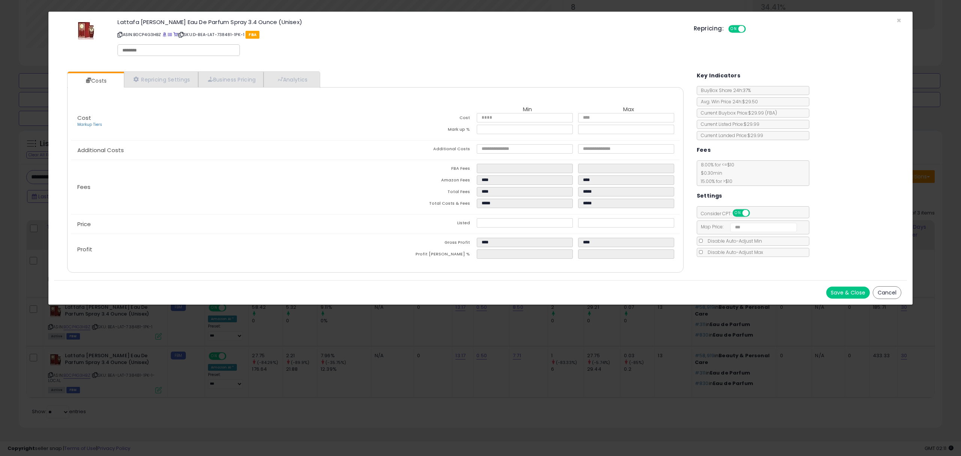
type input "*****"
type input "****"
click at [320, 194] on div "Fees FBA Fees **** **** Amazon Fees **** **** Total Fees **** ***** Total Costs…" at bounding box center [375, 187] width 608 height 54
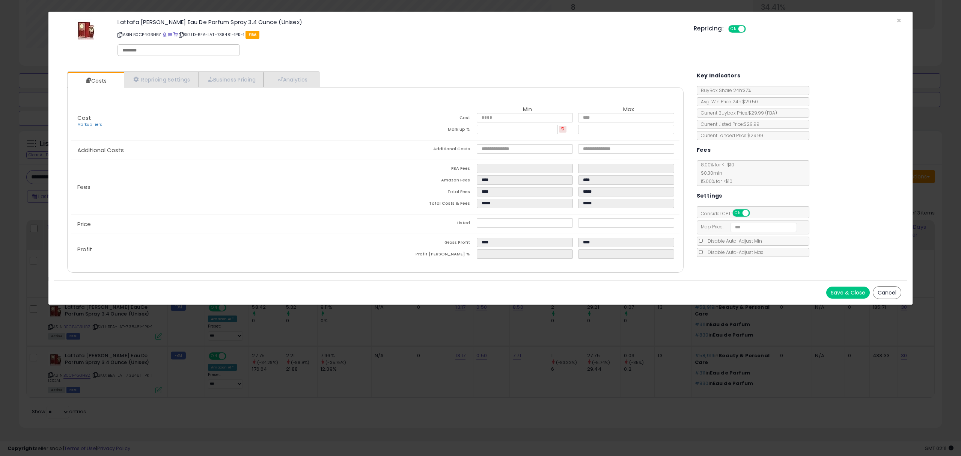
click at [853, 291] on button "Save & Close" at bounding box center [848, 292] width 44 height 12
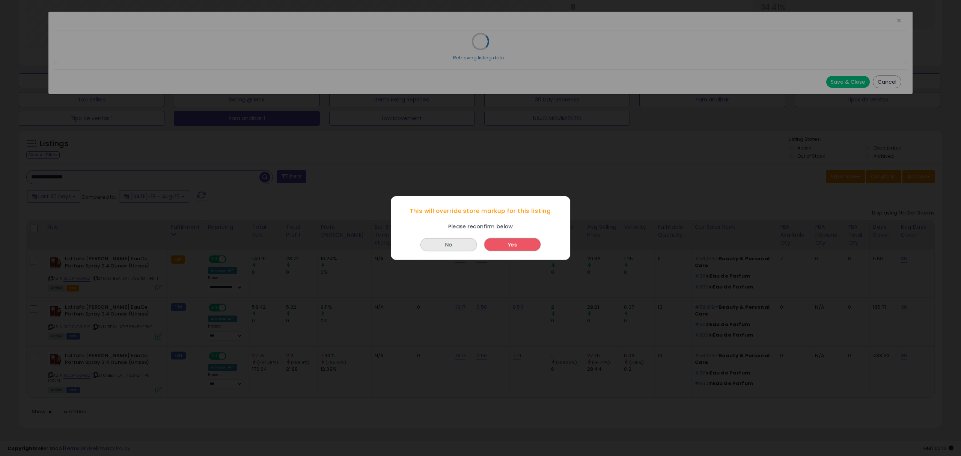
click at [514, 244] on button "Yes" at bounding box center [512, 244] width 56 height 13
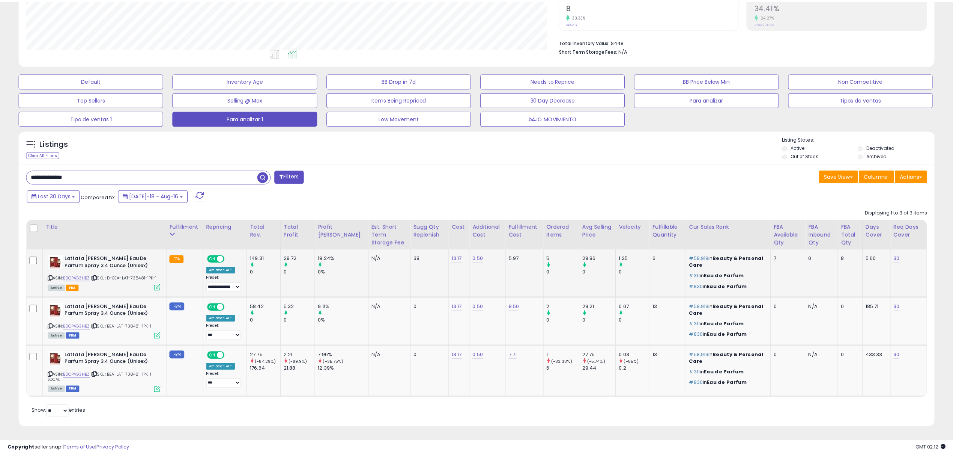
scroll to position [375192, 374814]
drag, startPoint x: 107, startPoint y: 170, endPoint x: 0, endPoint y: 160, distance: 107.9
click at [0, 160] on div "**********" at bounding box center [476, 158] width 953 height 595
paste input "text"
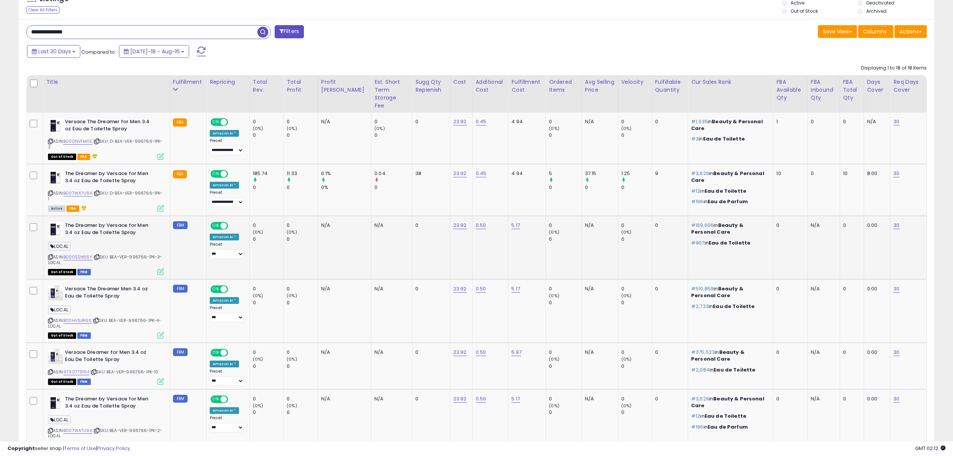
scroll to position [309, 0]
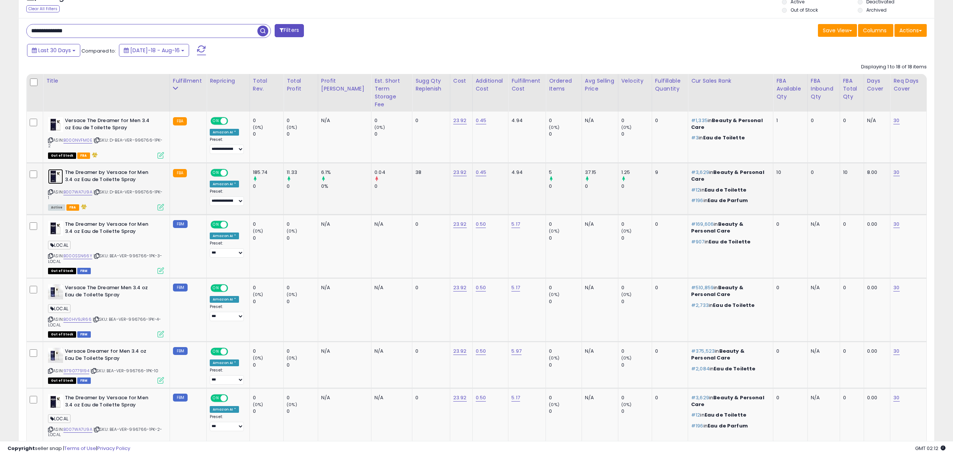
drag, startPoint x: 56, startPoint y: 164, endPoint x: 57, endPoint y: 157, distance: 6.9
click at [56, 169] on img at bounding box center [55, 176] width 15 height 15
click at [57, 122] on img at bounding box center [55, 124] width 15 height 15
drag, startPoint x: 138, startPoint y: 35, endPoint x: 0, endPoint y: 32, distance: 138.2
click at [0, 32] on div "**********" at bounding box center [476, 448] width 953 height 1466
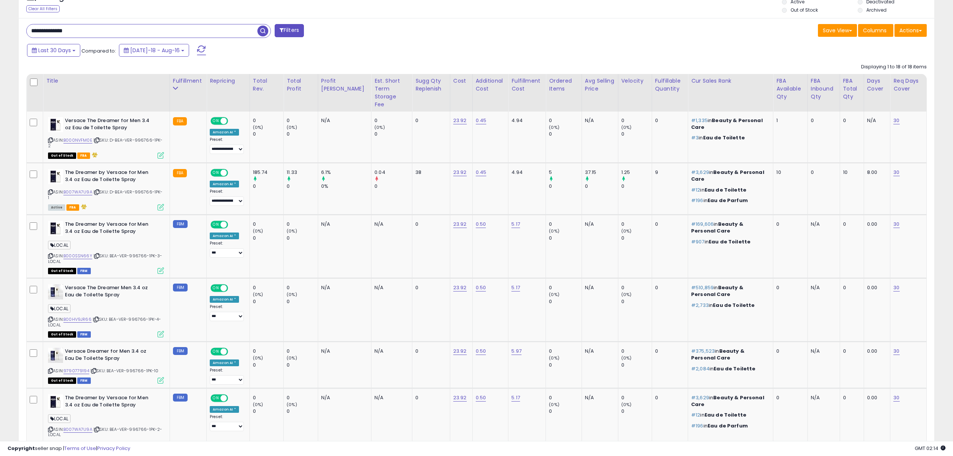
paste input "text"
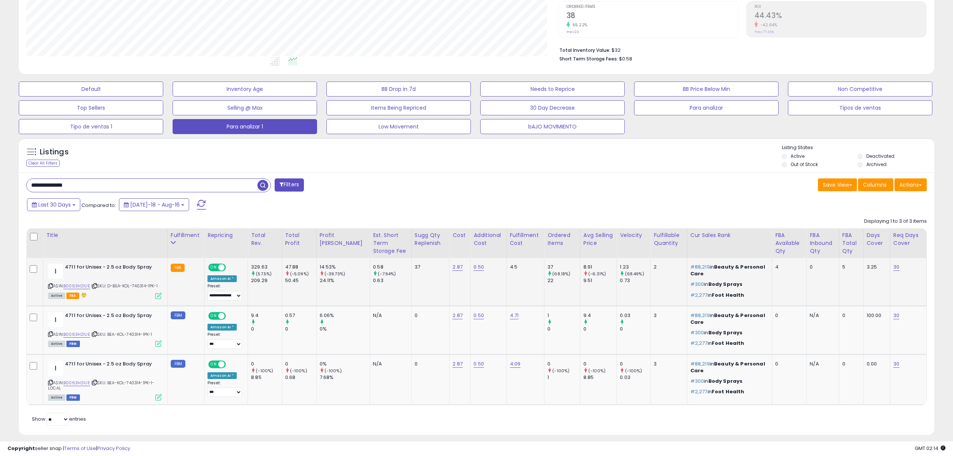
scroll to position [163, 0]
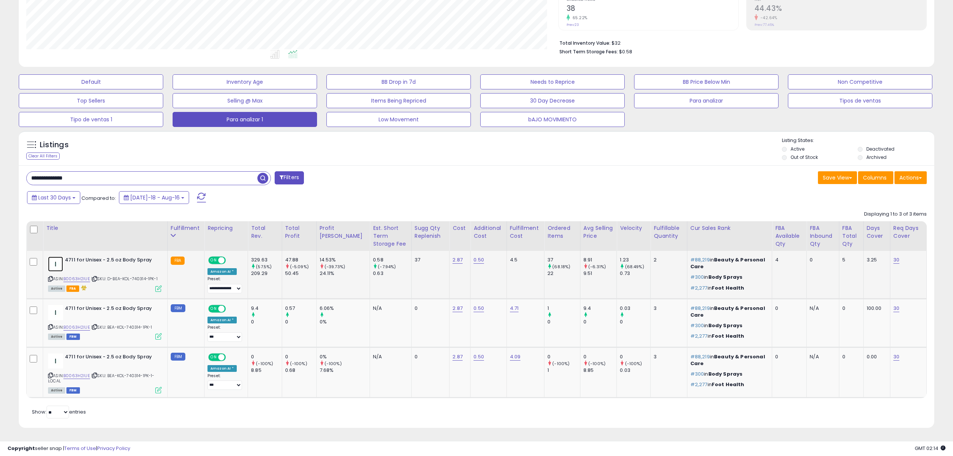
click at [59, 263] on img at bounding box center [55, 263] width 15 height 15
drag, startPoint x: 433, startPoint y: 265, endPoint x: 425, endPoint y: 262, distance: 8.4
click at [424, 262] on tr "4711 for Unisex - 2.5 oz Body Spray ASIN: B0063H2IUE | SKU: D-BEA-KOL-740314-1P…" at bounding box center [477, 275] width 900 height 48
copy tr "2.87"
click at [50, 279] on icon at bounding box center [50, 279] width 5 height 4
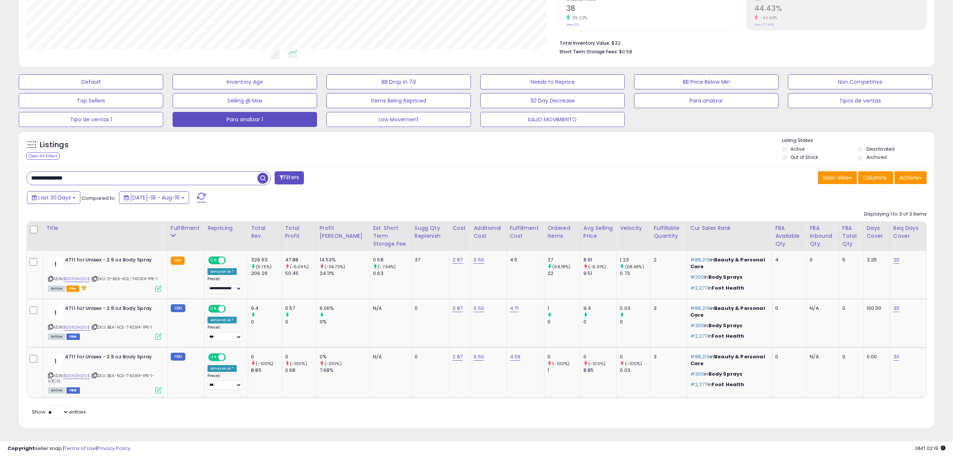
drag, startPoint x: 0, startPoint y: 179, endPoint x: 0, endPoint y: 167, distance: 11.6
click at [0, 167] on div "**********" at bounding box center [476, 158] width 953 height 593
drag, startPoint x: 146, startPoint y: 170, endPoint x: 0, endPoint y: 162, distance: 145.8
click at [0, 162] on div "**********" at bounding box center [476, 158] width 953 height 593
paste input "text"
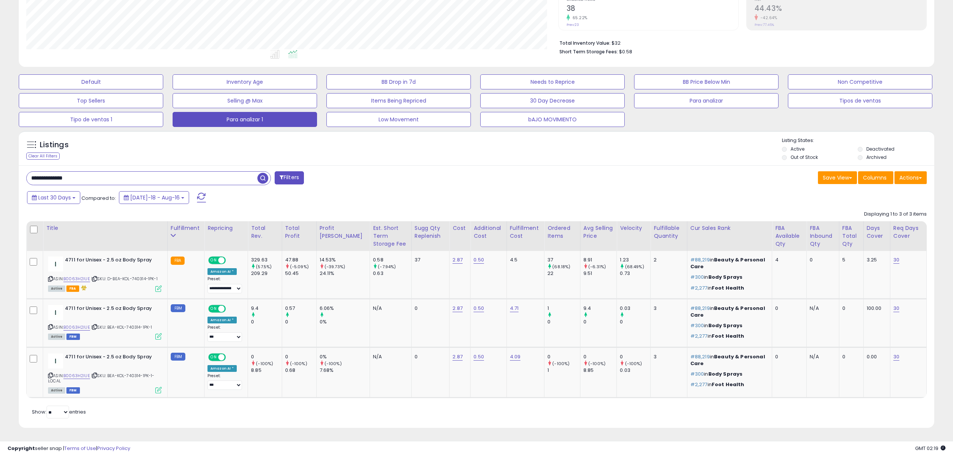
type input "**********"
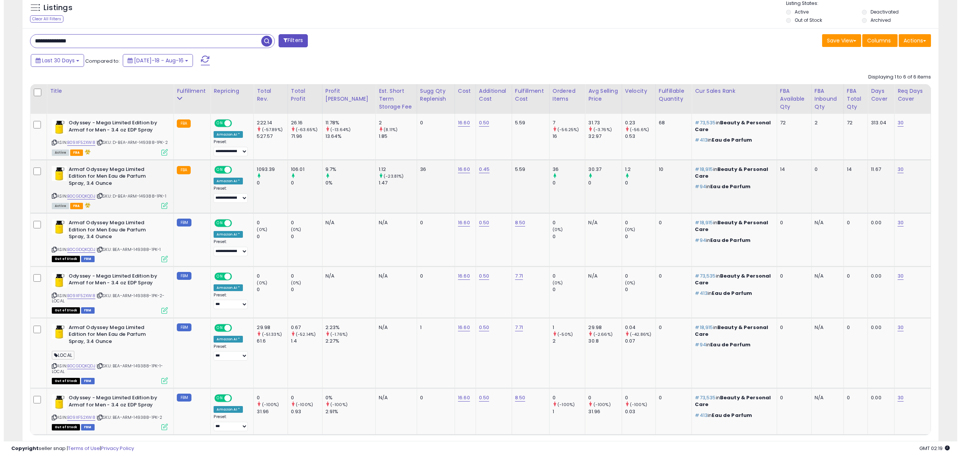
scroll to position [309, 0]
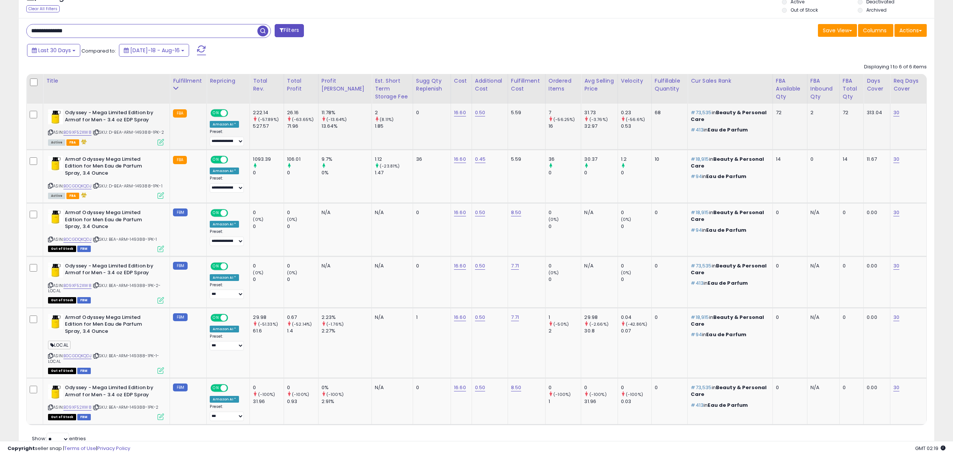
click at [160, 145] on icon at bounding box center [161, 142] width 6 height 6
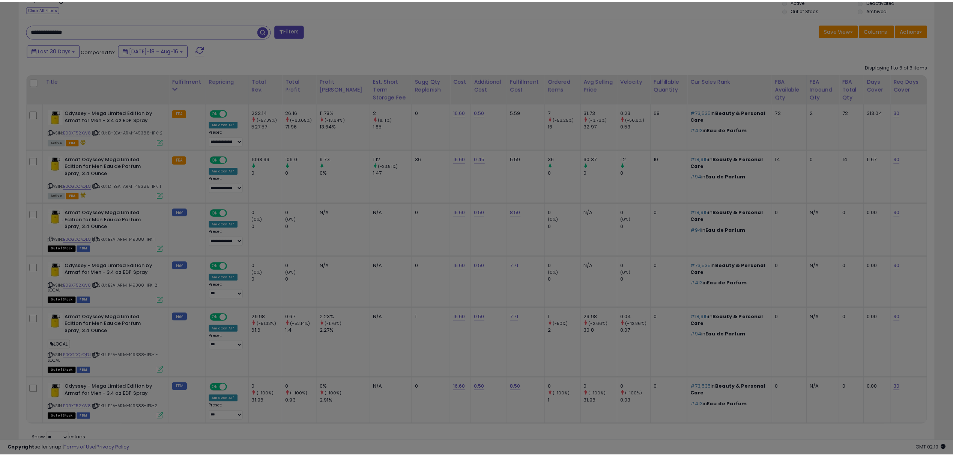
scroll to position [154, 536]
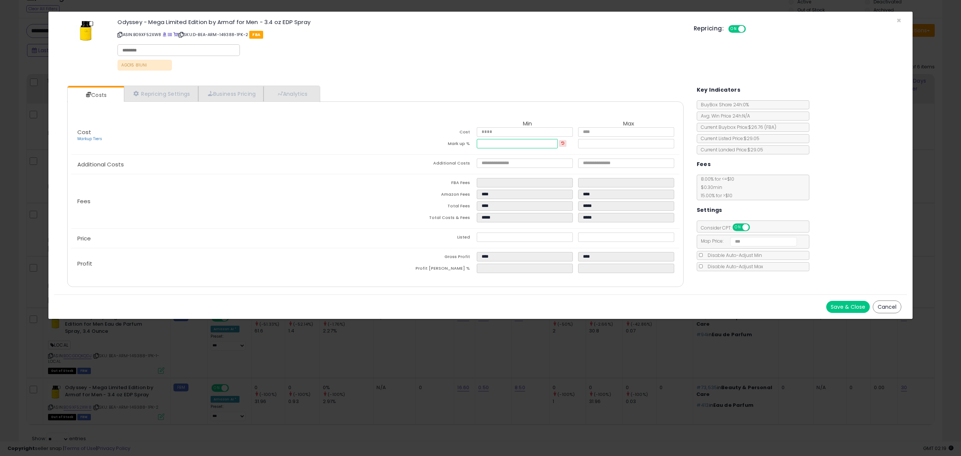
drag, startPoint x: 502, startPoint y: 145, endPoint x: 403, endPoint y: 134, distance: 99.7
click at [403, 134] on tbody "Cost ***** ***** Mark up % ***** *****" at bounding box center [527, 138] width 304 height 23
type input "****"
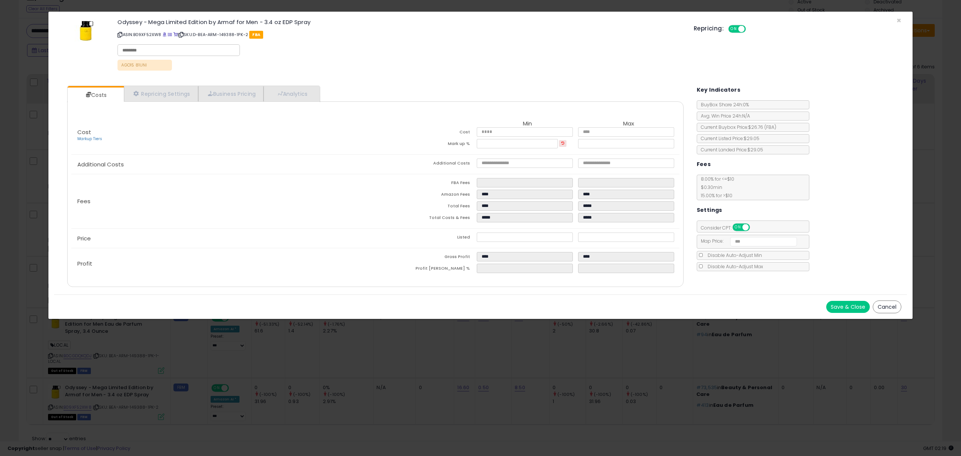
type input "*****"
type input "****"
click at [392, 191] on td "Amazon Fees" at bounding box center [425, 196] width 101 height 12
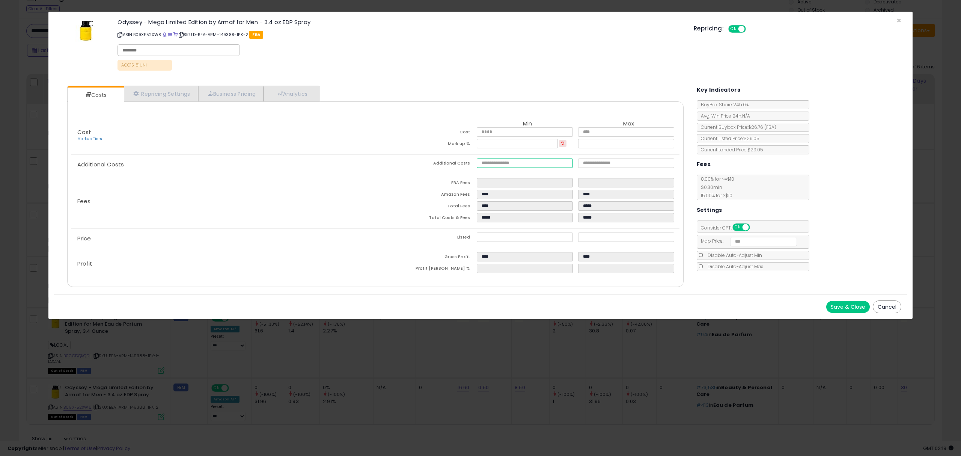
drag, startPoint x: 508, startPoint y: 161, endPoint x: 375, endPoint y: 152, distance: 133.5
click at [375, 152] on div "Cost Markup Tiers Min Max Cost ***** ***** Mark up % **** ***** Additional Cost…" at bounding box center [375, 198] width 619 height 162
type input "*****"
type input "****"
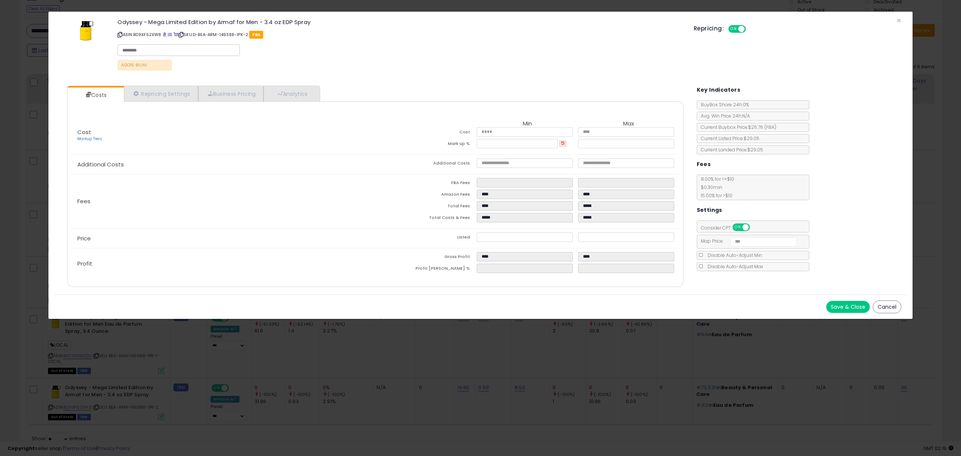
type input "****"
type input "*****"
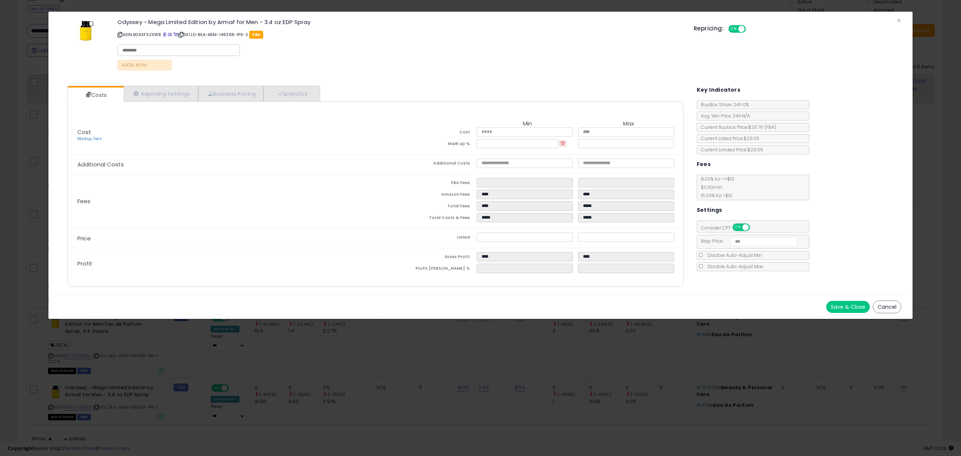
type input "*****"
type input "****"
type input "*****"
click at [346, 224] on div "Fees FBA Fees **** **** Amazon Fees **** **** Total Fees **** ***** Total Costs…" at bounding box center [375, 201] width 608 height 54
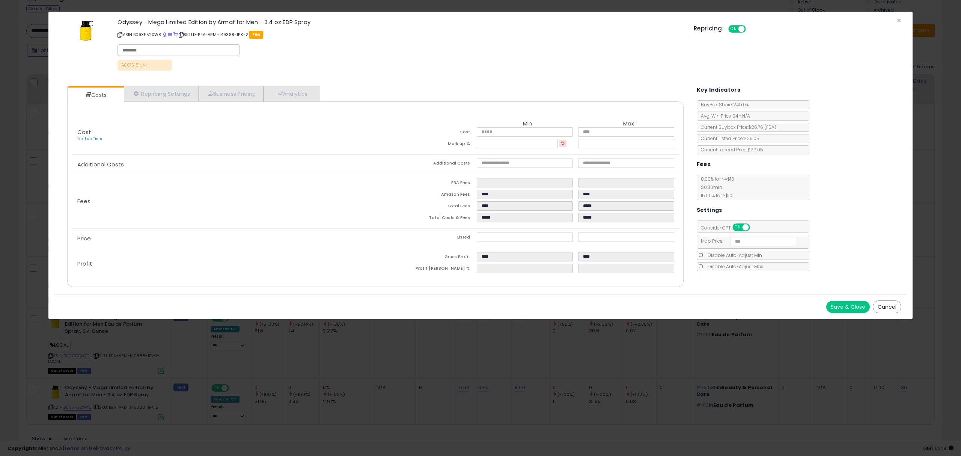
click at [844, 306] on button "Save & Close" at bounding box center [848, 307] width 44 height 12
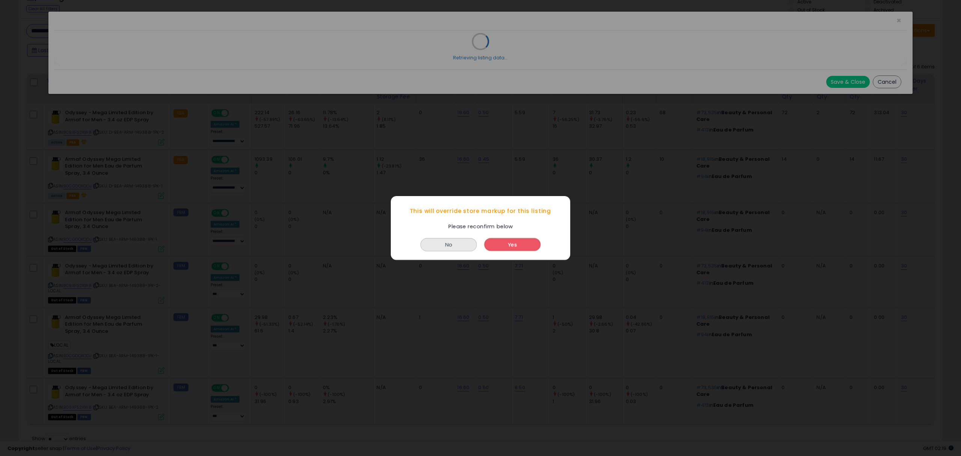
click at [518, 246] on button "Yes" at bounding box center [512, 244] width 56 height 13
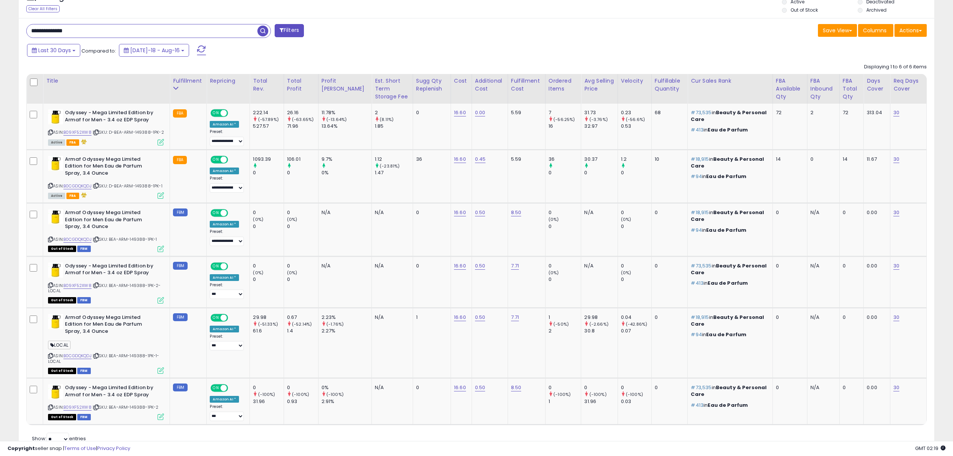
scroll to position [375192, 374814]
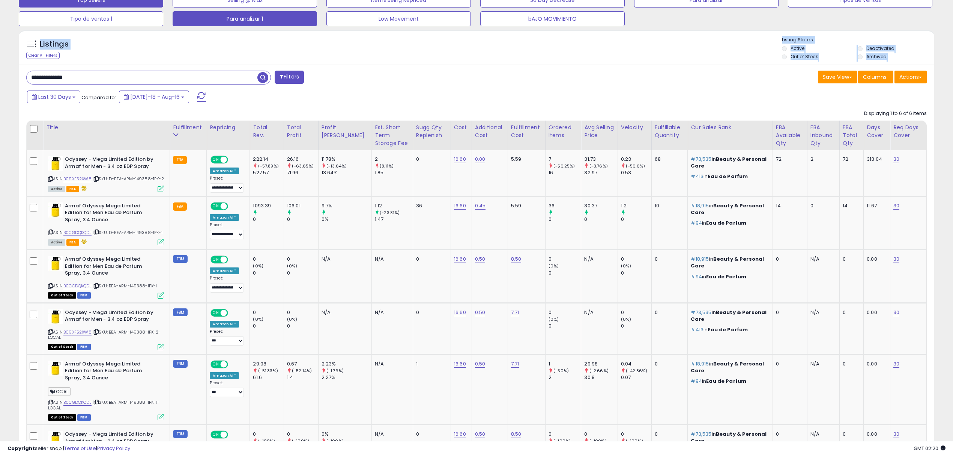
drag, startPoint x: 130, startPoint y: 24, endPoint x: 35, endPoint y: 14, distance: 95.5
click at [0, 3] on div "**********" at bounding box center [476, 146] width 953 height 768
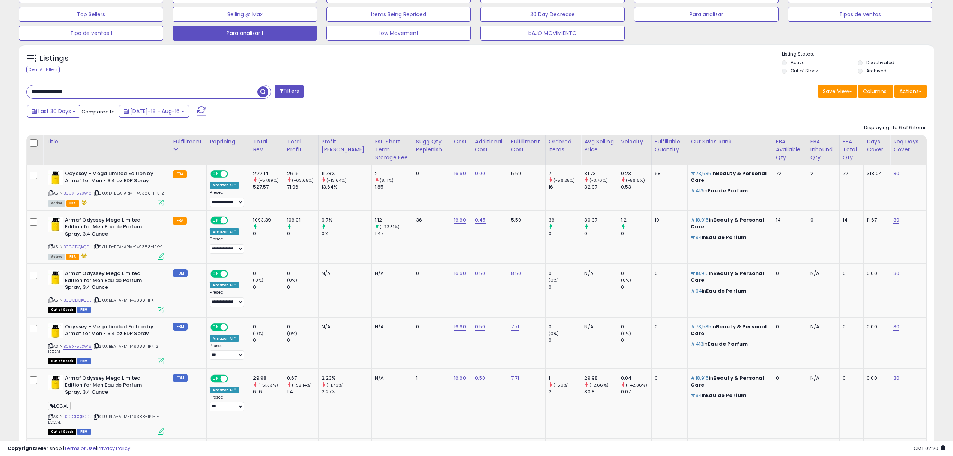
drag, startPoint x: 17, startPoint y: 86, endPoint x: 0, endPoint y: 74, distance: 20.6
click at [0, 74] on div "**********" at bounding box center [476, 160] width 953 height 768
paste input "text"
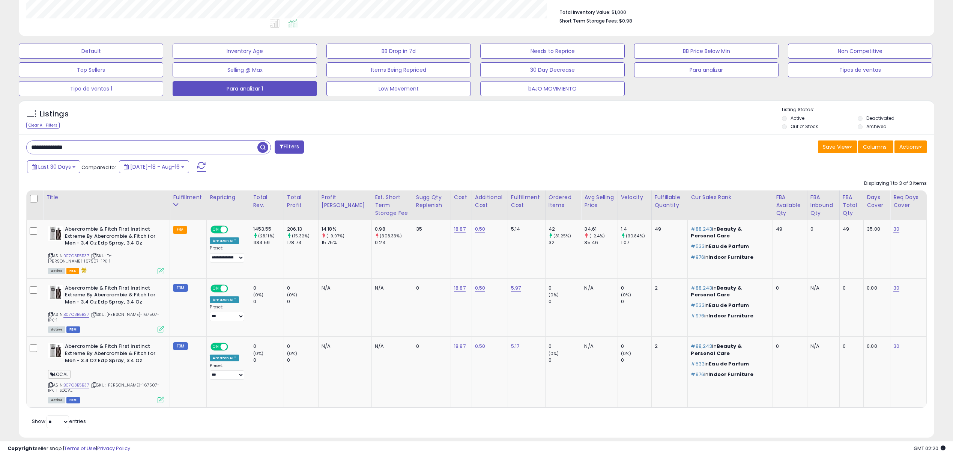
scroll to position [154, 532]
click at [56, 233] on img at bounding box center [55, 233] width 15 height 15
click at [51, 256] on icon at bounding box center [50, 255] width 5 height 4
paste input "text"
drag, startPoint x: 77, startPoint y: 143, endPoint x: 105, endPoint y: 139, distance: 28.5
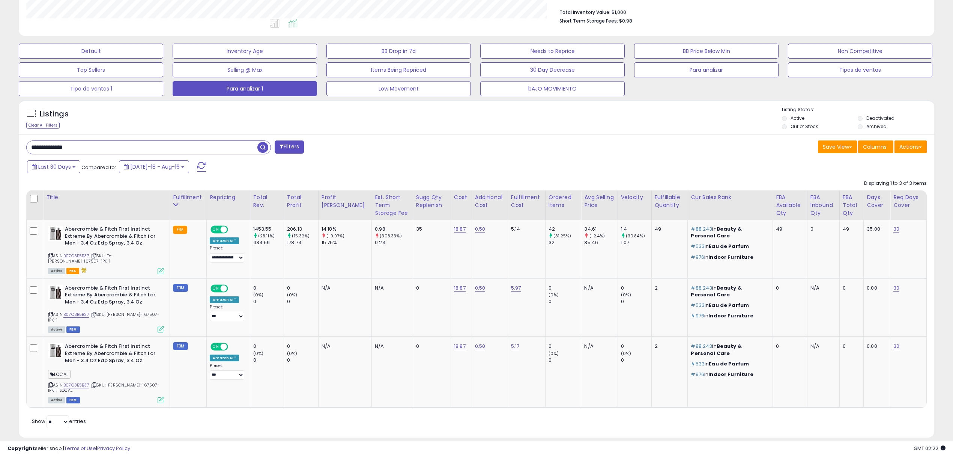
click at [11, 119] on div "**********" at bounding box center [477, 143] width 946 height 608
click at [66, 148] on input "**********" at bounding box center [142, 147] width 231 height 13
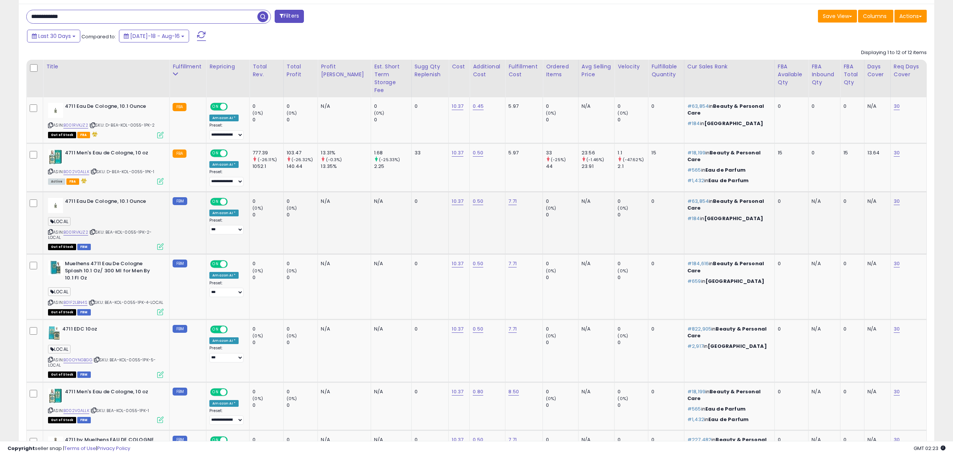
scroll to position [359, 0]
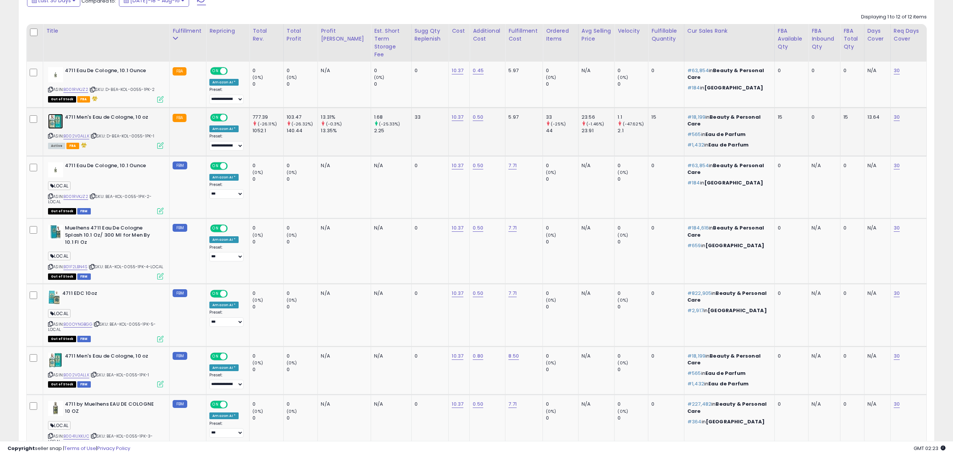
click at [54, 116] on img at bounding box center [55, 121] width 15 height 15
click at [54, 71] on img at bounding box center [55, 74] width 15 height 15
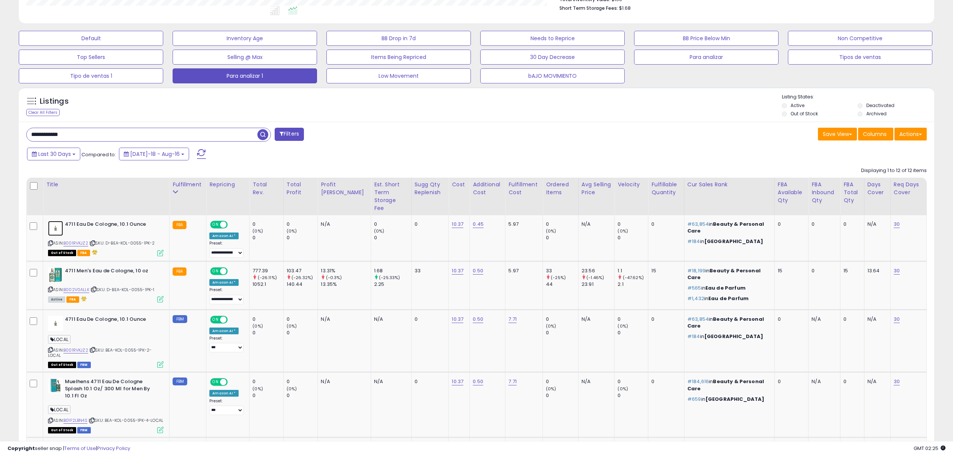
scroll to position [209, 0]
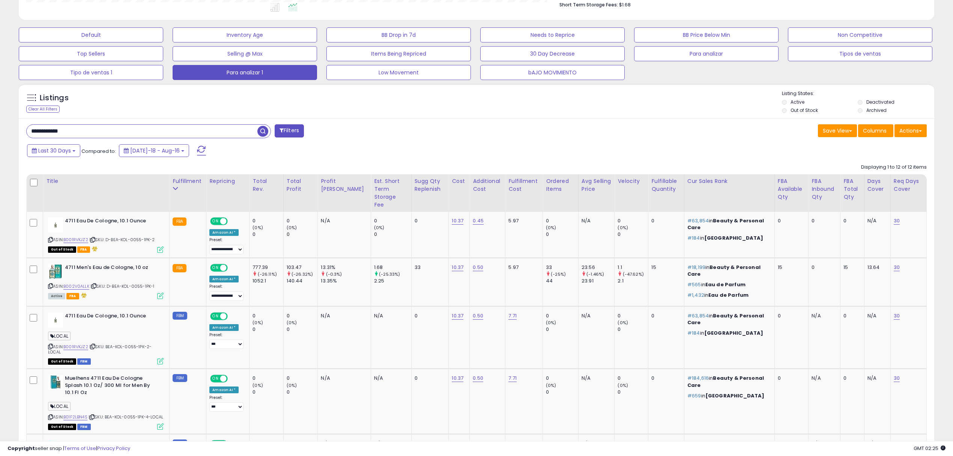
drag, startPoint x: 104, startPoint y: 133, endPoint x: 0, endPoint y: 110, distance: 106.7
click at [0, 110] on div "**********" at bounding box center [476, 368] width 953 height 1106
paste input "**"
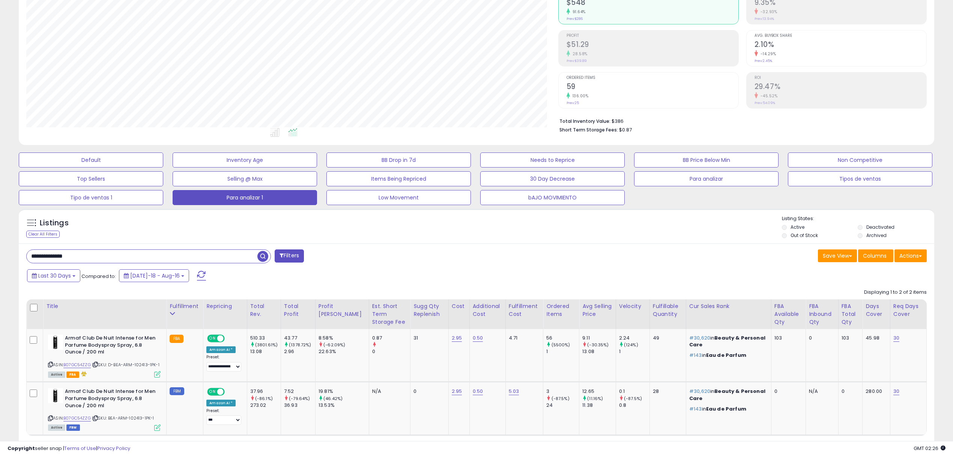
scroll to position [128, 0]
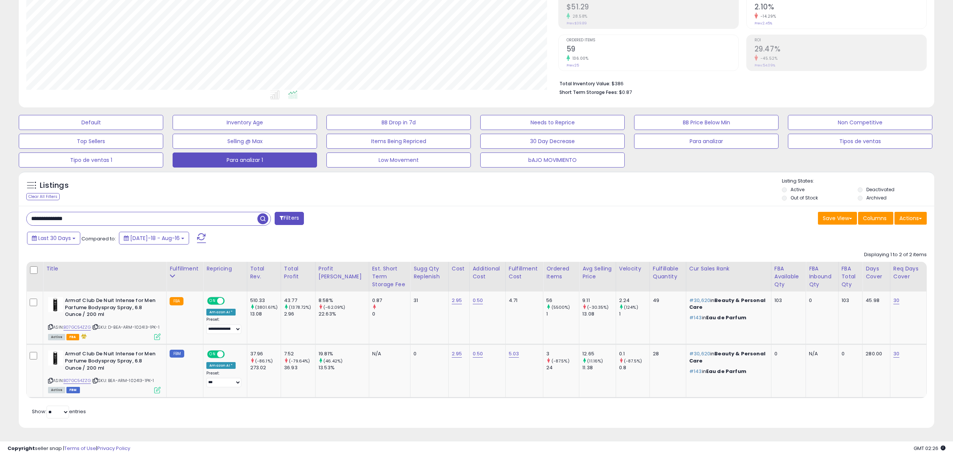
drag, startPoint x: 0, startPoint y: 205, endPoint x: 0, endPoint y: 200, distance: 5.3
click at [0, 200] on div "**********" at bounding box center [476, 179] width 953 height 553
paste input "text"
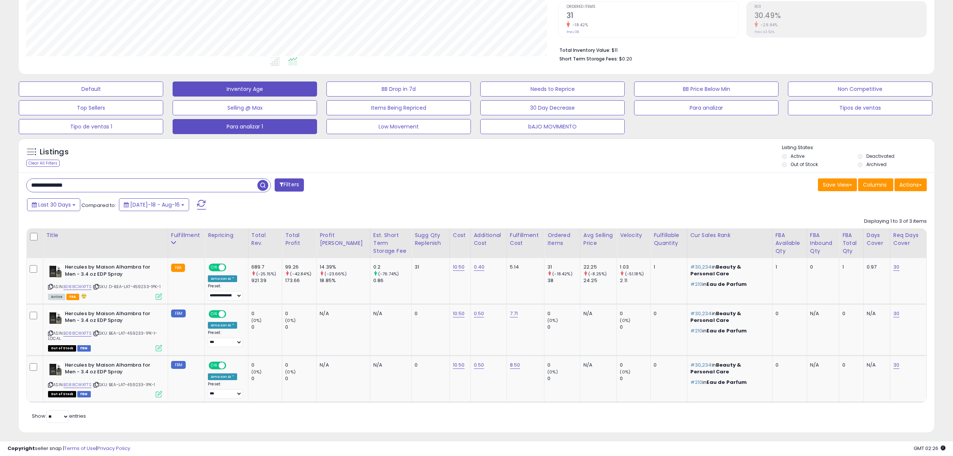
scroll to position [161, 0]
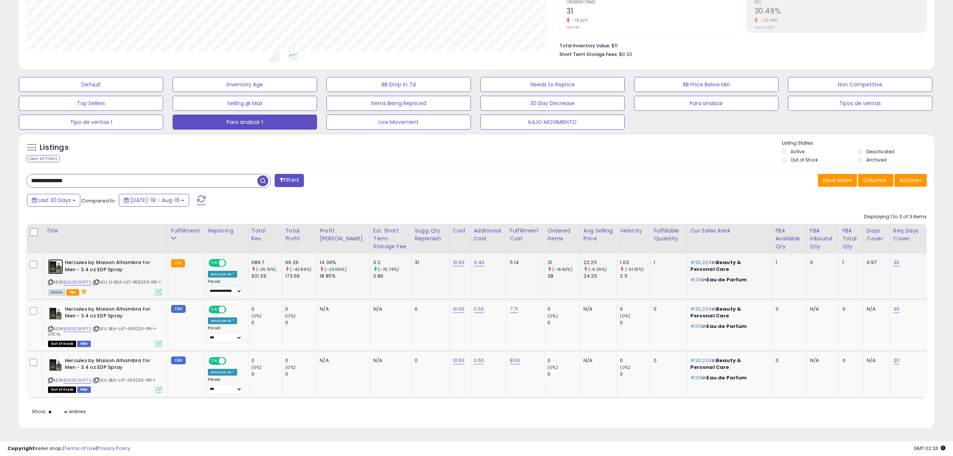
click at [56, 270] on img at bounding box center [55, 266] width 15 height 15
drag, startPoint x: 99, startPoint y: 182, endPoint x: 0, endPoint y: 155, distance: 103.1
click at [0, 155] on div "**********" at bounding box center [476, 160] width 953 height 591
paste input "text"
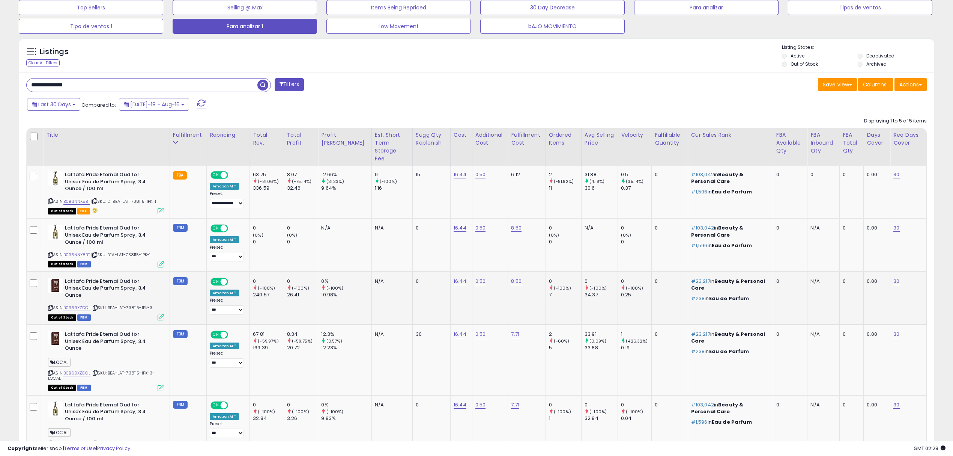
scroll to position [259, 0]
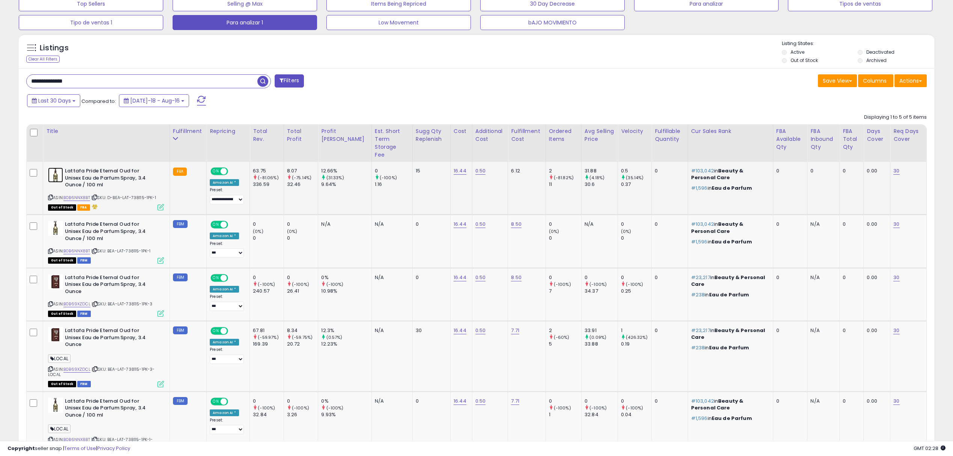
click at [56, 172] on img at bounding box center [55, 174] width 15 height 15
click at [142, 194] on span "| SKU: D-BEA-LAT-738115-1PK-1" at bounding box center [123, 197] width 65 height 6
copy span "738115"
drag, startPoint x: 95, startPoint y: 85, endPoint x: 0, endPoint y: 74, distance: 95.9
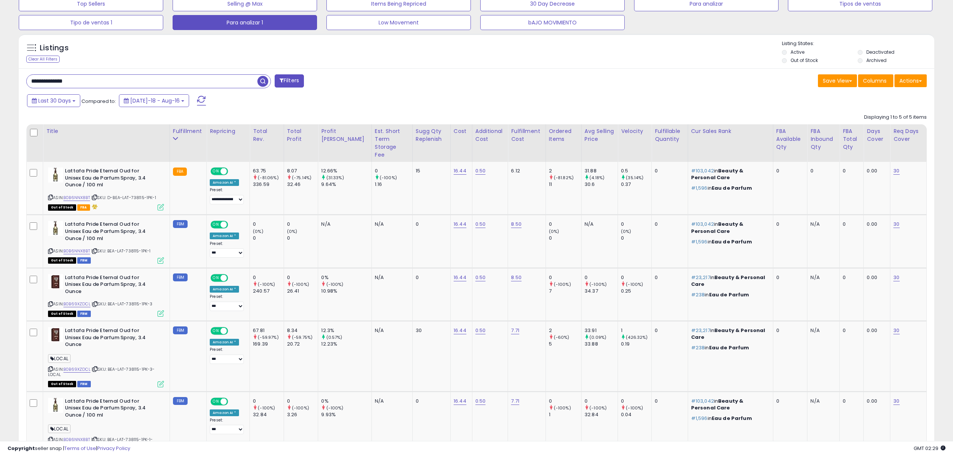
click at [0, 74] on div "**********" at bounding box center [476, 142] width 953 height 754
paste input "text"
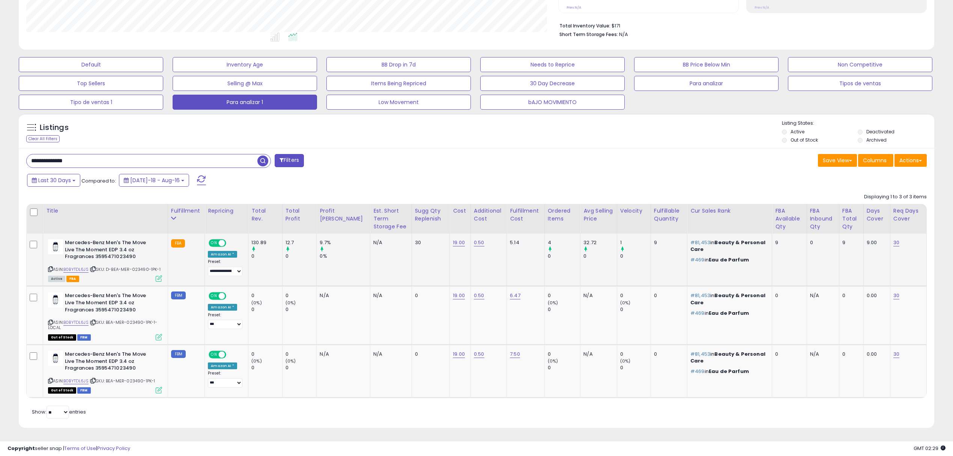
scroll to position [154, 532]
click at [53, 245] on img at bounding box center [55, 246] width 15 height 15
click at [140, 271] on span "| SKU: D-BEA-MER-023490-1PK-1" at bounding box center [125, 269] width 71 height 6
copy span "023490"
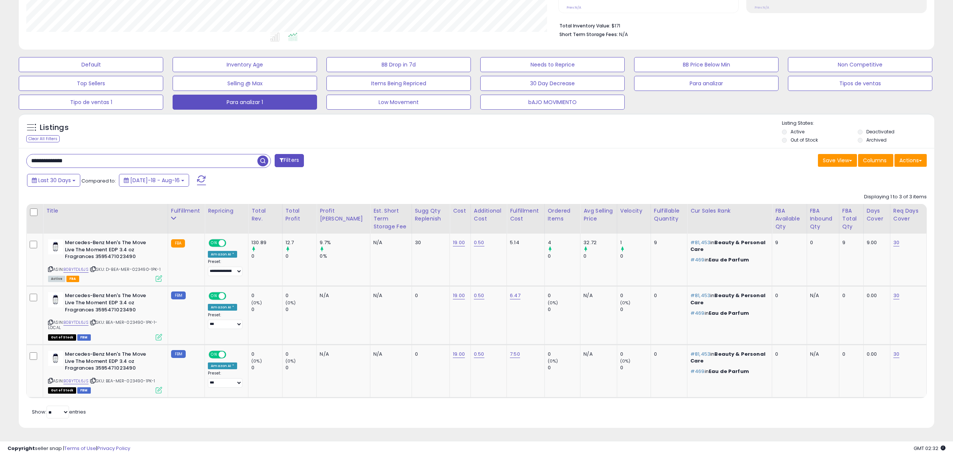
drag, startPoint x: 128, startPoint y: 163, endPoint x: 0, endPoint y: 161, distance: 128.4
click at [0, 161] on div "**********" at bounding box center [476, 150] width 953 height 611
paste input "text"
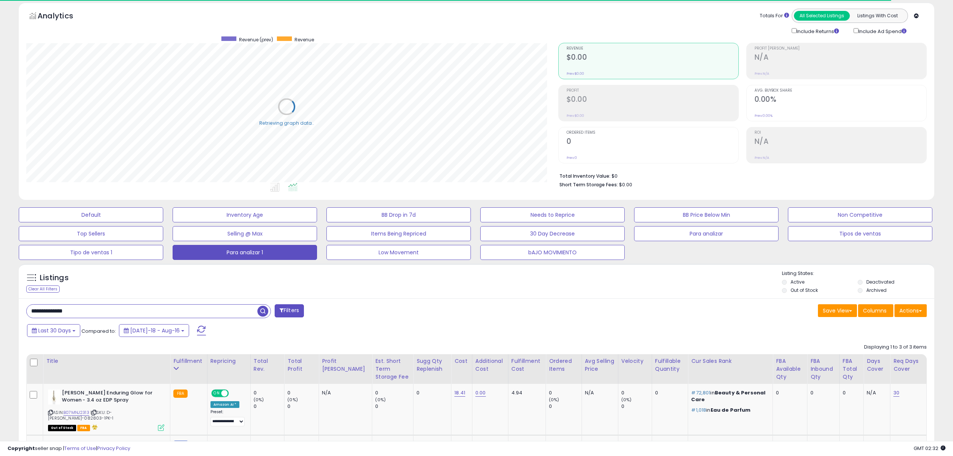
scroll to position [173, 0]
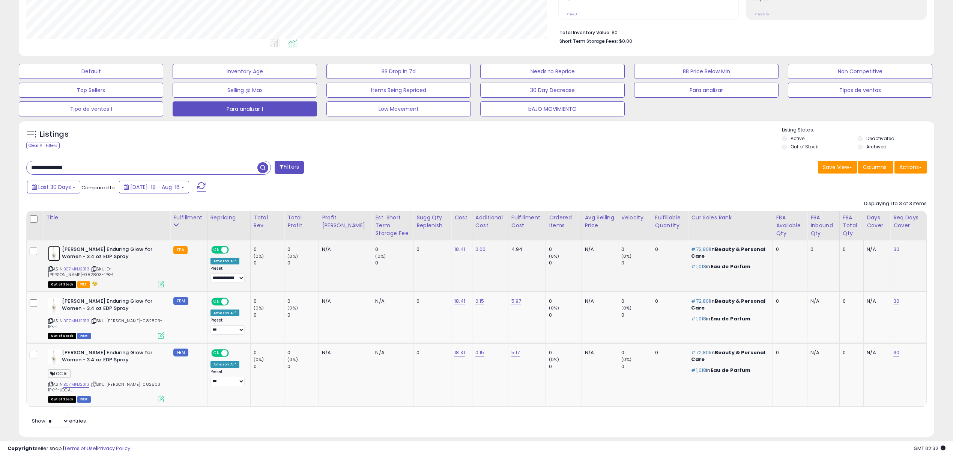
click at [56, 254] on img at bounding box center [54, 253] width 12 height 15
drag, startPoint x: 84, startPoint y: 170, endPoint x: 0, endPoint y: 151, distance: 86.2
click at [0, 151] on div "**********" at bounding box center [476, 158] width 953 height 613
paste input "text"
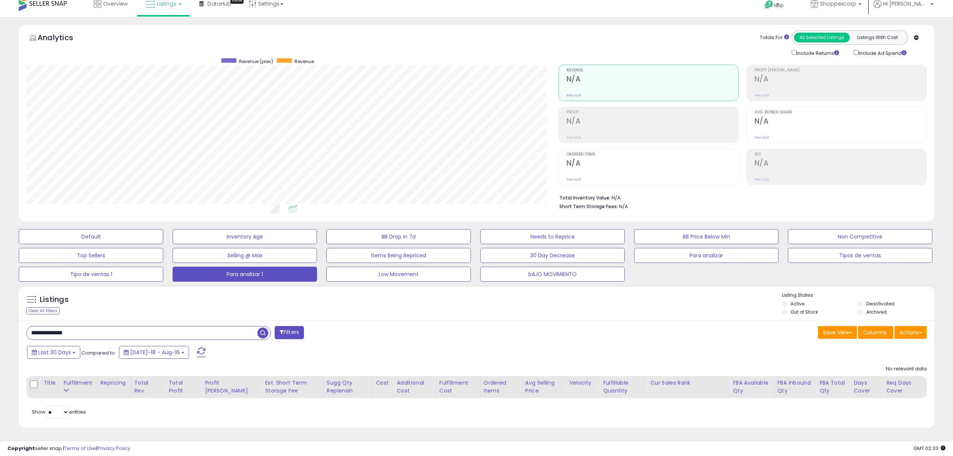
click at [65, 331] on input "**********" at bounding box center [142, 332] width 231 height 13
type input "**********"
drag, startPoint x: 262, startPoint y: 334, endPoint x: 395, endPoint y: 319, distance: 134.4
click at [262, 333] on span "button" at bounding box center [262, 332] width 11 height 11
drag, startPoint x: 108, startPoint y: 329, endPoint x: 0, endPoint y: 273, distance: 122.2
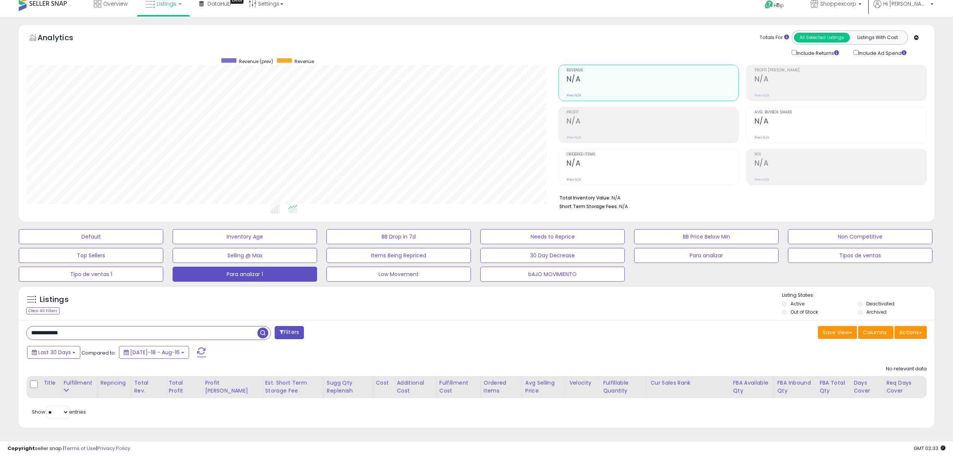
click at [0, 274] on div "**********" at bounding box center [476, 236] width 953 height 439
paste input "**"
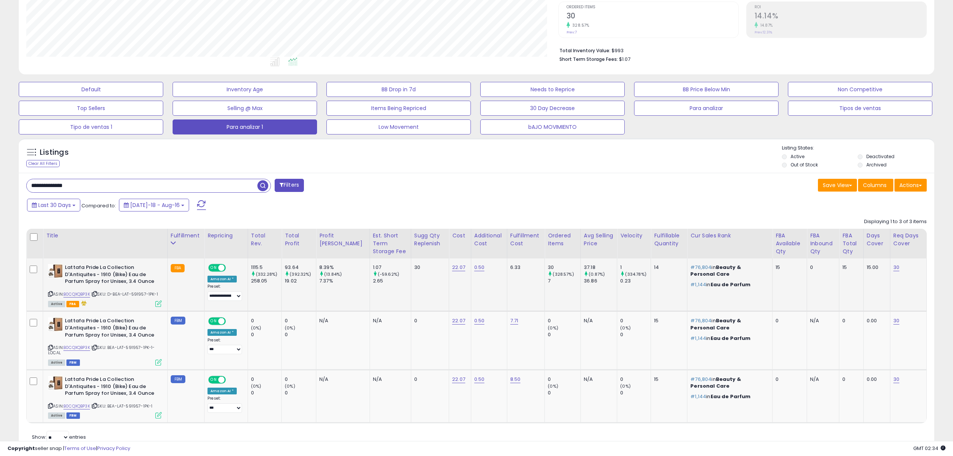
scroll to position [181, 0]
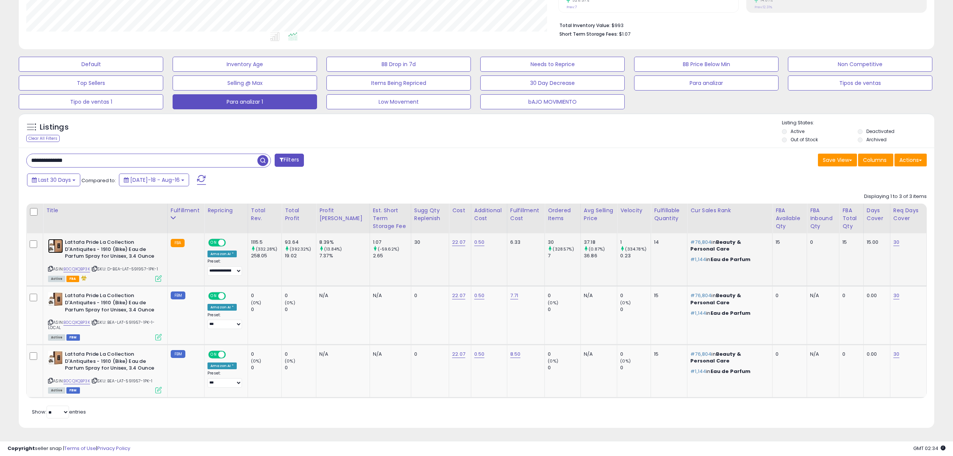
click at [54, 242] on img at bounding box center [55, 246] width 15 height 14
paste input "text"
drag, startPoint x: 71, startPoint y: 158, endPoint x: 0, endPoint y: 154, distance: 71.1
click at [0, 154] on div "**********" at bounding box center [476, 150] width 953 height 611
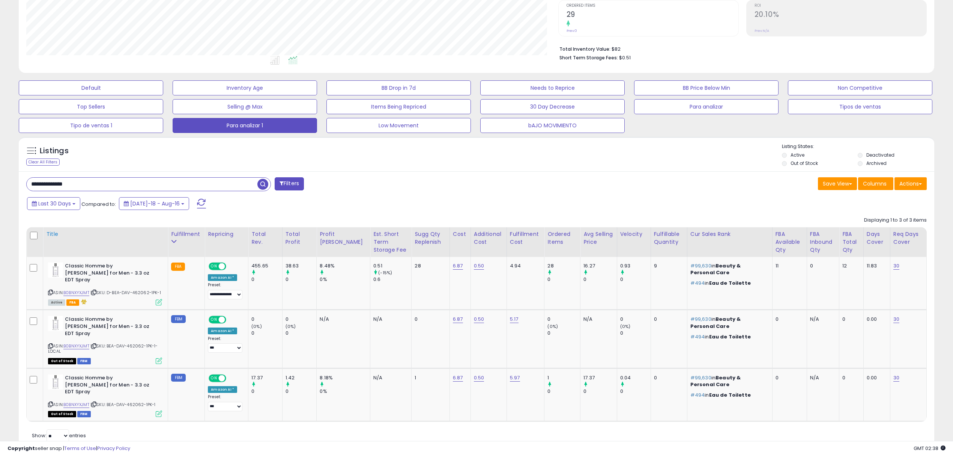
scroll to position [161, 0]
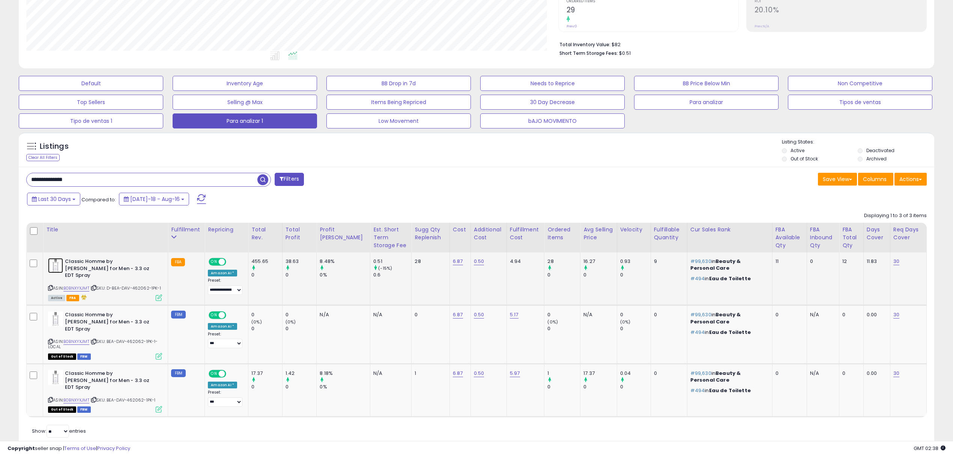
click at [56, 268] on img at bounding box center [55, 265] width 15 height 15
drag, startPoint x: 134, startPoint y: 184, endPoint x: 0, endPoint y: 169, distance: 134.8
click at [0, 169] on div "**********" at bounding box center [476, 169] width 953 height 611
paste input "text"
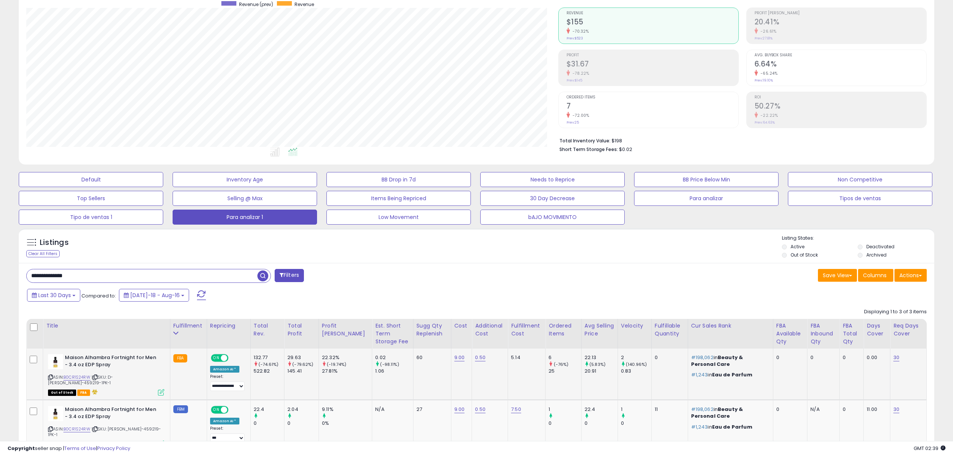
scroll to position [159, 0]
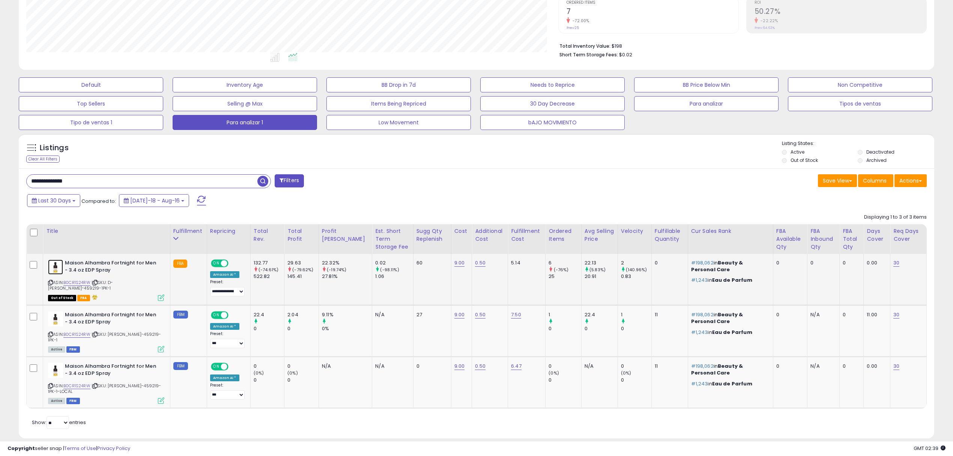
click at [54, 269] on img at bounding box center [55, 266] width 15 height 15
click at [56, 268] on img at bounding box center [55, 266] width 15 height 15
drag, startPoint x: 135, startPoint y: 180, endPoint x: 0, endPoint y: 142, distance: 140.4
click at [0, 143] on div "**********" at bounding box center [476, 165] width 953 height 601
paste input "text"
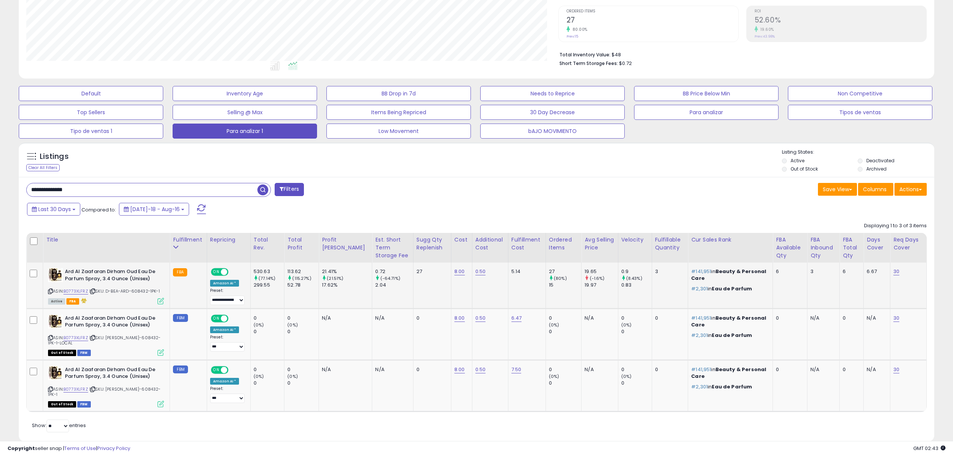
scroll to position [161, 0]
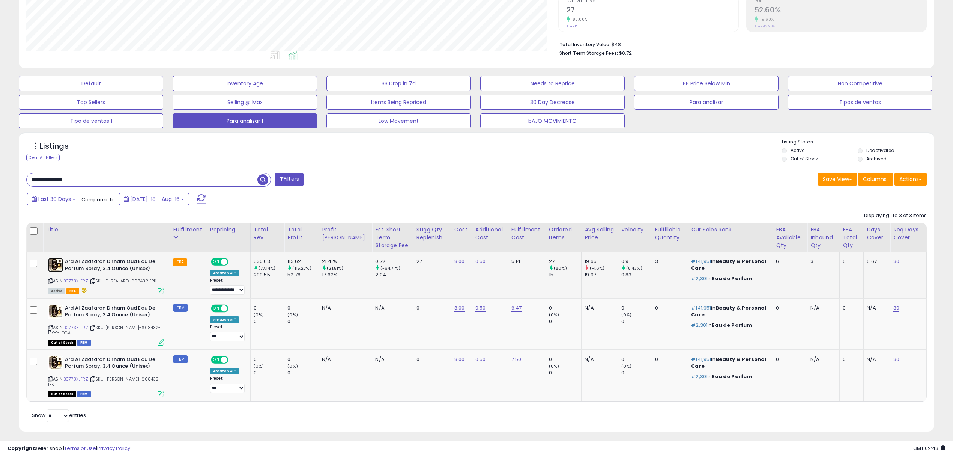
click at [56, 267] on img at bounding box center [55, 265] width 15 height 14
drag, startPoint x: 164, startPoint y: 179, endPoint x: 0, endPoint y: 170, distance: 164.6
click at [0, 170] on div "**********" at bounding box center [476, 162] width 953 height 596
paste input "*"
drag, startPoint x: 35, startPoint y: 179, endPoint x: 14, endPoint y: 173, distance: 21.4
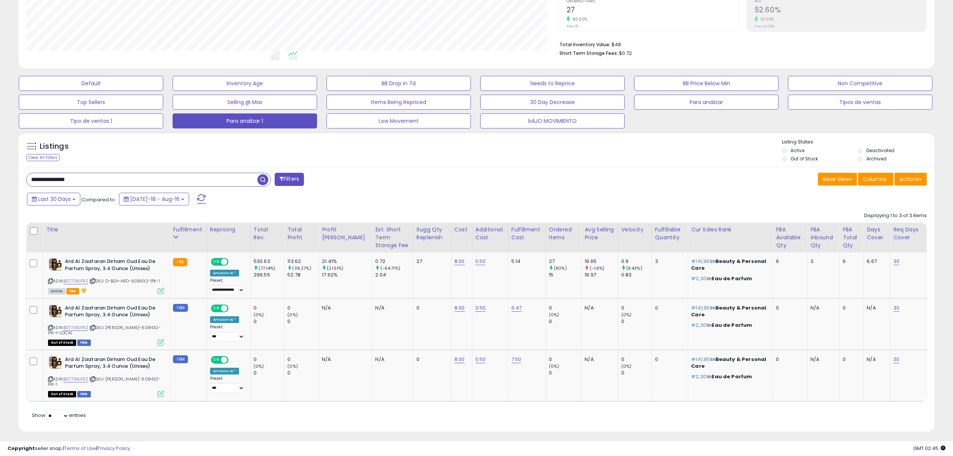
click at [14, 173] on div "Listings Clear All Filters" at bounding box center [476, 284] width 927 height 312
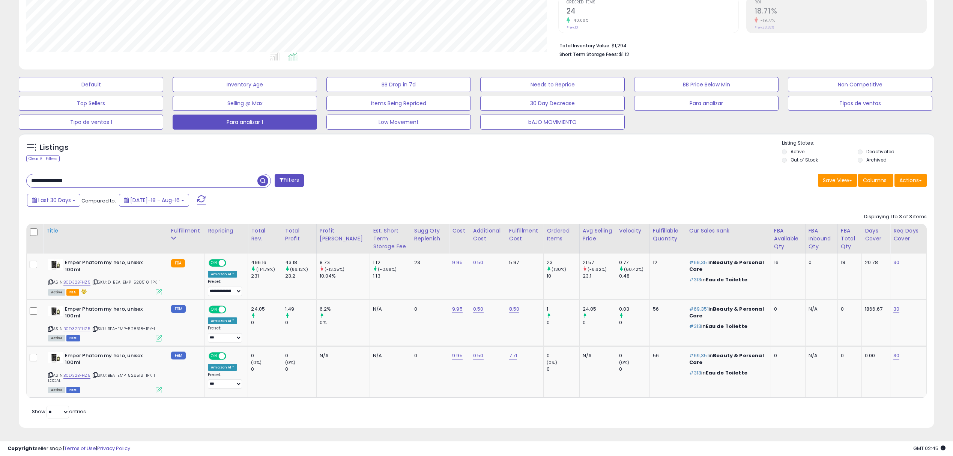
scroll to position [154, 532]
click at [55, 266] on img at bounding box center [55, 264] width 15 height 11
click at [50, 282] on icon at bounding box center [50, 282] width 5 height 4
drag, startPoint x: 0, startPoint y: 188, endPoint x: 0, endPoint y: 184, distance: 4.5
click at [0, 184] on div "**********" at bounding box center [476, 160] width 953 height 591
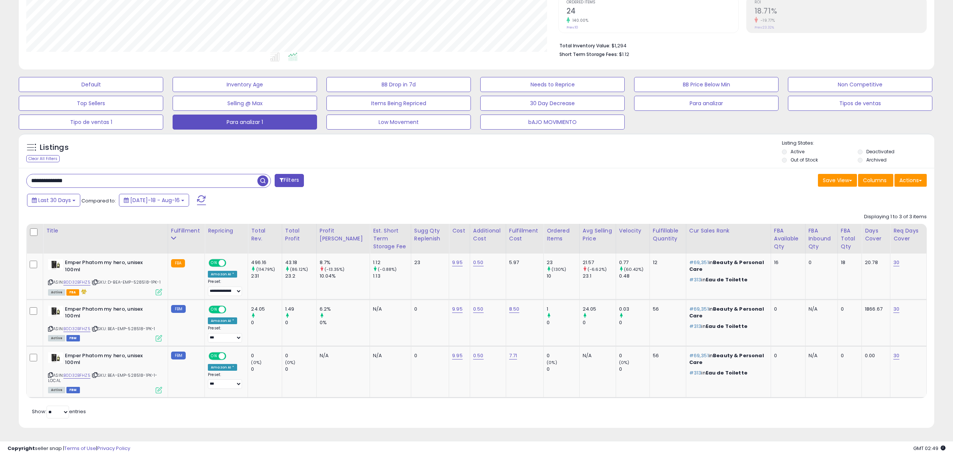
paste input "text"
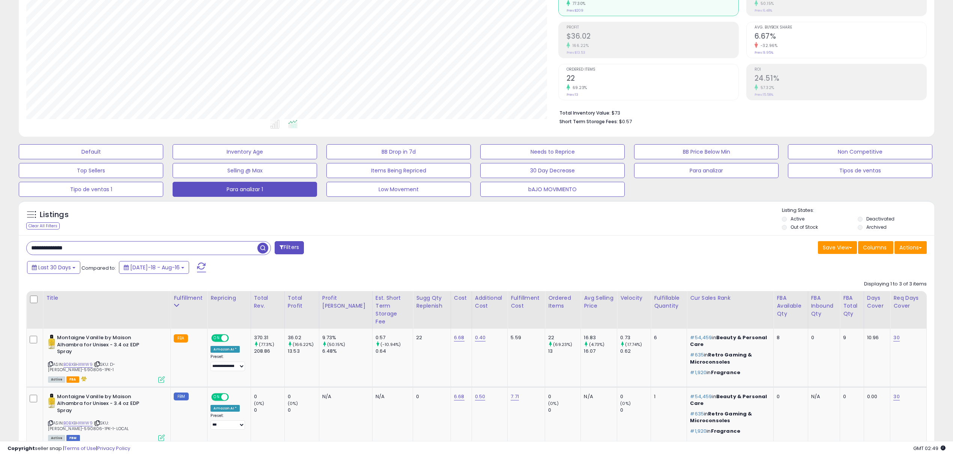
scroll to position [188, 0]
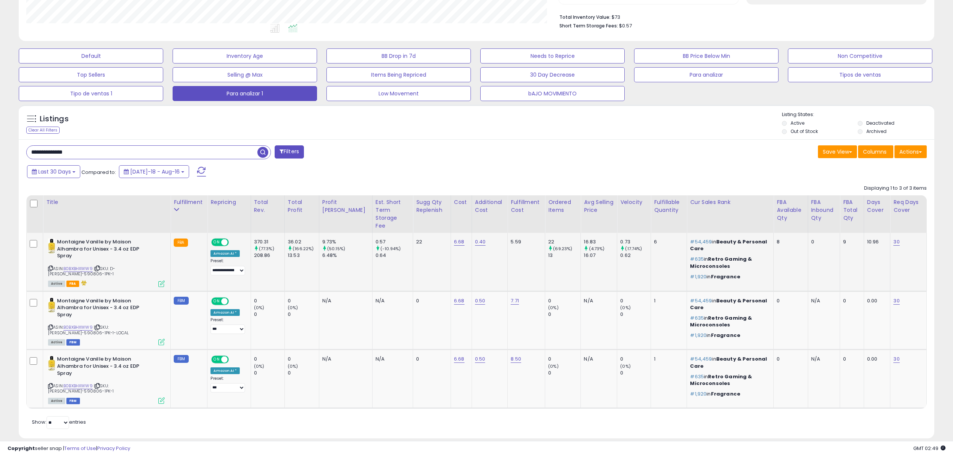
click at [140, 257] on div "ASIN: B0BXBHXWW9 | SKU: D-BEA-MAI-590806-1PK-1 Active FBA" at bounding box center [106, 262] width 117 height 48
copy span "590806"
click at [44, 242] on td "Montaigne Vanille by Maison Alhambra for Unisex - 3.4 oz EDP Spray ASIN: B0BXBH…" at bounding box center [107, 262] width 128 height 58
click at [49, 239] on img at bounding box center [51, 245] width 7 height 15
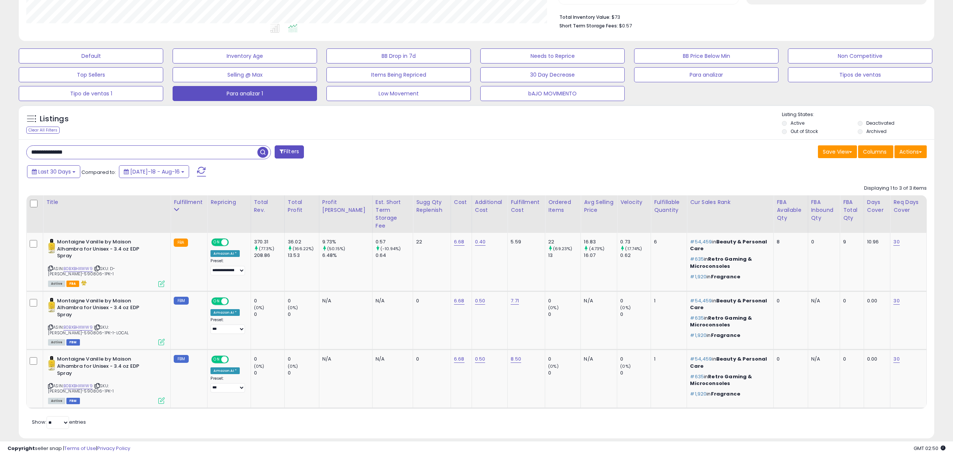
drag, startPoint x: 122, startPoint y: 155, endPoint x: 0, endPoint y: 148, distance: 122.6
click at [0, 148] on div "**********" at bounding box center [476, 151] width 953 height 630
paste input "text"
type input "**********"
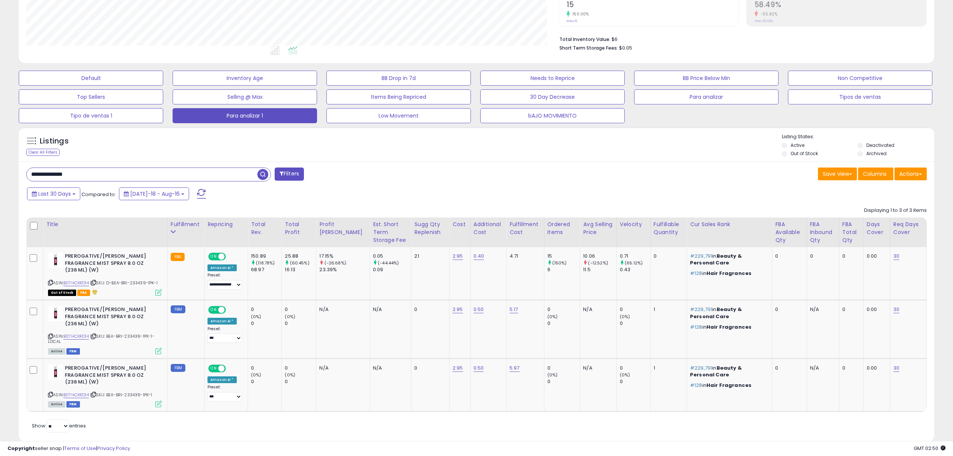
scroll to position [181, 0]
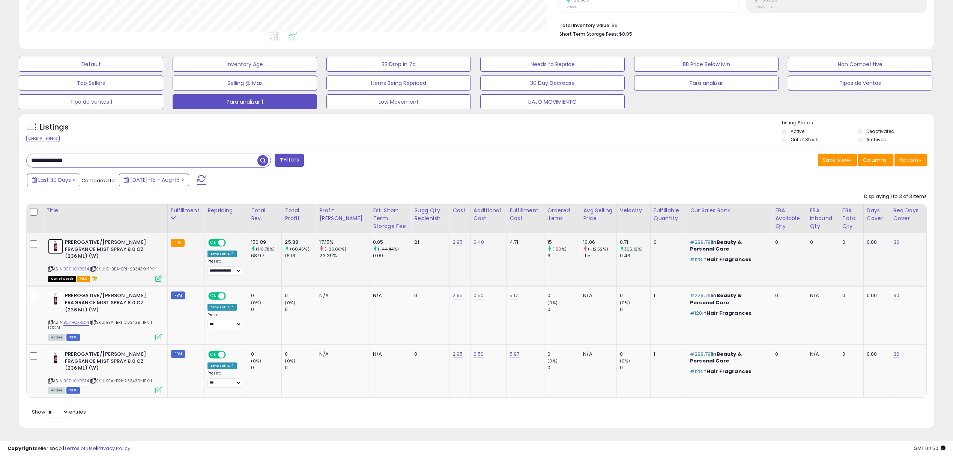
click at [51, 245] on img at bounding box center [55, 246] width 15 height 15
click at [50, 268] on icon at bounding box center [50, 268] width 5 height 4
